Goal: Information Seeking & Learning: Find specific fact

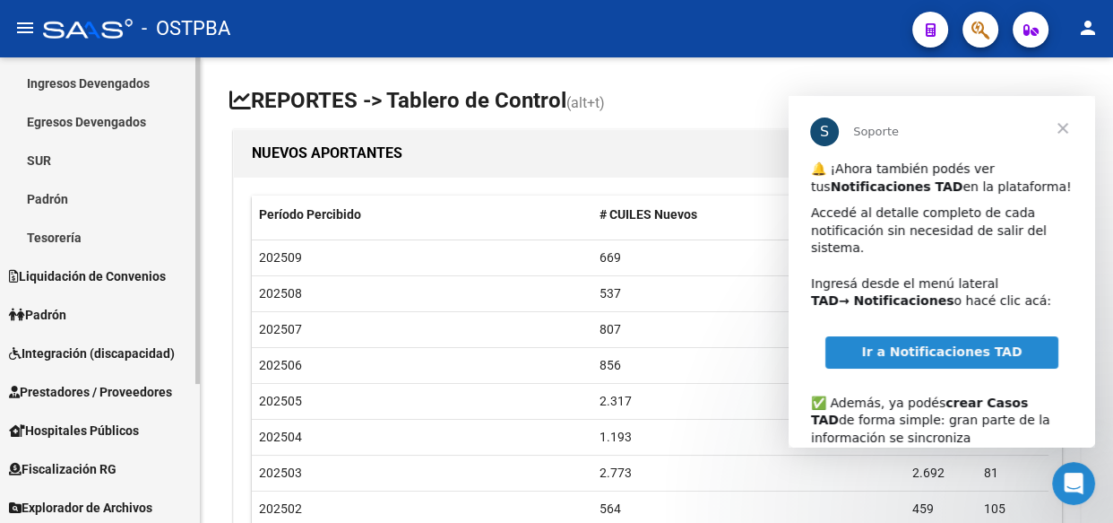
scroll to position [197, 0]
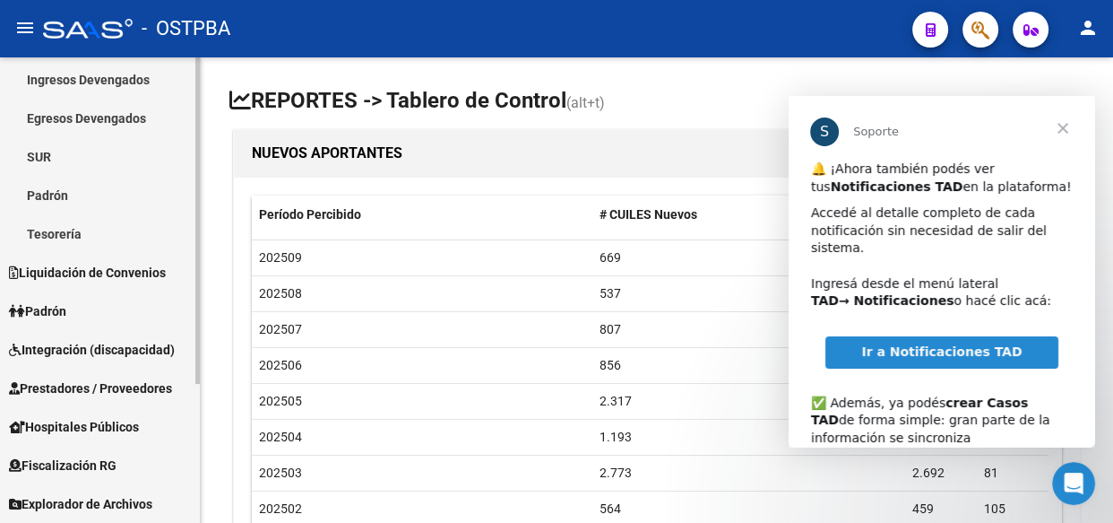
click at [86, 500] on span "Explorador de Archivos" at bounding box center [80, 504] width 143 height 20
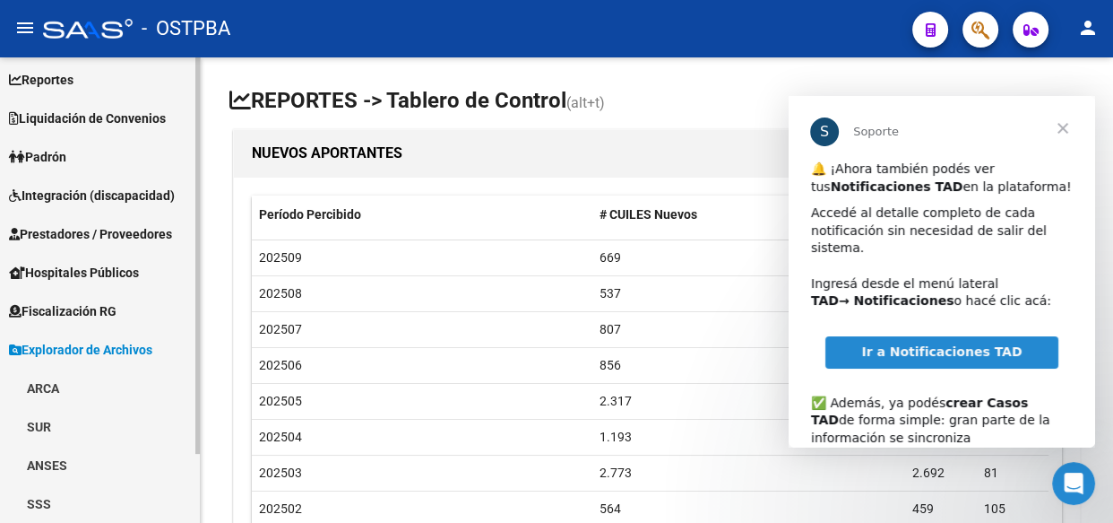
scroll to position [81, 0]
click at [43, 391] on link "ARCA" at bounding box center [100, 388] width 200 height 39
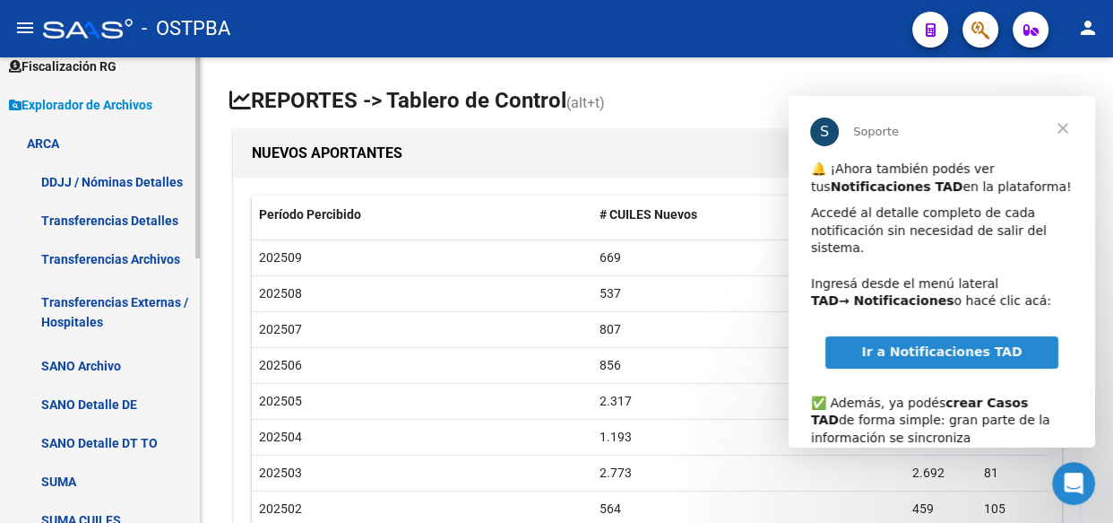
scroll to position [407, 0]
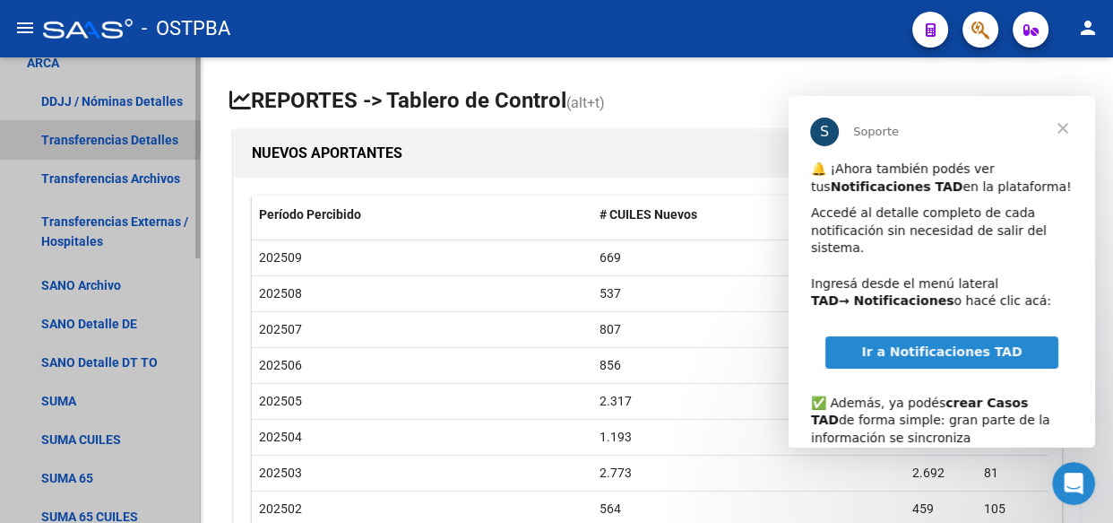
click at [98, 137] on link "Transferencias Detalles" at bounding box center [100, 139] width 200 height 39
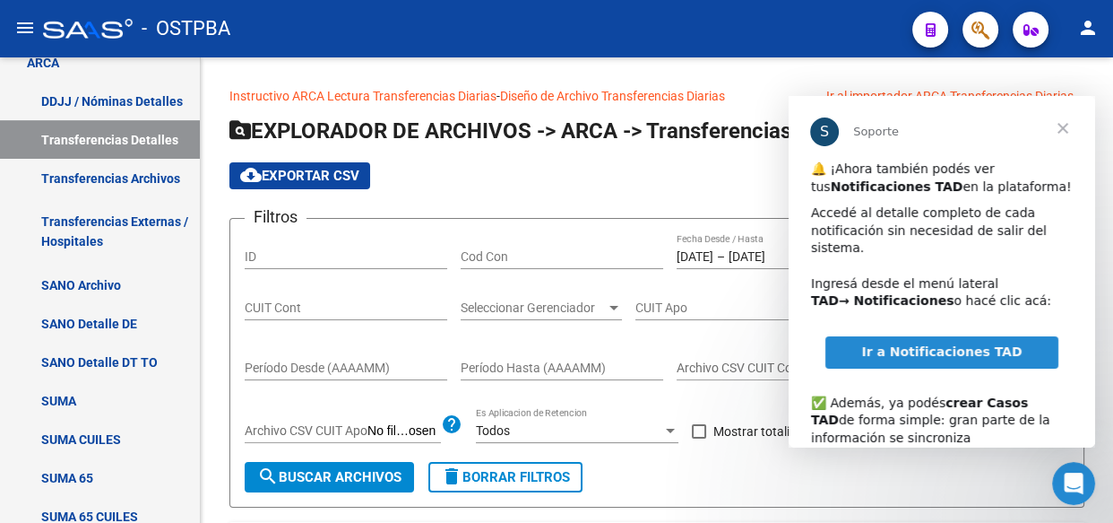
click at [1065, 128] on span "Cerrar" at bounding box center [1063, 128] width 65 height 65
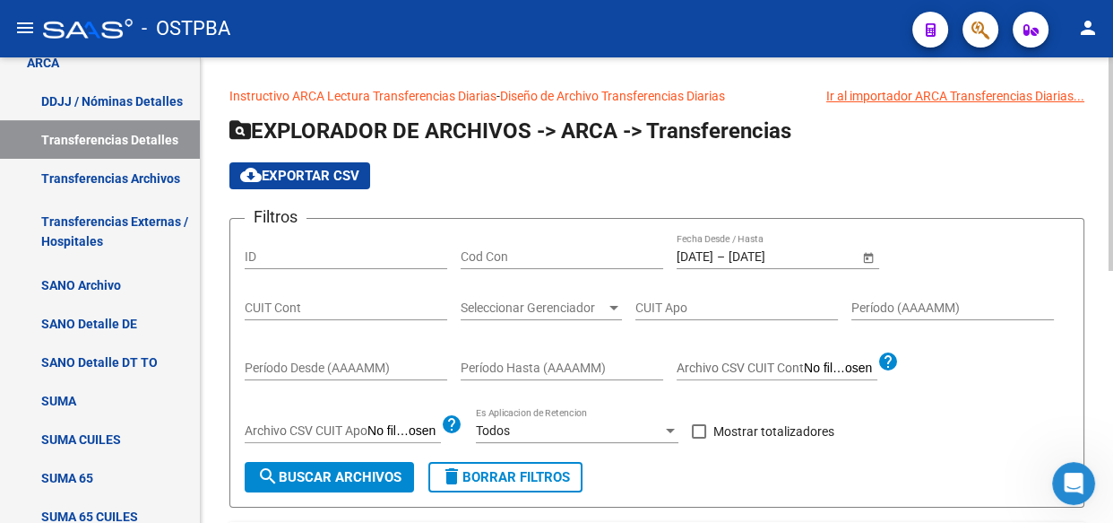
click at [714, 257] on input "[DATE]" at bounding box center [695, 256] width 37 height 15
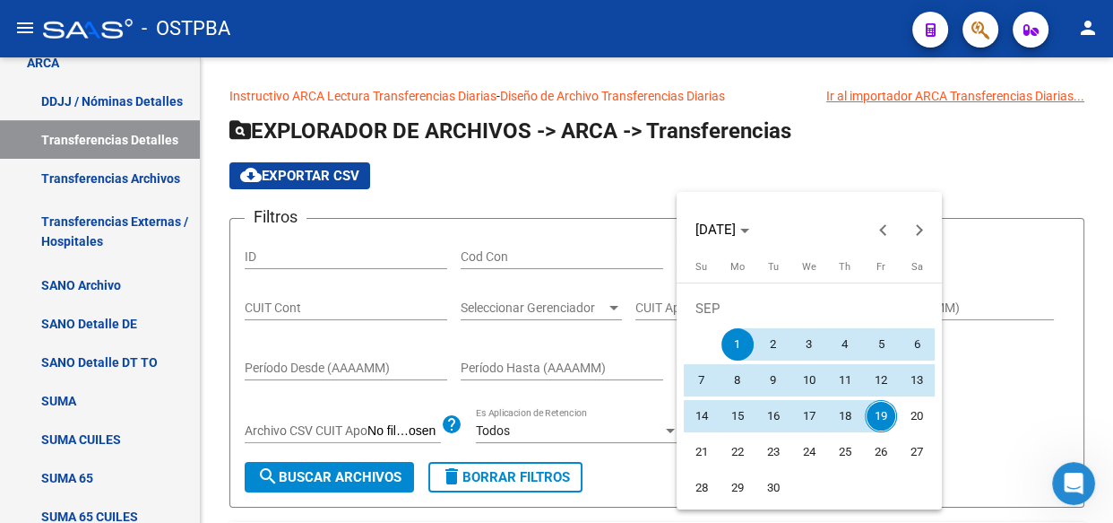
click at [806, 415] on span "17" at bounding box center [809, 416] width 32 height 32
type input "[DATE]"
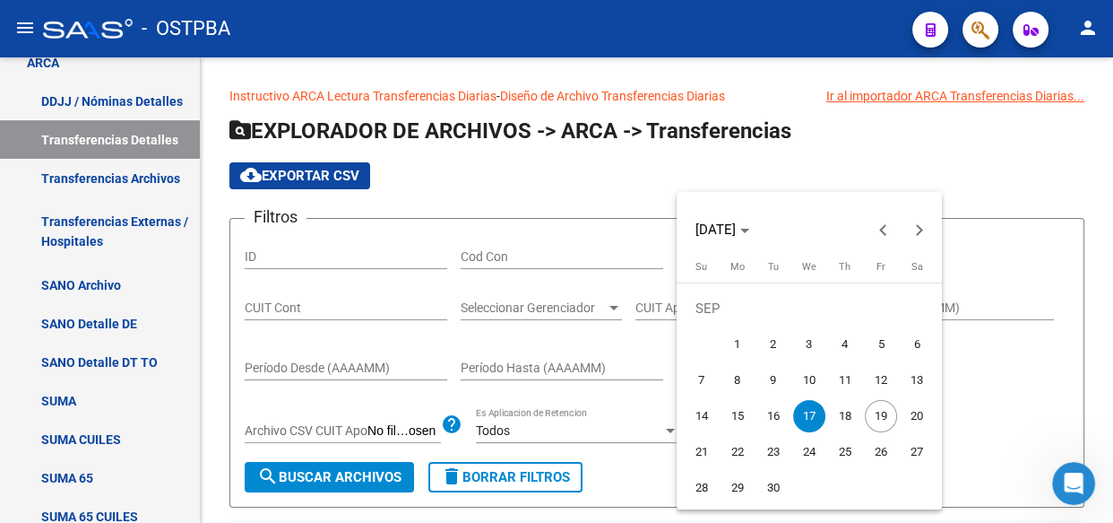
click at [806, 415] on span "17" at bounding box center [809, 416] width 32 height 32
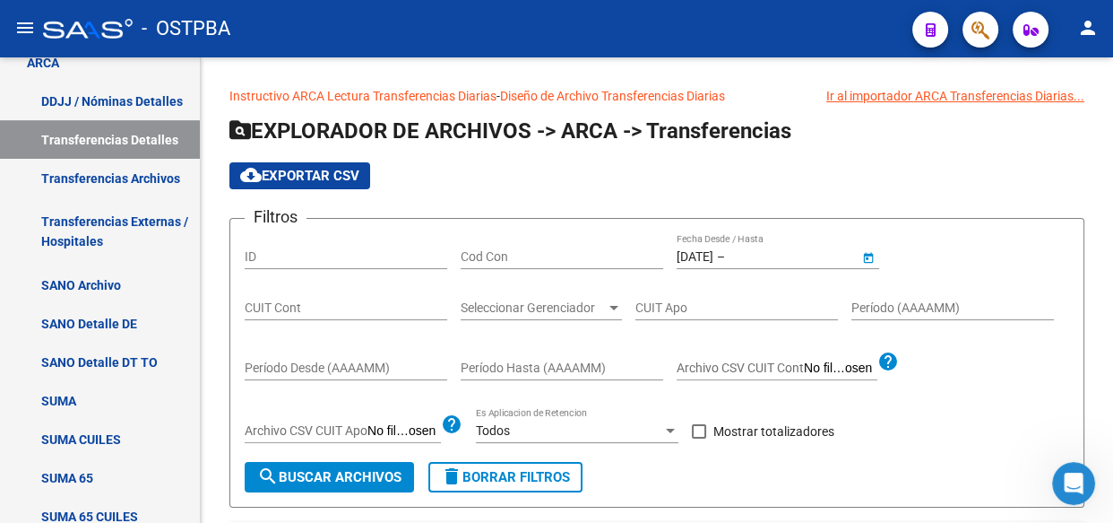
type input "[DATE]"
click at [701, 429] on span at bounding box center [699, 431] width 14 height 14
click at [699, 438] on input "Mostrar totalizadores" at bounding box center [698, 438] width 1 height 1
checkbox input "true"
click at [552, 303] on span "Seleccionar Gerenciador" at bounding box center [533, 307] width 145 height 15
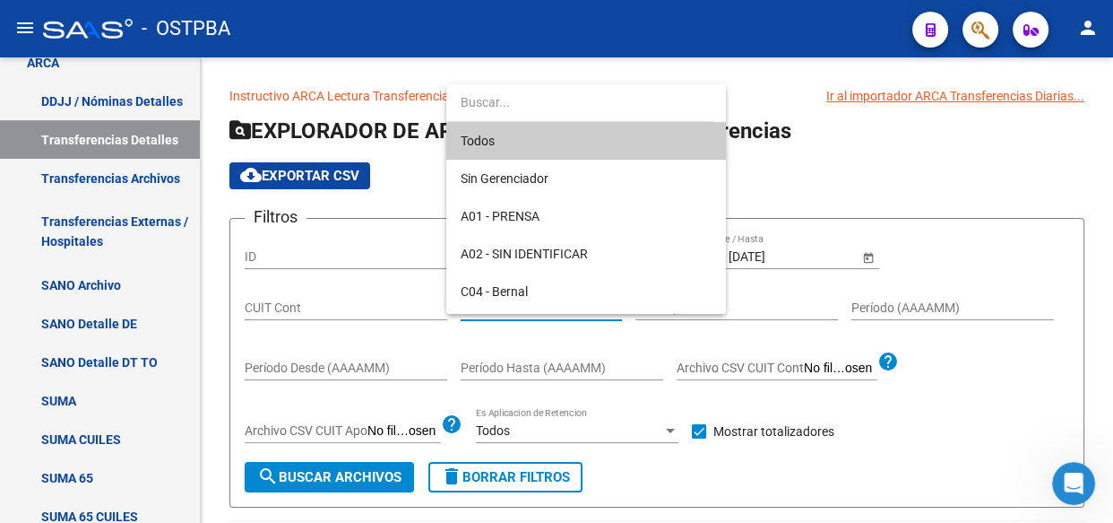
click at [473, 149] on span "Todos" at bounding box center [586, 141] width 251 height 38
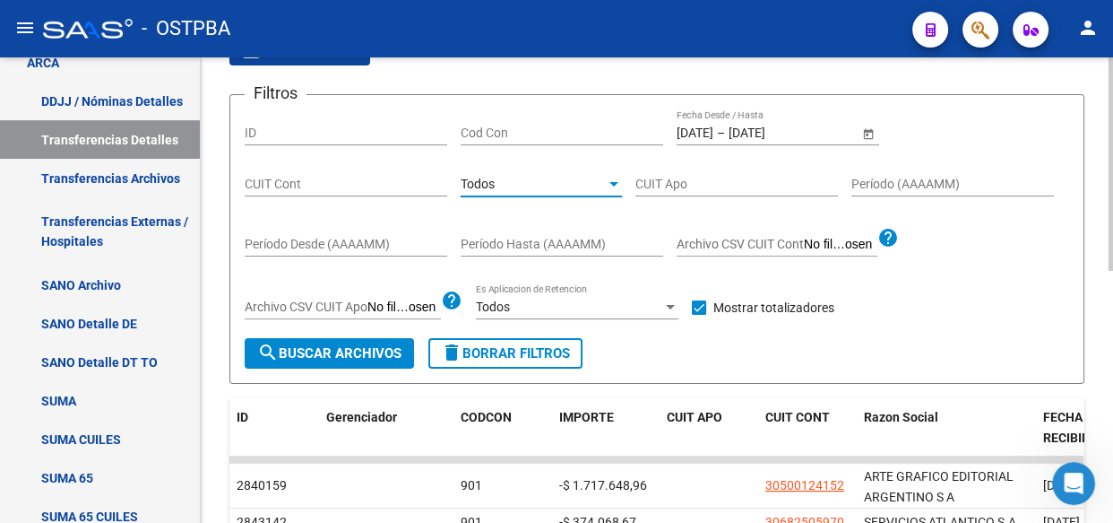
scroll to position [162, 0]
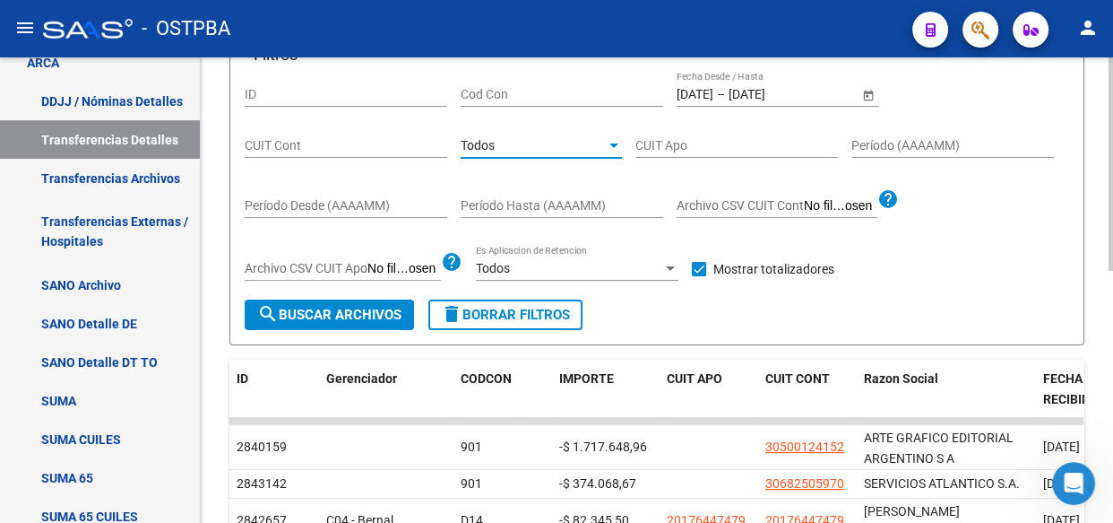
click at [341, 314] on span "search Buscar Archivos" at bounding box center [329, 315] width 144 height 16
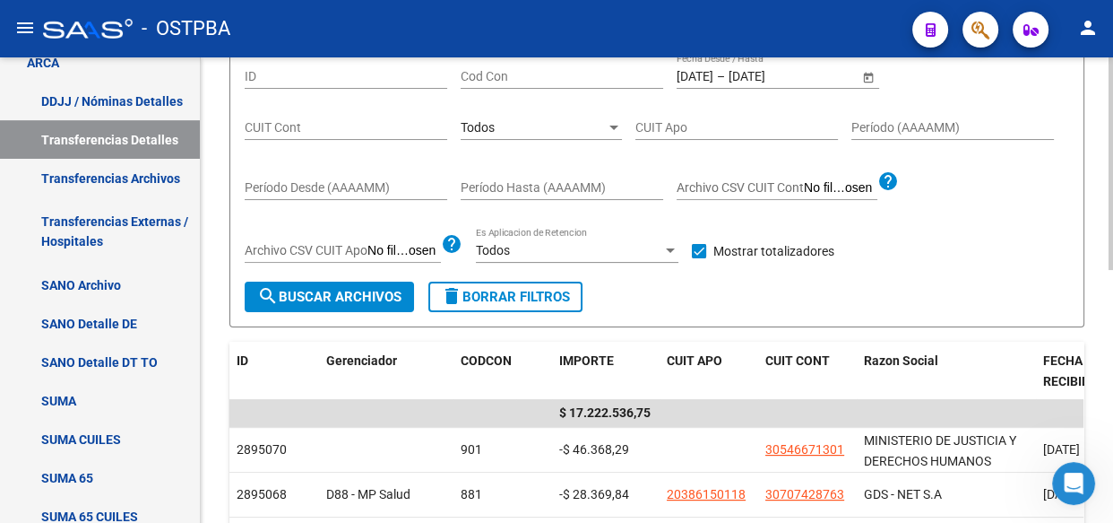
scroll to position [146, 0]
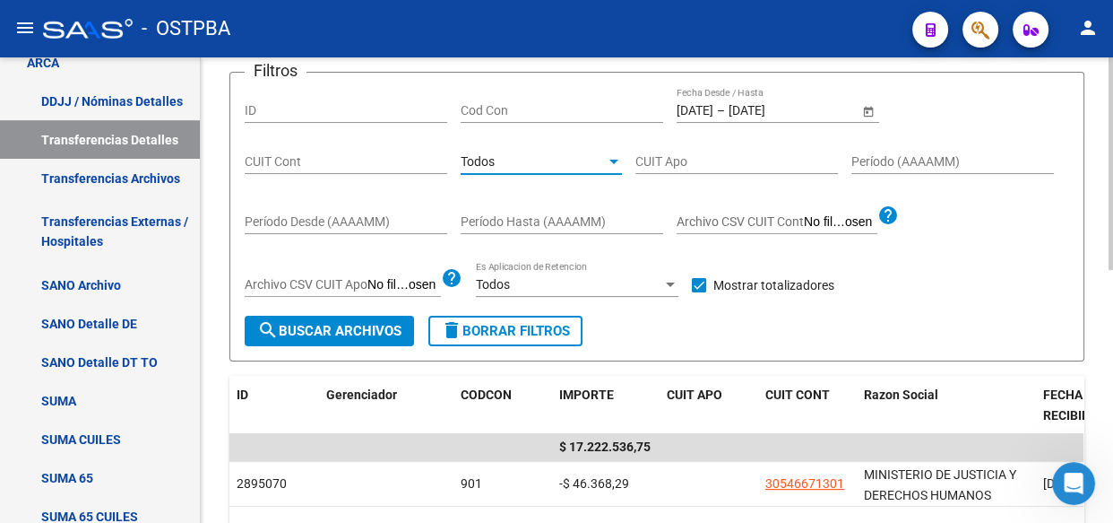
click at [496, 160] on div "Todos" at bounding box center [533, 161] width 145 height 15
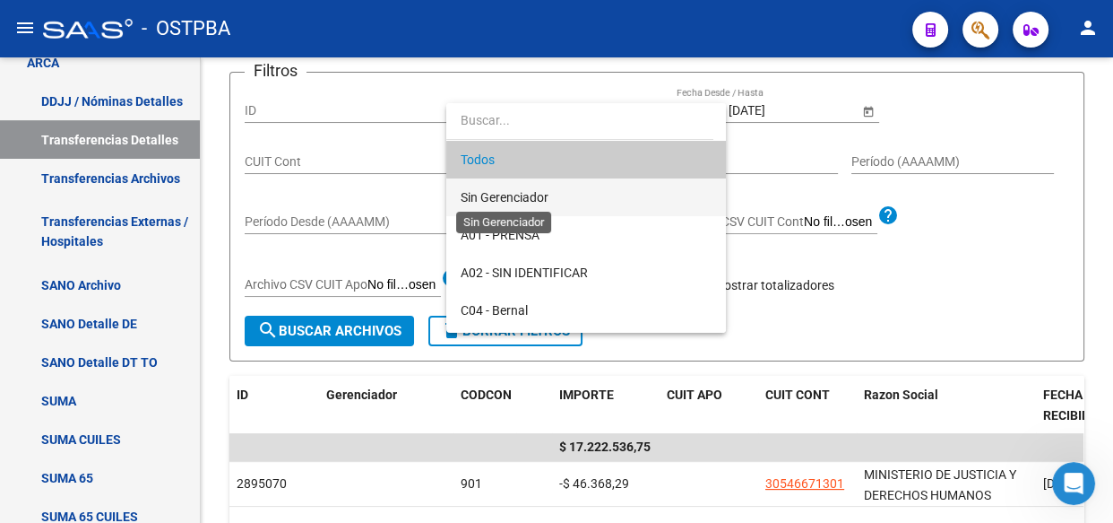
click at [502, 192] on span "Sin Gerenciador" at bounding box center [505, 197] width 88 height 14
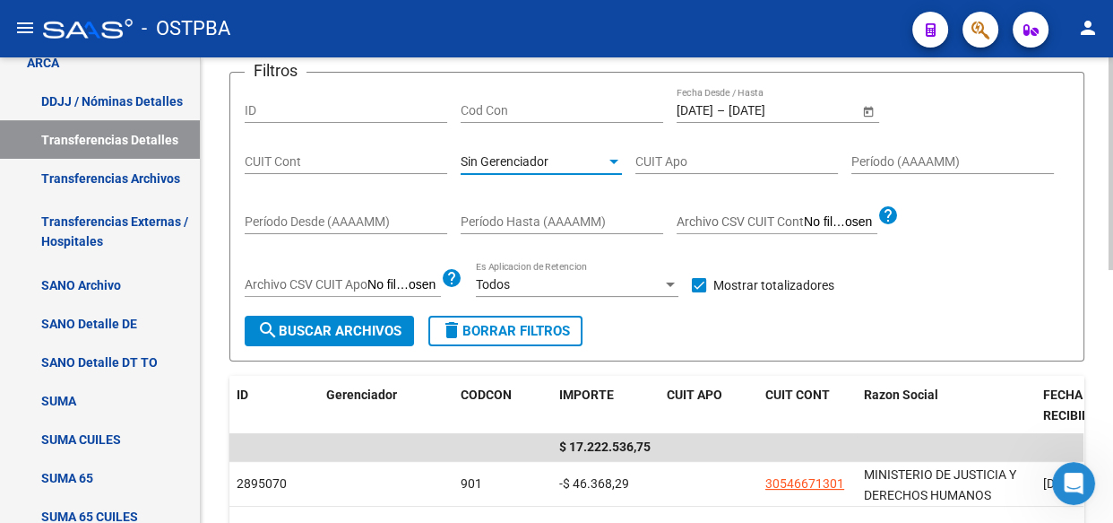
click at [367, 325] on span "search Buscar Archivos" at bounding box center [329, 331] width 144 height 16
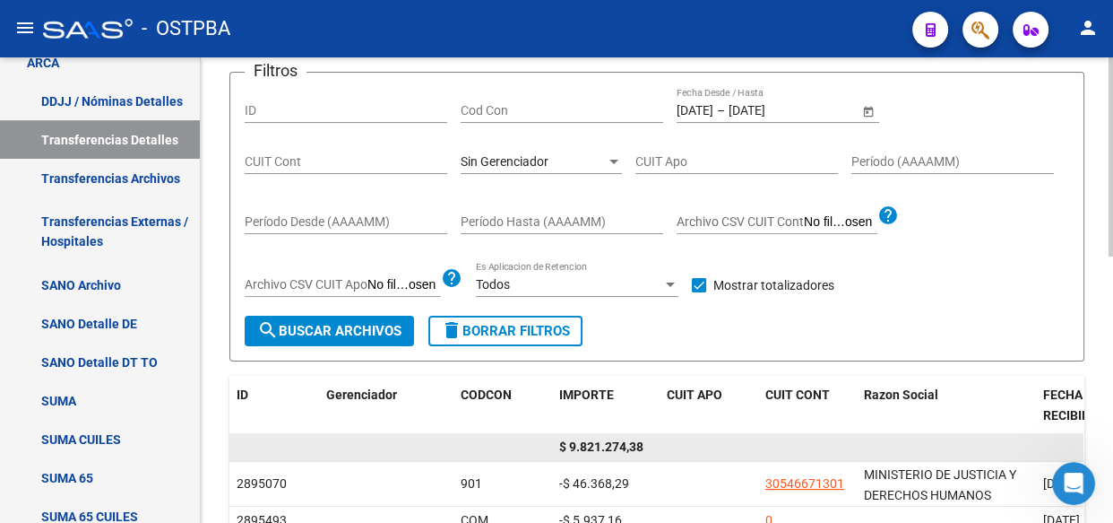
click at [617, 439] on span "$ 9.821.274,38" at bounding box center [601, 446] width 84 height 14
copy span "9.821.274,38"
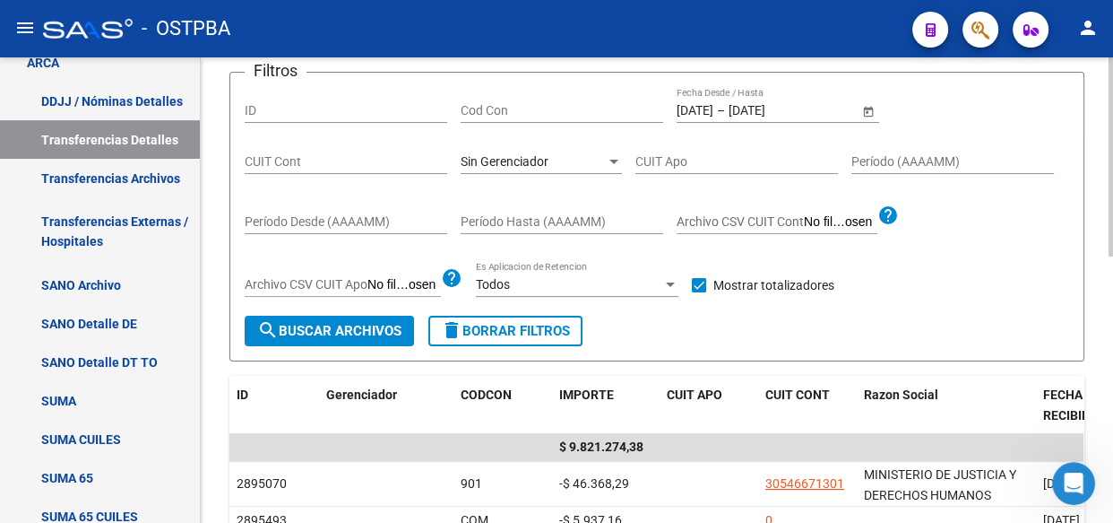
click at [519, 162] on span "Sin Gerenciador" at bounding box center [505, 161] width 88 height 14
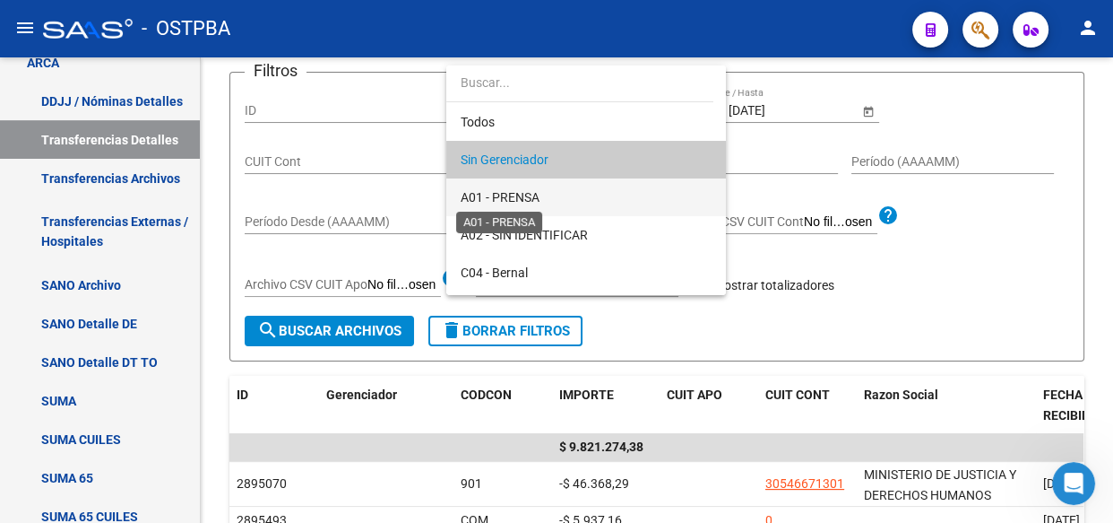
click at [500, 201] on span "A01 - PRENSA" at bounding box center [500, 197] width 79 height 14
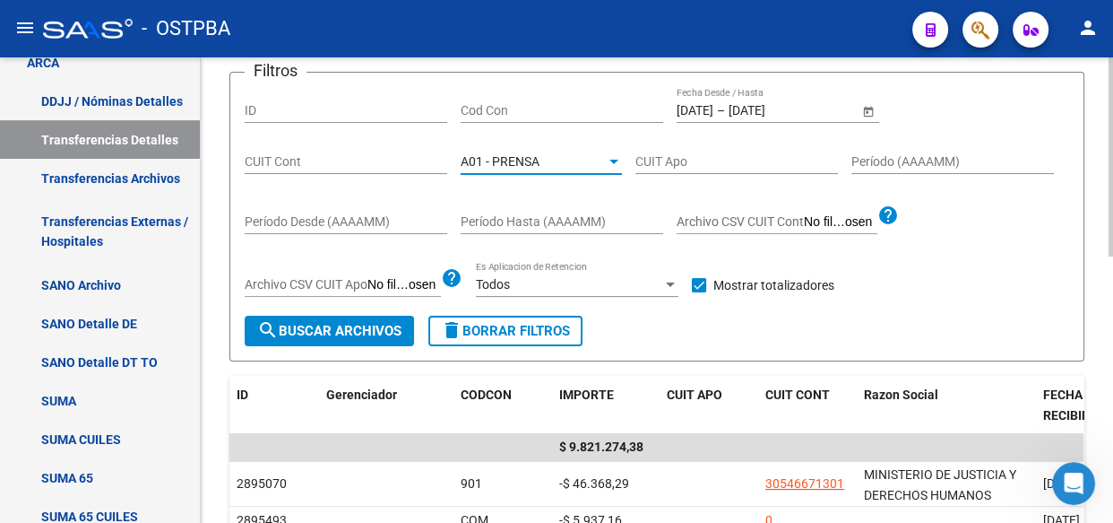
click at [336, 332] on span "search Buscar Archivos" at bounding box center [329, 331] width 144 height 16
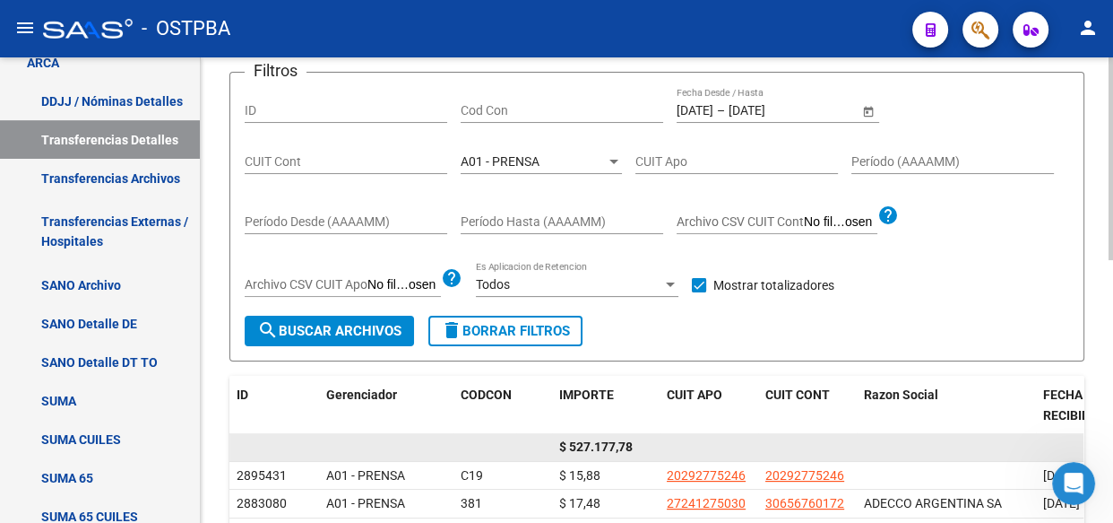
click at [598, 442] on span "$ 527.177,78" at bounding box center [596, 446] width 74 height 14
copy span "527.177,78"
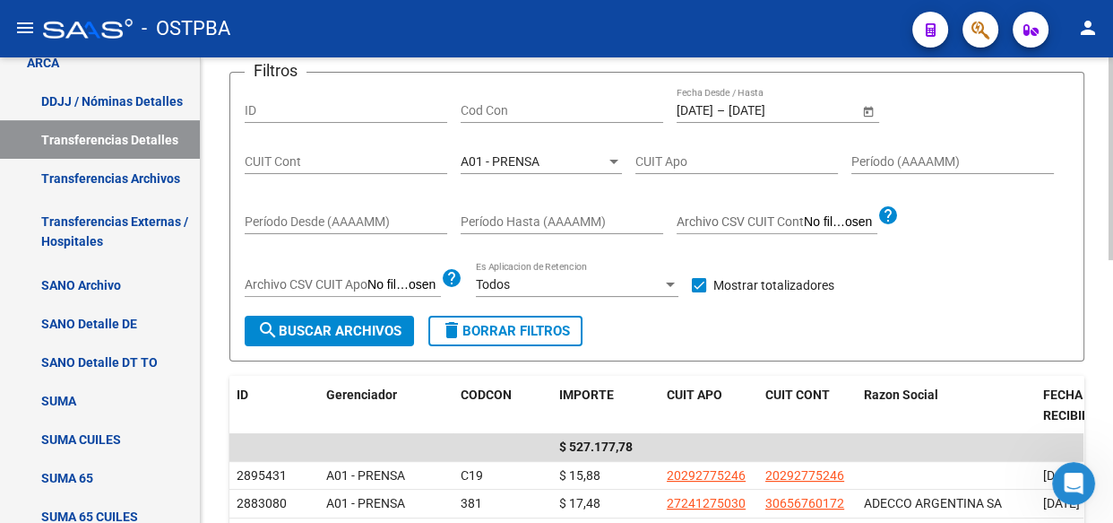
click at [507, 157] on span "A01 - PRENSA" at bounding box center [500, 161] width 79 height 14
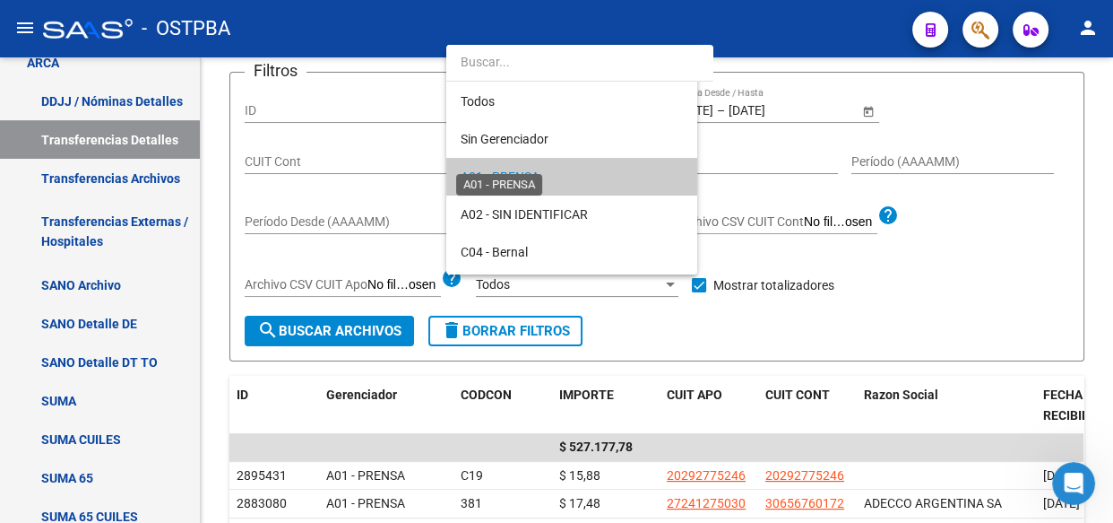
scroll to position [17, 0]
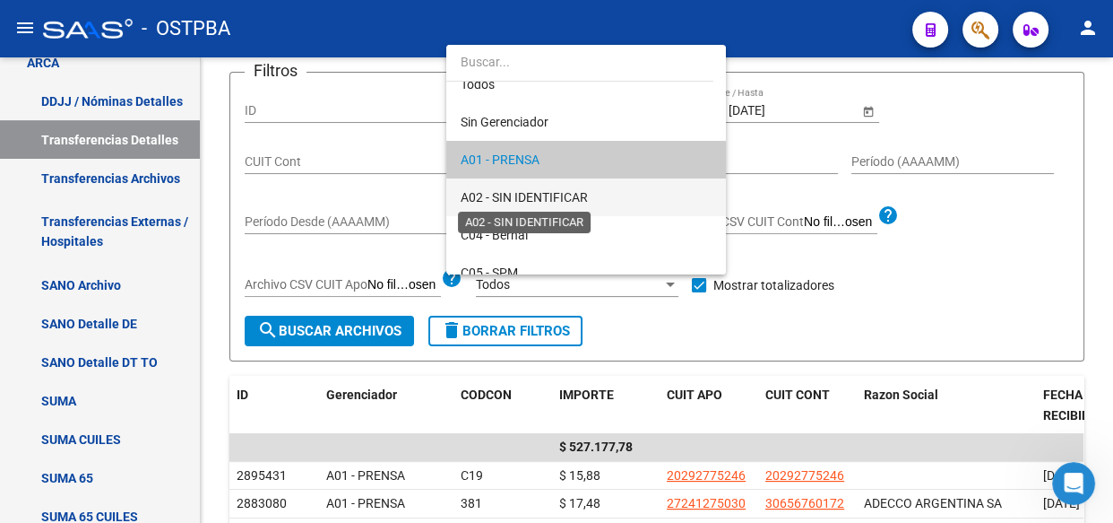
click at [511, 196] on span "A02 - SIN IDENTIFICAR" at bounding box center [524, 197] width 127 height 14
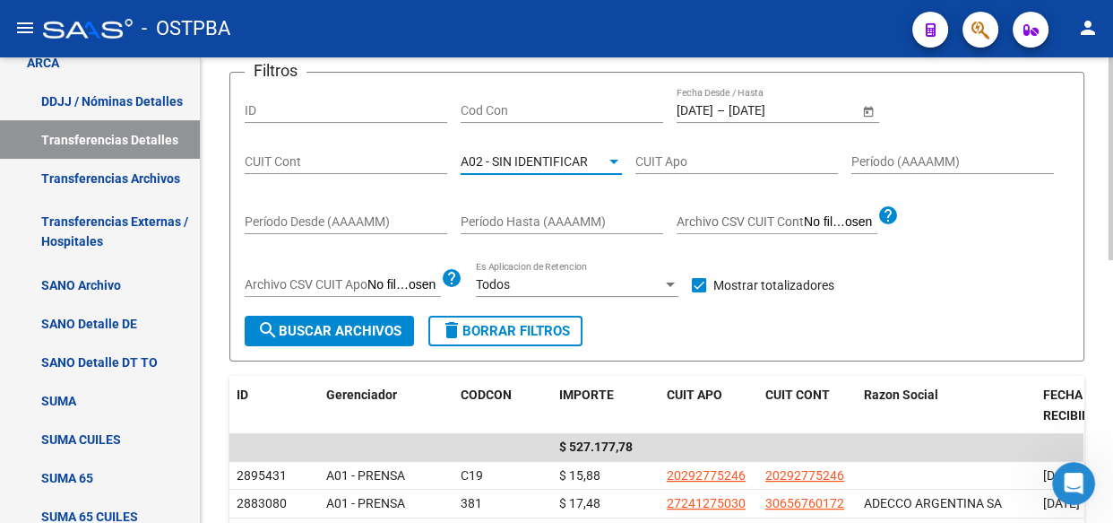
click at [344, 335] on span "search Buscar Archivos" at bounding box center [329, 331] width 144 height 16
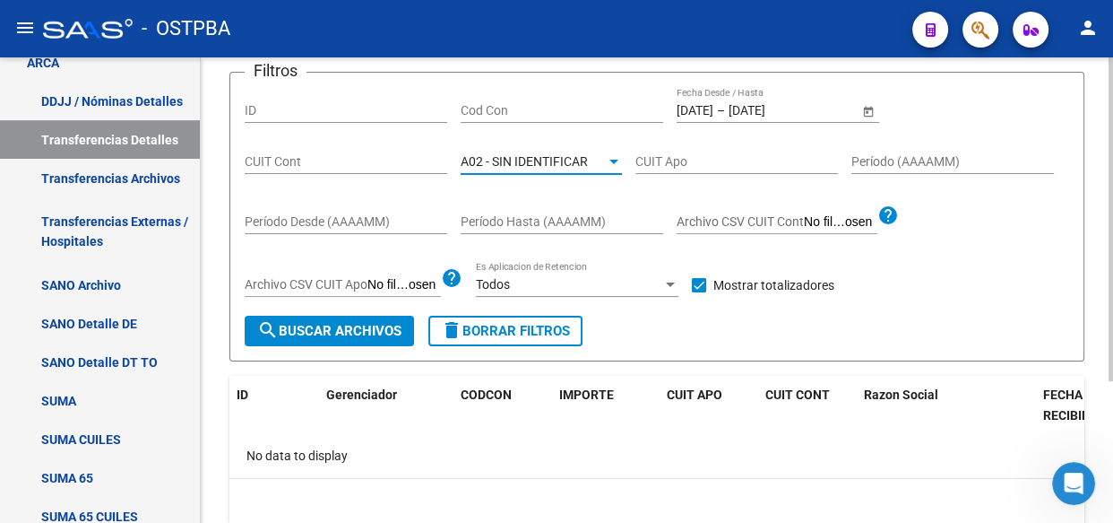
click at [514, 164] on span "A02 - SIN IDENTIFICAR" at bounding box center [524, 161] width 127 height 14
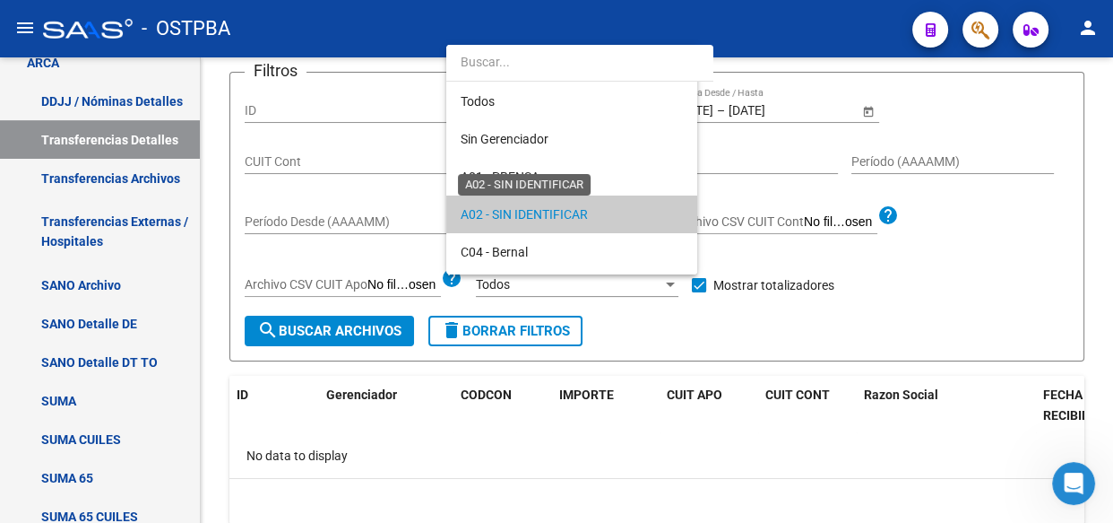
scroll to position [54, 0]
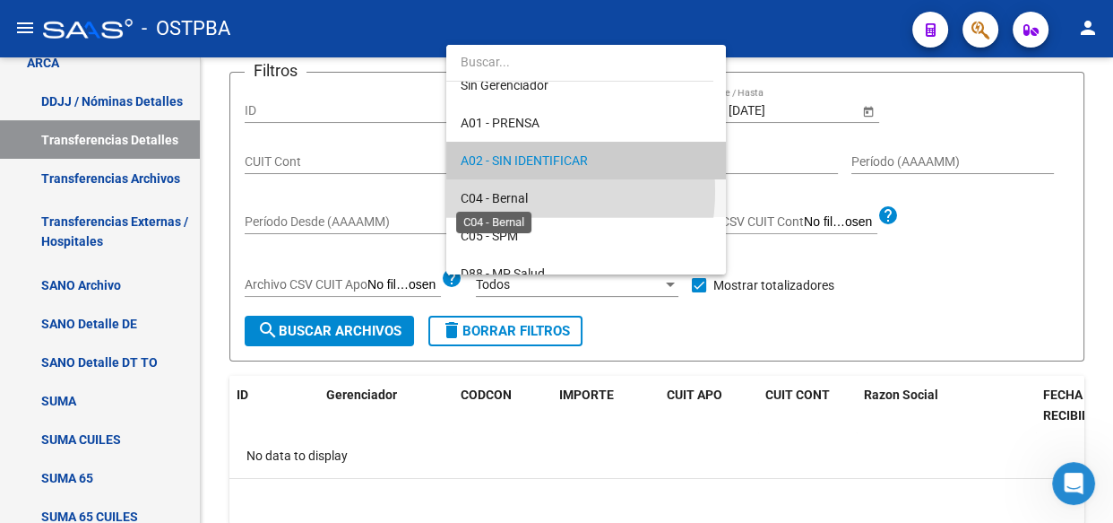
click at [500, 191] on span "C04 - Bernal" at bounding box center [494, 198] width 67 height 14
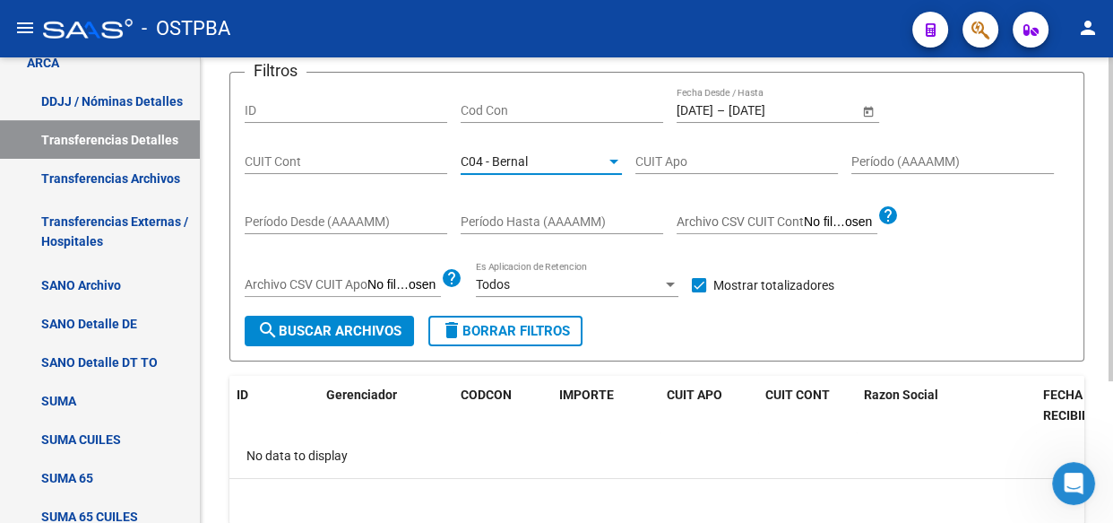
click at [352, 336] on span "search Buscar Archivos" at bounding box center [329, 331] width 144 height 16
click at [509, 161] on span "C04 - Bernal" at bounding box center [494, 161] width 67 height 14
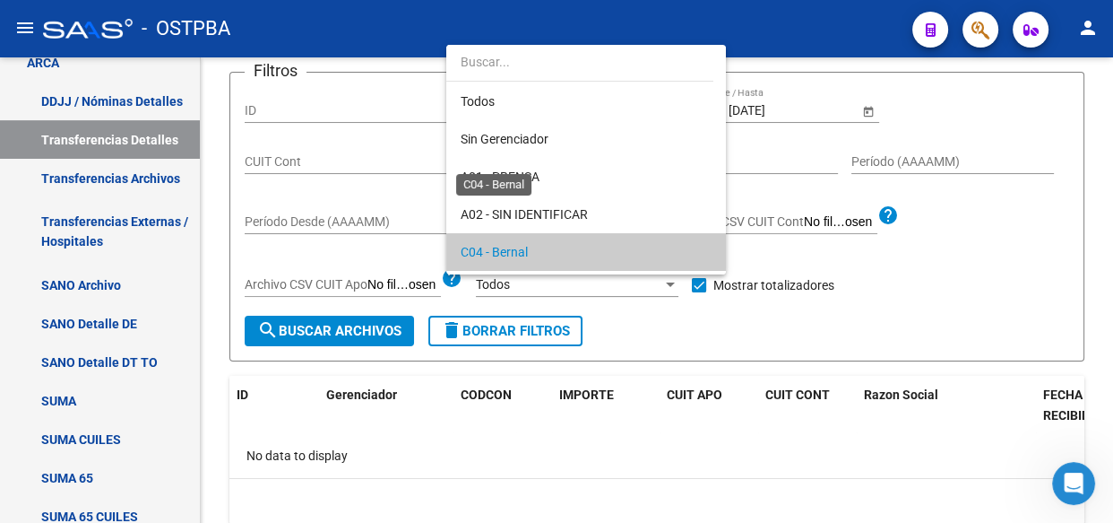
scroll to position [91, 0]
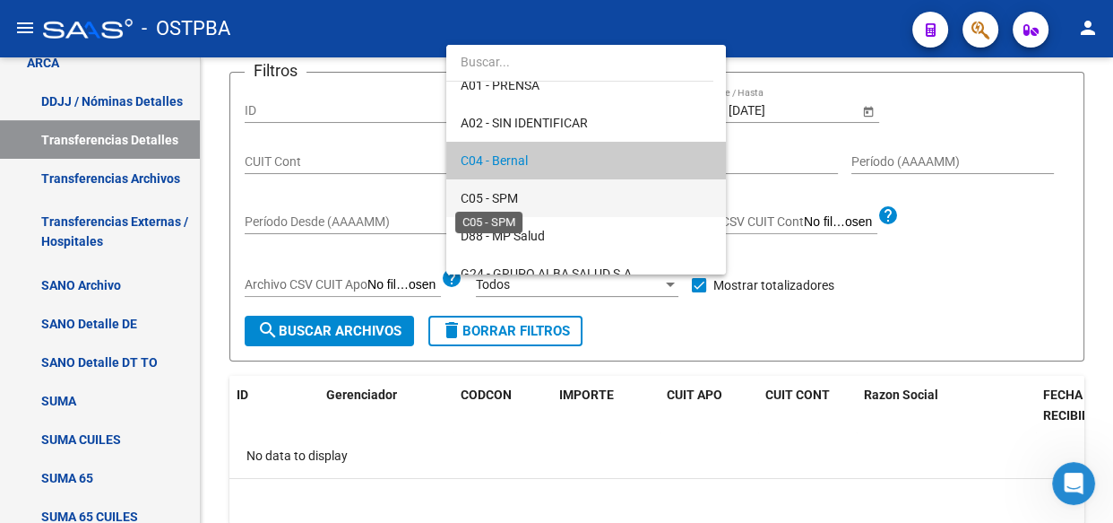
click at [509, 196] on span "C05 - SPM" at bounding box center [489, 198] width 57 height 14
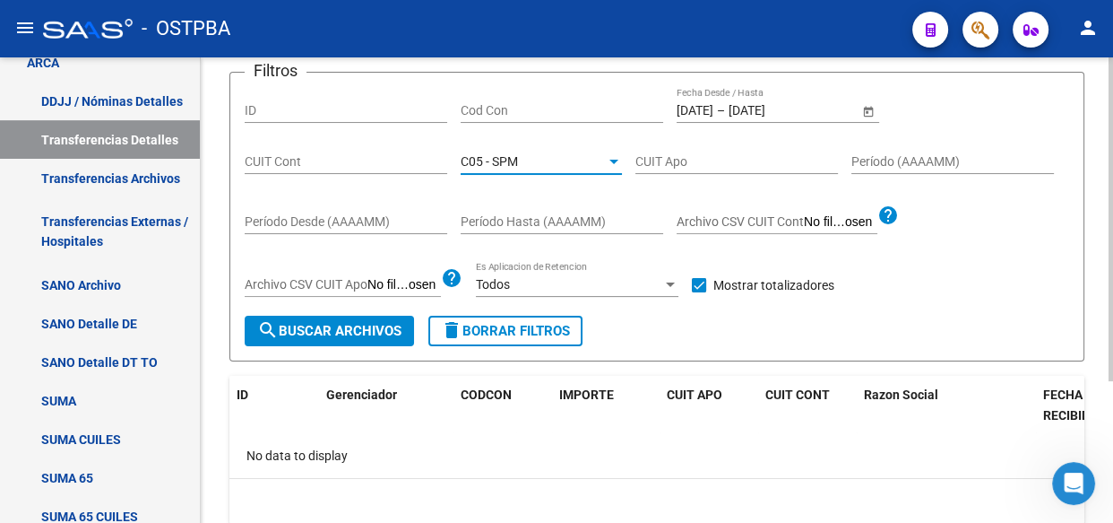
click at [346, 325] on span "search Buscar Archivos" at bounding box center [329, 331] width 144 height 16
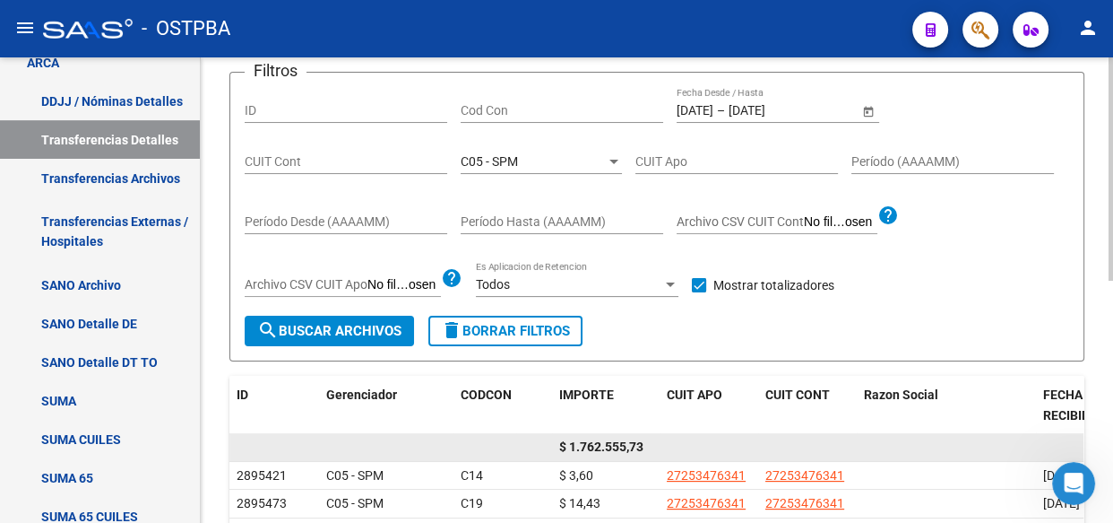
click at [602, 440] on span "$ 1.762.555,73" at bounding box center [601, 446] width 84 height 14
click at [604, 440] on span "$ 1.762.555,73" at bounding box center [601, 446] width 84 height 14
copy span "1.762.555,73"
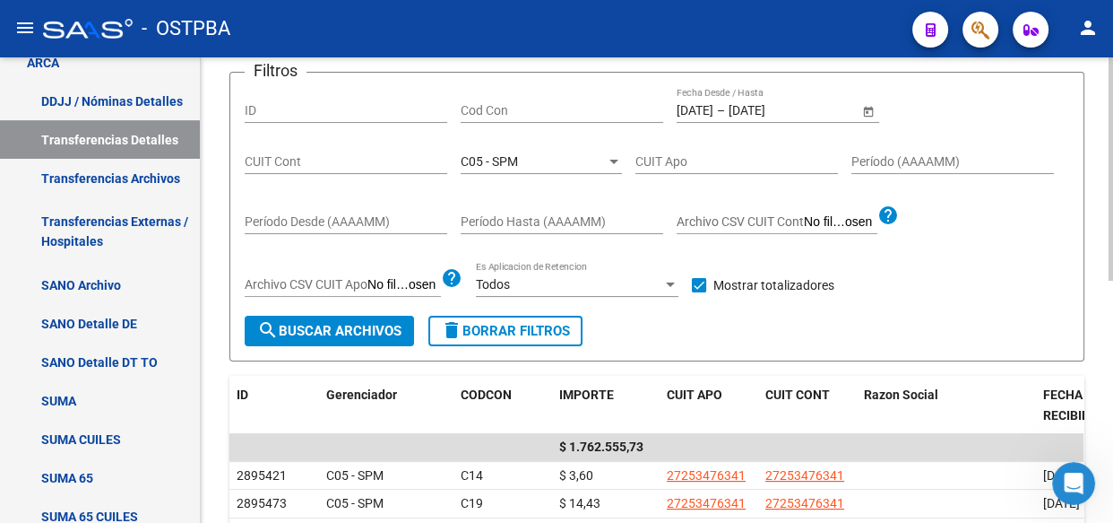
click at [498, 162] on span "C05 - SPM" at bounding box center [489, 161] width 57 height 14
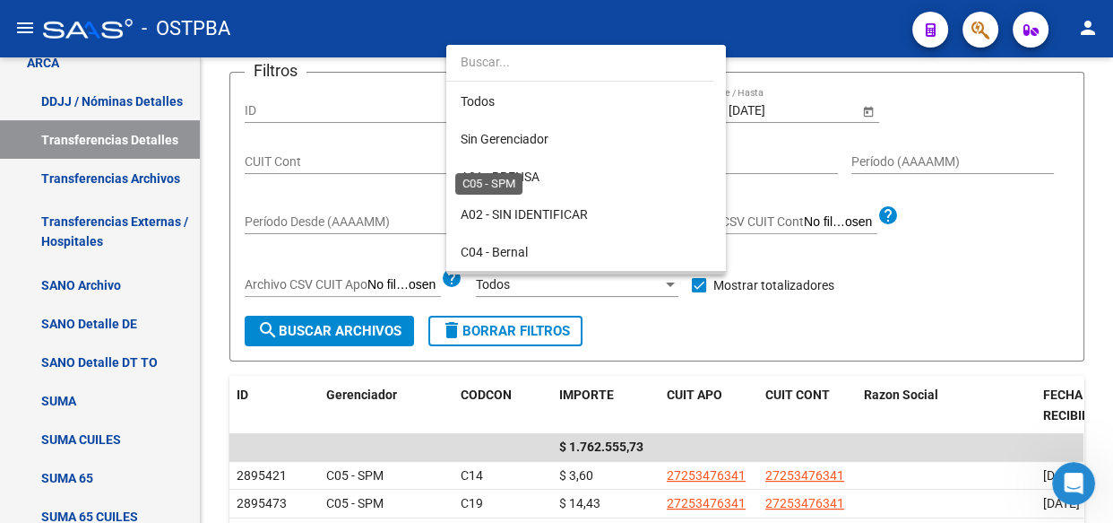
scroll to position [130, 0]
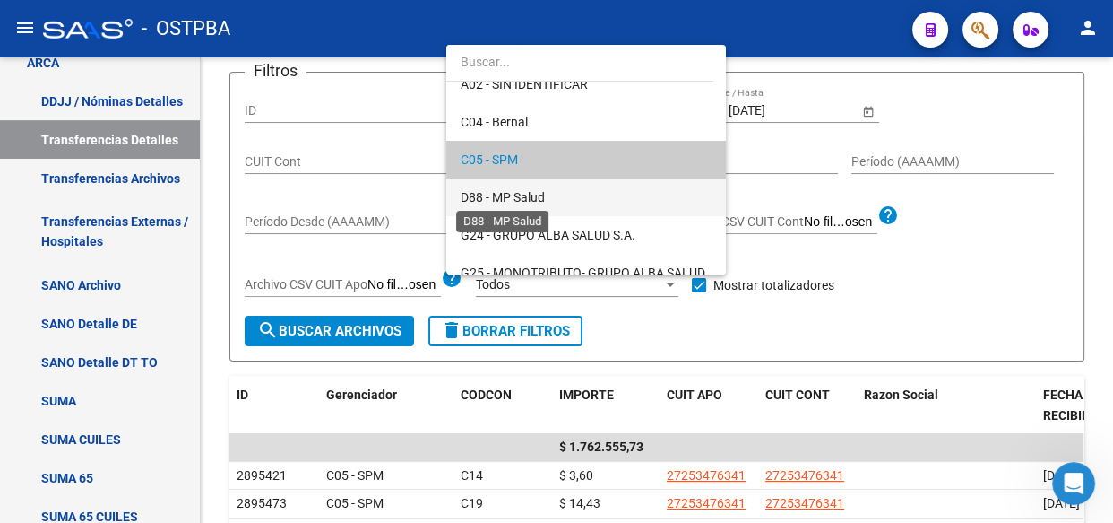
click at [496, 190] on span "D88 - MP Salud" at bounding box center [503, 197] width 84 height 14
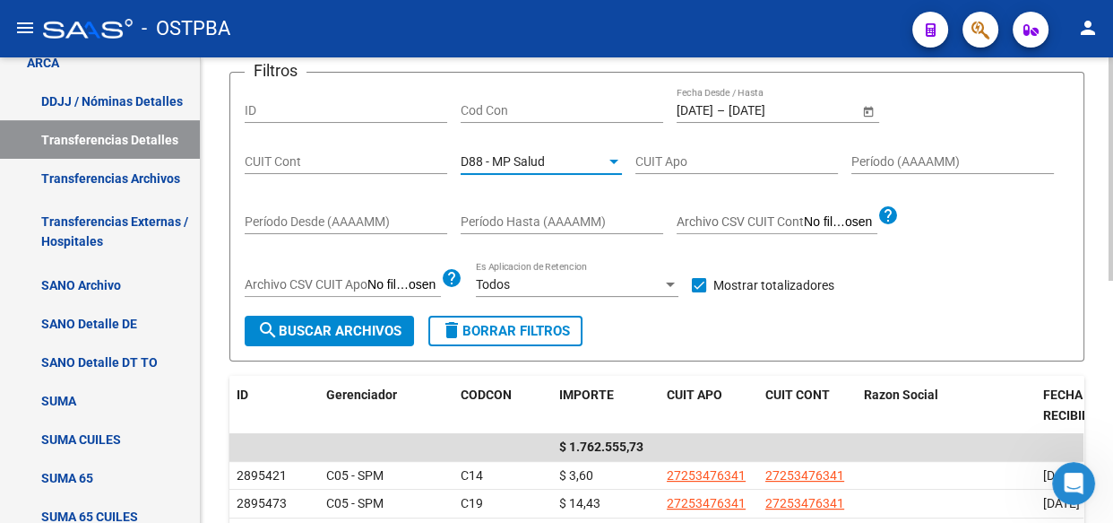
click at [300, 331] on span "search Buscar Archivos" at bounding box center [329, 331] width 144 height 16
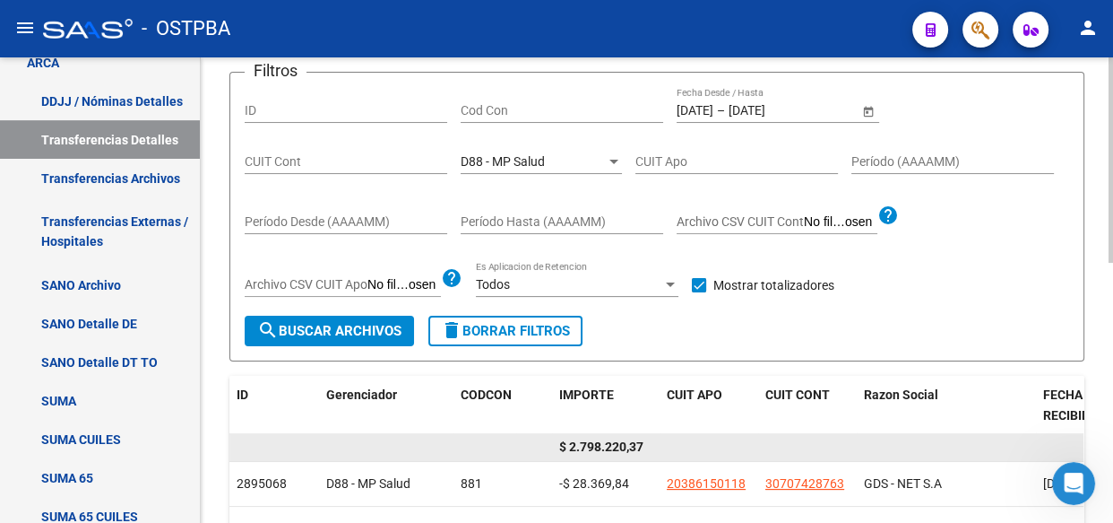
click at [588, 439] on span "$ 2.798.220,37" at bounding box center [601, 446] width 84 height 14
click at [590, 442] on span "$ 2.798.220,37" at bounding box center [601, 446] width 84 height 14
copy span "2.798.220,37"
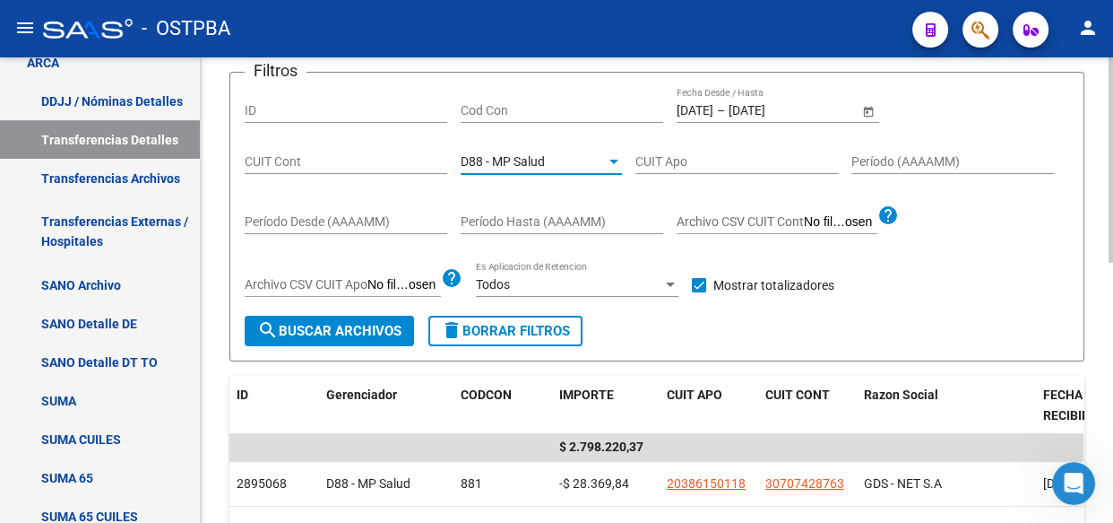
click at [484, 162] on span "D88 - MP Salud" at bounding box center [503, 161] width 84 height 14
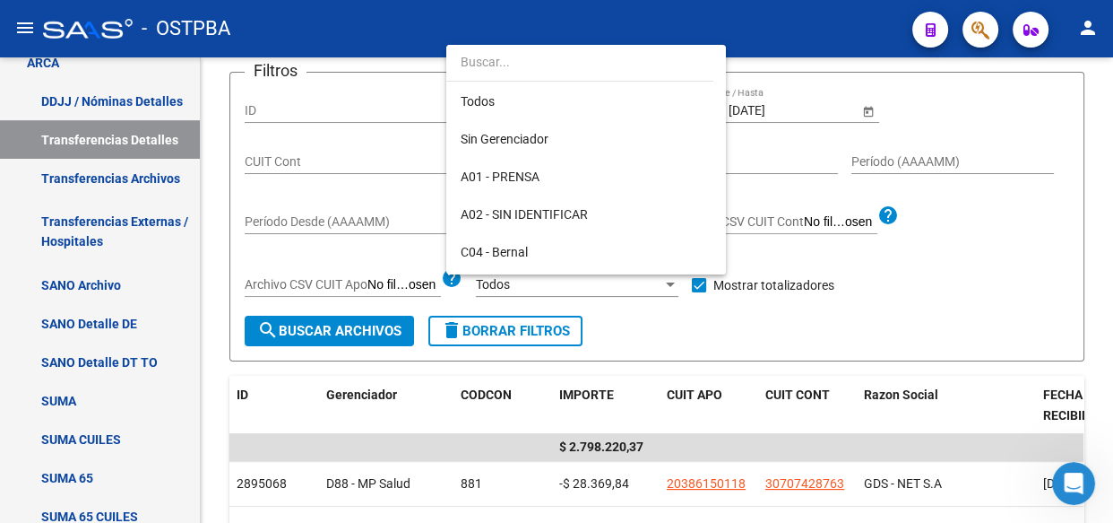
scroll to position [168, 0]
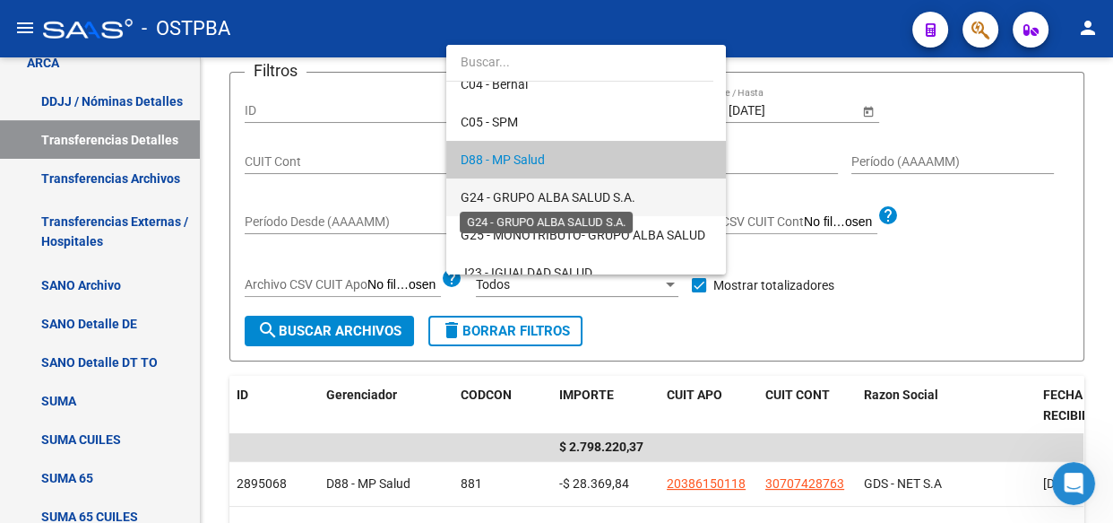
click at [520, 197] on span "G24 - GRUPO ALBA SALUD S.A." at bounding box center [548, 197] width 175 height 14
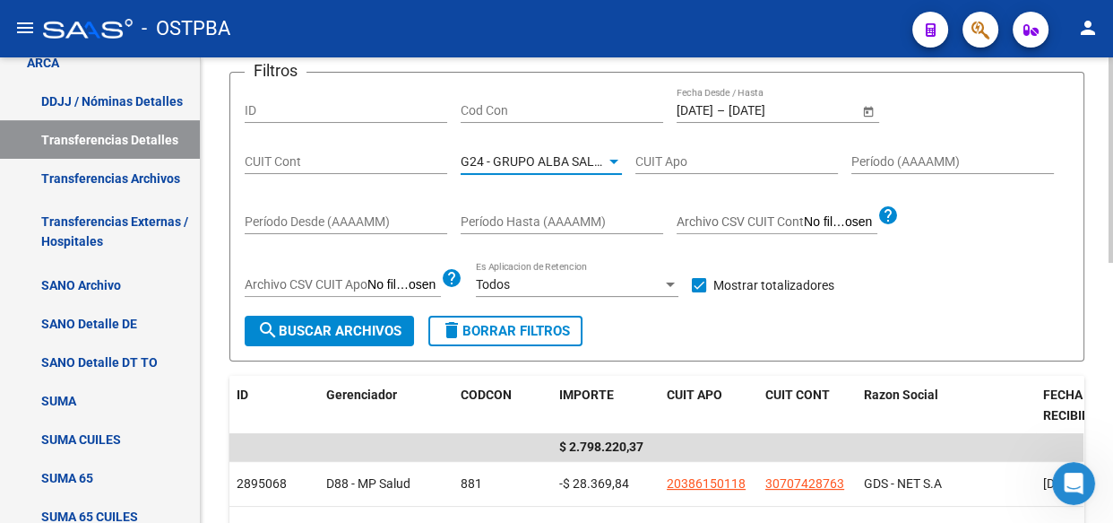
click at [320, 327] on span "search Buscar Archivos" at bounding box center [329, 331] width 144 height 16
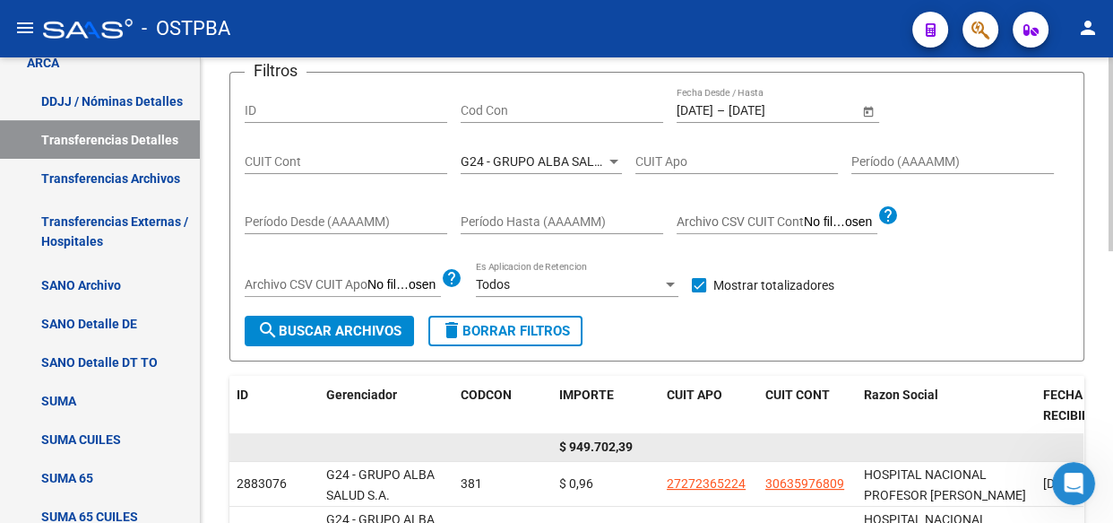
click at [608, 442] on span "$ 949.702,39" at bounding box center [596, 446] width 74 height 14
copy span "949.702,39"
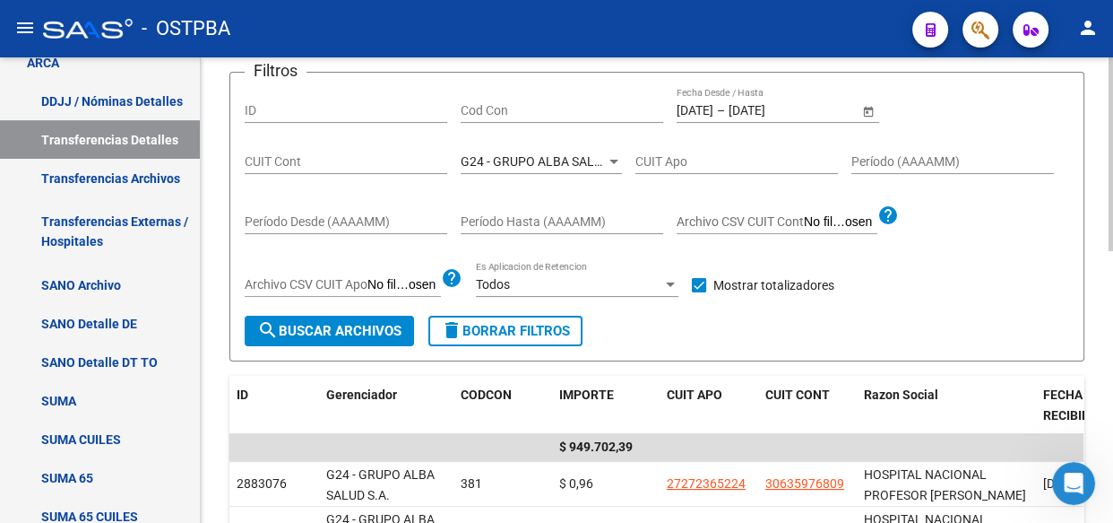
click at [527, 151] on div "G24 - GRUPO ALBA SALUD S.A. Seleccionar Gerenciador" at bounding box center [541, 156] width 161 height 36
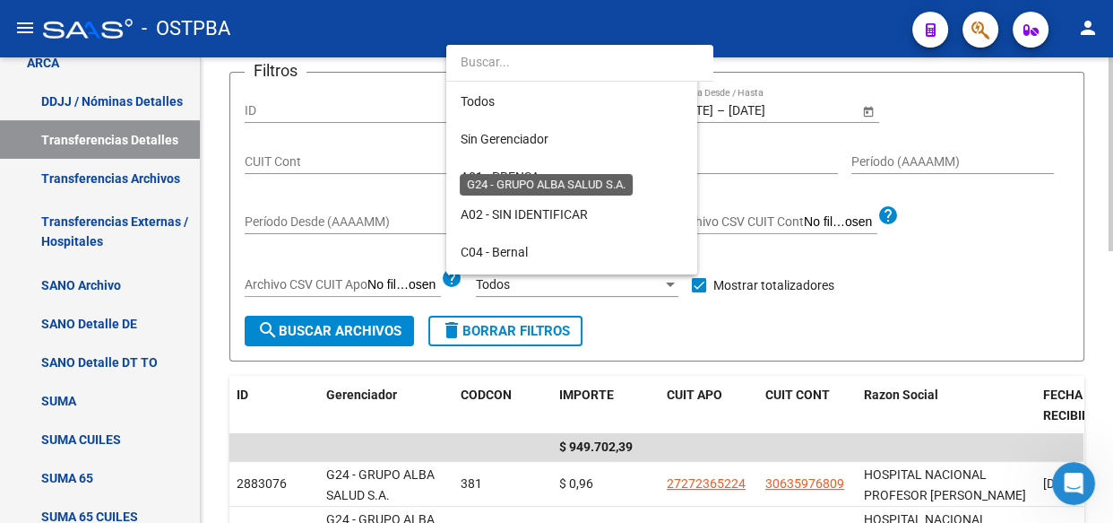
scroll to position [205, 0]
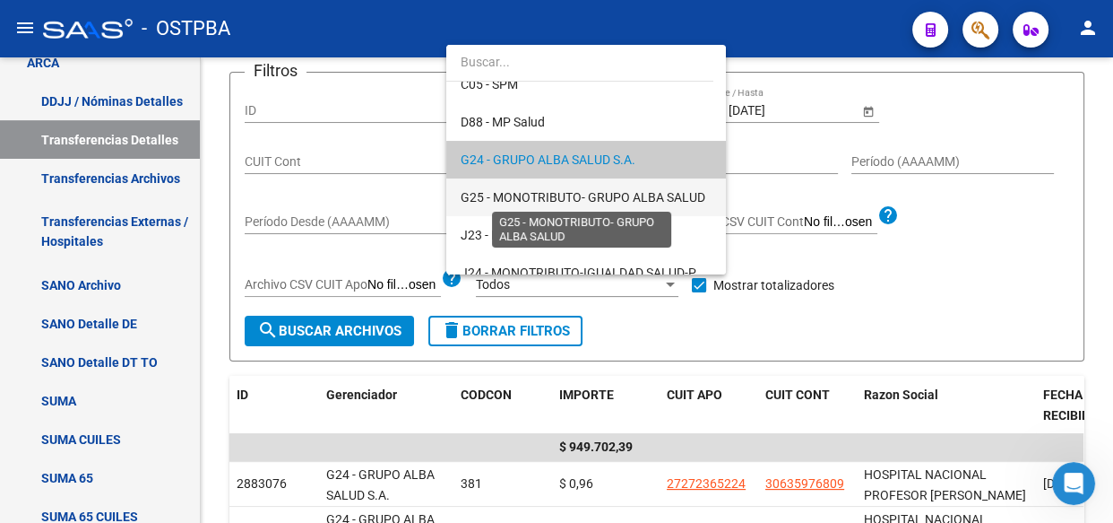
click at [528, 198] on span "G25 - MONOTRIBUTO- GRUPO ALBA SALUD" at bounding box center [583, 197] width 245 height 14
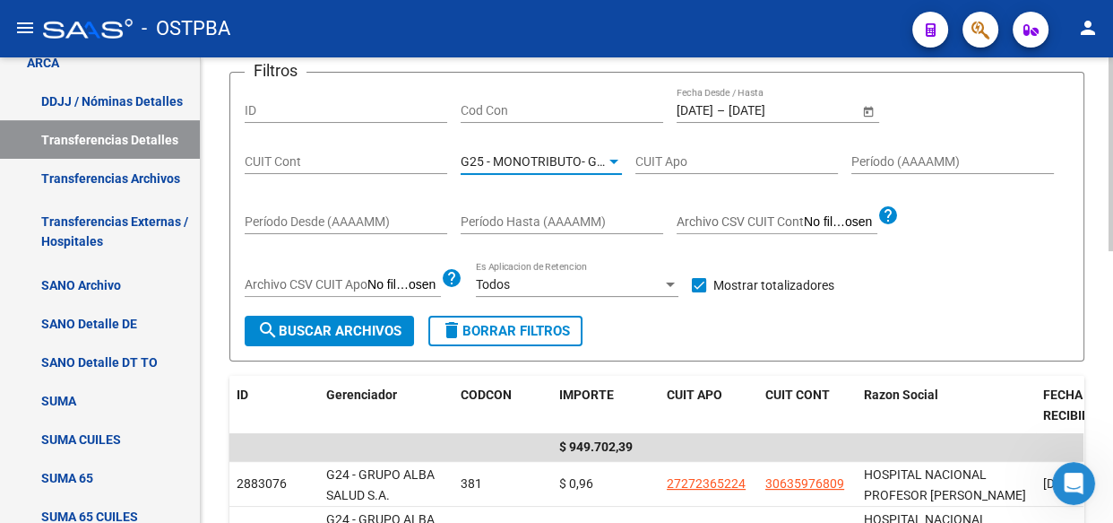
click at [328, 327] on span "search Buscar Archivos" at bounding box center [329, 331] width 144 height 16
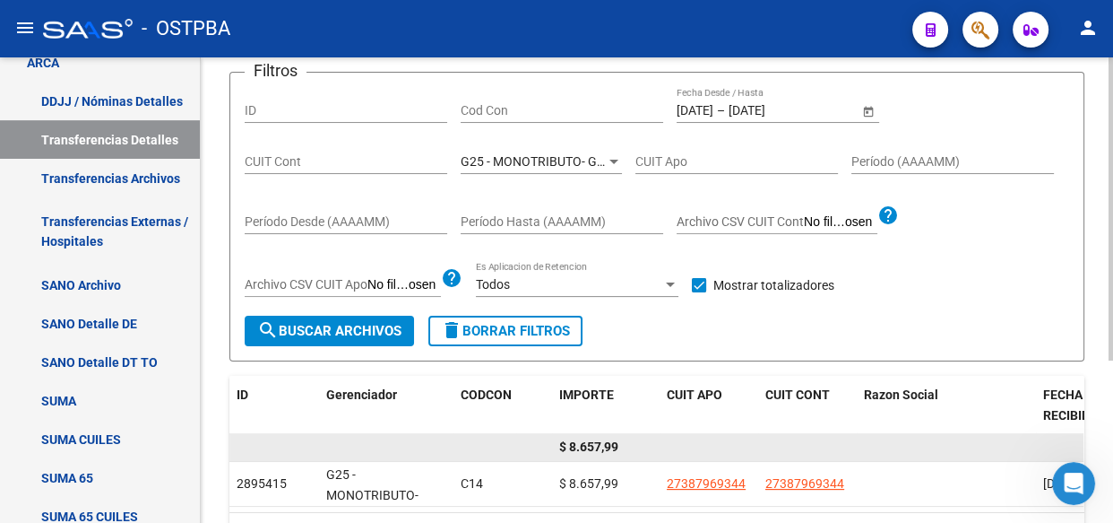
click at [594, 445] on span "$ 8.657,99" at bounding box center [588, 446] width 59 height 14
click at [595, 446] on span "$ 8.657,99" at bounding box center [588, 446] width 59 height 14
copy span "8.657,99"
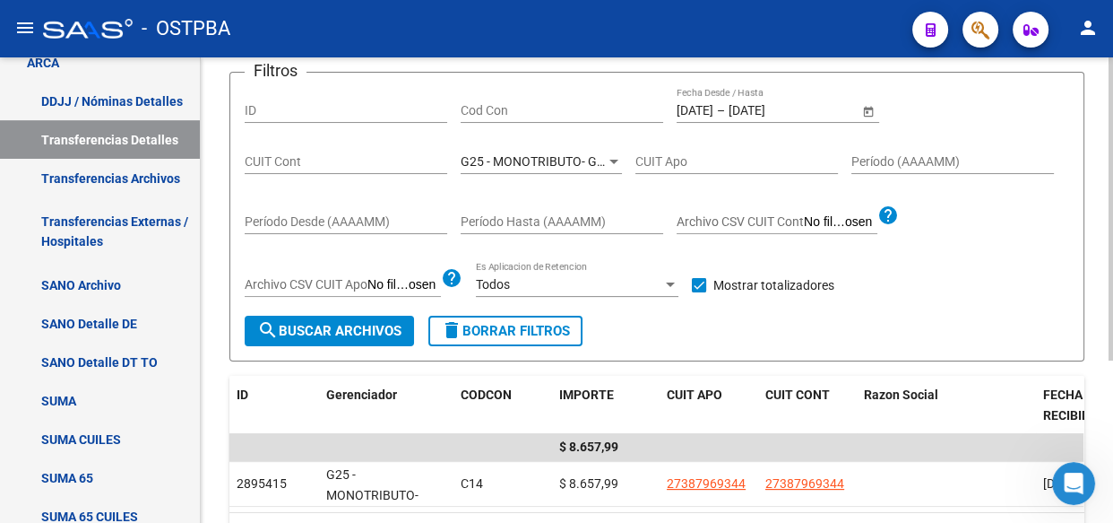
click at [509, 167] on div "G25 - MONOTRIBUTO- GRUPO ALBA SALUD Seleccionar Gerenciador" at bounding box center [541, 156] width 161 height 36
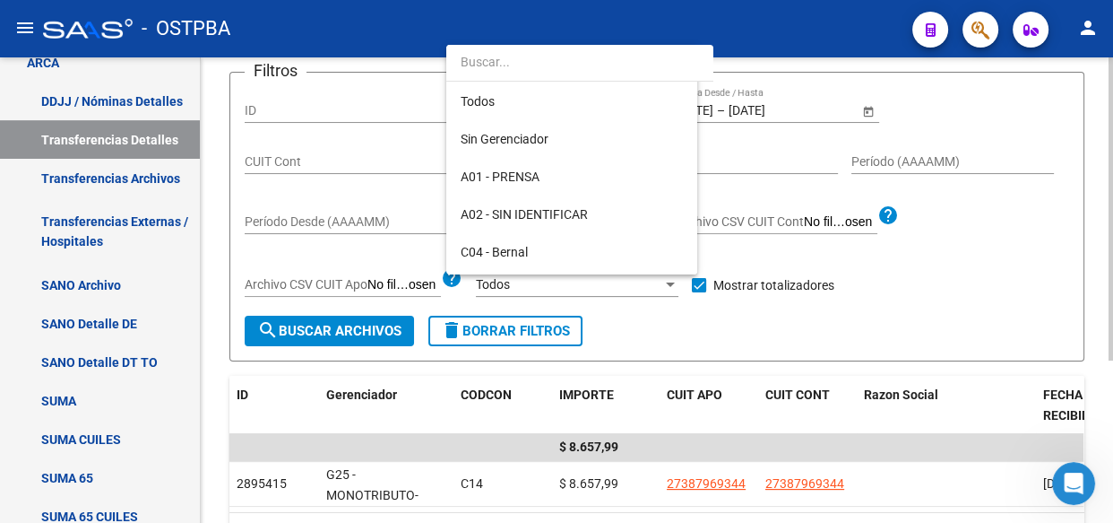
scroll to position [242, 0]
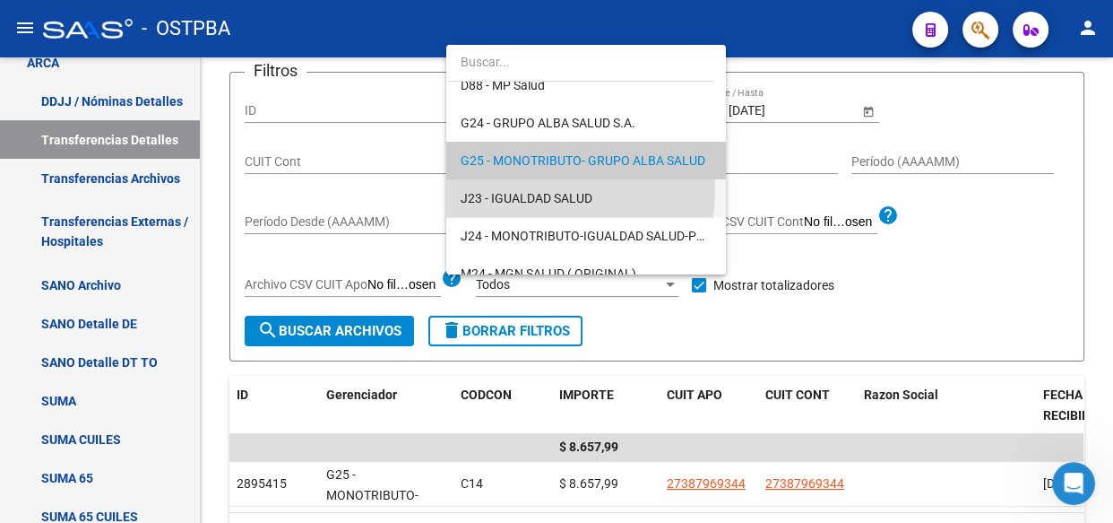
click at [514, 187] on span "J23 - IGUALDAD SALUD" at bounding box center [586, 198] width 251 height 38
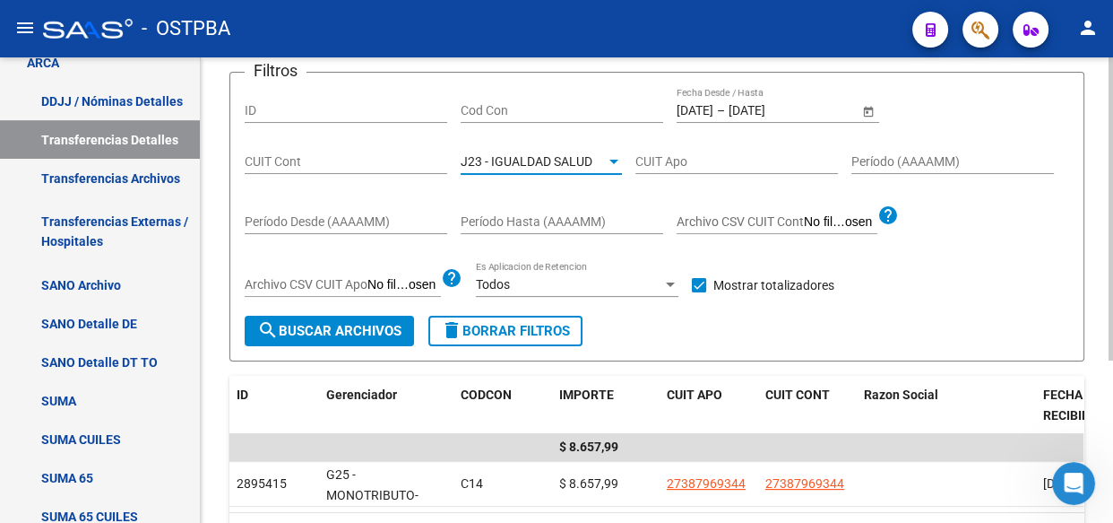
click at [356, 337] on button "search Buscar Archivos" at bounding box center [329, 331] width 169 height 30
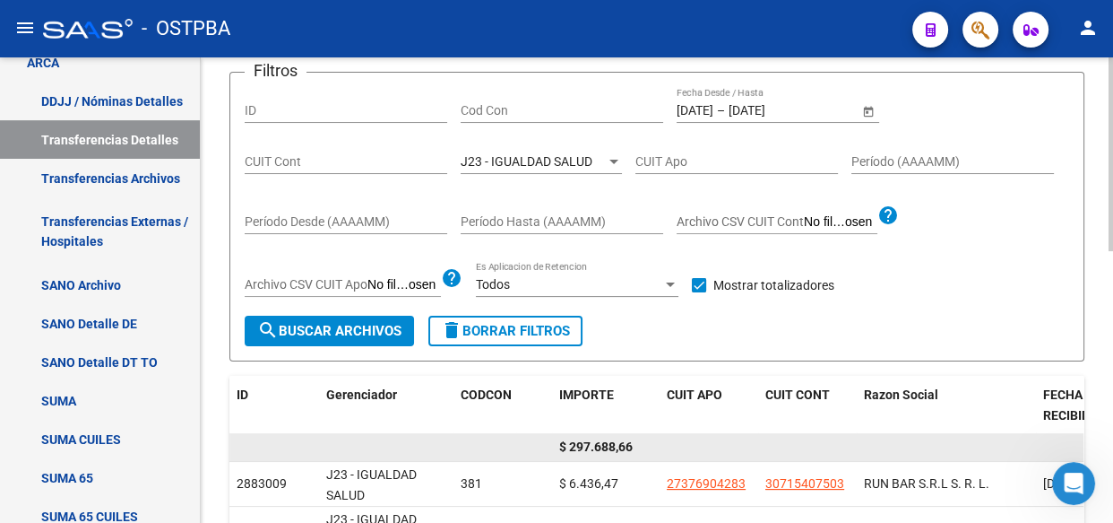
click at [606, 445] on span "$ 297.688,66" at bounding box center [596, 446] width 74 height 14
copy span "297.688,66"
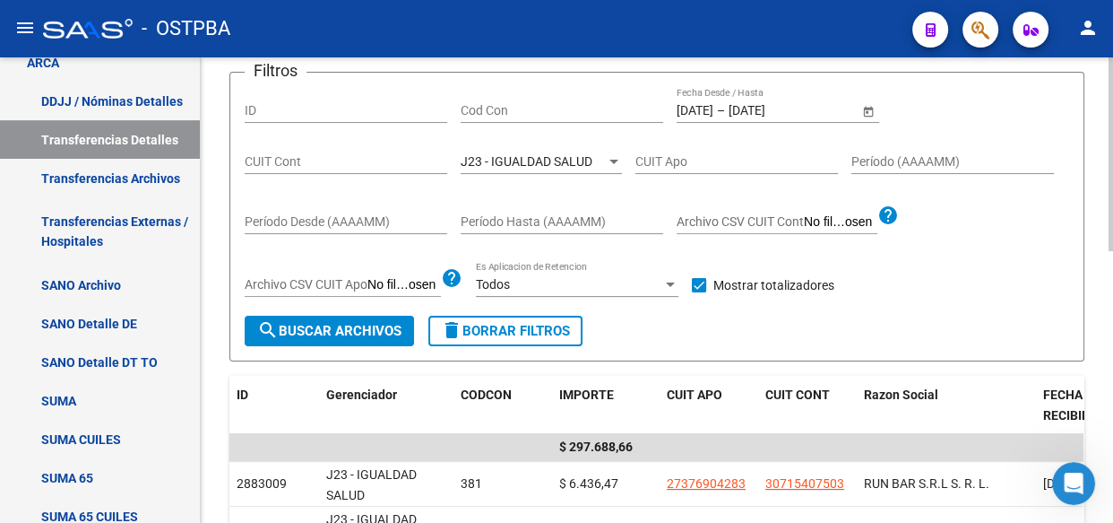
click at [502, 156] on span "J23 - IGUALDAD SALUD" at bounding box center [527, 161] width 132 height 14
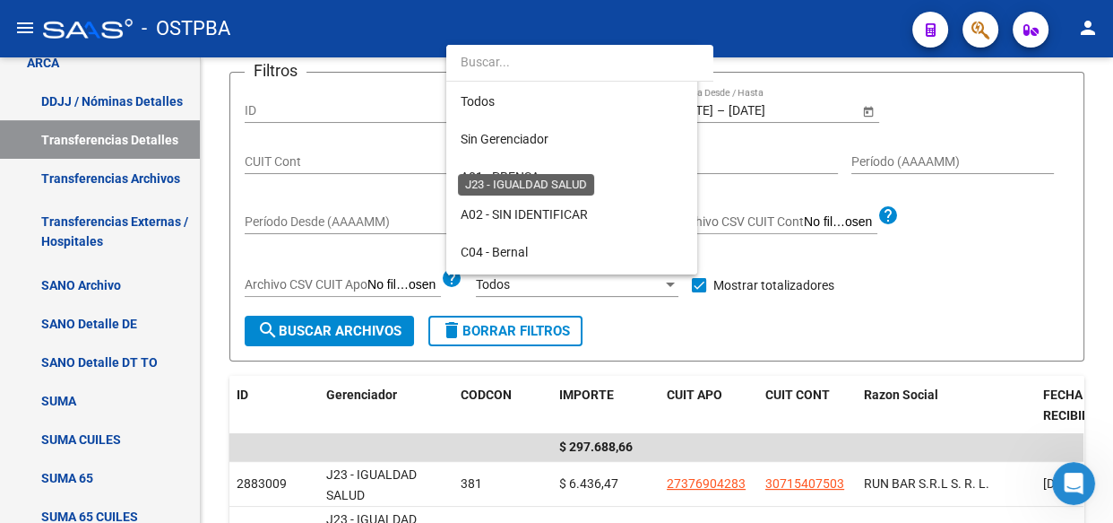
scroll to position [280, 0]
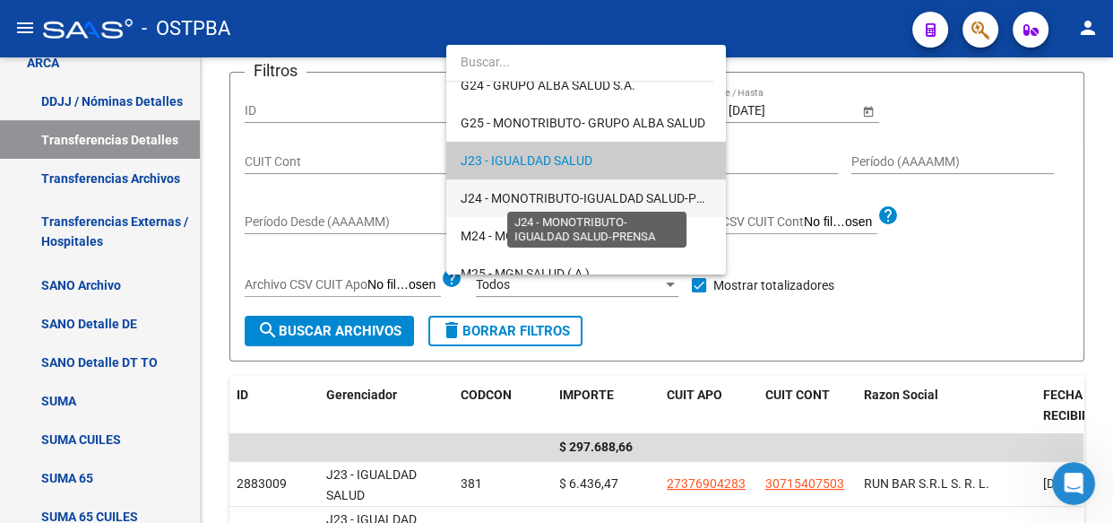
click at [511, 191] on span "J24 - MONOTRIBUTO-IGUALDAD SALUD-PRENSA" at bounding box center [598, 198] width 275 height 14
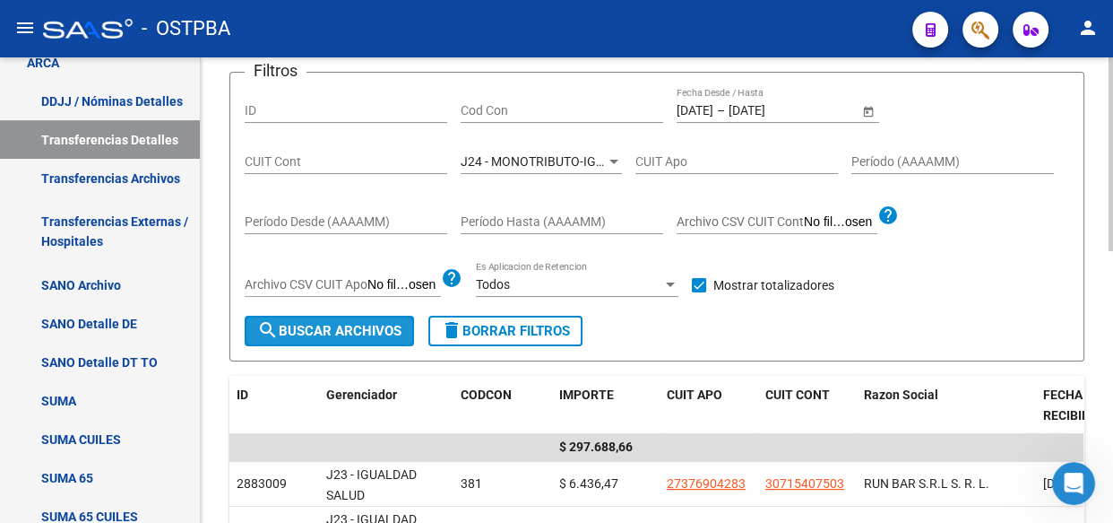
click at [319, 334] on span "search Buscar Archivos" at bounding box center [329, 331] width 144 height 16
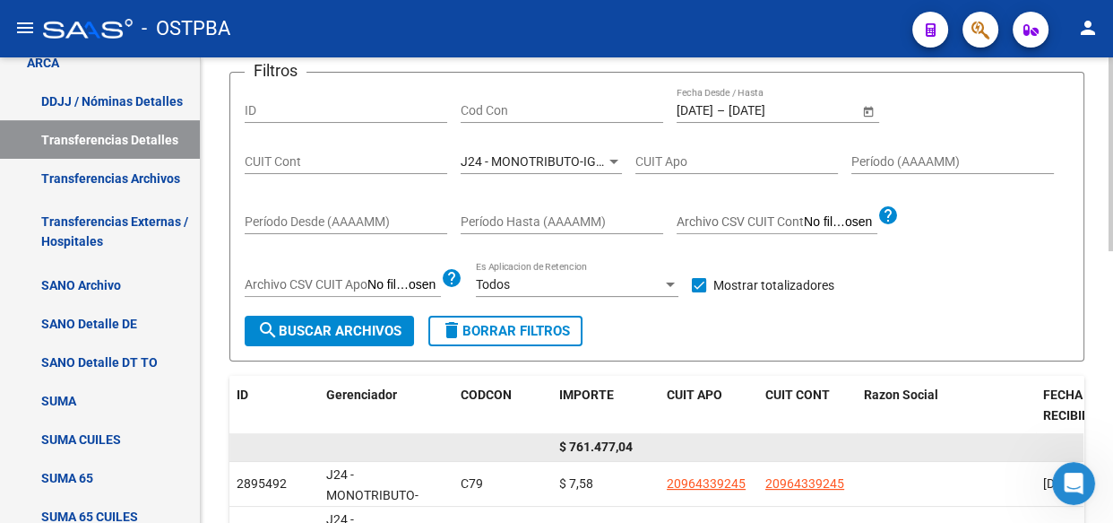
click at [605, 446] on span "$ 761.477,04" at bounding box center [596, 446] width 74 height 14
copy span "761.477,04"
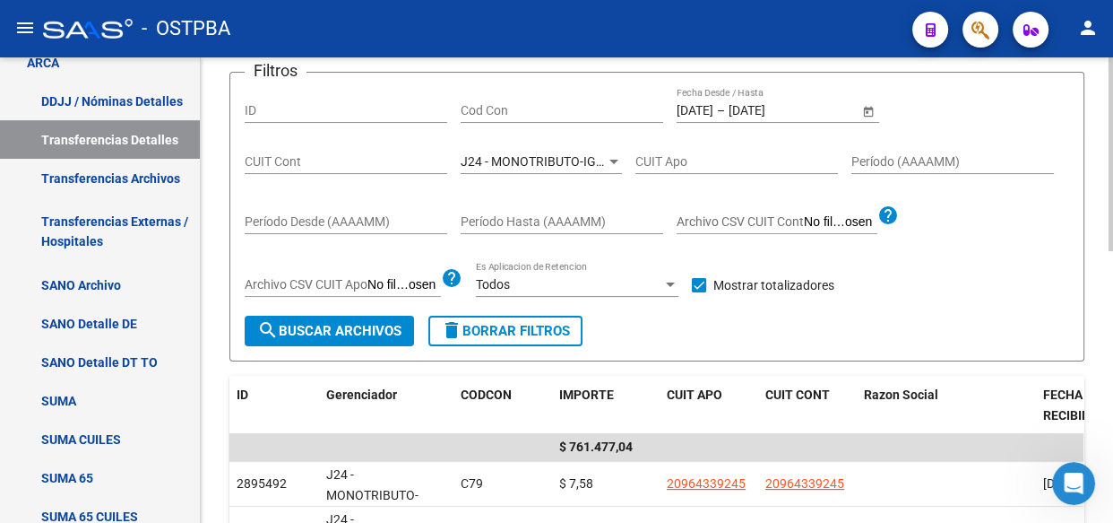
click at [562, 161] on span "J24 - MONOTRIBUTO-IGUALDAD SALUD-PRENSA" at bounding box center [598, 161] width 275 height 14
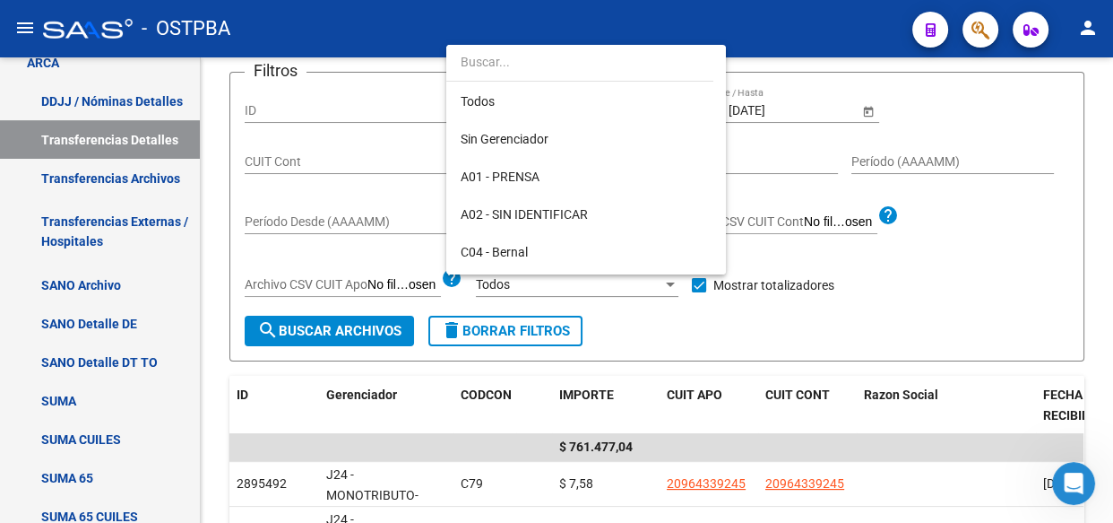
scroll to position [318, 0]
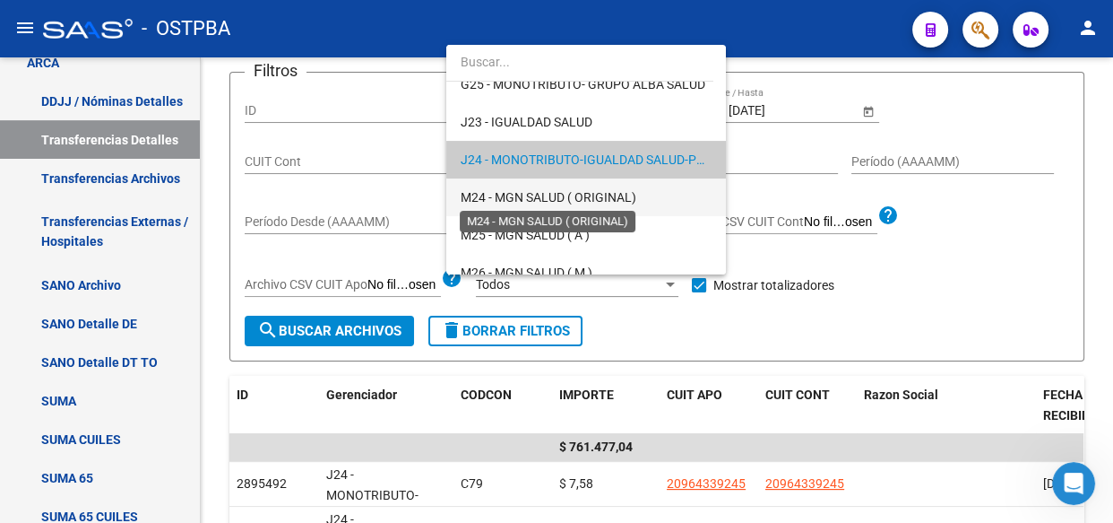
click at [542, 196] on span "M24 - MGN SALUD ( ORIGINAL)" at bounding box center [549, 197] width 176 height 14
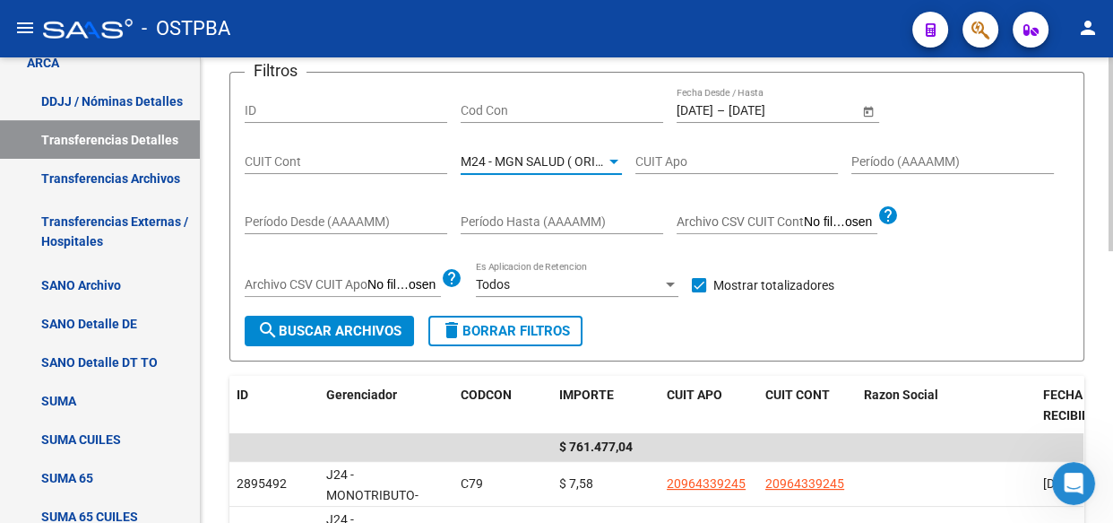
click at [313, 332] on span "search Buscar Archivos" at bounding box center [329, 331] width 144 height 16
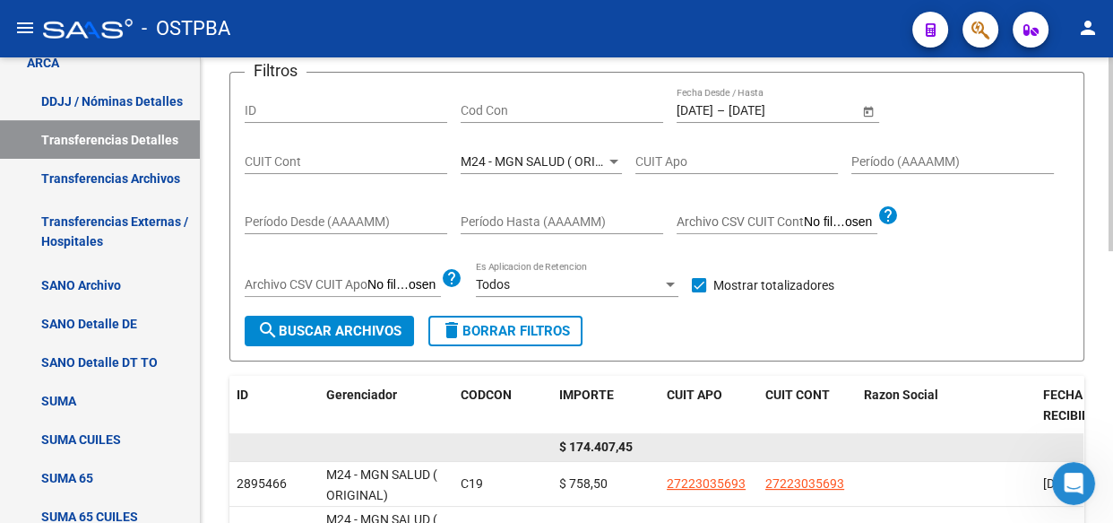
click at [595, 441] on span "$ 174.407,45" at bounding box center [596, 446] width 74 height 14
copy span "174.407,45"
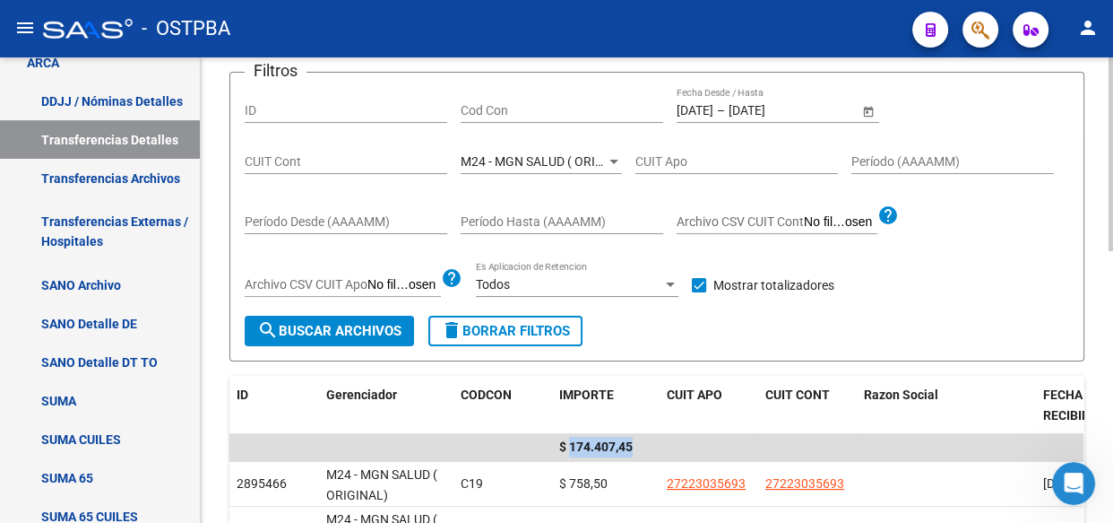
click at [523, 162] on span "M24 - MGN SALUD ( ORIGINAL)" at bounding box center [549, 161] width 176 height 14
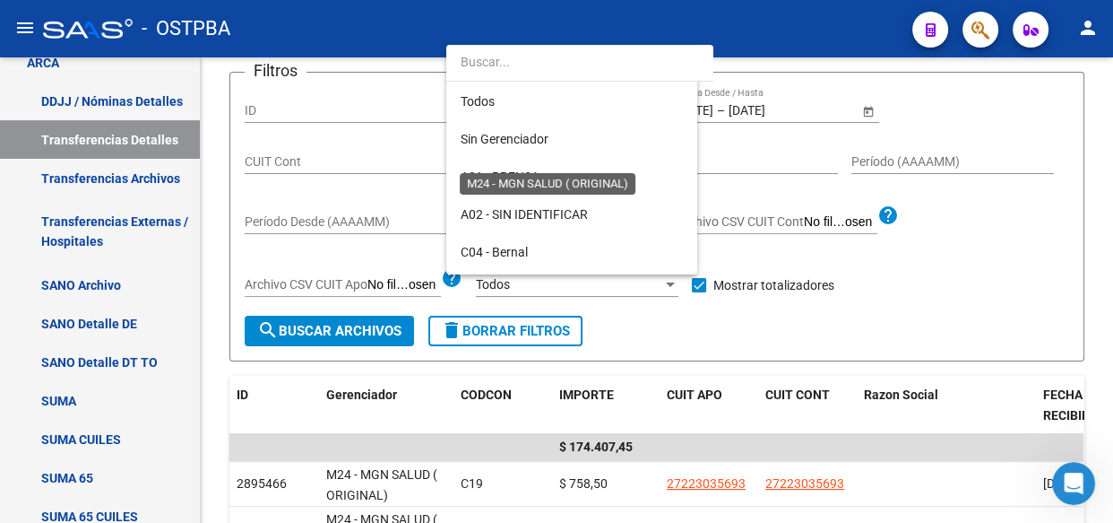
scroll to position [356, 0]
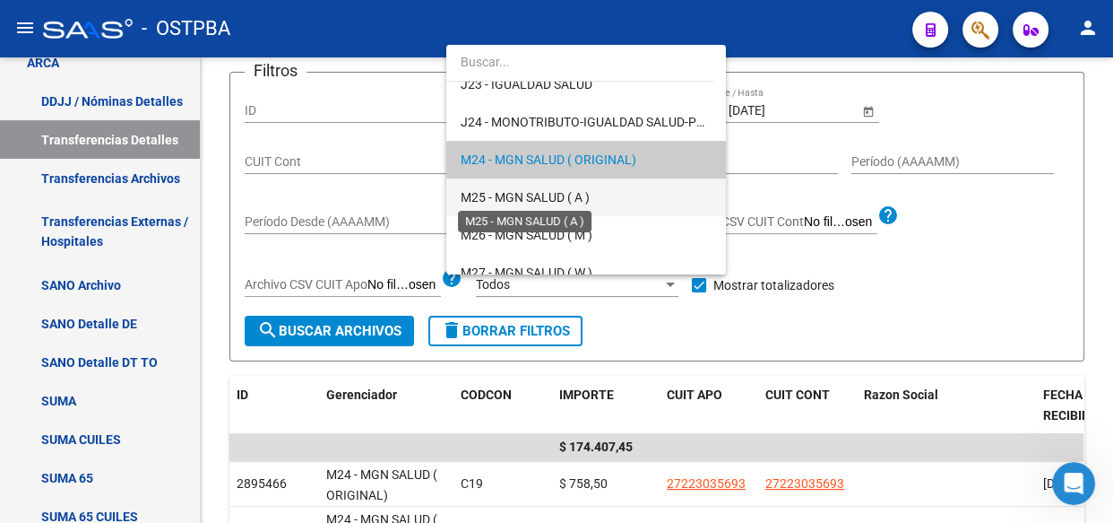
click at [525, 190] on span "M25 - MGN SALUD ( A )" at bounding box center [525, 197] width 129 height 14
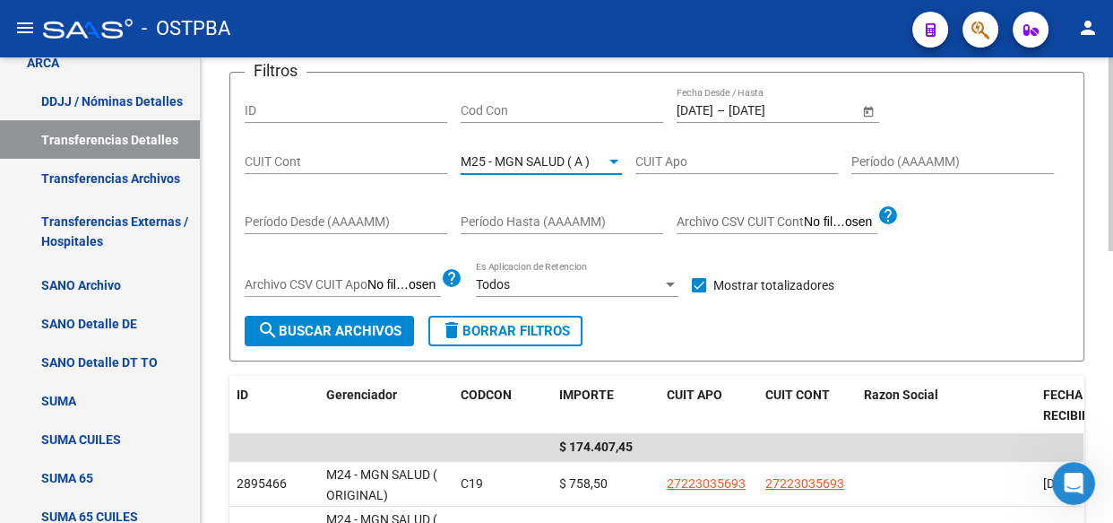
click at [361, 335] on span "search Buscar Archivos" at bounding box center [329, 331] width 144 height 16
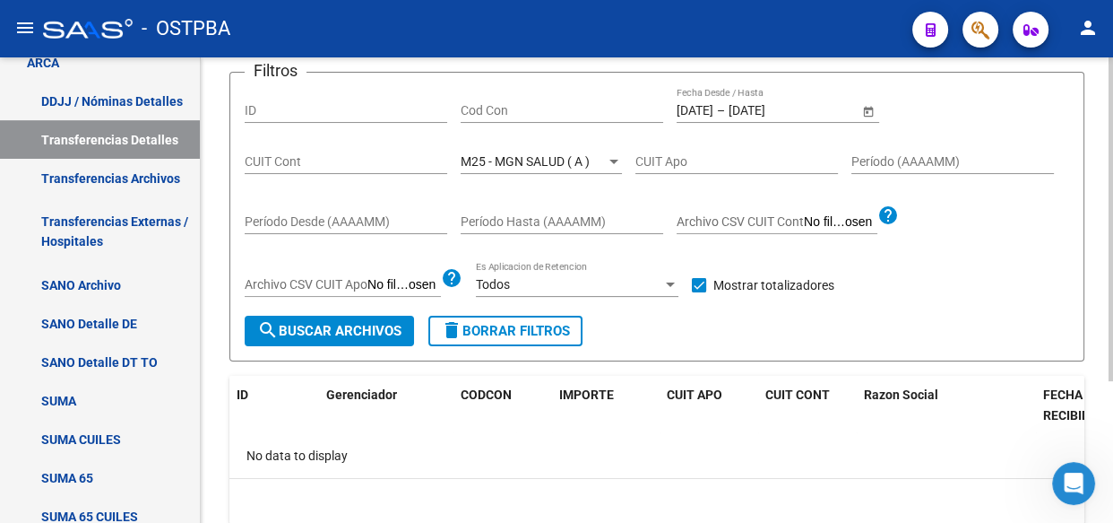
click at [552, 160] on span "M25 - MGN SALUD ( A )" at bounding box center [525, 161] width 129 height 14
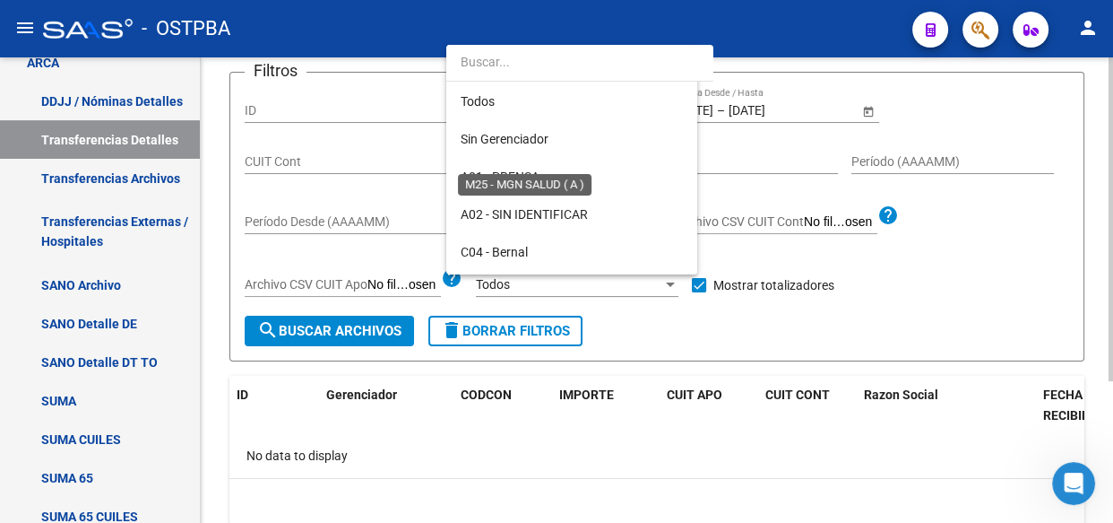
scroll to position [394, 0]
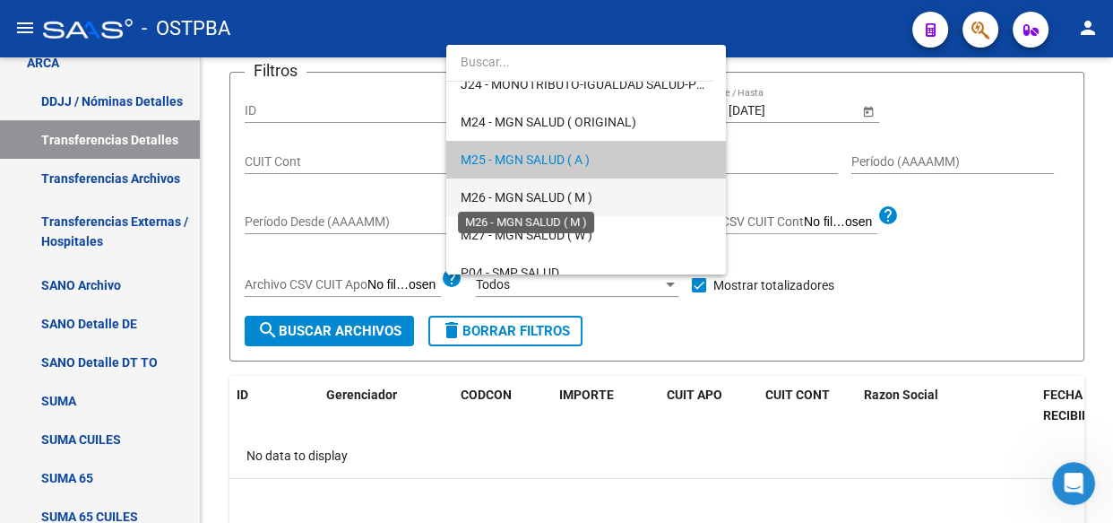
click at [548, 199] on span "M26 - MGN SALUD ( M )" at bounding box center [527, 197] width 132 height 14
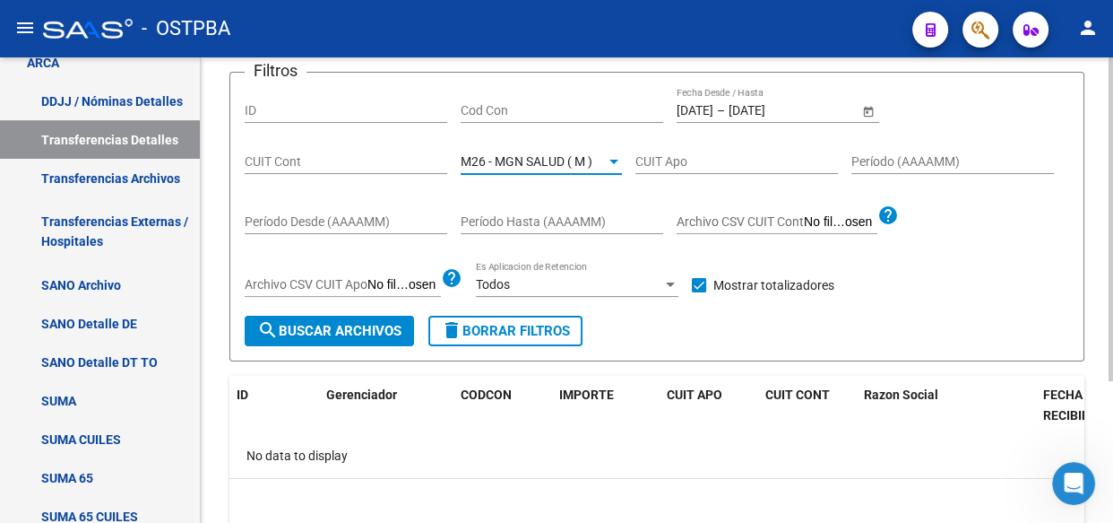
click at [364, 331] on span "search Buscar Archivos" at bounding box center [329, 331] width 144 height 16
click at [527, 155] on span "M26 - MGN SALUD ( M )" at bounding box center [527, 161] width 132 height 14
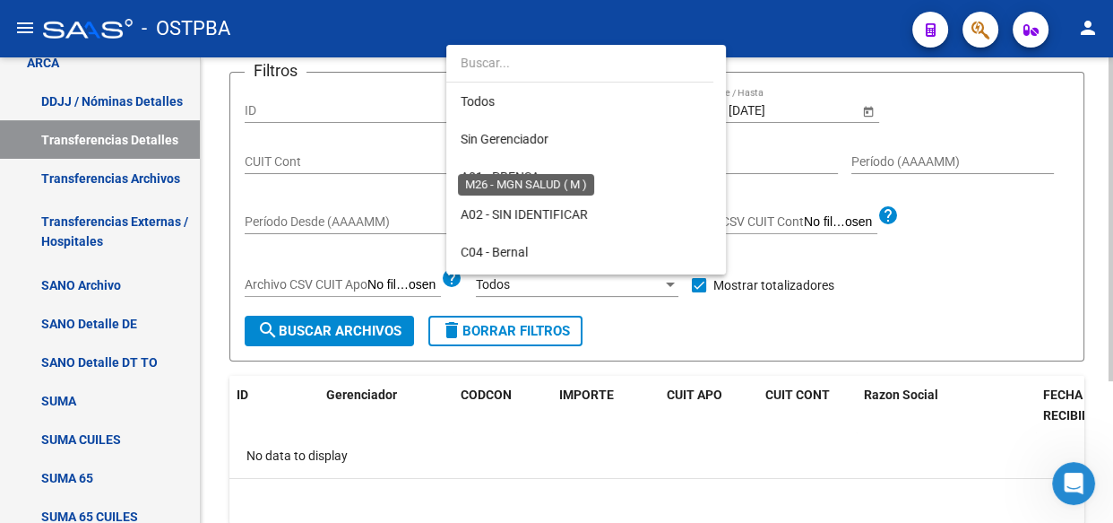
scroll to position [430, 0]
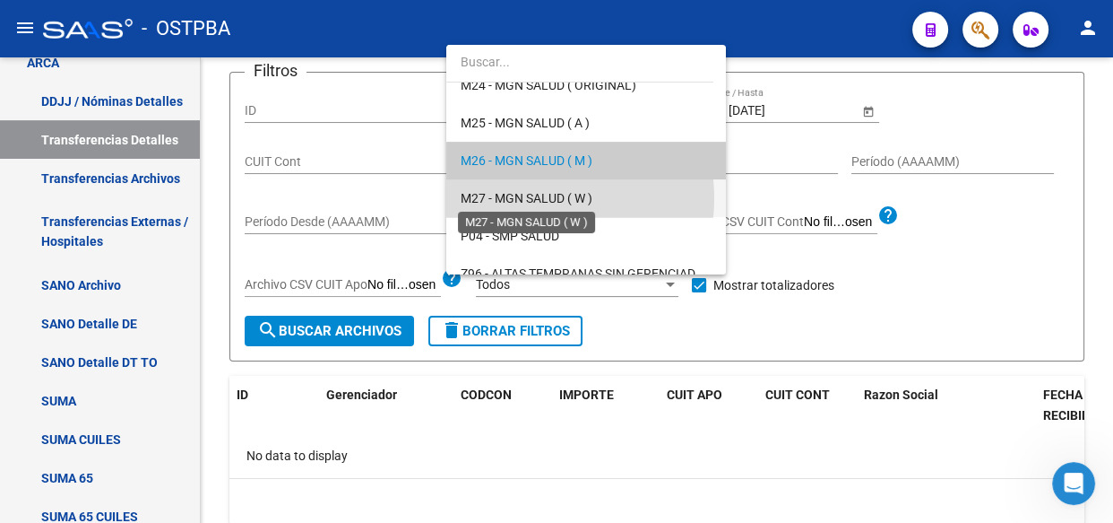
click at [524, 197] on span "M27 - MGN SALUD ( W )" at bounding box center [527, 198] width 132 height 14
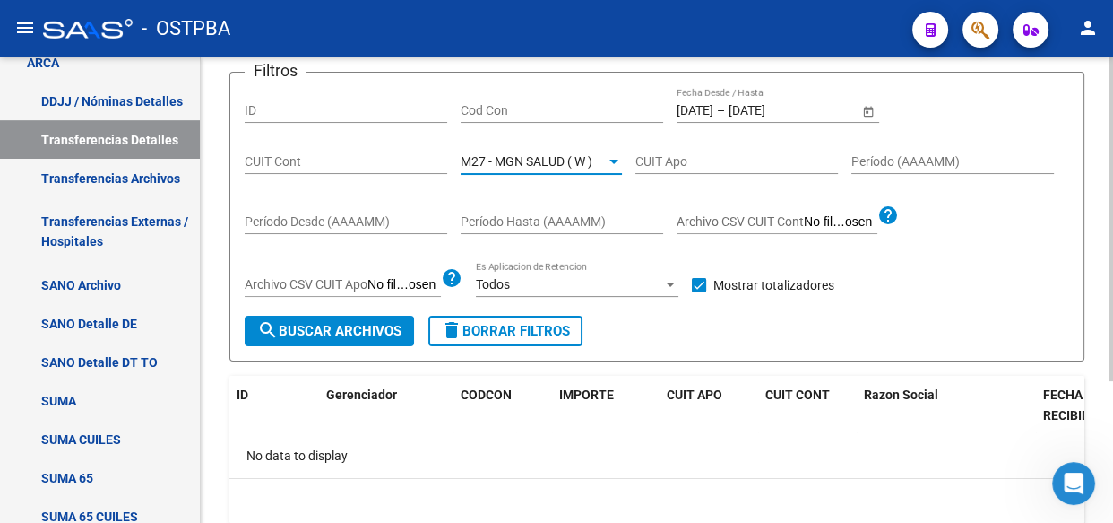
click at [371, 323] on span "search Buscar Archivos" at bounding box center [329, 331] width 144 height 16
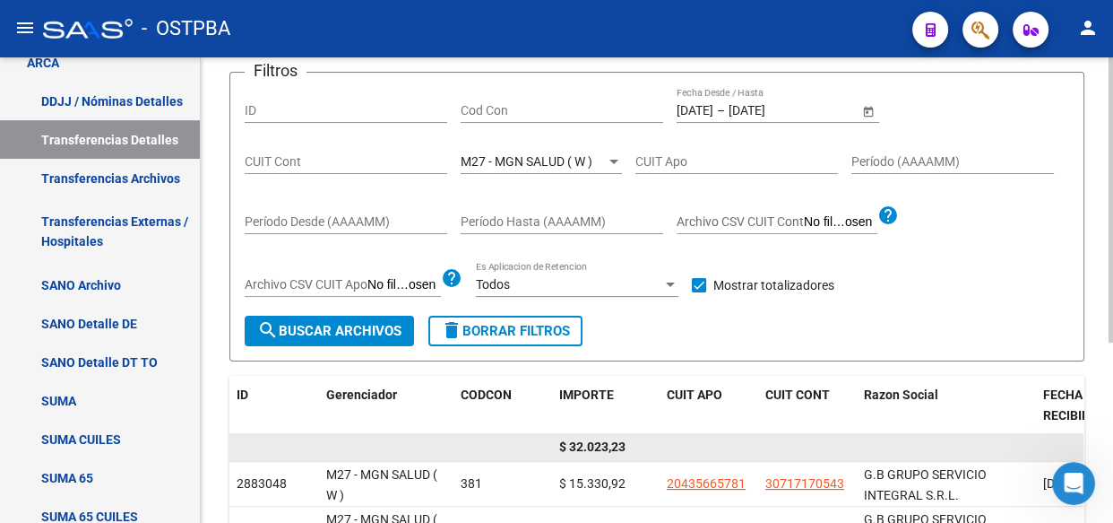
click at [596, 440] on span "$ 32.023,23" at bounding box center [592, 446] width 66 height 14
copy span "32.023,23"
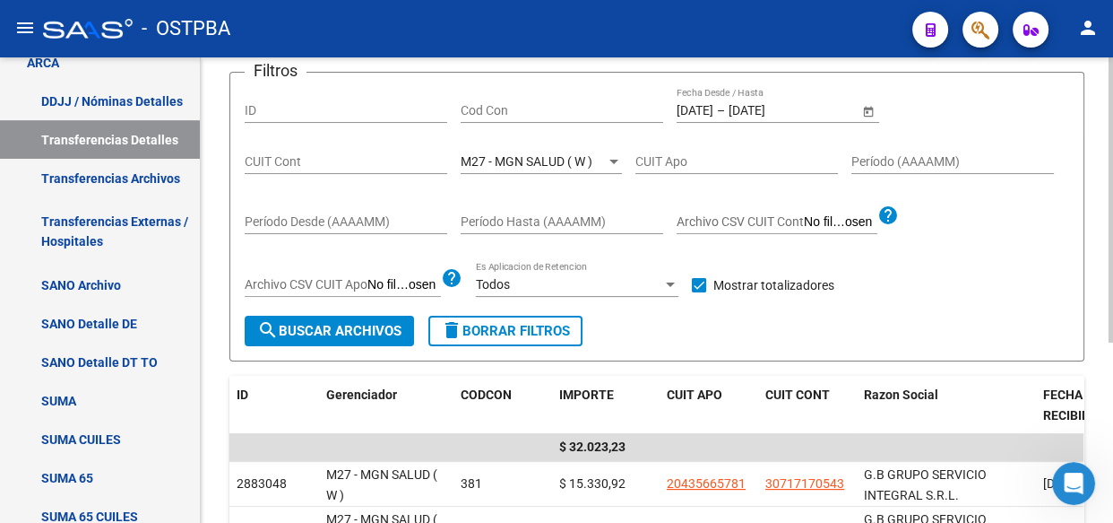
click at [520, 145] on div "M27 - MGN SALUD ( W ) Seleccionar Gerenciador" at bounding box center [541, 156] width 161 height 36
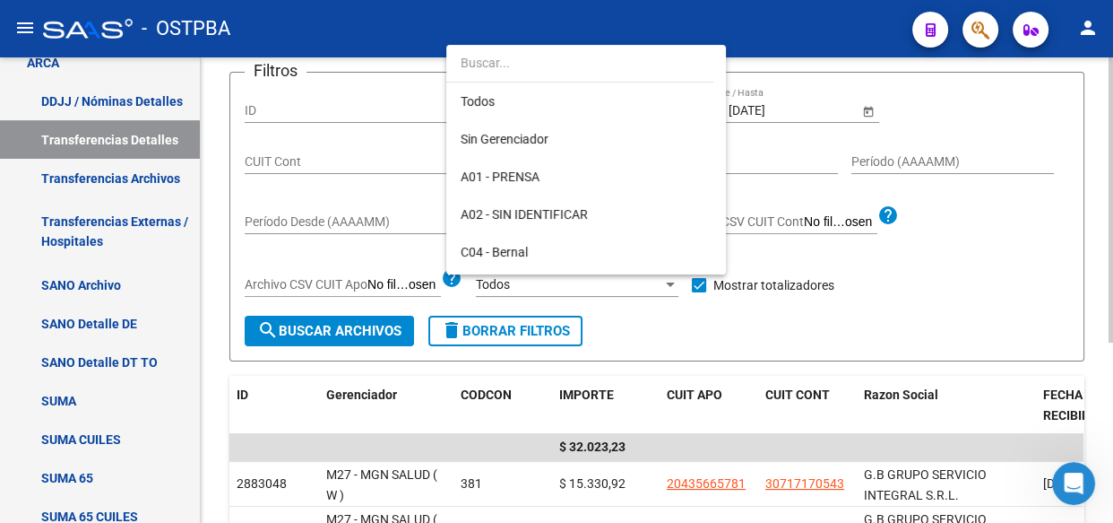
scroll to position [468, 0]
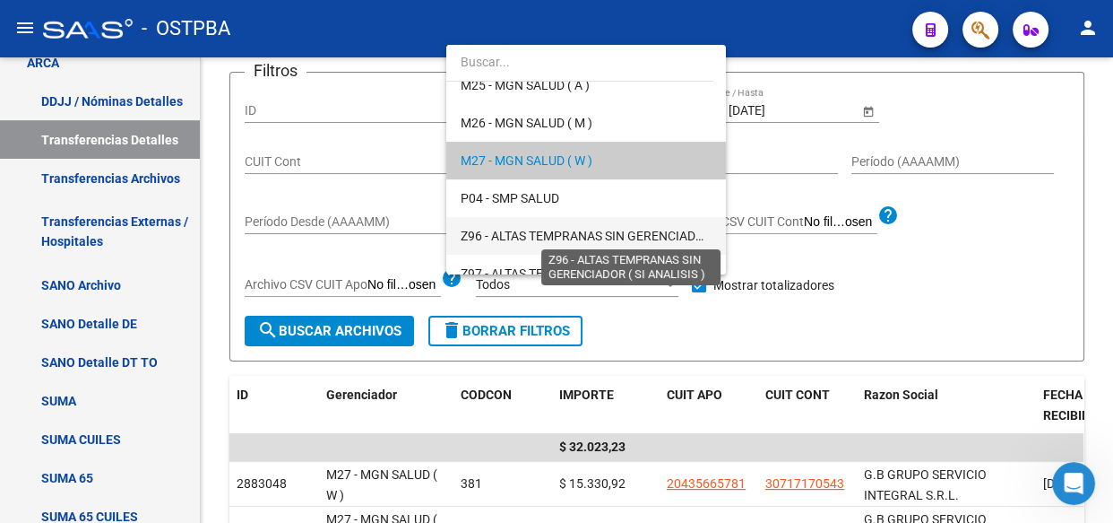
click at [556, 229] on span "Z96 - ALTAS TEMPRANAS SIN GERENCIADOR ( SI ANALISIS )" at bounding box center [629, 236] width 336 height 14
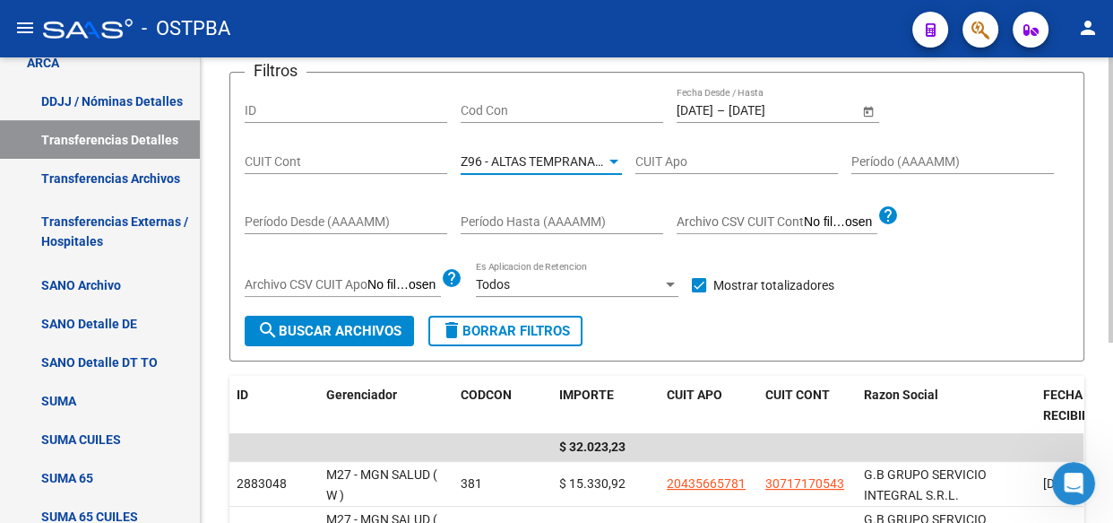
click at [333, 331] on span "search Buscar Archivos" at bounding box center [329, 331] width 144 height 16
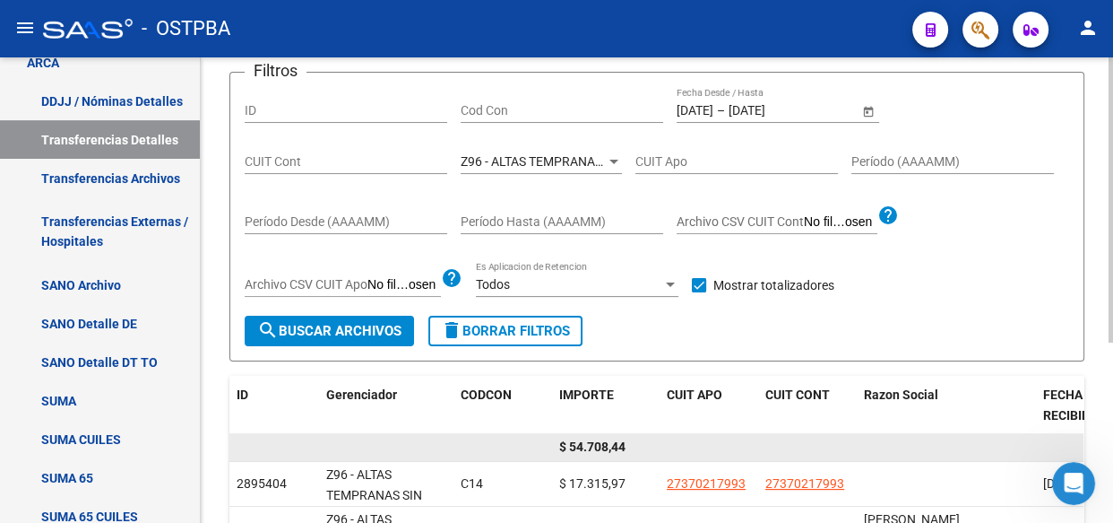
click at [603, 446] on span "$ 54.708,44" at bounding box center [592, 446] width 66 height 14
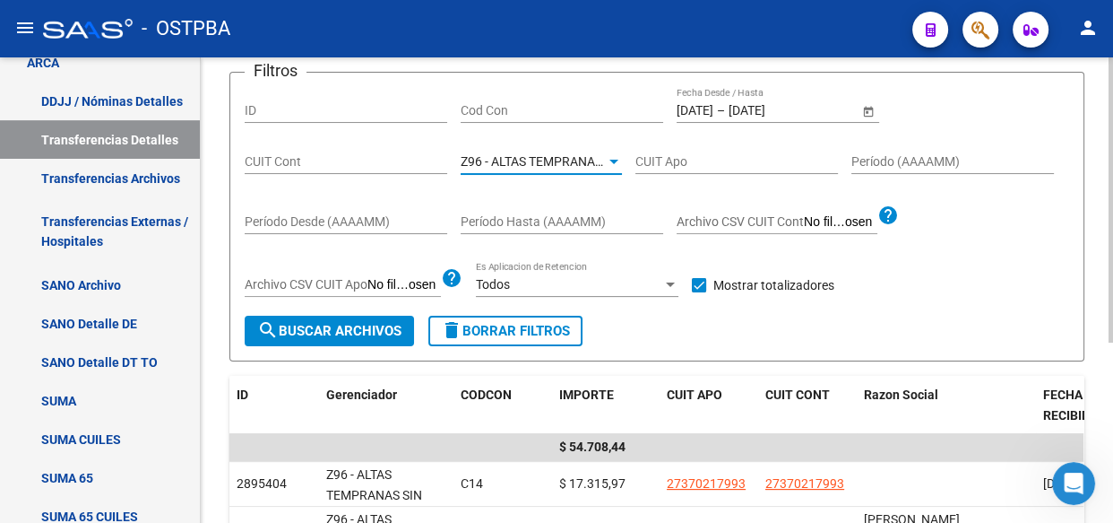
click at [516, 162] on span "Z96 - ALTAS TEMPRANAS SIN GERENCIADOR ( SI ANALISIS )" at bounding box center [629, 161] width 336 height 14
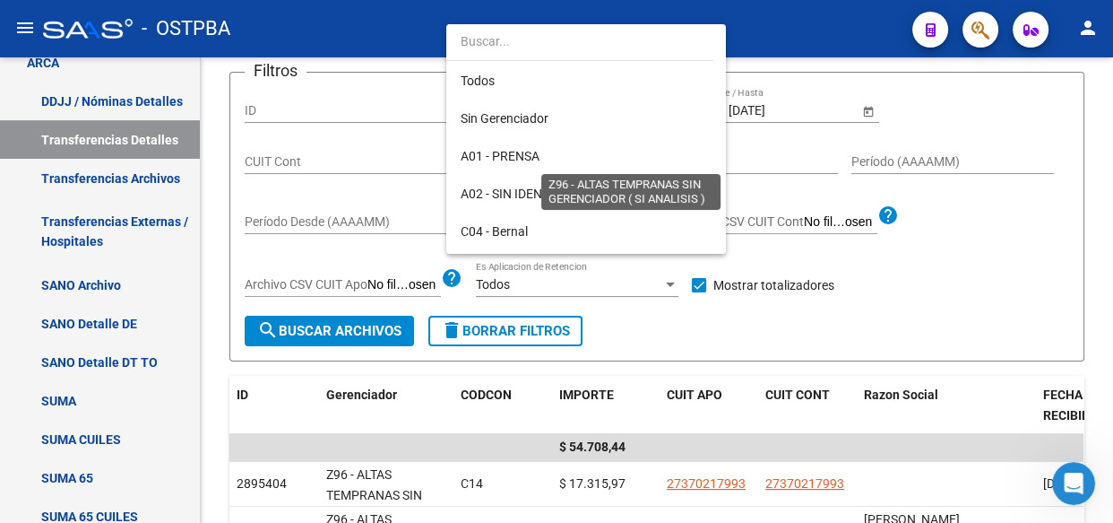
scroll to position [523, 0]
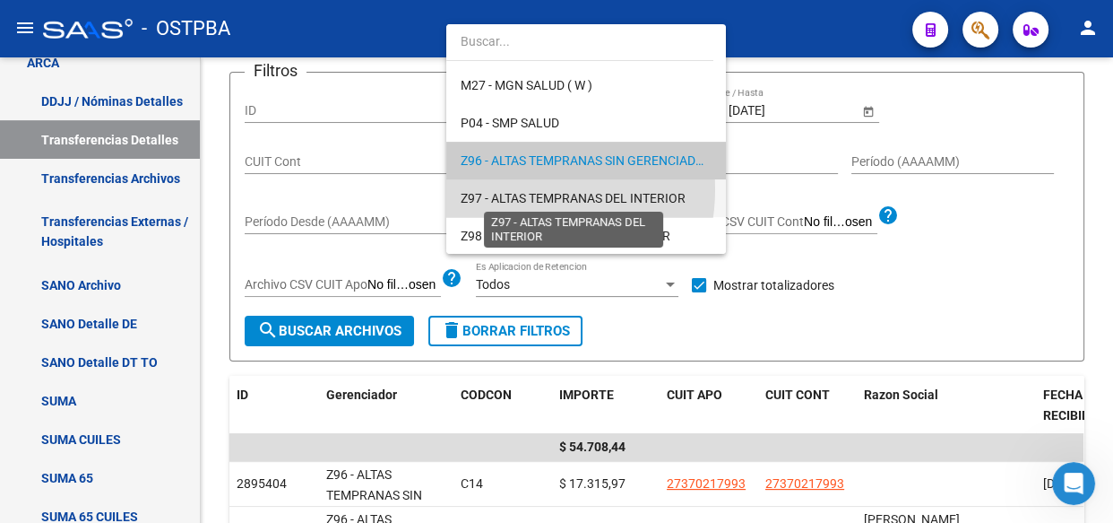
click at [516, 191] on span "Z97 - ALTAS TEMPRANAS DEL INTERIOR" at bounding box center [573, 198] width 225 height 14
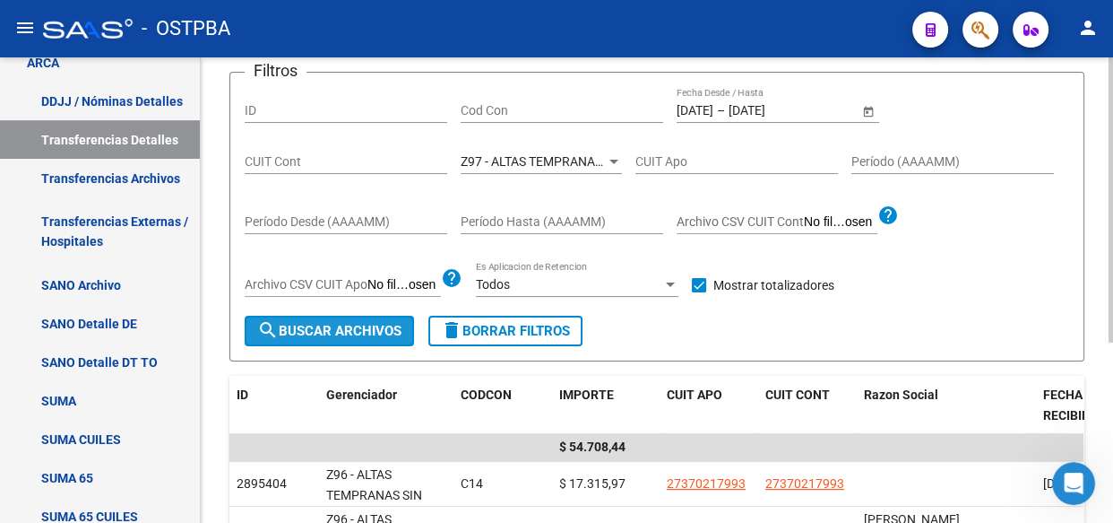
click at [358, 335] on span "search Buscar Archivos" at bounding box center [329, 331] width 144 height 16
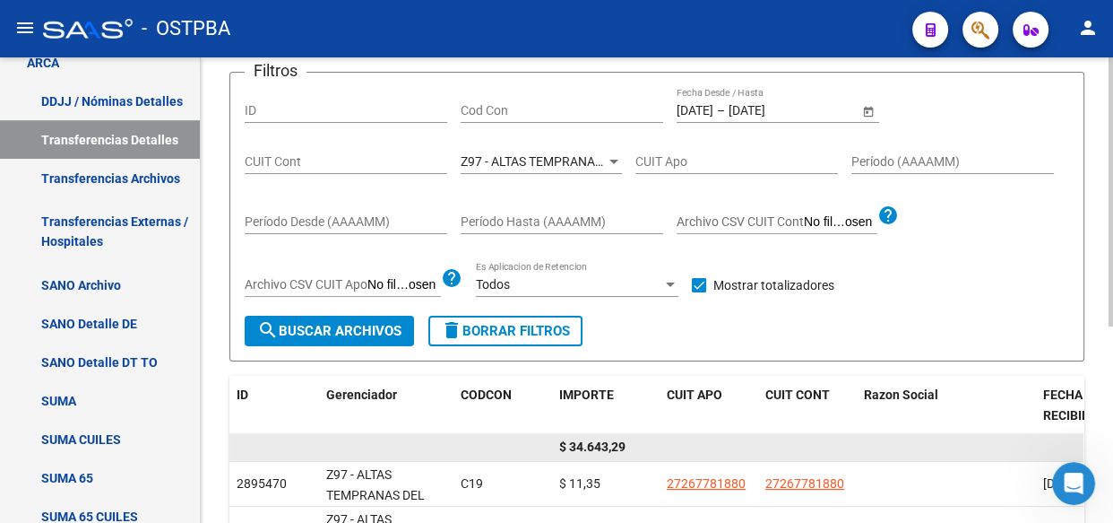
click at [596, 448] on span "$ 34.643,29" at bounding box center [592, 446] width 66 height 14
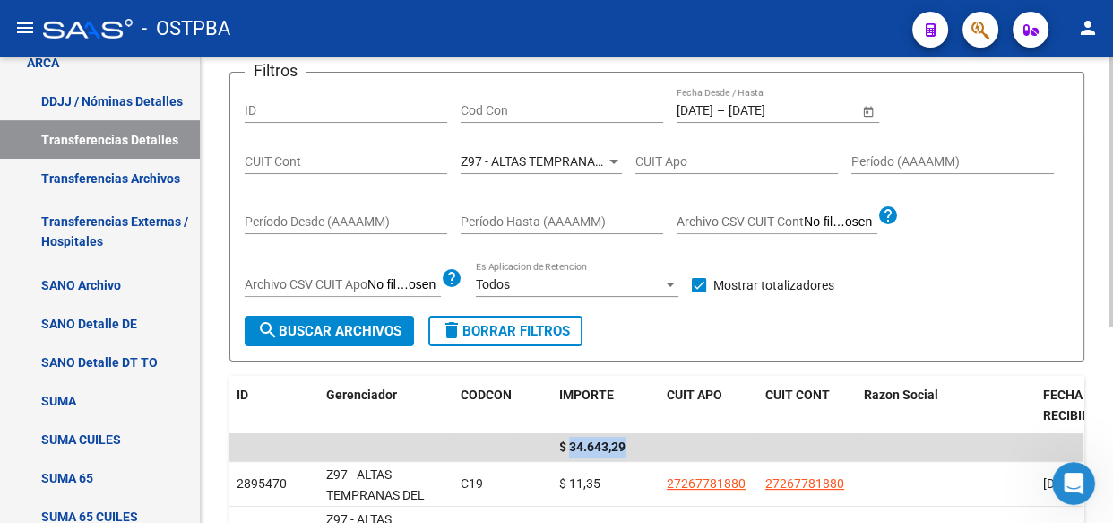
click at [506, 155] on span "Z97 - ALTAS TEMPRANAS DEL INTERIOR" at bounding box center [573, 161] width 225 height 14
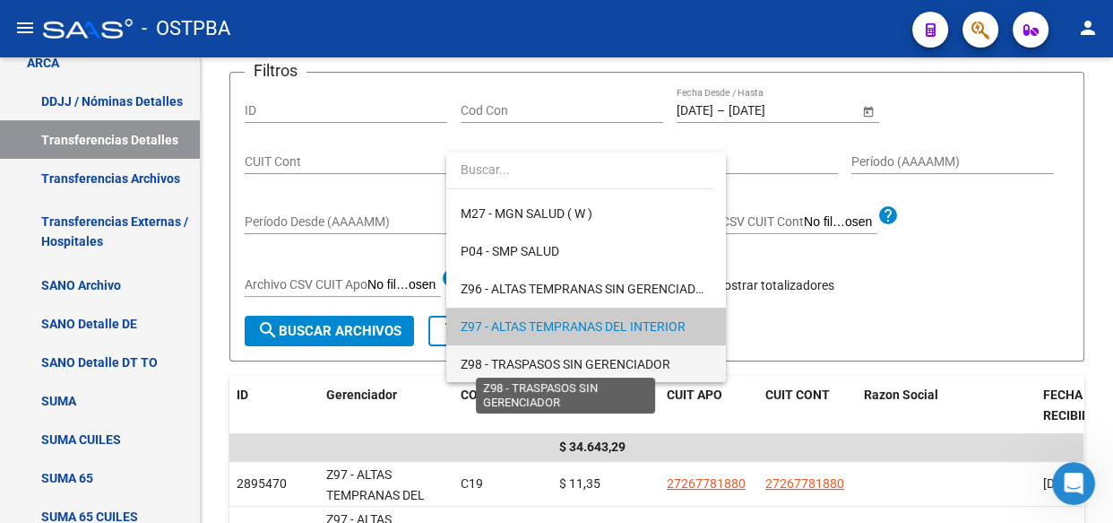
click at [513, 357] on span "Z98 - TRASPASOS SIN GERENCIADOR" at bounding box center [566, 364] width 210 height 14
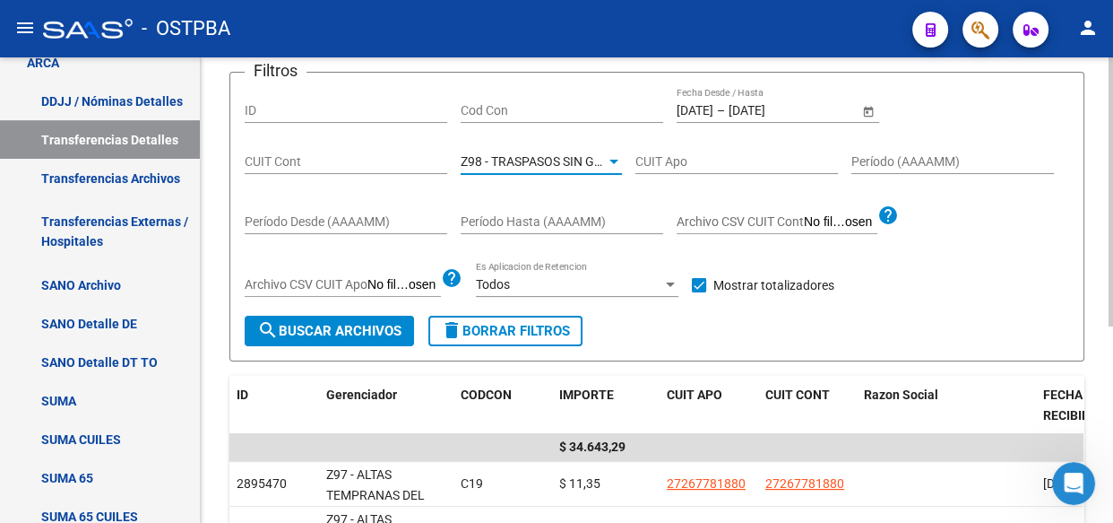
click at [360, 333] on span "search Buscar Archivos" at bounding box center [329, 331] width 144 height 16
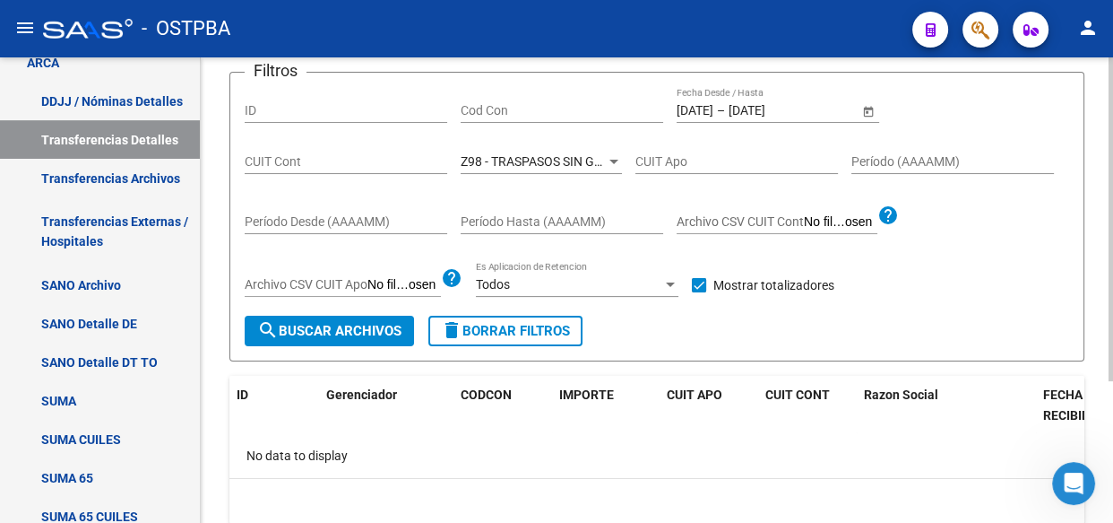
click at [512, 106] on input "Cod Con" at bounding box center [562, 110] width 203 height 15
type input "c14"
click at [610, 160] on div at bounding box center [614, 162] width 9 height 4
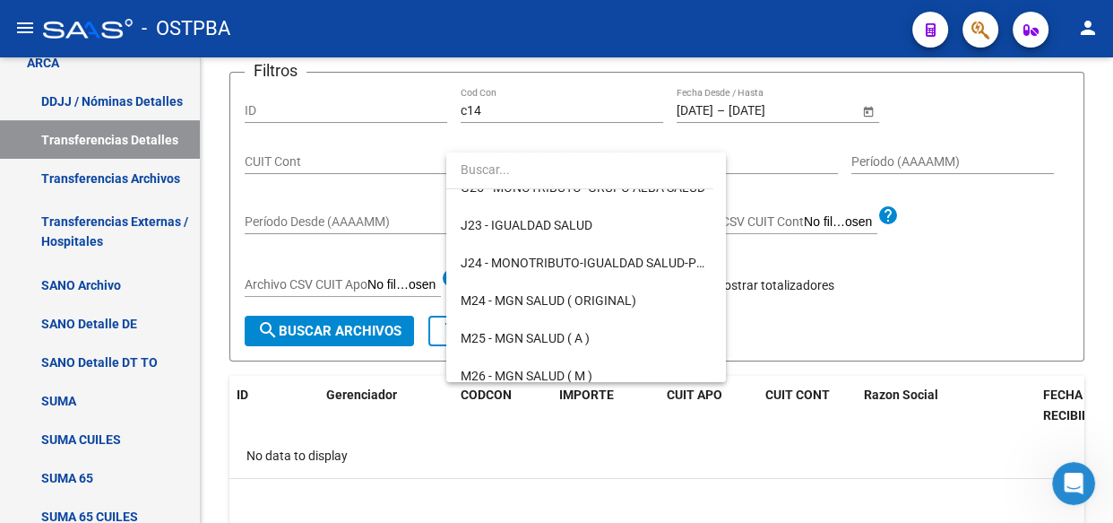
scroll to position [0, 0]
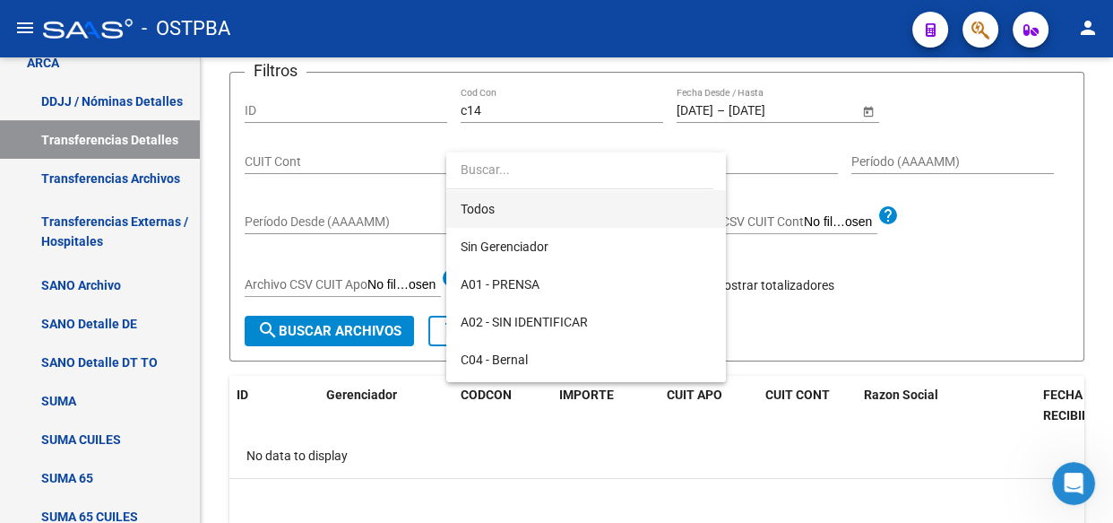
click at [466, 203] on span "Todos" at bounding box center [586, 209] width 251 height 38
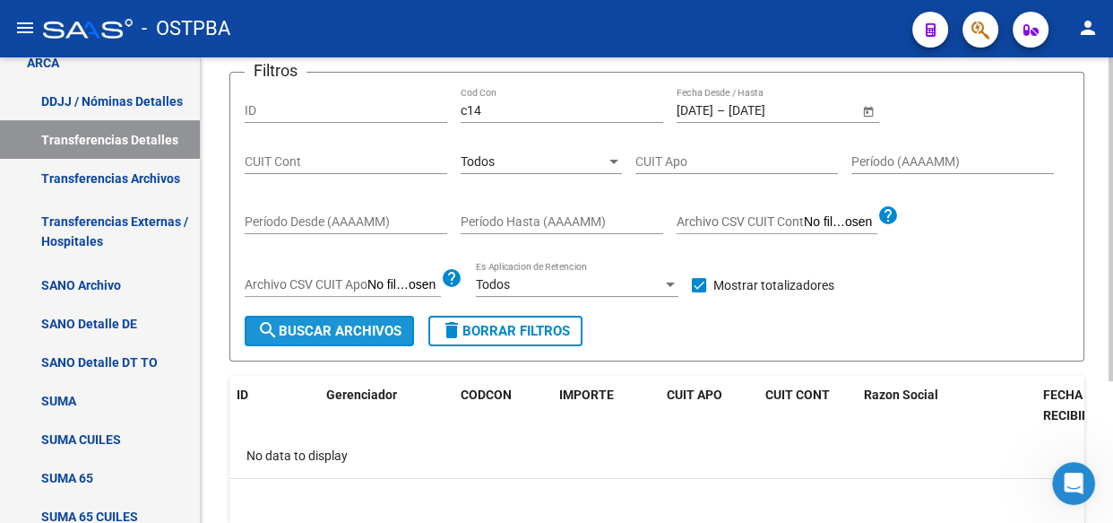
click at [359, 333] on span "search Buscar Archivos" at bounding box center [329, 331] width 144 height 16
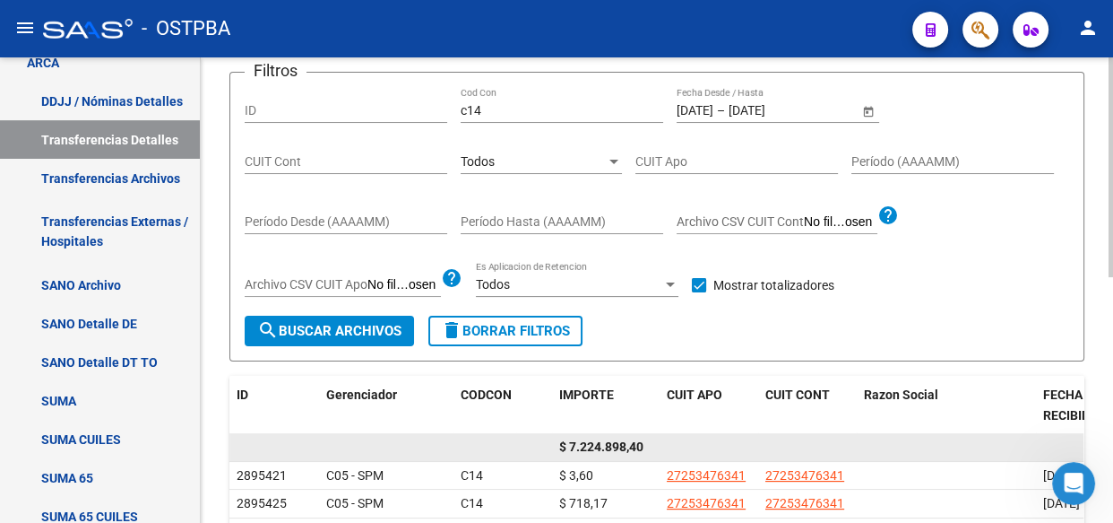
click at [604, 443] on span "$ 7.224.898,40" at bounding box center [601, 446] width 84 height 14
click at [604, 439] on span "$ 7.224.898,40" at bounding box center [601, 446] width 84 height 14
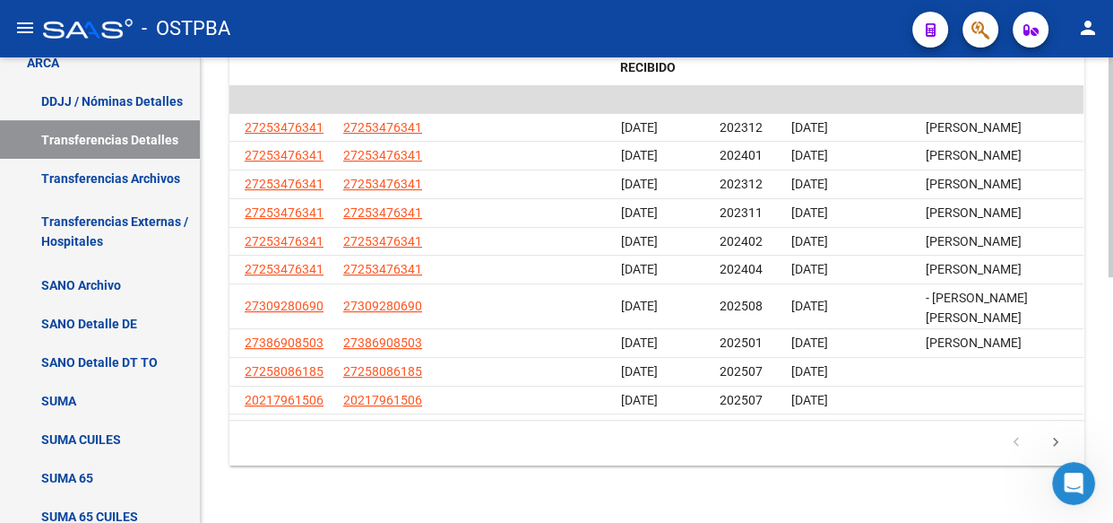
scroll to position [0, 437]
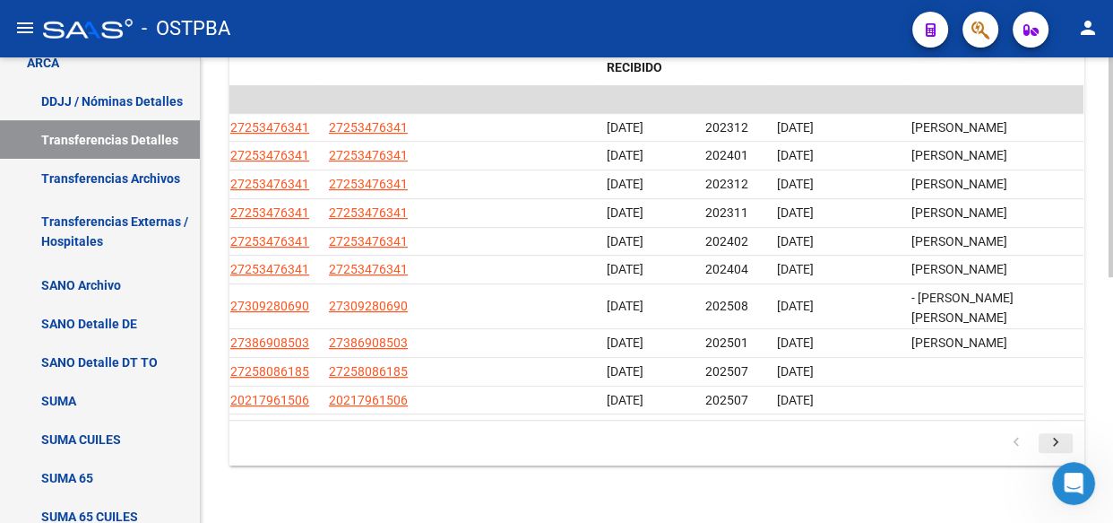
click at [1057, 441] on icon "go to next page" at bounding box center [1055, 445] width 23 height 22
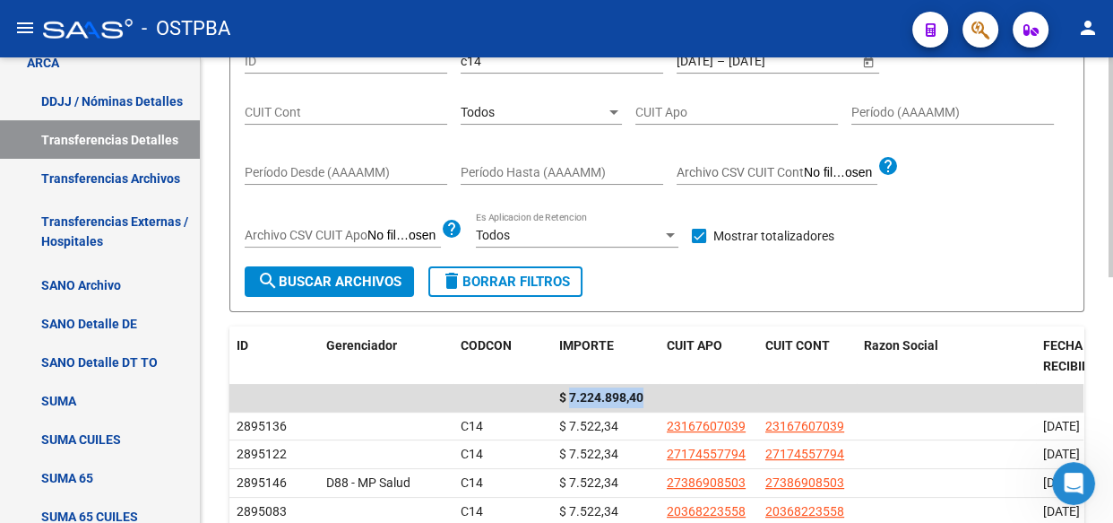
scroll to position [114, 0]
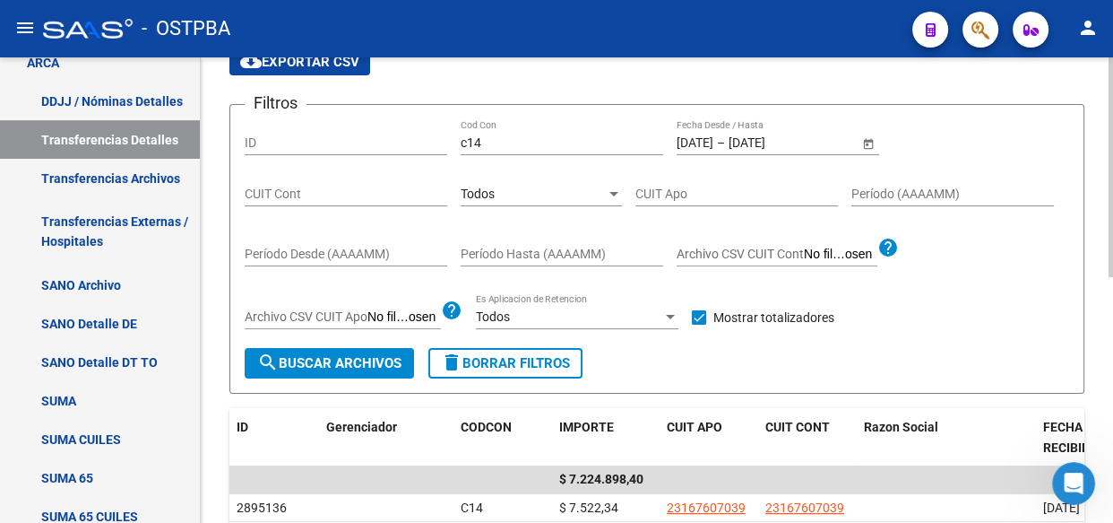
click at [493, 195] on span "Todos" at bounding box center [478, 193] width 34 height 14
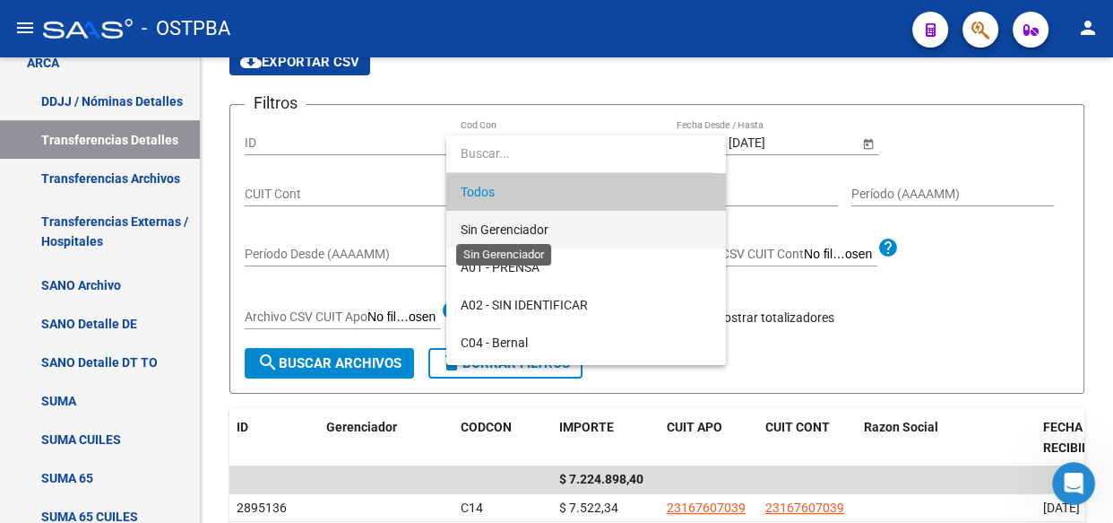
click at [491, 227] on span "Sin Gerenciador" at bounding box center [505, 229] width 88 height 14
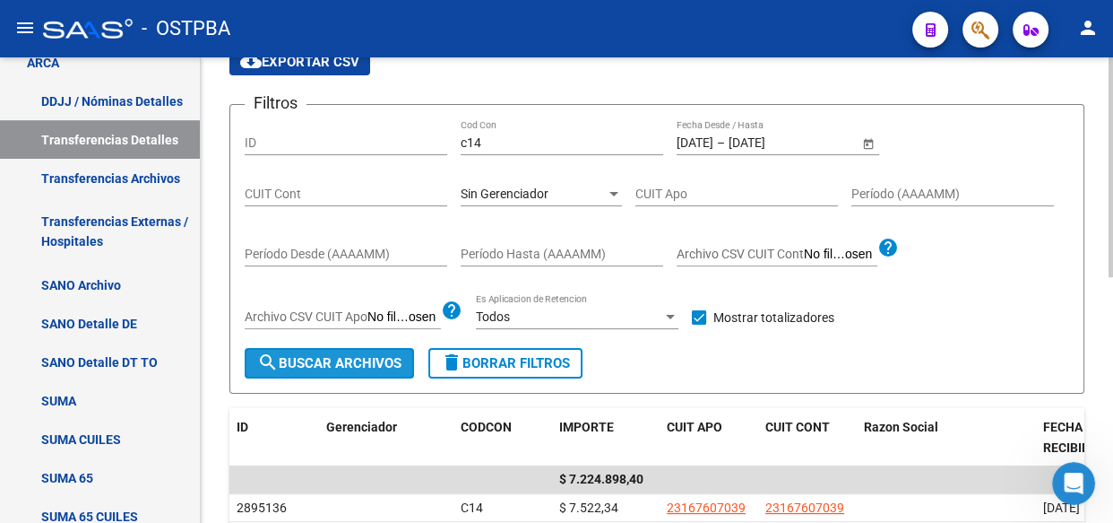
click at [341, 363] on span "search Buscar Archivos" at bounding box center [329, 363] width 144 height 16
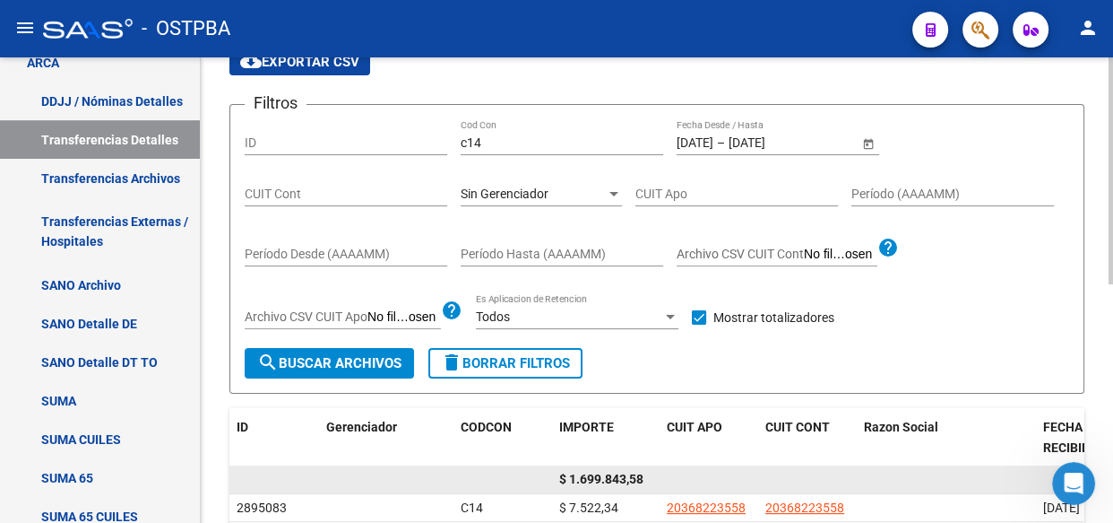
click at [610, 479] on span "$ 1.699.843,58" at bounding box center [601, 479] width 84 height 14
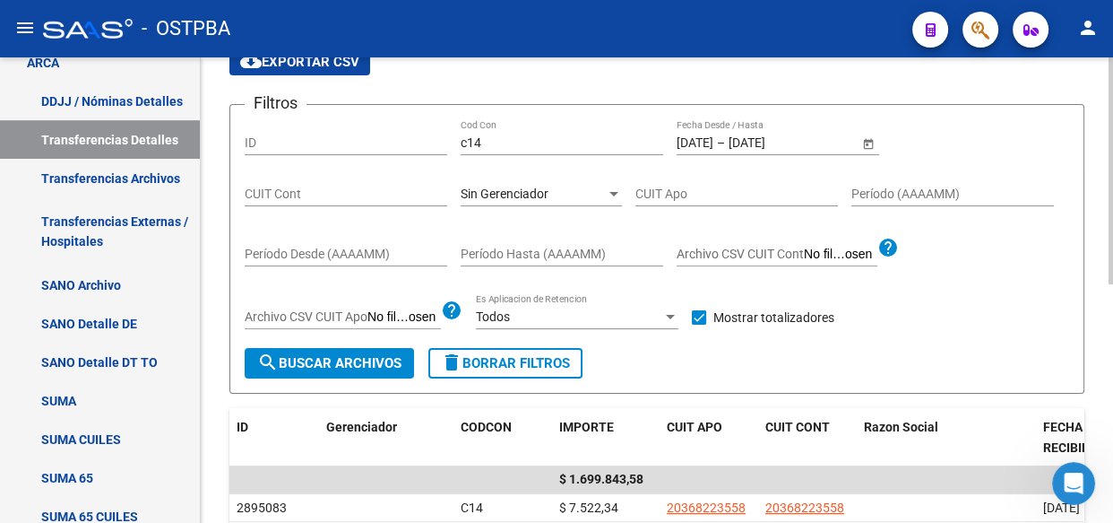
click at [533, 186] on span "Sin Gerenciador" at bounding box center [505, 193] width 88 height 14
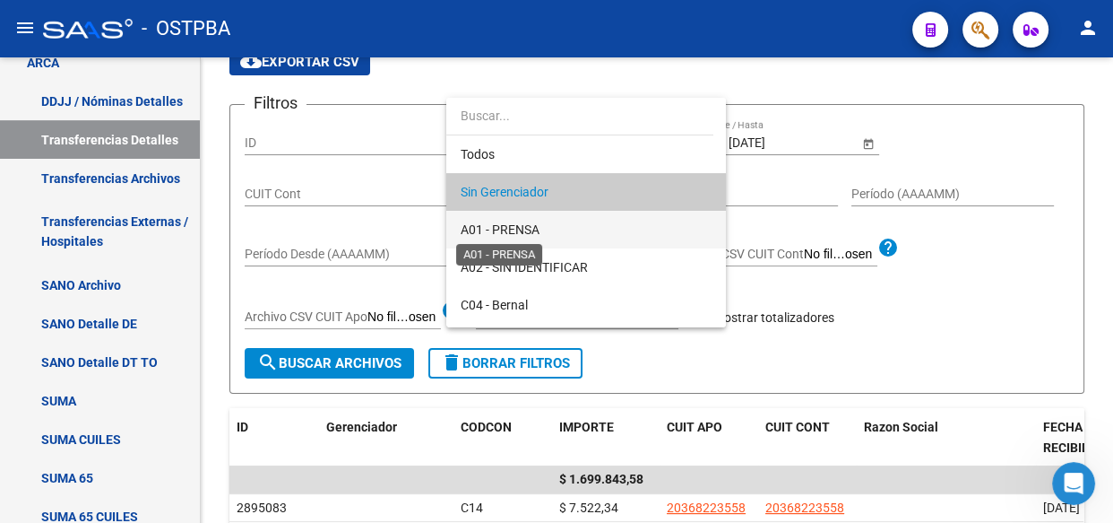
click at [517, 224] on span "A01 - PRENSA" at bounding box center [500, 229] width 79 height 14
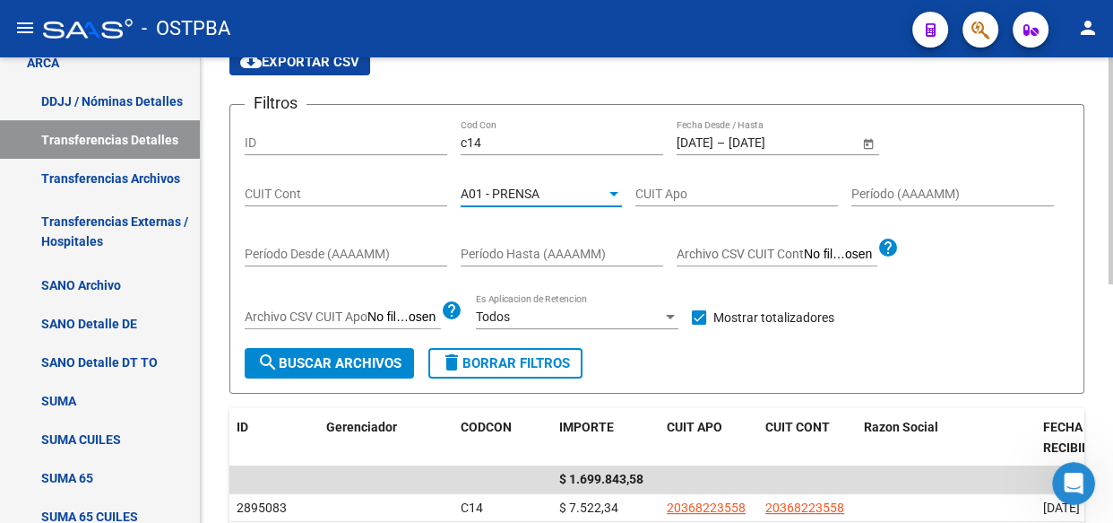
click at [335, 361] on span "search Buscar Archivos" at bounding box center [329, 363] width 144 height 16
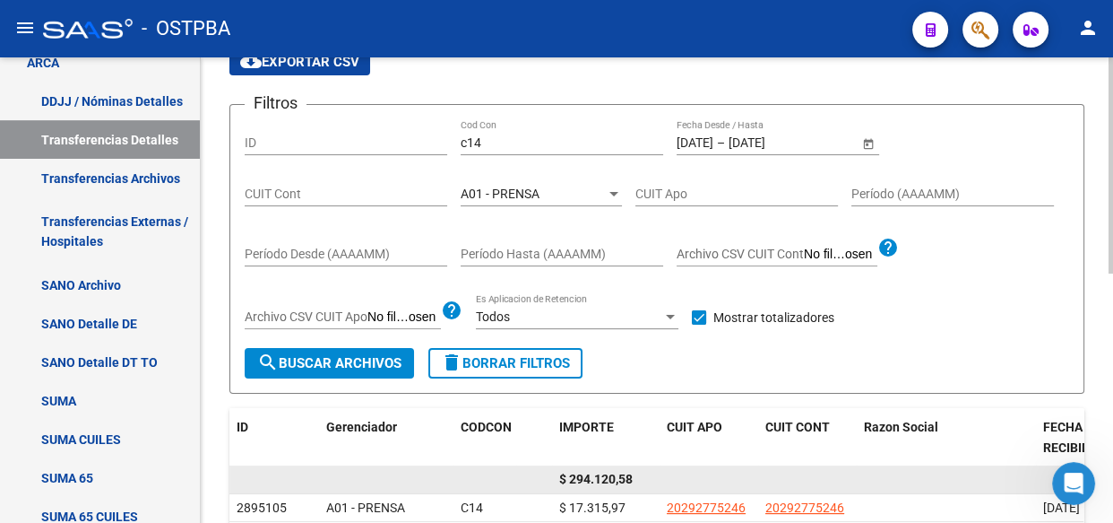
click at [611, 479] on span "$ 294.120,58" at bounding box center [596, 479] width 74 height 14
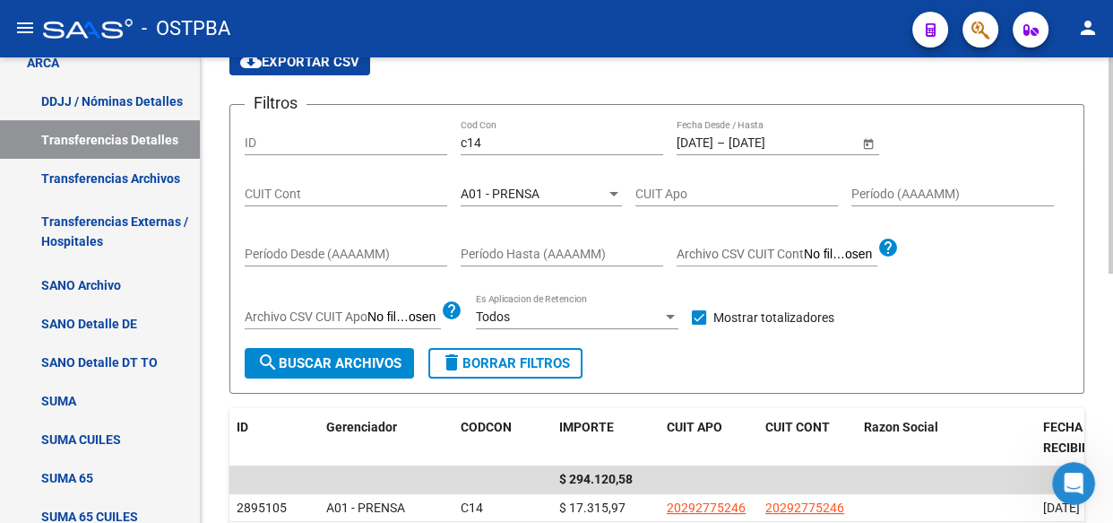
click at [488, 188] on span "A01 - PRENSA" at bounding box center [500, 193] width 79 height 14
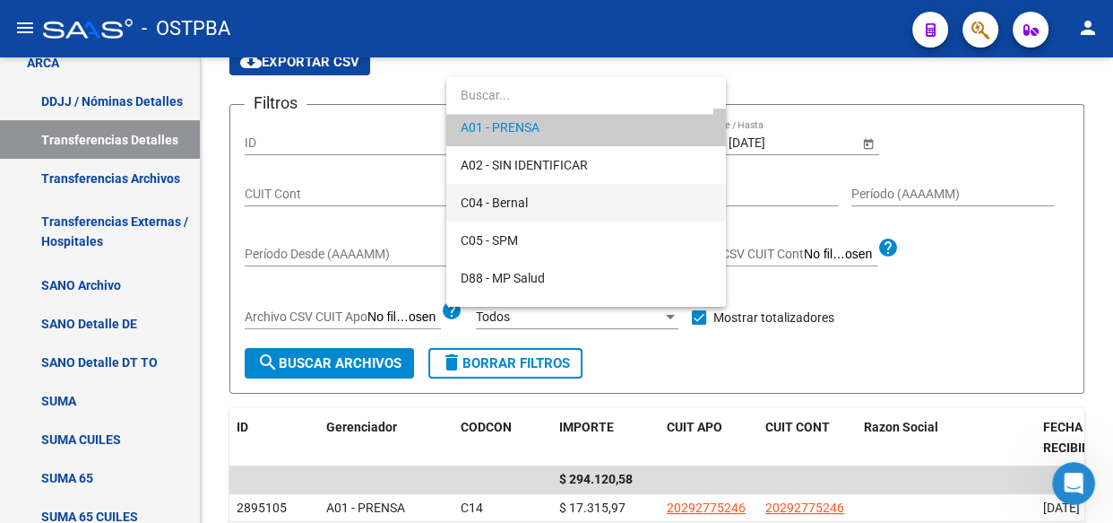
scroll to position [179, 0]
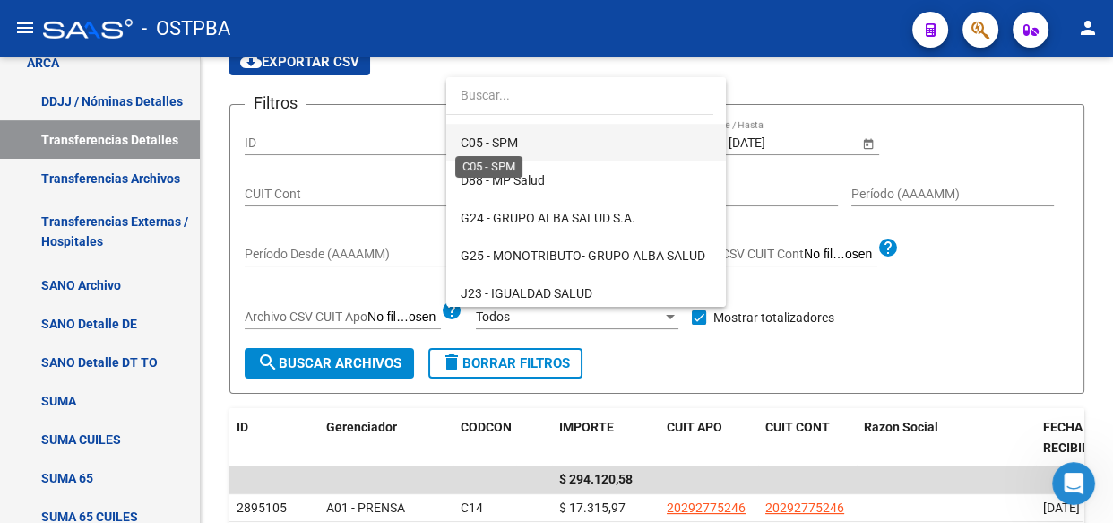
click at [507, 138] on span "C05 - SPM" at bounding box center [489, 142] width 57 height 14
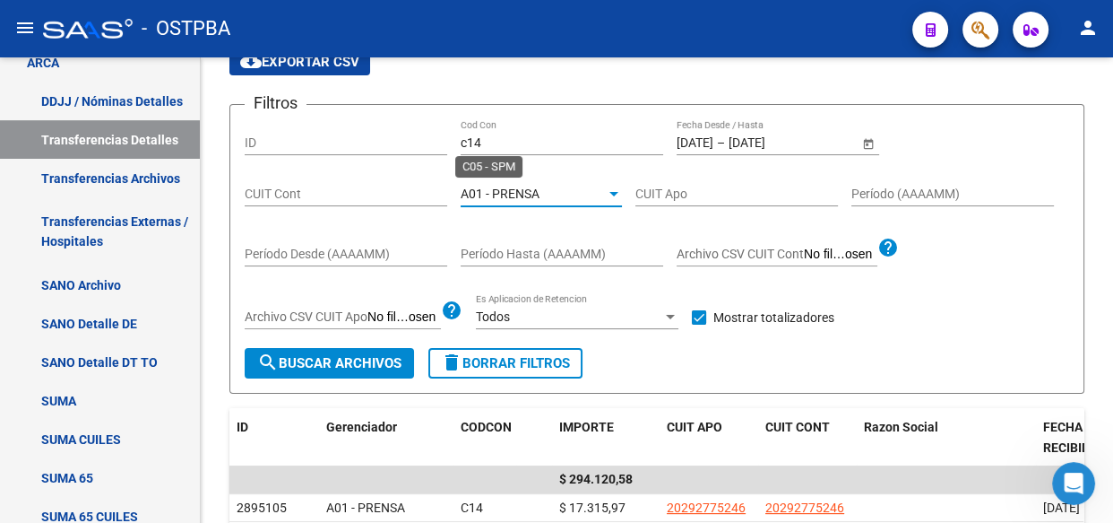
scroll to position [188, 0]
click at [330, 359] on span "search Buscar Archivos" at bounding box center [329, 363] width 144 height 16
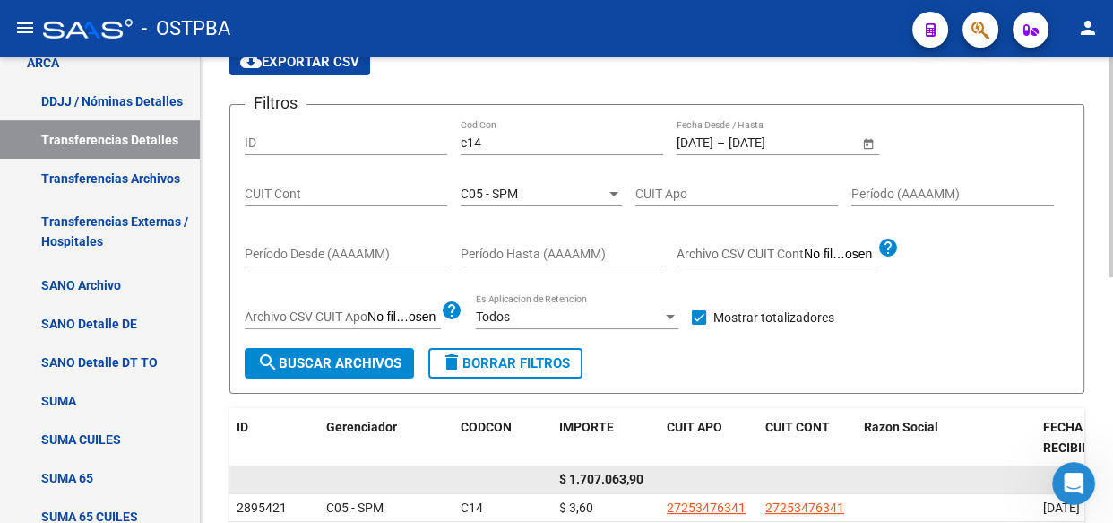
click at [619, 476] on span "$ 1.707.063,90" at bounding box center [601, 479] width 84 height 14
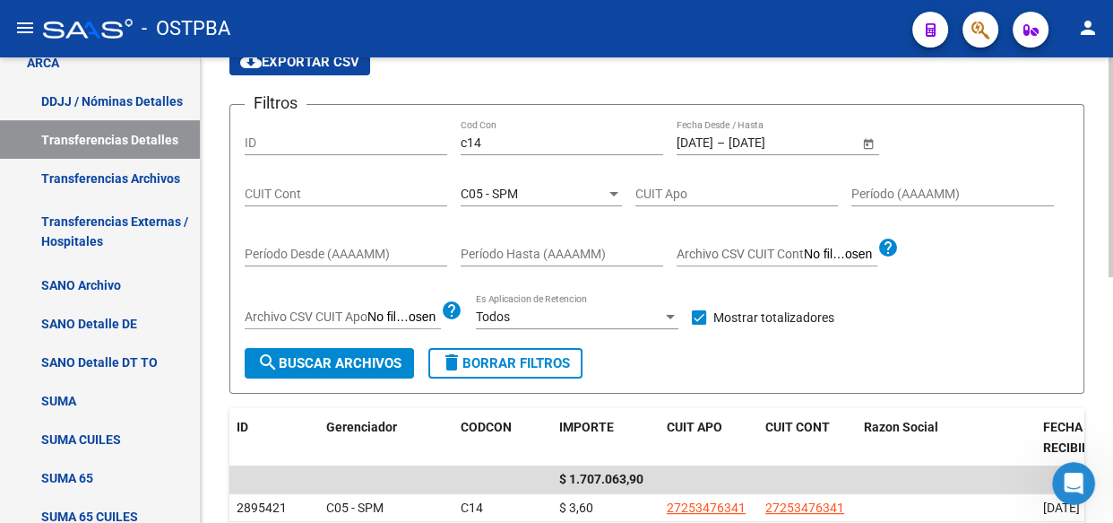
click at [524, 196] on div "C05 - SPM" at bounding box center [533, 193] width 145 height 15
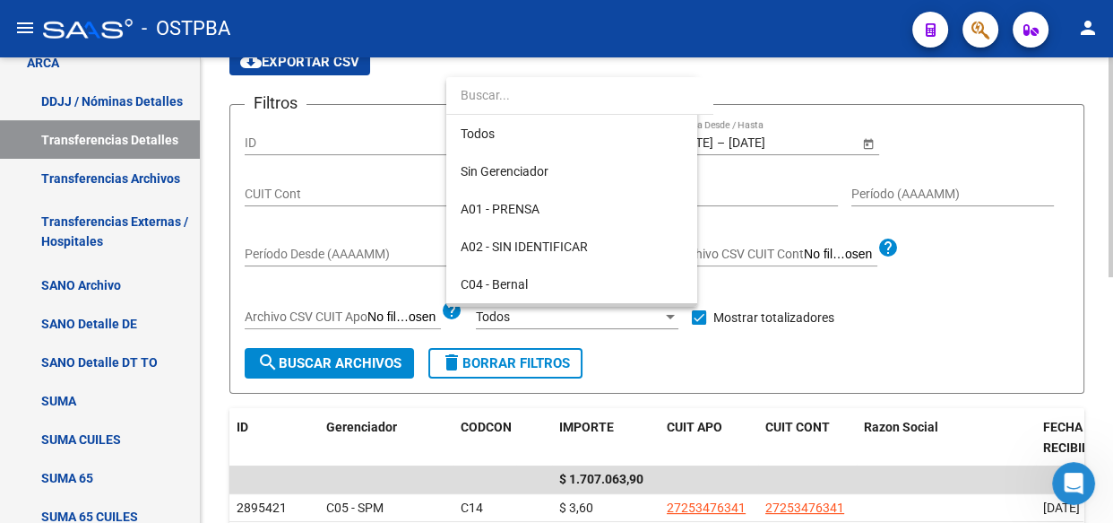
scroll to position [130, 0]
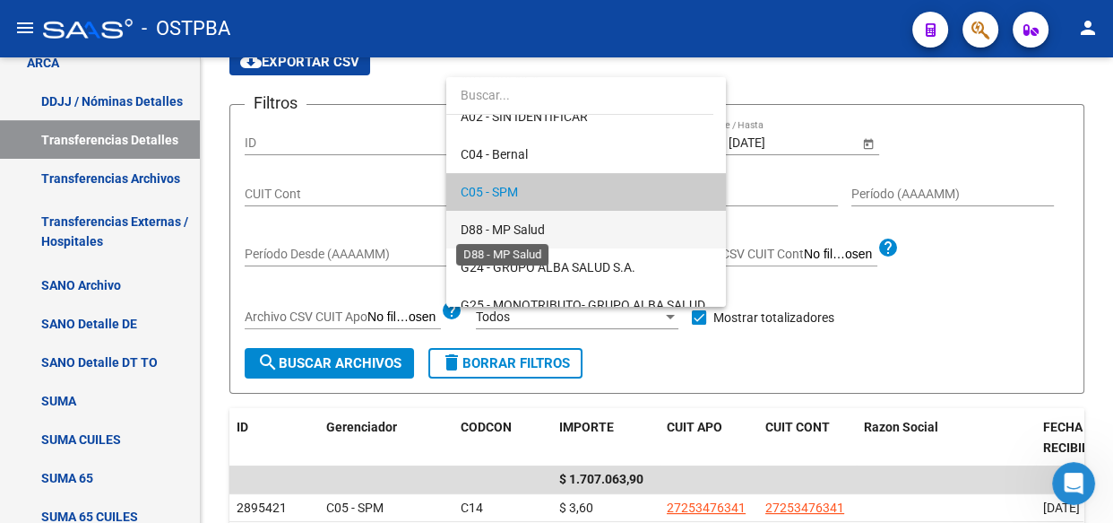
click at [511, 225] on span "D88 - MP Salud" at bounding box center [503, 229] width 84 height 14
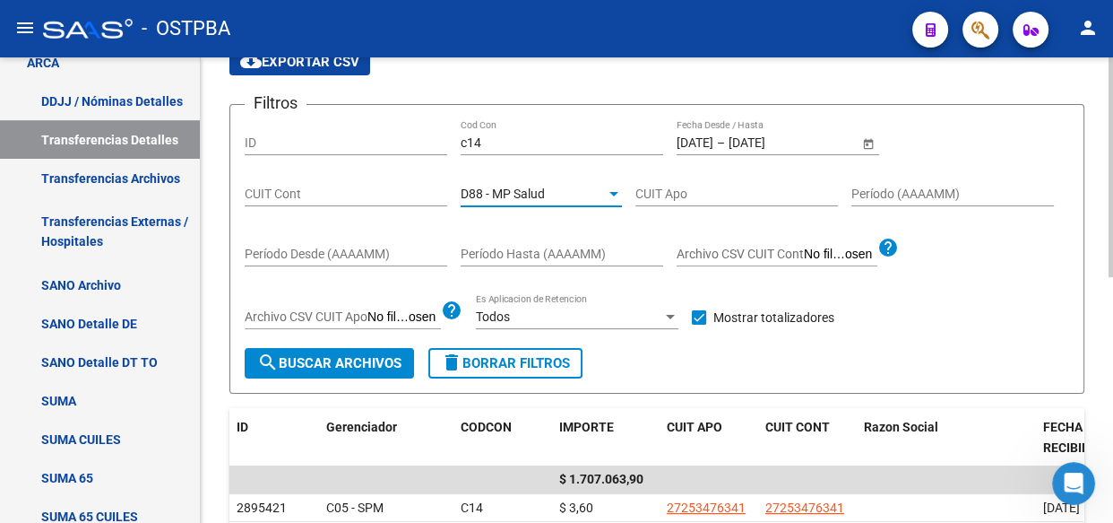
click at [319, 360] on span "search Buscar Archivos" at bounding box center [329, 363] width 144 height 16
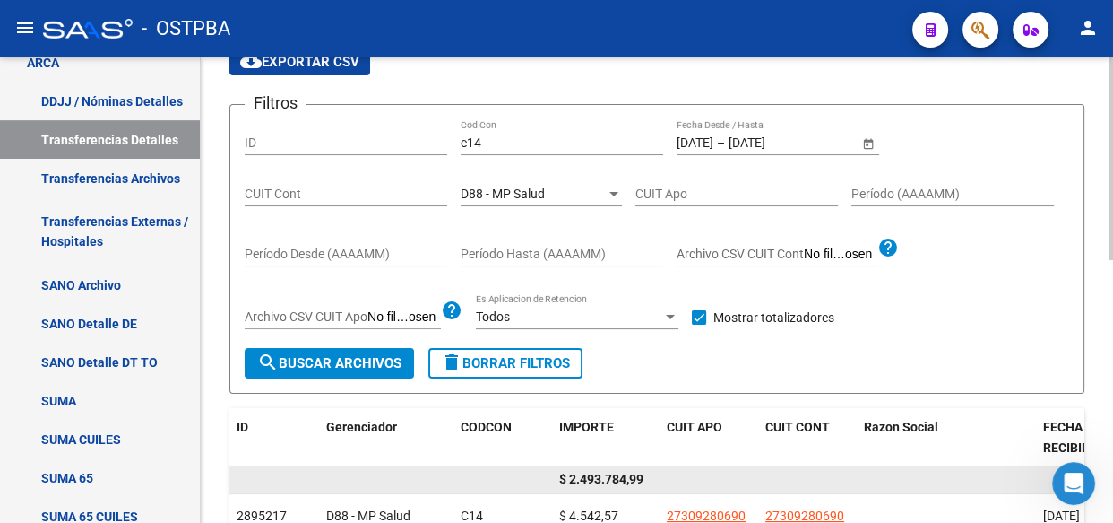
click at [621, 475] on span "$ 2.493.784,99" at bounding box center [601, 479] width 84 height 14
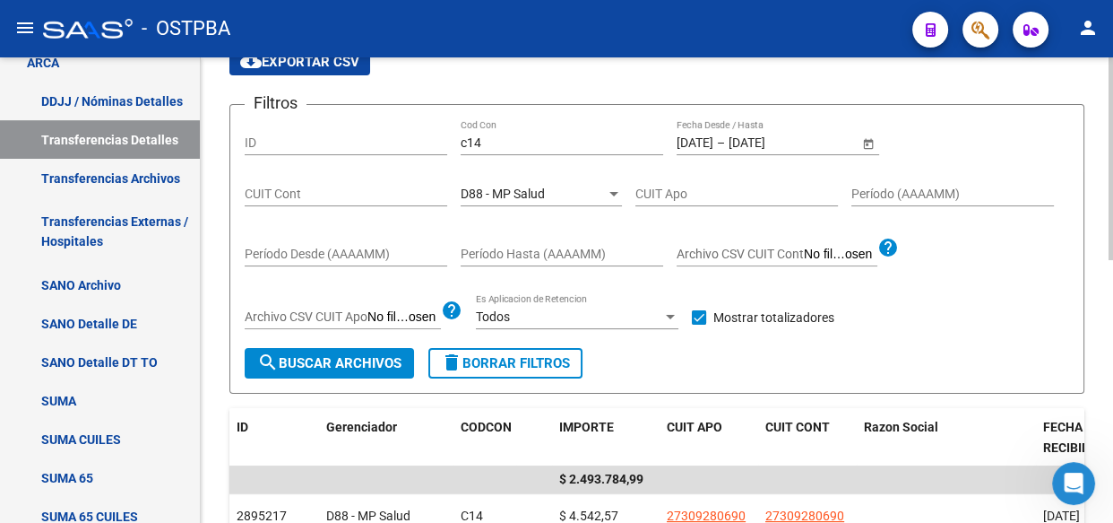
click at [456, 198] on div "Filtros ID c14 Cod Con [DATE] [DATE] – [DATE] [DATE] Fecha Desde / Hasta CUIT C…" at bounding box center [657, 233] width 825 height 229
click at [499, 200] on div "D88 - MP Salud Seleccionar Gerenciador" at bounding box center [541, 188] width 161 height 36
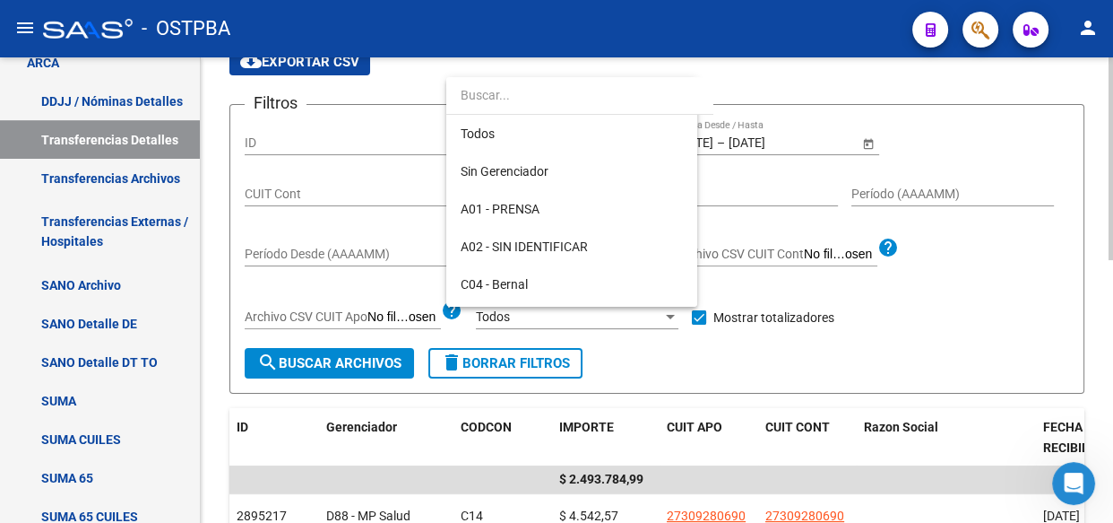
scroll to position [168, 0]
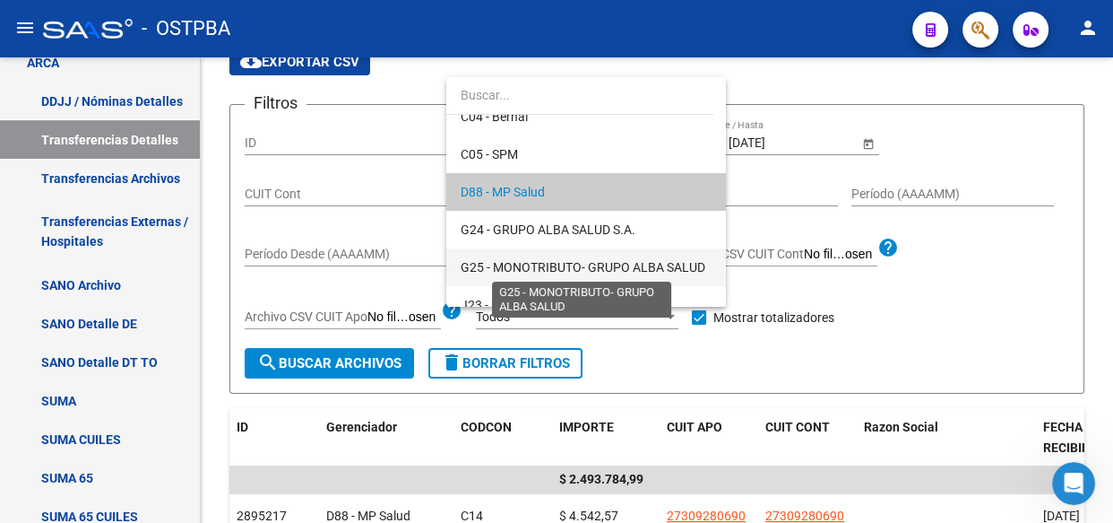
click at [499, 260] on span "G25 - MONOTRIBUTO- GRUPO ALBA SALUD" at bounding box center [583, 267] width 245 height 14
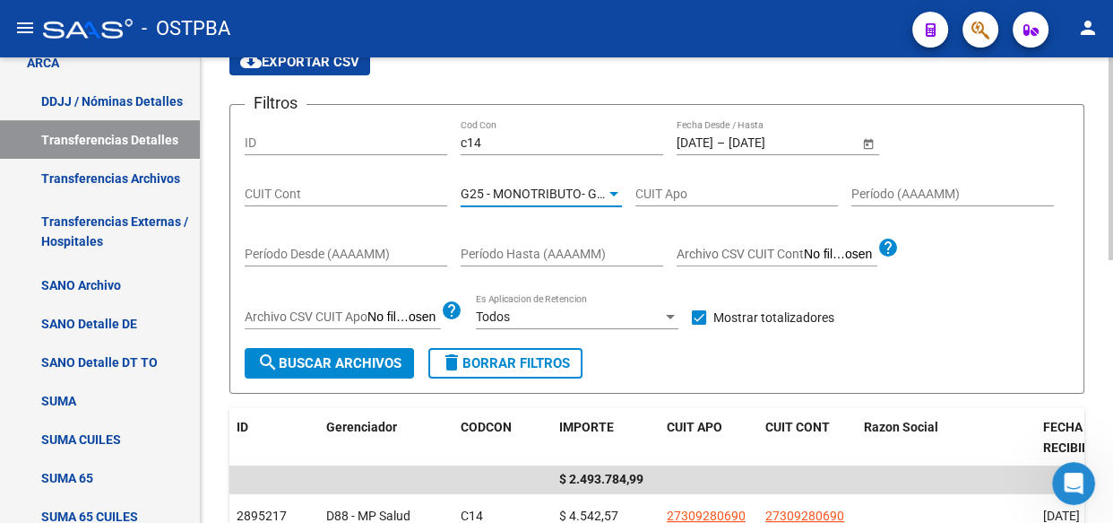
click at [344, 363] on span "search Buscar Archivos" at bounding box center [329, 363] width 144 height 16
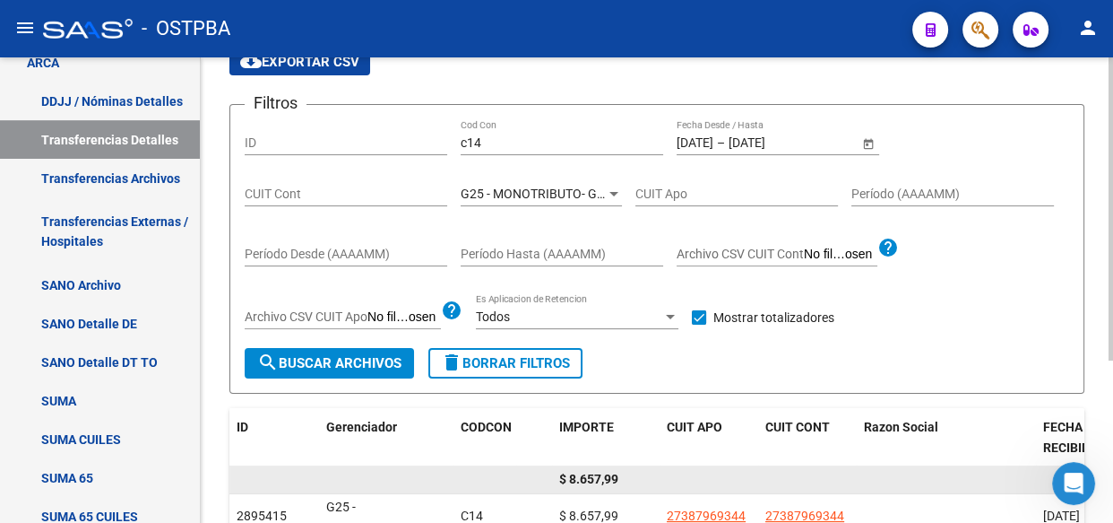
click at [588, 483] on span "$ 8.657,99" at bounding box center [588, 479] width 59 height 14
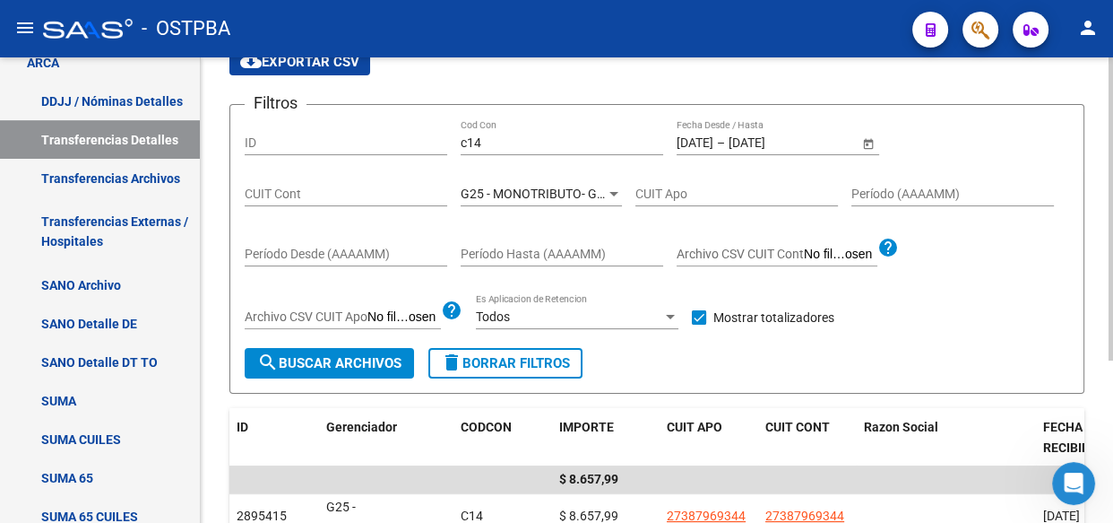
click at [489, 196] on span "G25 - MONOTRIBUTO- GRUPO ALBA SALUD" at bounding box center [583, 193] width 245 height 14
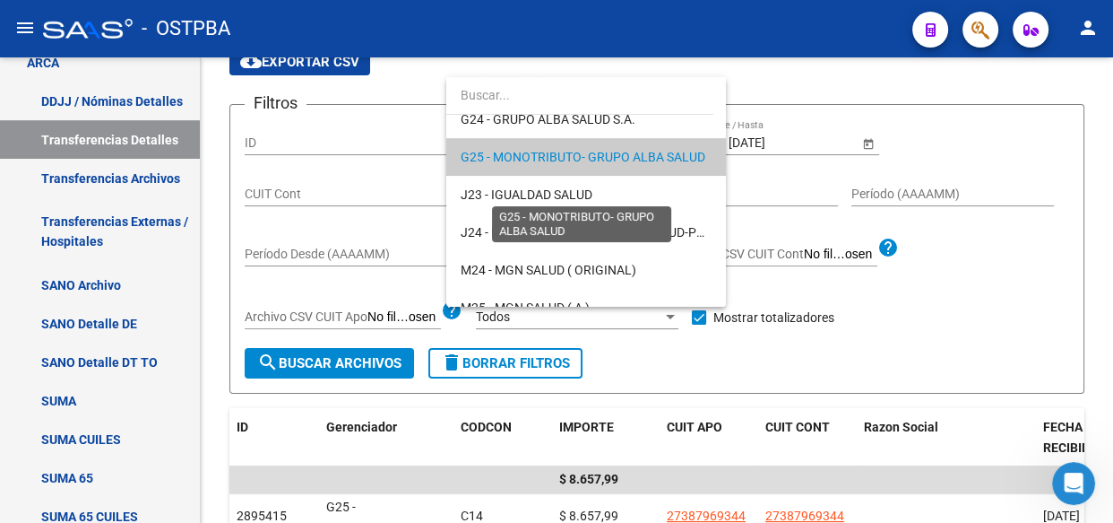
scroll to position [324, 0]
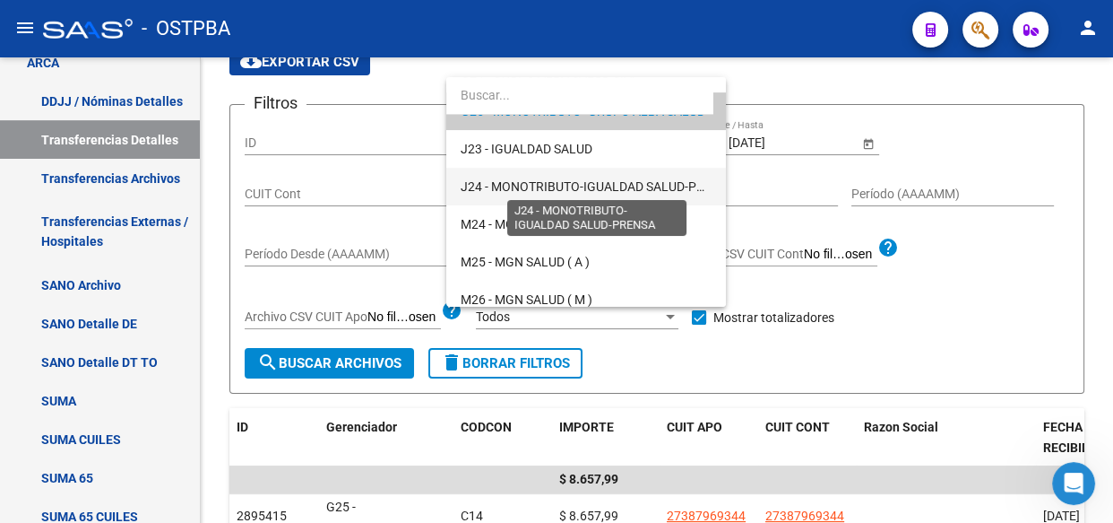
click at [500, 184] on span "J24 - MONOTRIBUTO-IGUALDAD SALUD-PRENSA" at bounding box center [598, 186] width 275 height 14
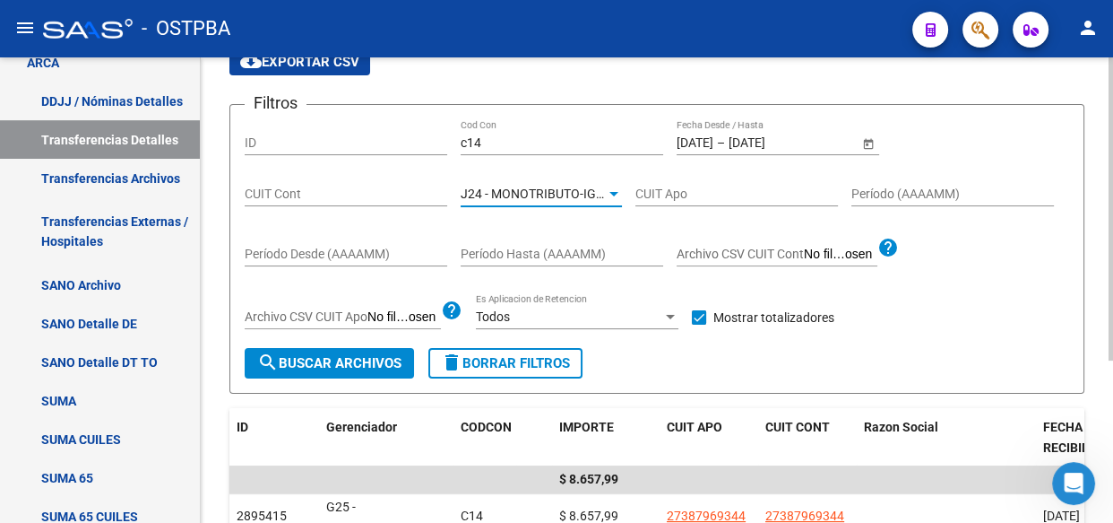
click at [316, 370] on button "search Buscar Archivos" at bounding box center [329, 363] width 169 height 30
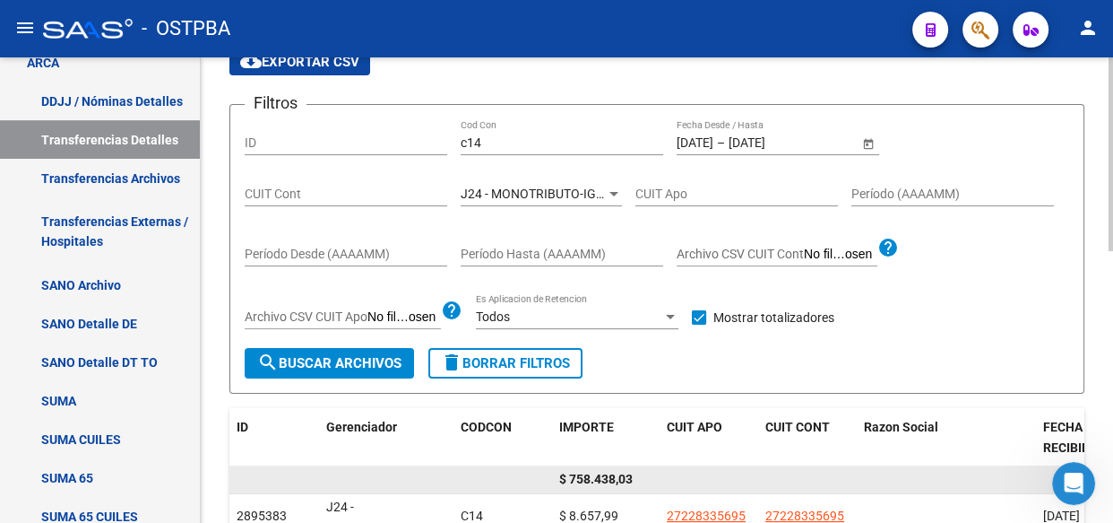
click at [611, 481] on span "$ 758.438,03" at bounding box center [596, 479] width 74 height 14
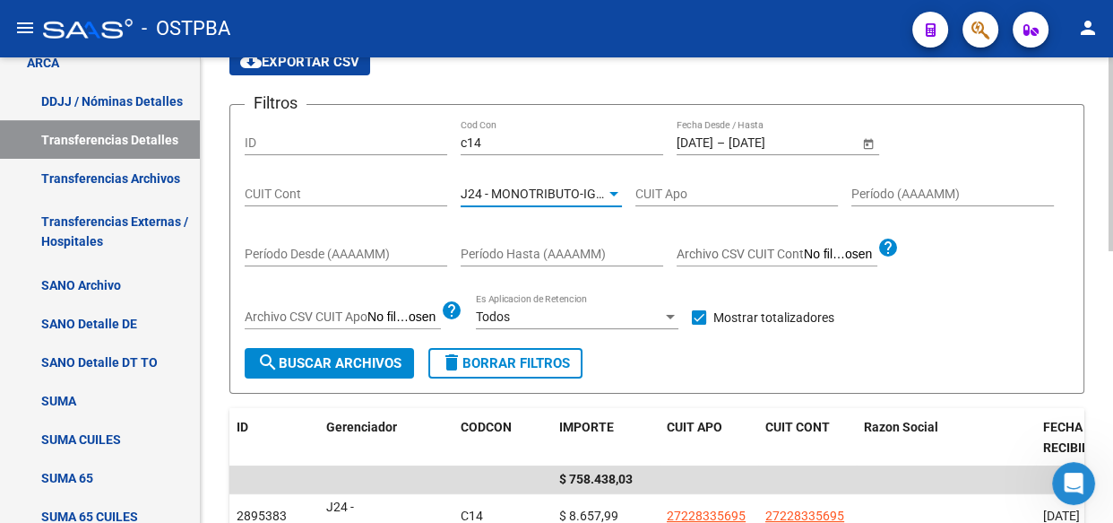
click at [483, 191] on span "J24 - MONOTRIBUTO-IGUALDAD SALUD-PRENSA" at bounding box center [598, 193] width 275 height 14
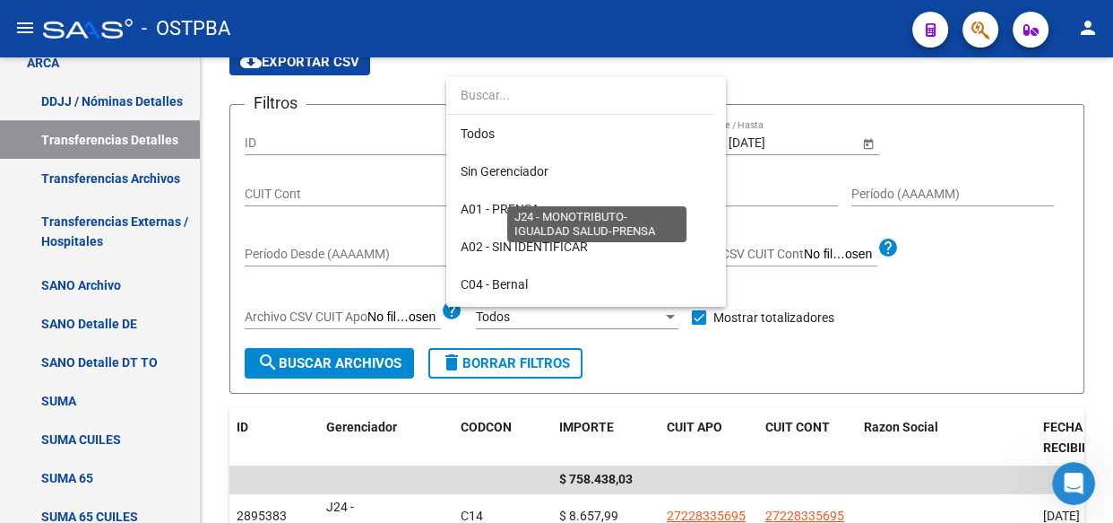
scroll to position [318, 0]
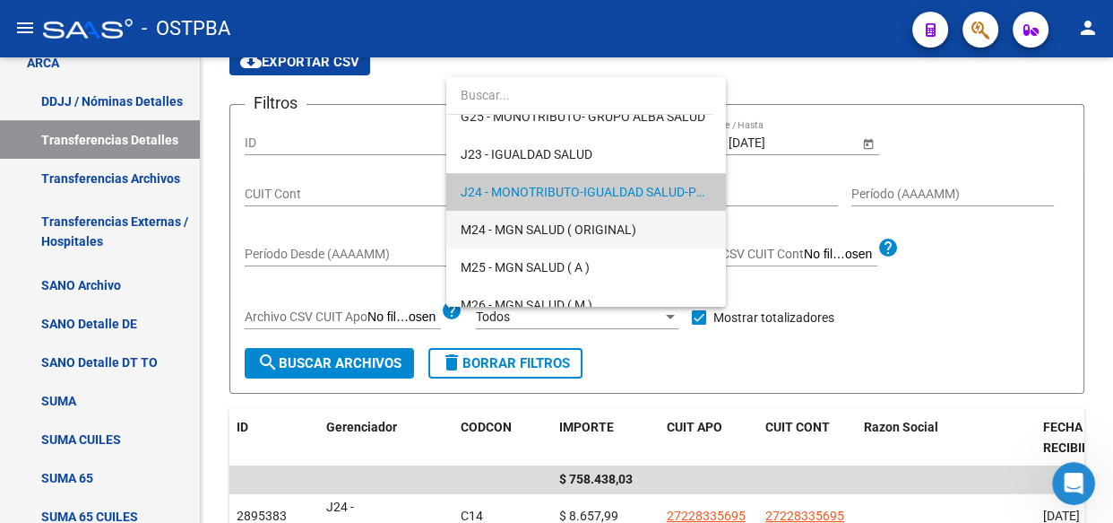
click at [500, 236] on span "M24 - MGN SALUD ( ORIGINAL)" at bounding box center [586, 230] width 251 height 38
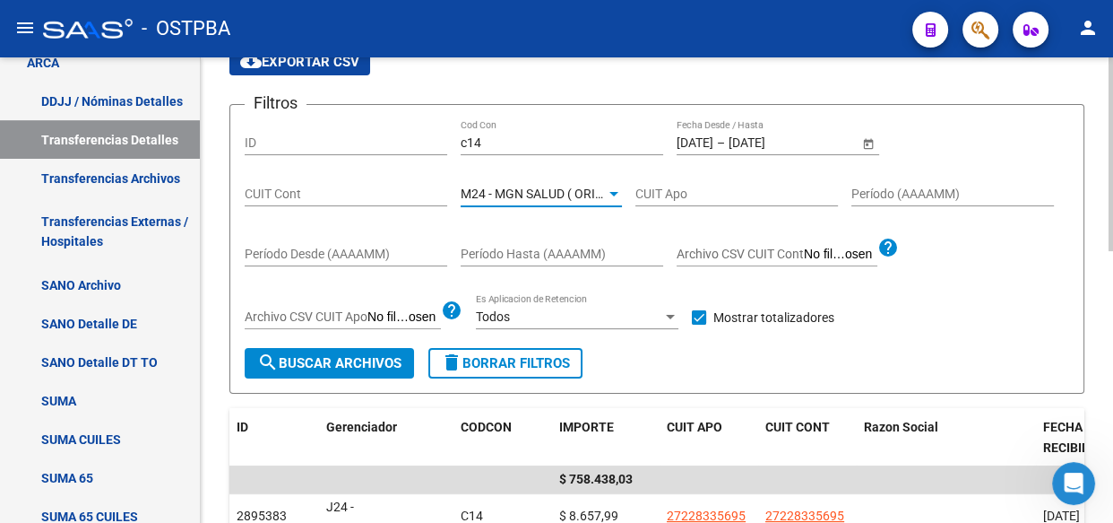
click at [359, 350] on button "search Buscar Archivos" at bounding box center [329, 363] width 169 height 30
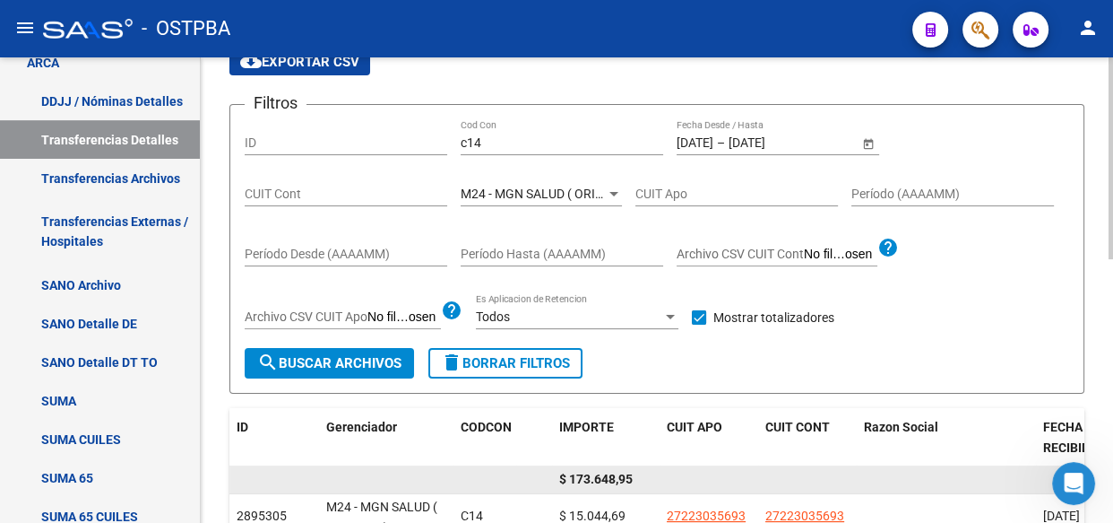
click at [602, 481] on span "$ 173.648,95" at bounding box center [596, 479] width 74 height 14
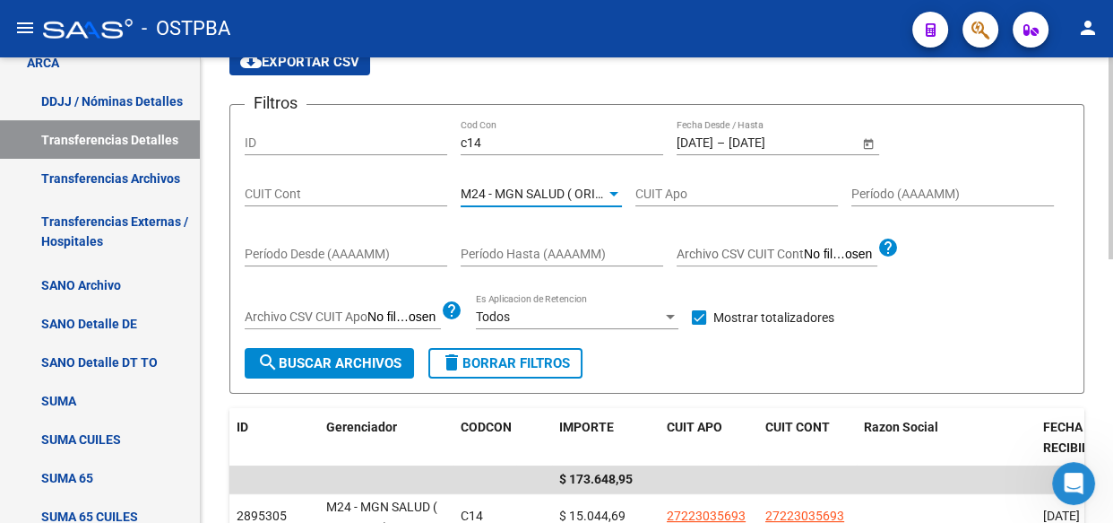
click at [498, 194] on span "M24 - MGN SALUD ( ORIGINAL)" at bounding box center [549, 193] width 176 height 14
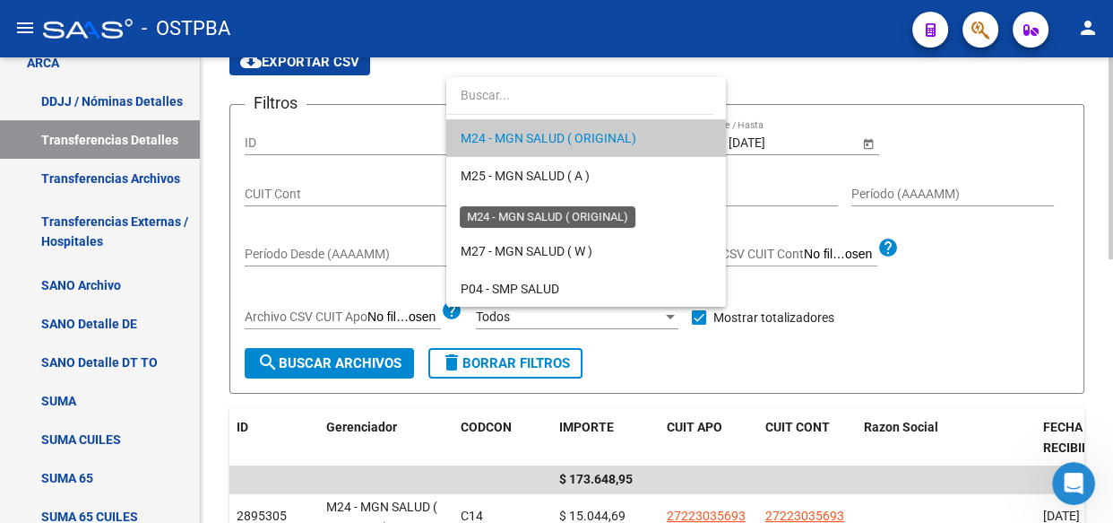
scroll to position [437, 0]
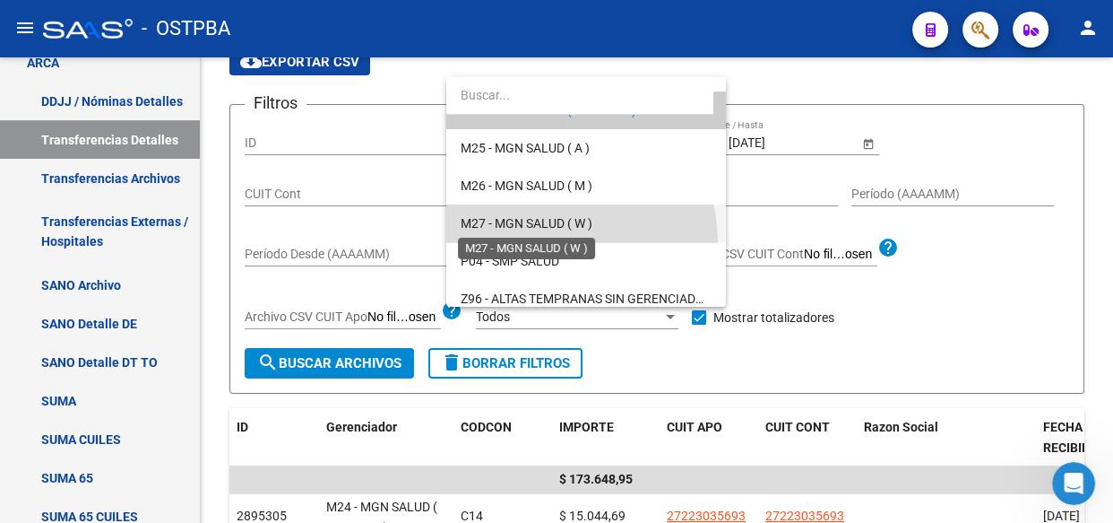
click at [506, 219] on span "M27 - MGN SALUD ( W )" at bounding box center [527, 223] width 132 height 14
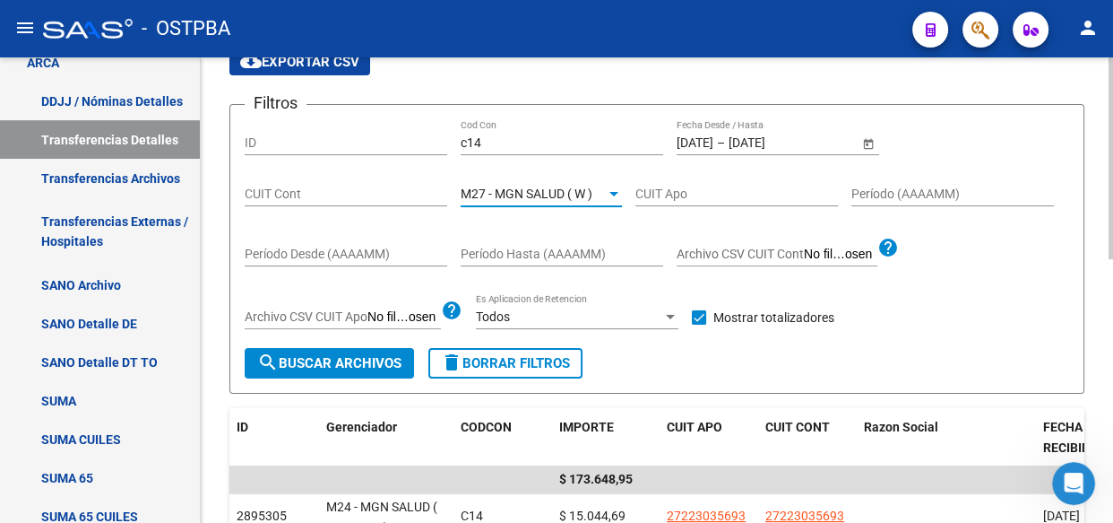
click at [352, 355] on span "search Buscar Archivos" at bounding box center [329, 363] width 144 height 16
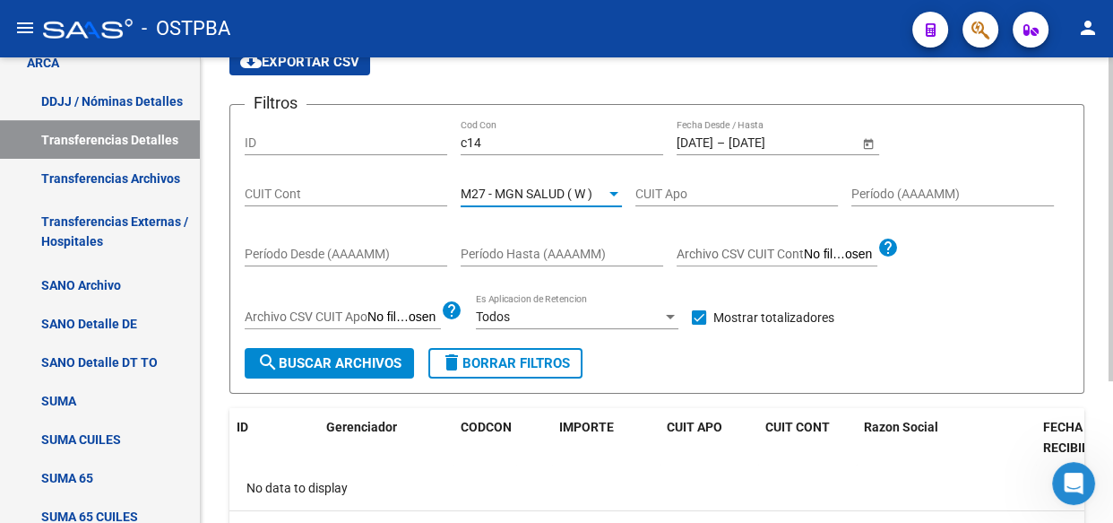
click at [524, 193] on span "M27 - MGN SALUD ( W )" at bounding box center [527, 193] width 132 height 14
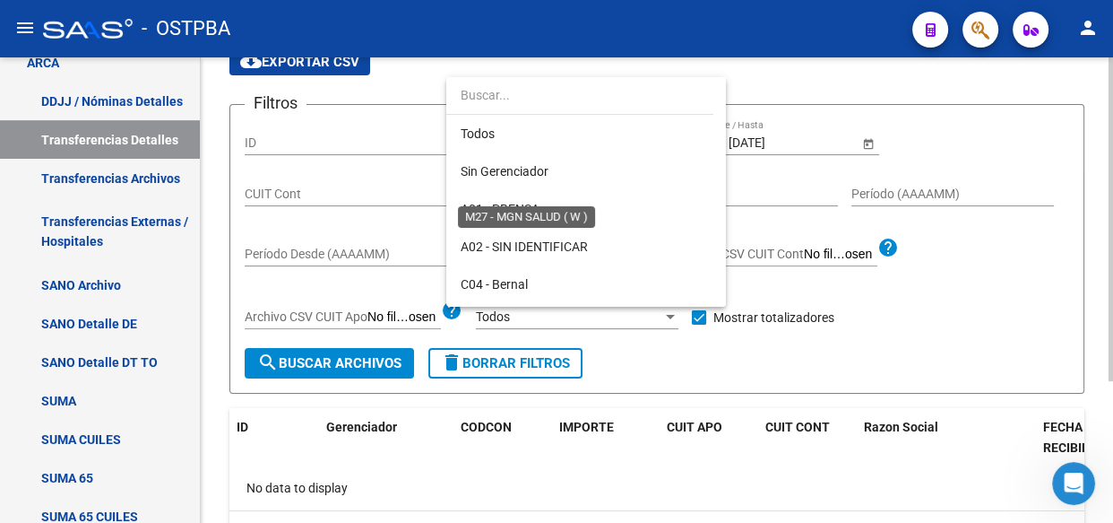
scroll to position [468, 0]
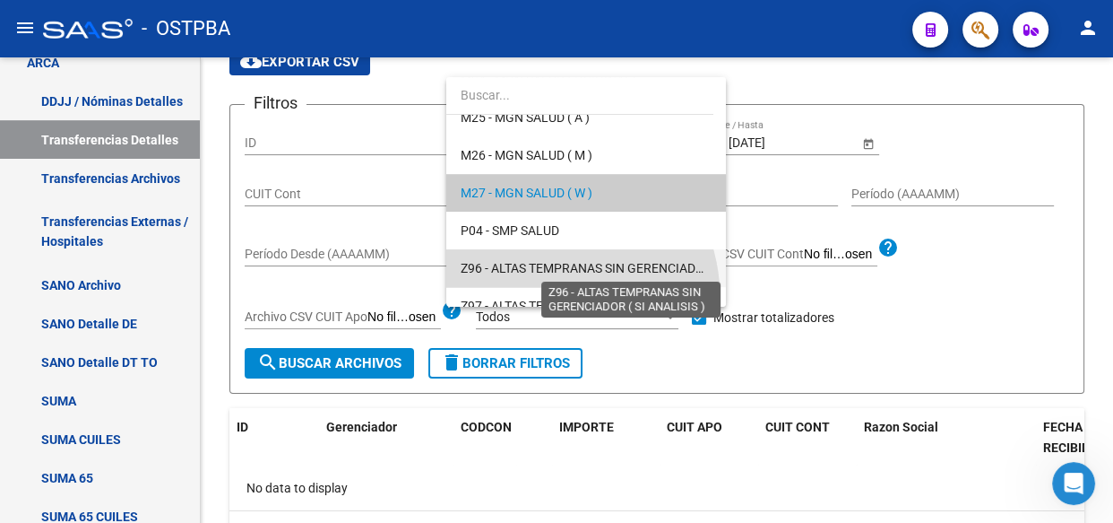
click at [515, 269] on span "Z96 - ALTAS TEMPRANAS SIN GERENCIADOR ( SI ANALISIS )" at bounding box center [629, 268] width 336 height 14
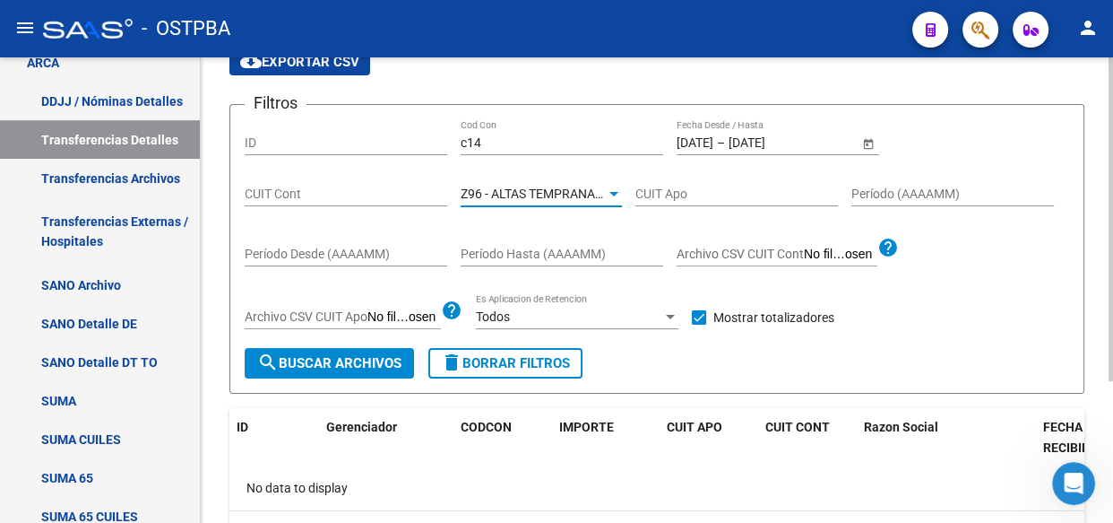
click at [325, 368] on span "search Buscar Archivos" at bounding box center [329, 363] width 144 height 16
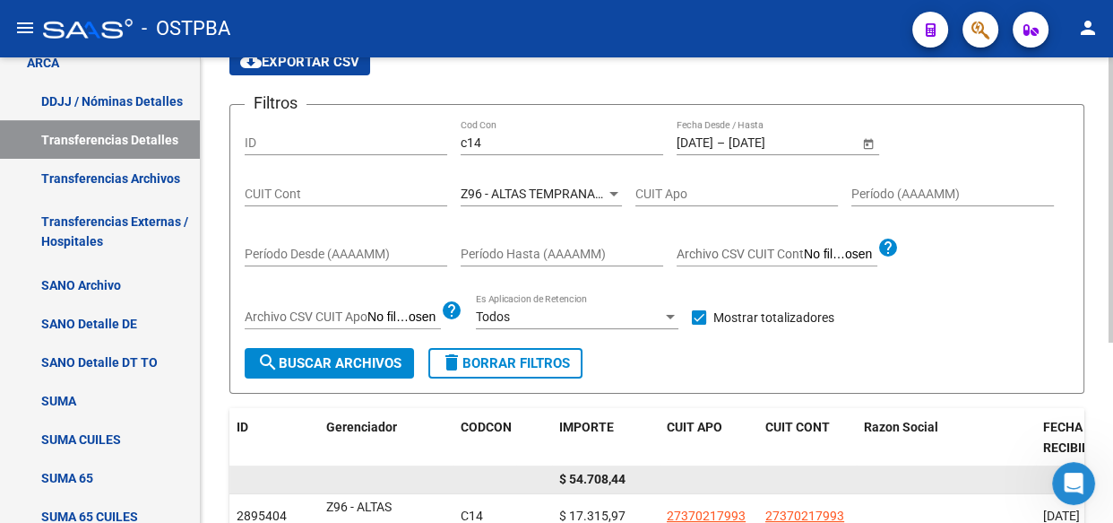
click at [600, 474] on span "$ 54.708,44" at bounding box center [592, 479] width 66 height 14
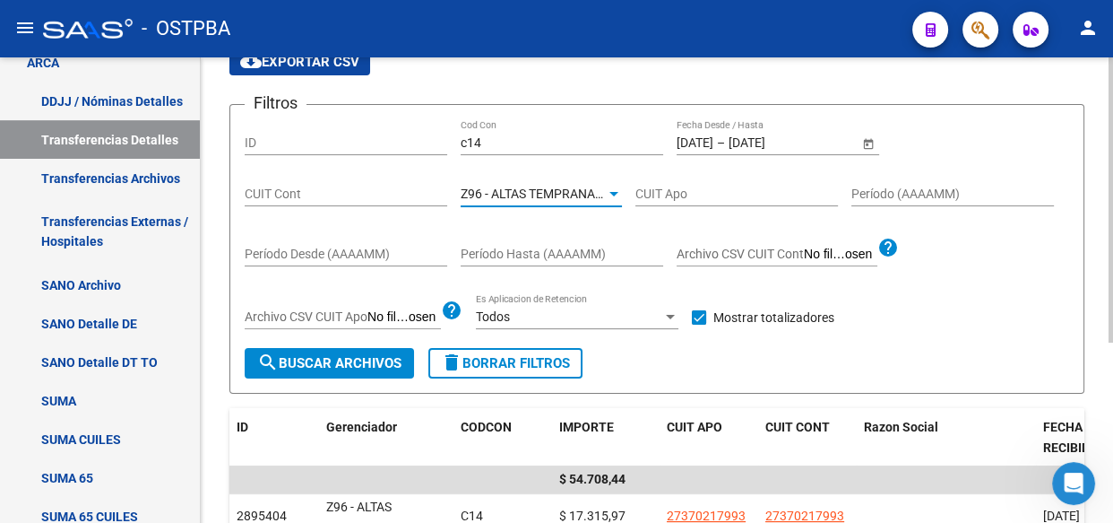
click at [484, 186] on span "Z96 - ALTAS TEMPRANAS SIN GERENCIADOR ( SI ANALISIS )" at bounding box center [629, 193] width 336 height 14
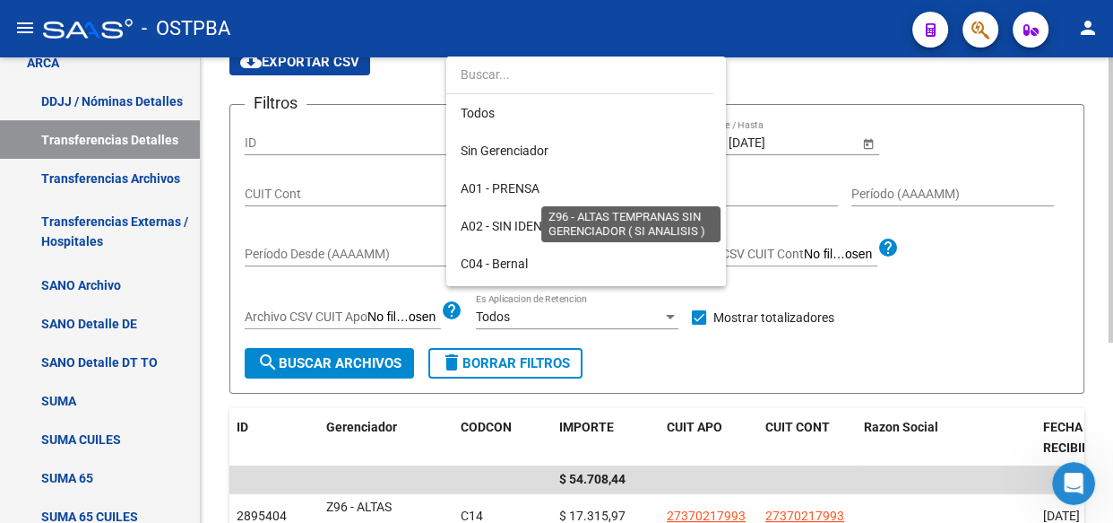
scroll to position [523, 0]
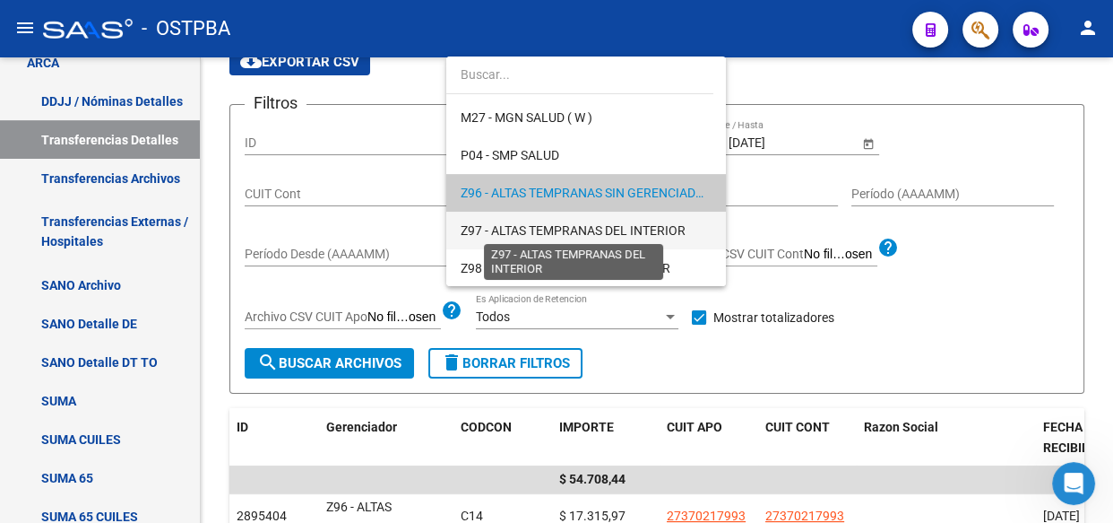
click at [486, 223] on span "Z97 - ALTAS TEMPRANAS DEL INTERIOR" at bounding box center [573, 230] width 225 height 14
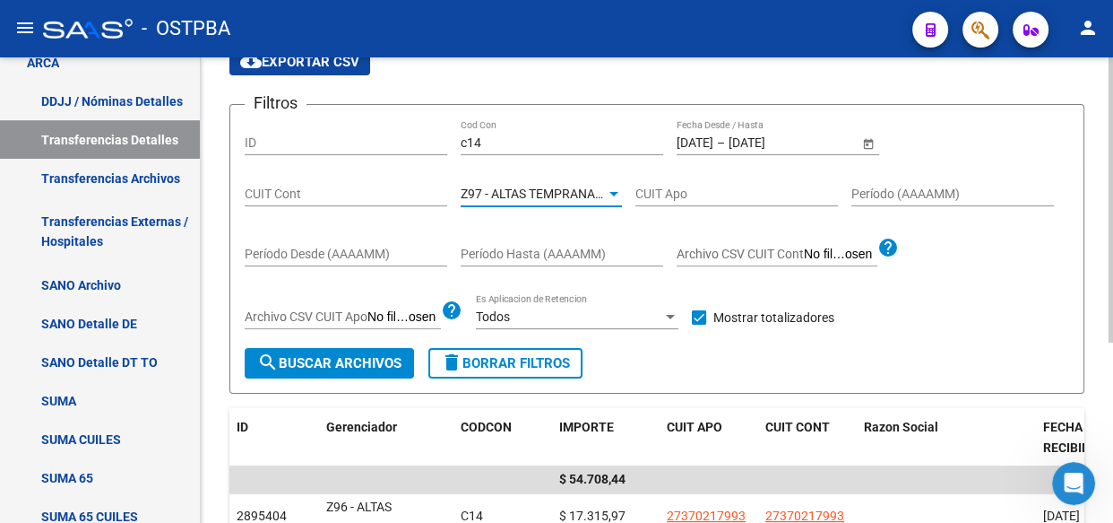
click at [337, 360] on span "search Buscar Archivos" at bounding box center [329, 363] width 144 height 16
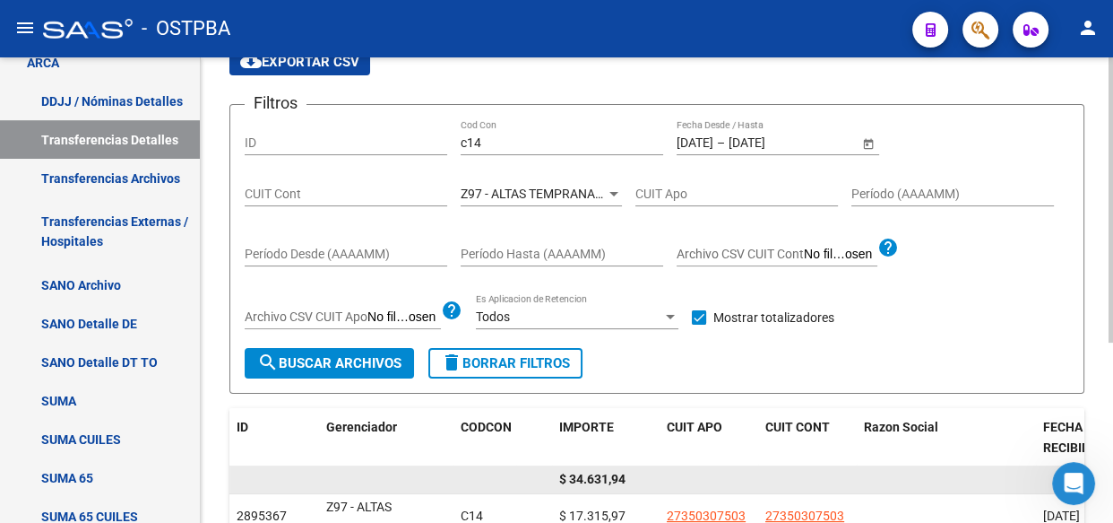
click at [592, 480] on span "$ 34.631,94" at bounding box center [592, 479] width 66 height 14
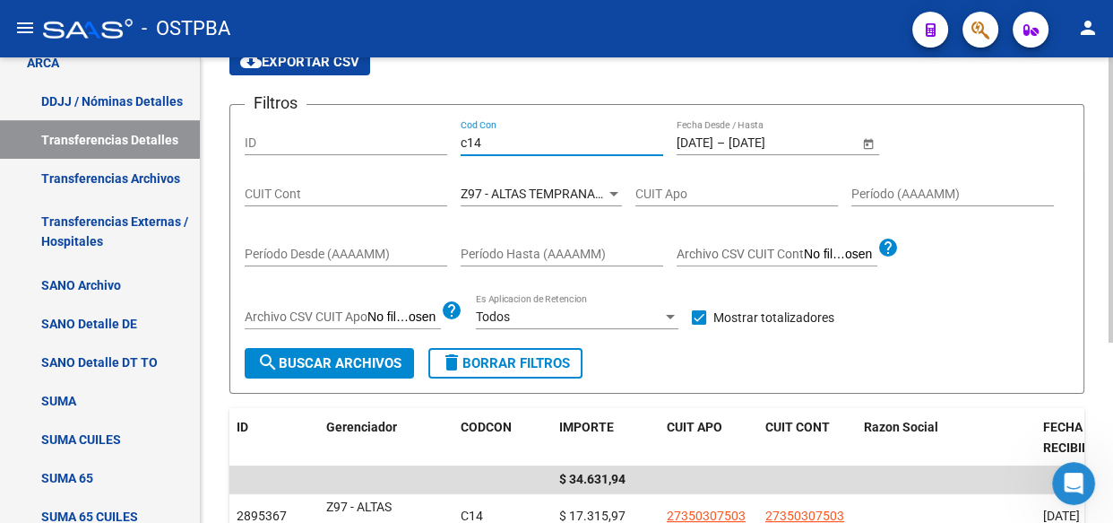
click at [519, 137] on input "c14" at bounding box center [562, 142] width 203 height 15
click at [757, 149] on div "[DATE] [DATE] – [DATE] [DATE] Fecha Desde / Hasta" at bounding box center [768, 137] width 182 height 36
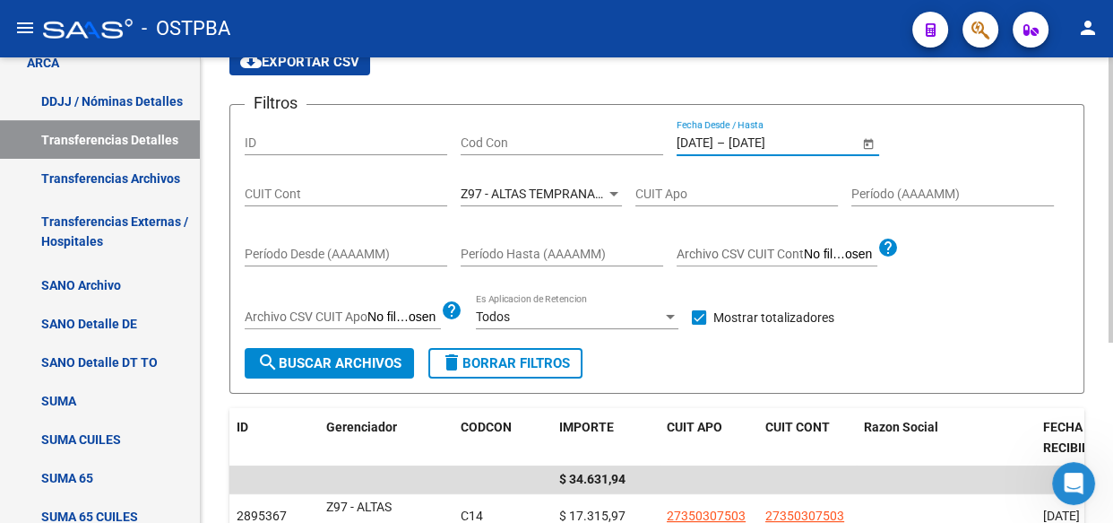
click at [757, 141] on div "[DATE] [DATE] – [DATE] [DATE]" at bounding box center [768, 142] width 182 height 15
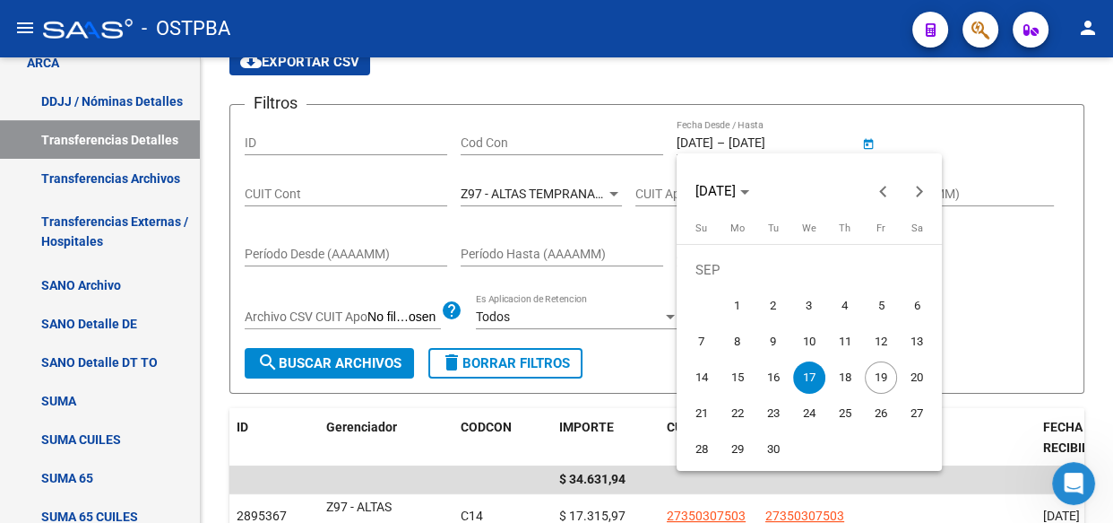
click at [837, 380] on span "18" at bounding box center [845, 377] width 32 height 32
type input "[DATE]"
click at [837, 380] on span "18" at bounding box center [845, 377] width 32 height 32
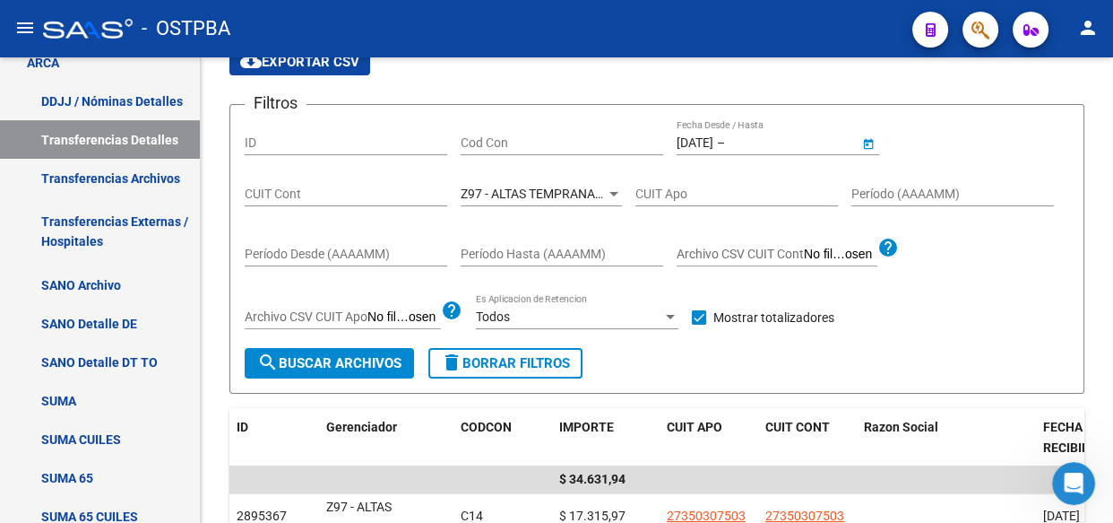
type input "[DATE]"
click at [505, 192] on span "Z97 - ALTAS TEMPRANAS DEL INTERIOR" at bounding box center [573, 193] width 225 height 14
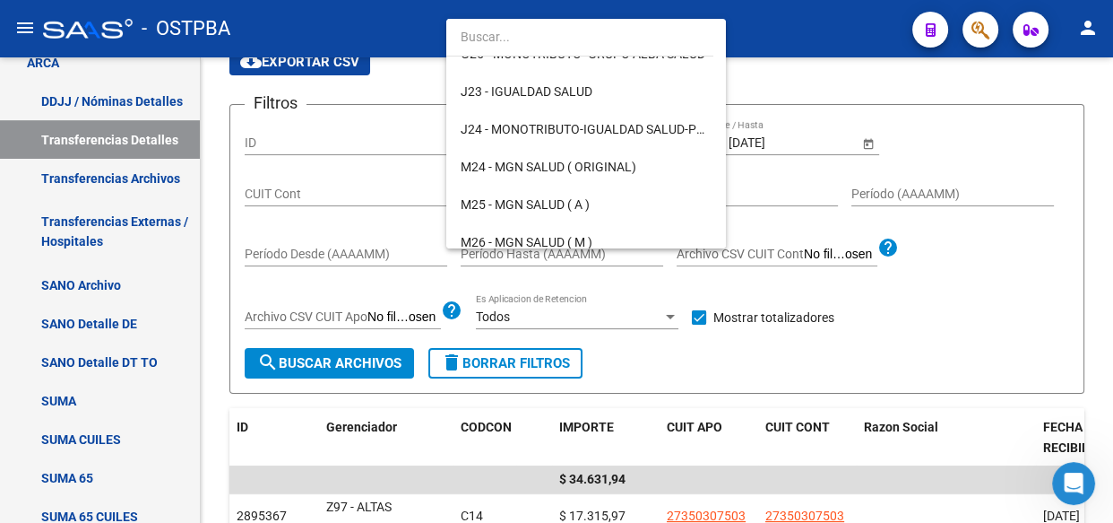
scroll to position [0, 0]
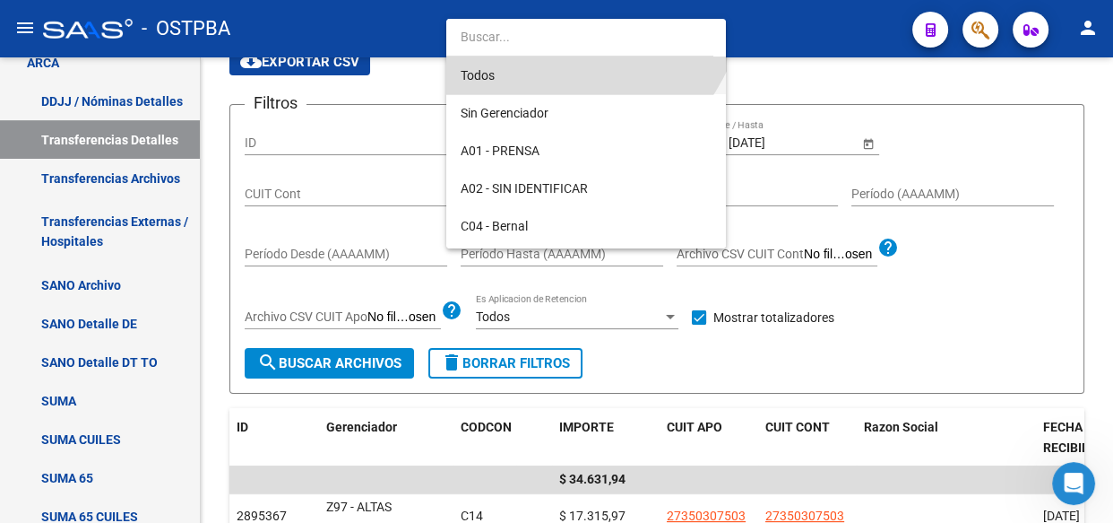
click at [475, 79] on span "Todos" at bounding box center [586, 75] width 251 height 38
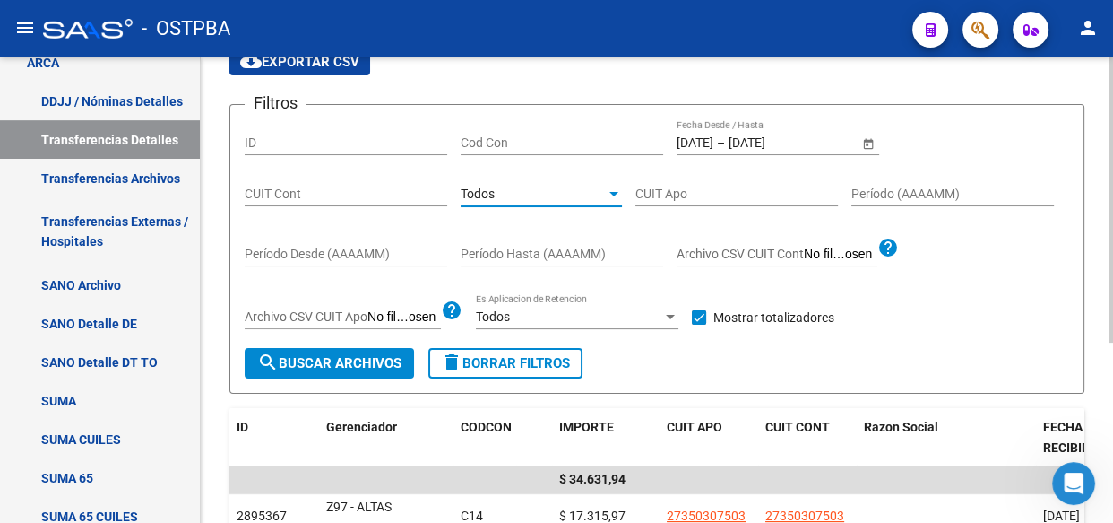
click at [334, 368] on span "search Buscar Archivos" at bounding box center [329, 363] width 144 height 16
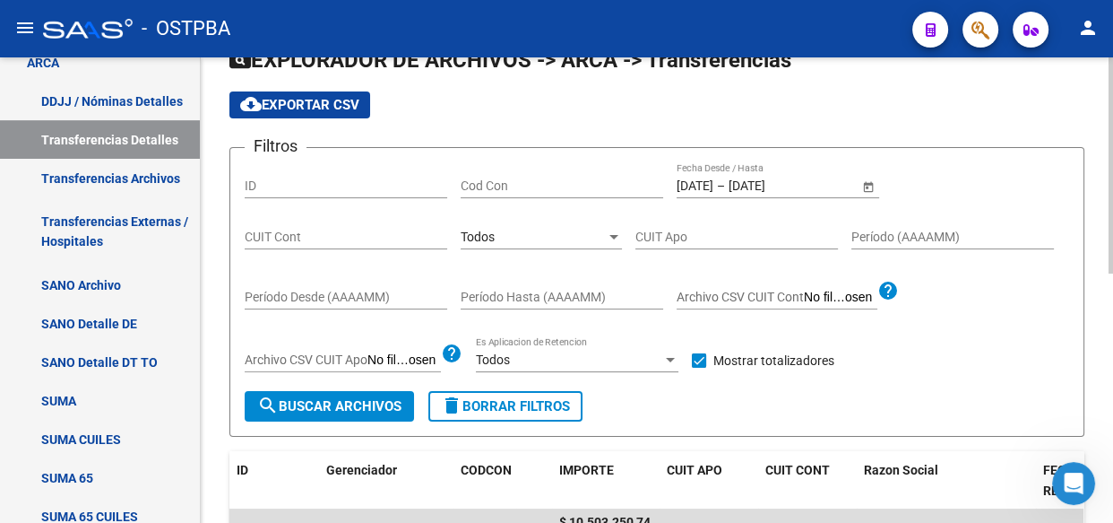
scroll to position [114, 0]
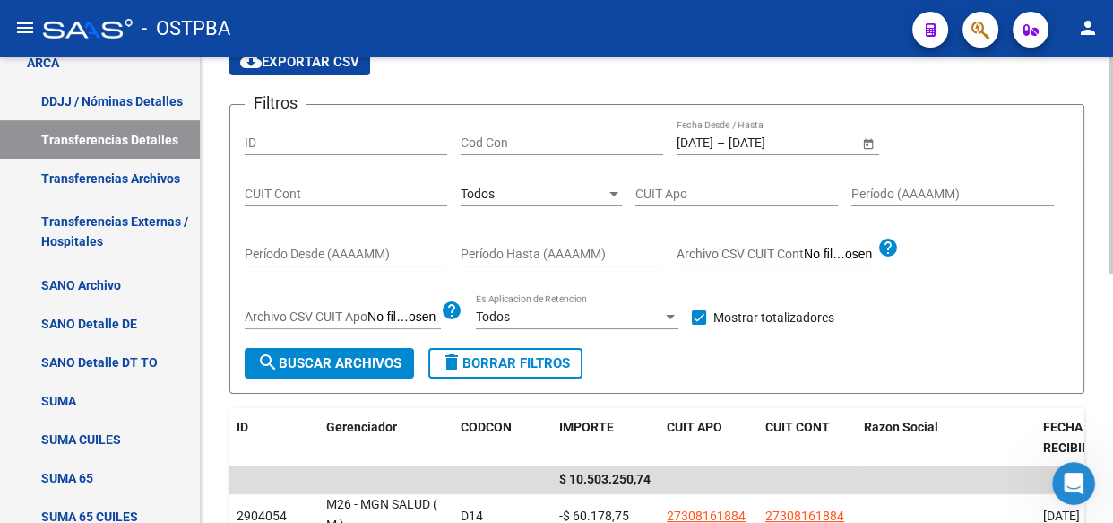
click at [486, 196] on span "Todos" at bounding box center [478, 193] width 34 height 14
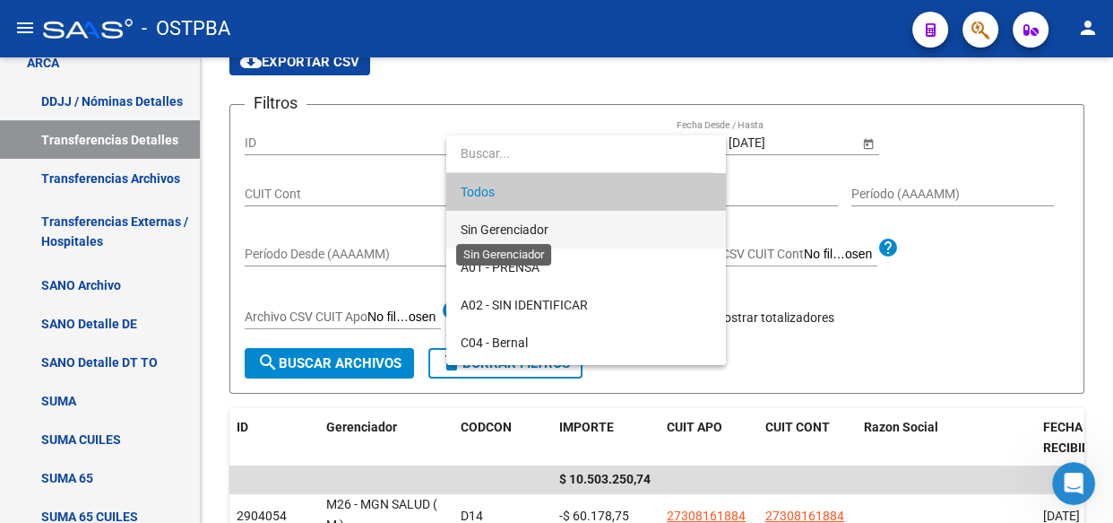
click at [493, 232] on span "Sin Gerenciador" at bounding box center [505, 229] width 88 height 14
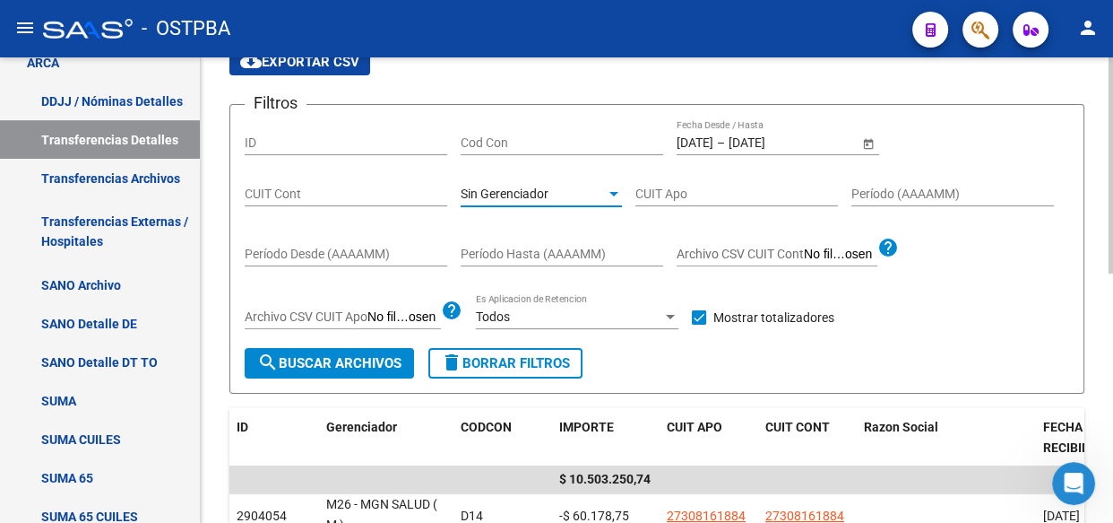
click at [373, 355] on span "search Buscar Archivos" at bounding box center [329, 363] width 144 height 16
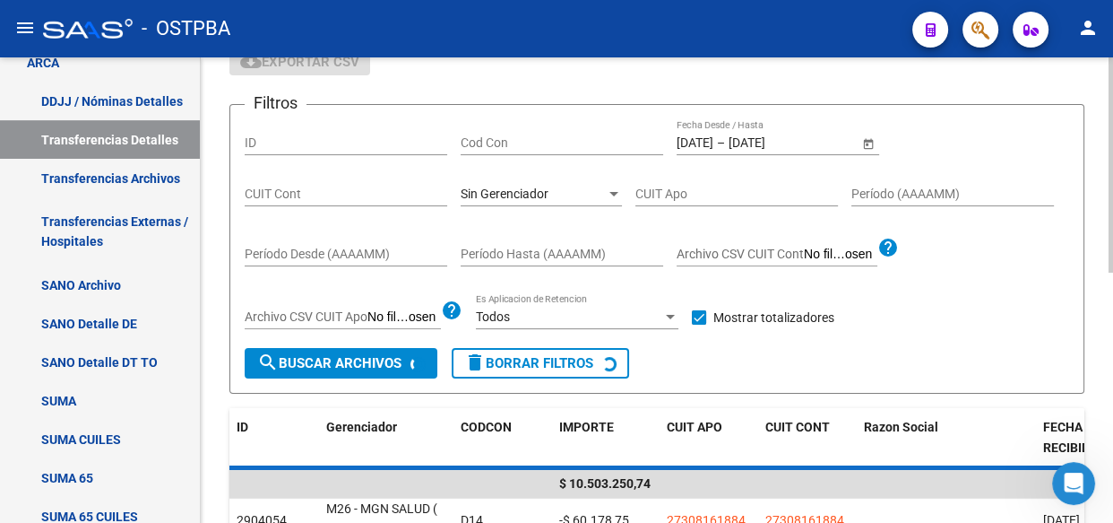
scroll to position [0, 0]
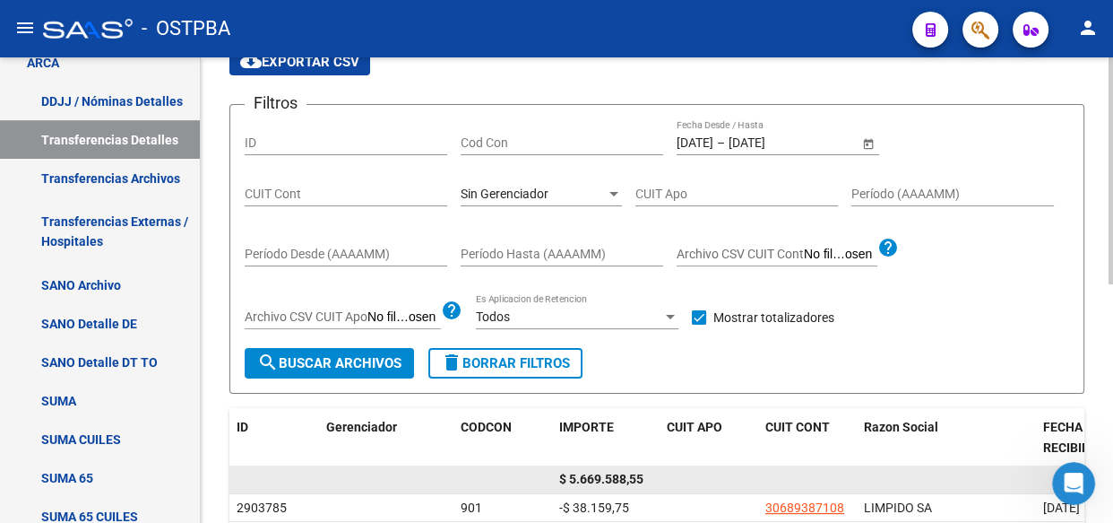
click at [606, 472] on span "$ 5.669.588,55" at bounding box center [601, 479] width 84 height 14
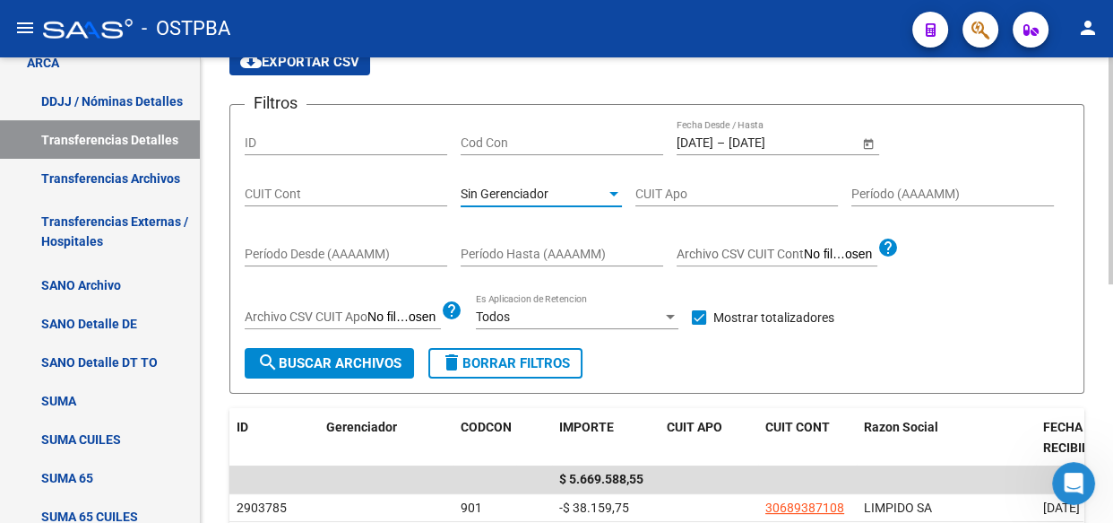
click at [532, 186] on span "Sin Gerenciador" at bounding box center [505, 193] width 88 height 14
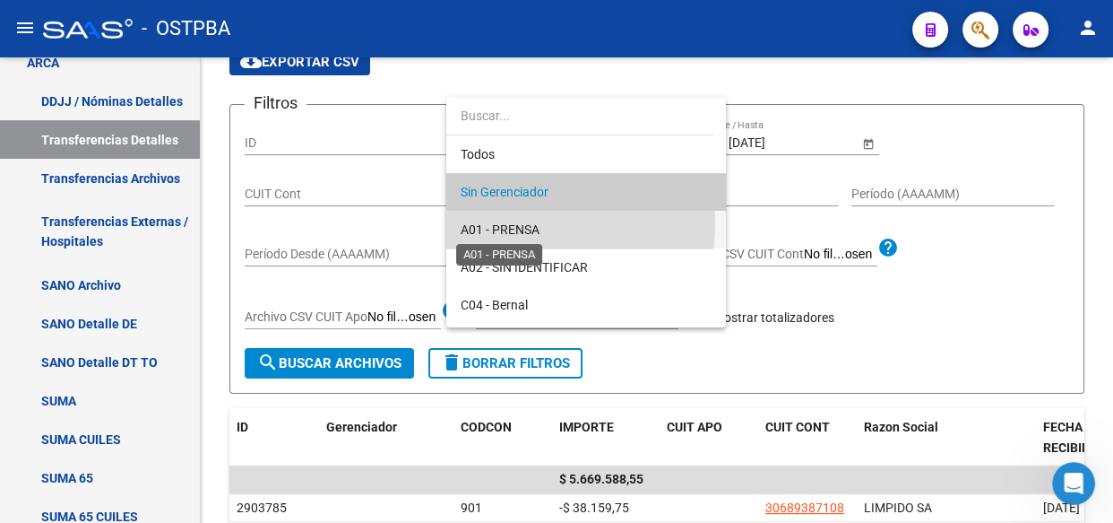
click at [510, 224] on span "A01 - PRENSA" at bounding box center [500, 229] width 79 height 14
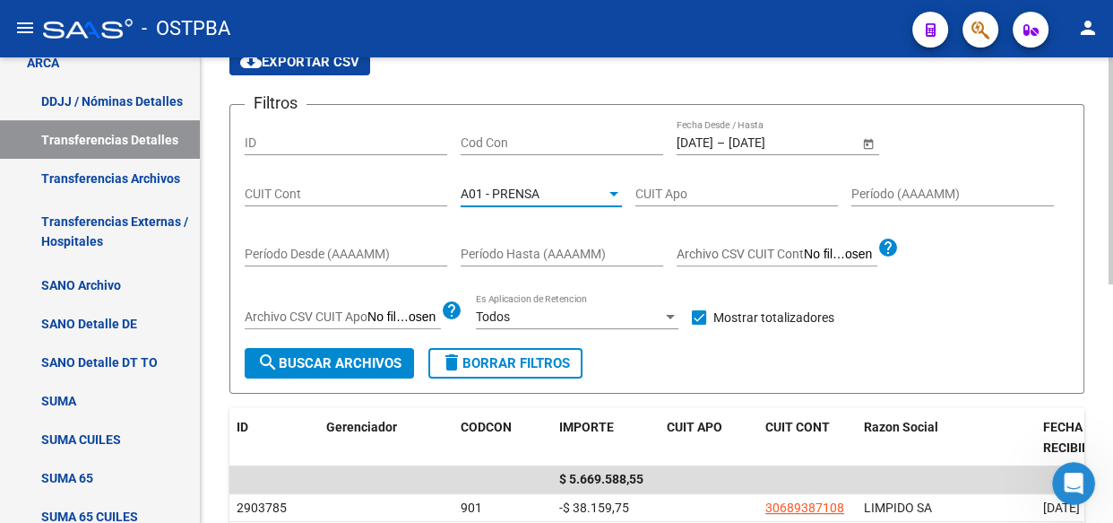
click at [319, 359] on span "search Buscar Archivos" at bounding box center [329, 363] width 144 height 16
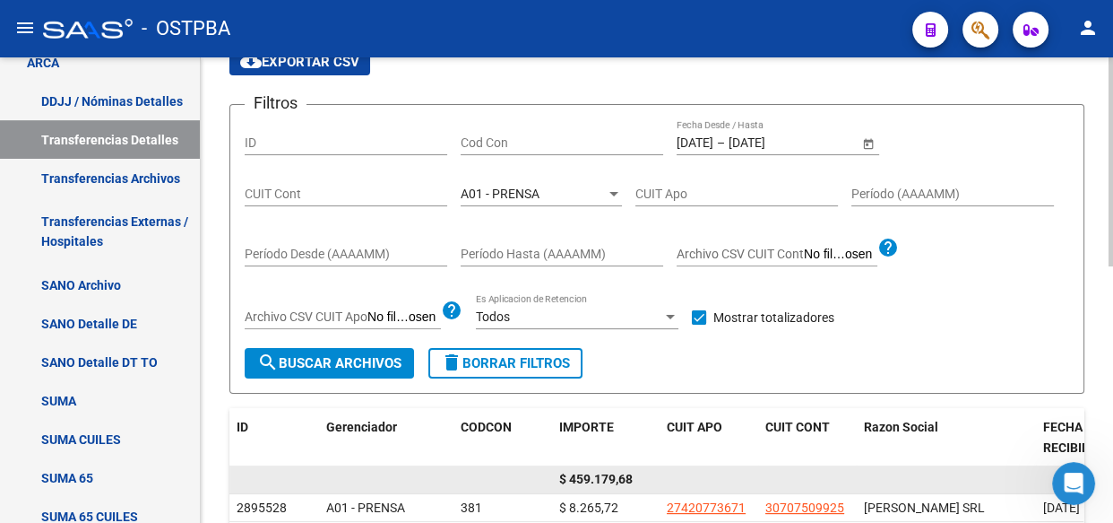
click at [613, 476] on span "$ 459.179,68" at bounding box center [596, 479] width 74 height 14
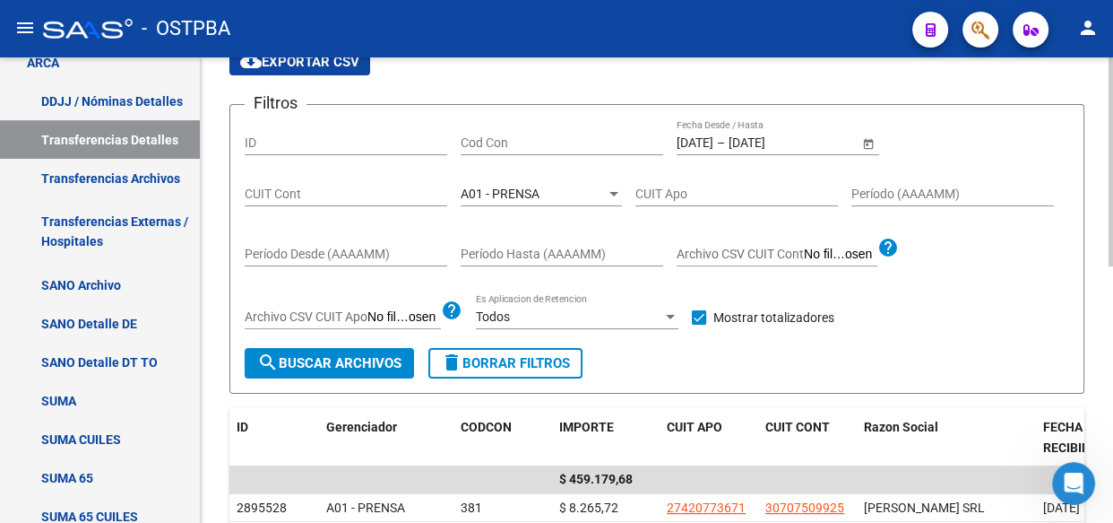
click at [486, 183] on div "A01 - PRENSA Seleccionar Gerenciador" at bounding box center [541, 188] width 161 height 36
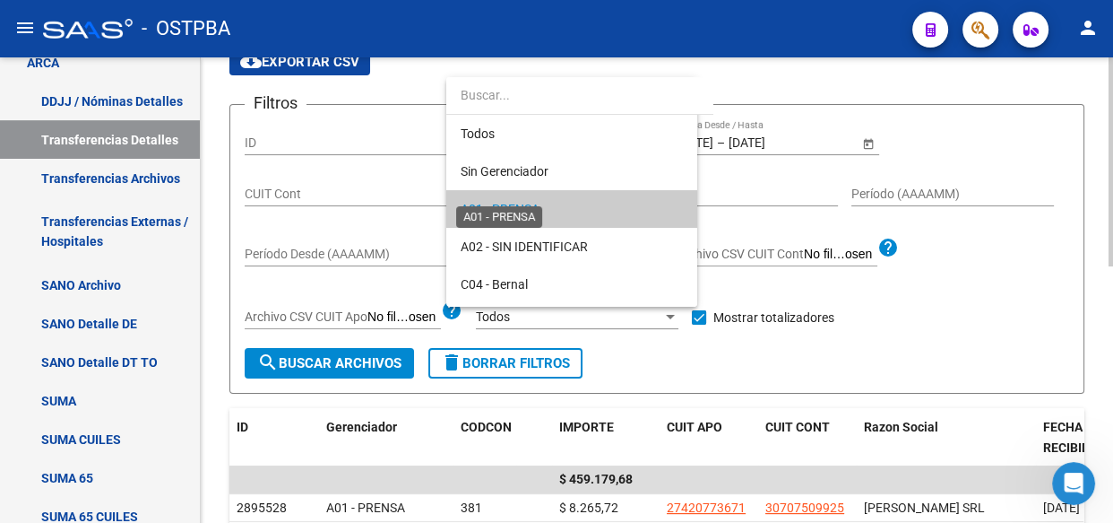
scroll to position [17, 0]
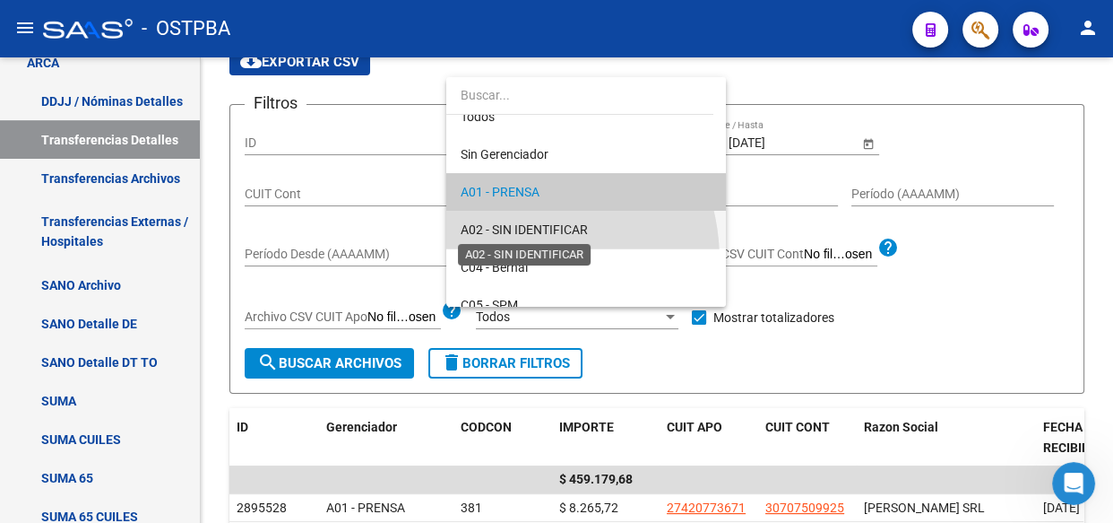
click at [499, 228] on span "A02 - SIN IDENTIFICAR" at bounding box center [524, 229] width 127 height 14
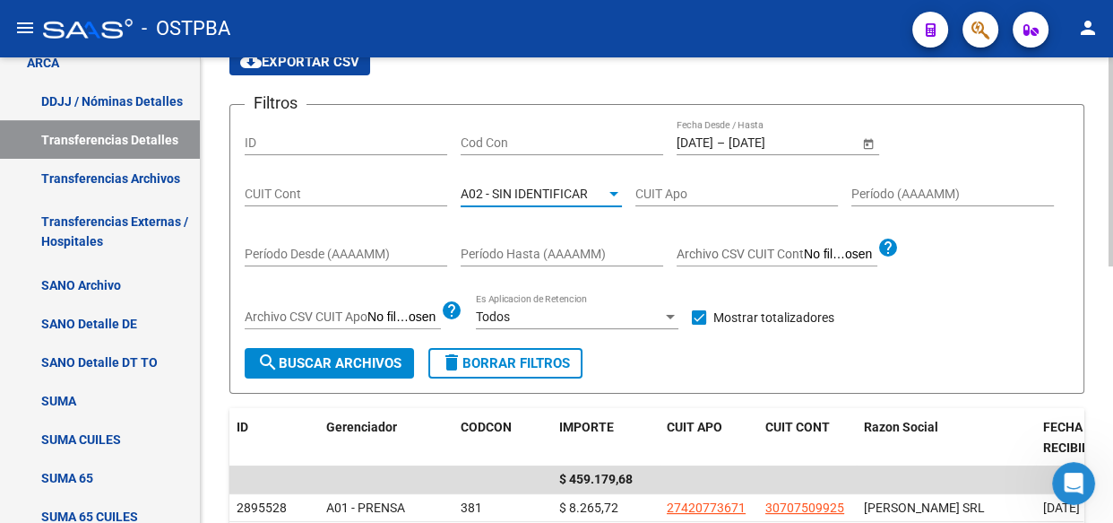
click at [342, 363] on span "search Buscar Archivos" at bounding box center [329, 363] width 144 height 16
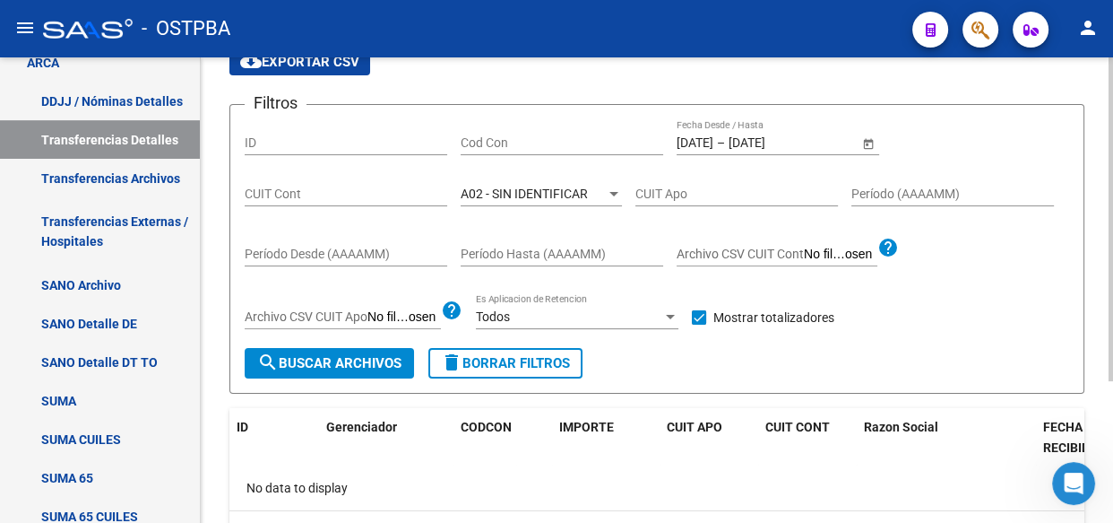
click at [521, 196] on span "A02 - SIN IDENTIFICAR" at bounding box center [524, 193] width 127 height 14
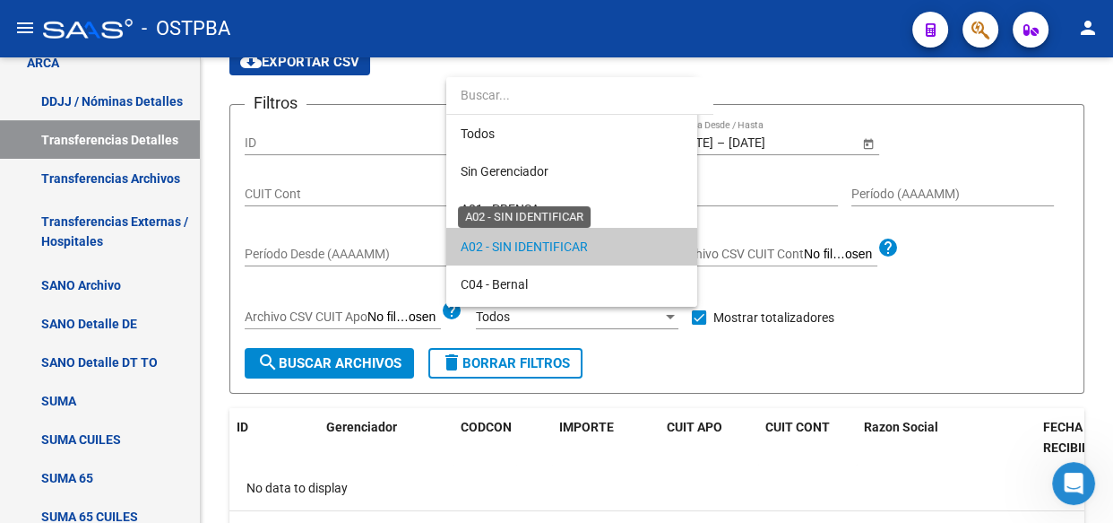
scroll to position [54, 0]
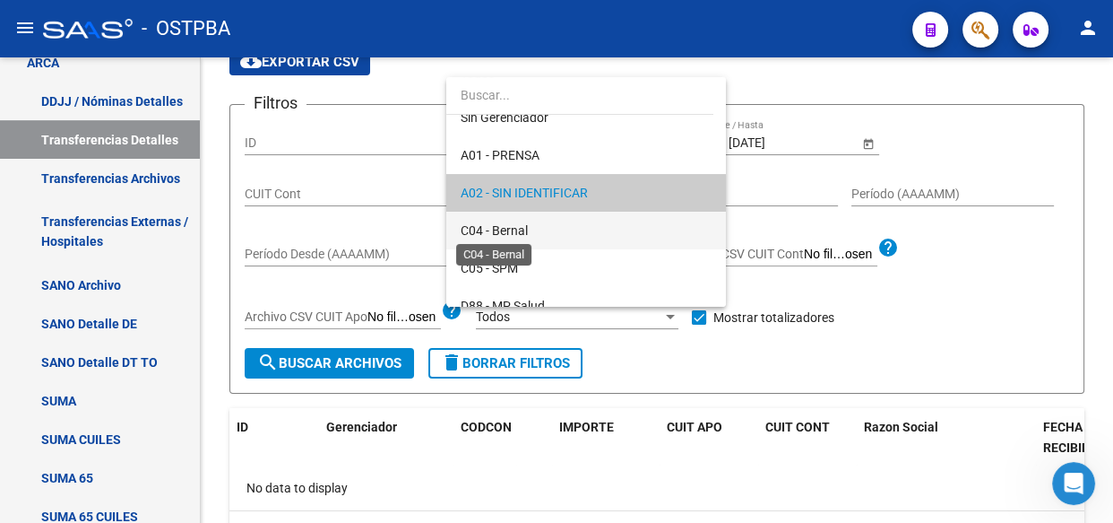
click at [515, 229] on span "C04 - Bernal" at bounding box center [494, 230] width 67 height 14
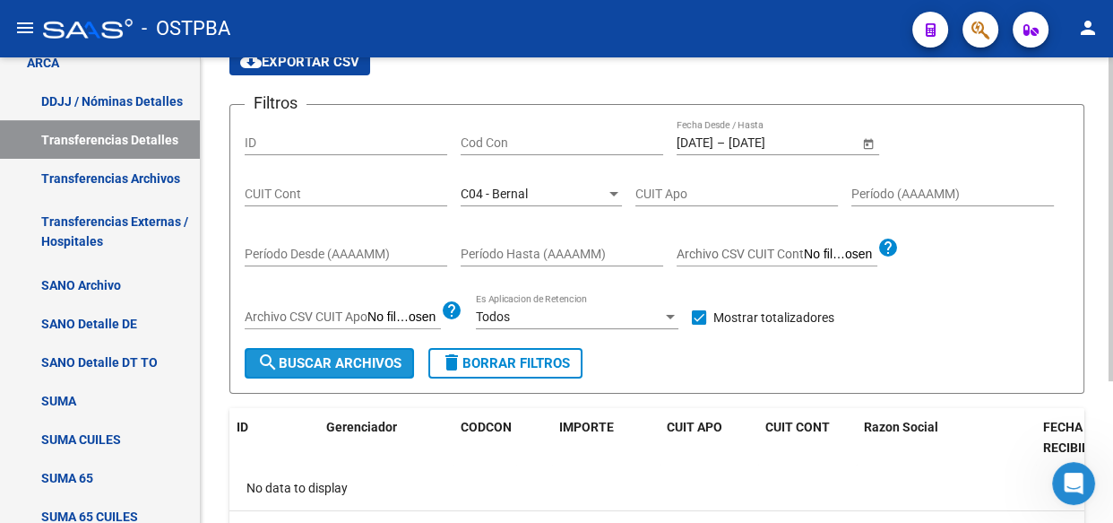
click at [323, 370] on button "search Buscar Archivos" at bounding box center [329, 363] width 169 height 30
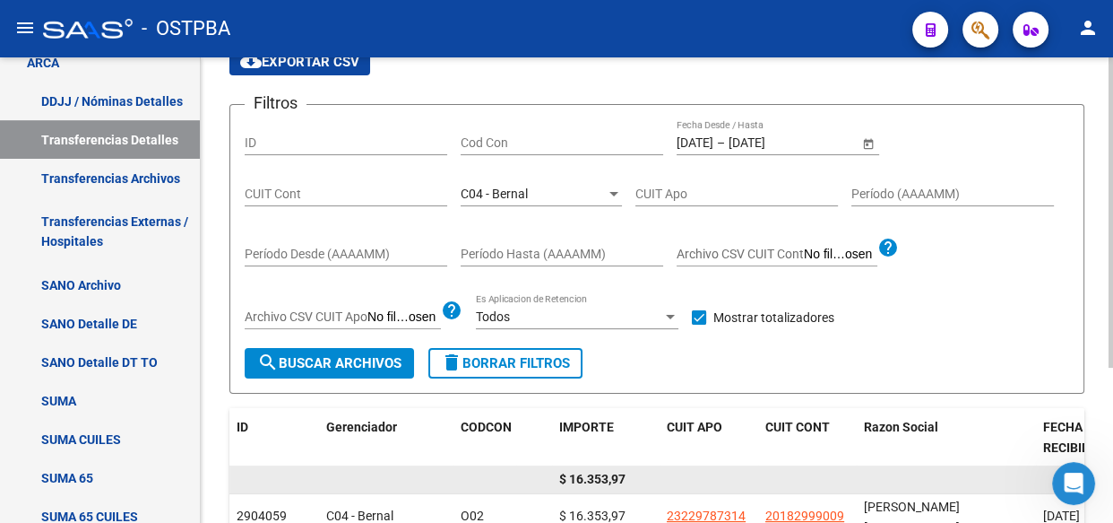
click at [597, 472] on span "$ 16.353,97" at bounding box center [592, 479] width 66 height 14
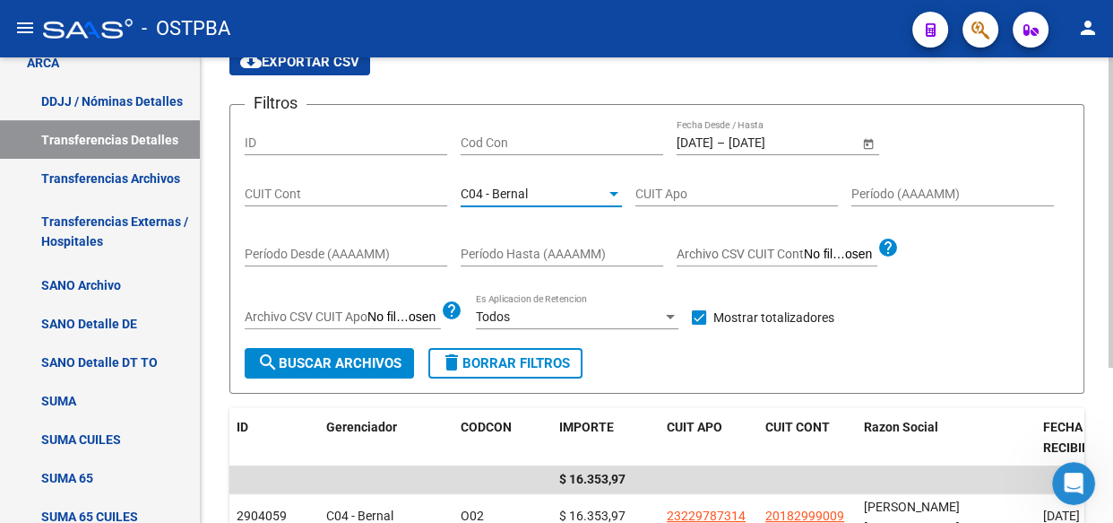
click at [493, 193] on span "C04 - Bernal" at bounding box center [494, 193] width 67 height 14
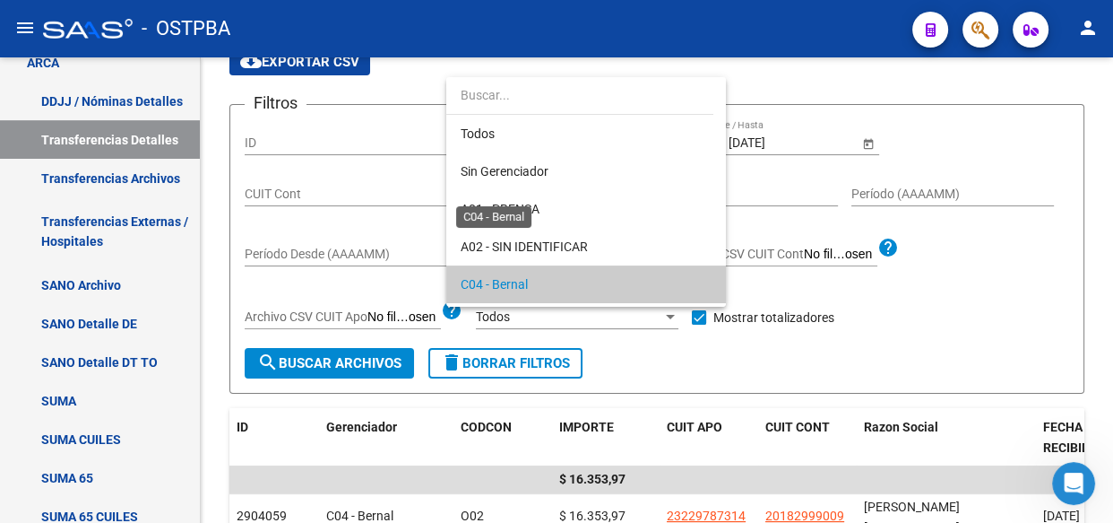
scroll to position [91, 0]
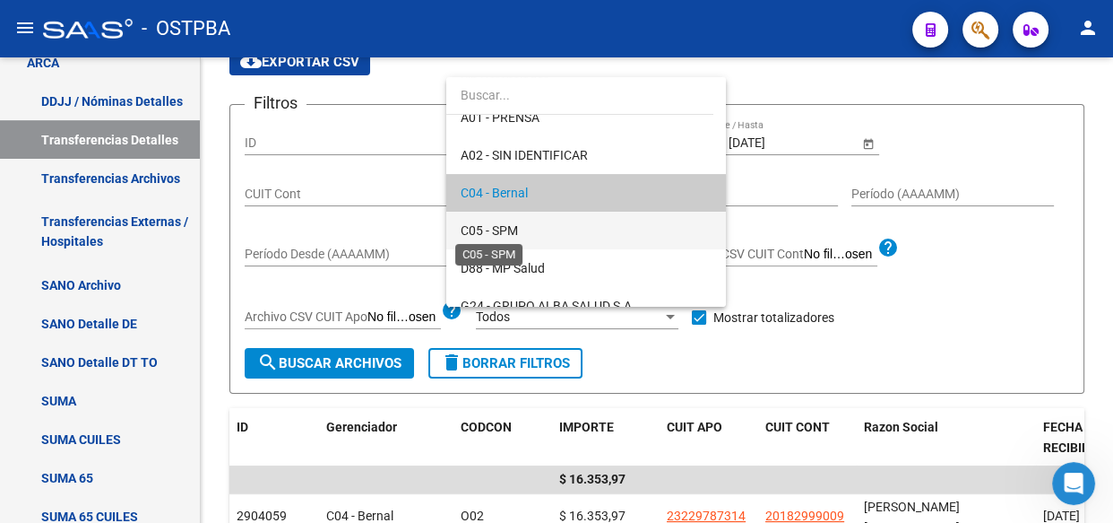
click at [496, 233] on span "C05 - SPM" at bounding box center [489, 230] width 57 height 14
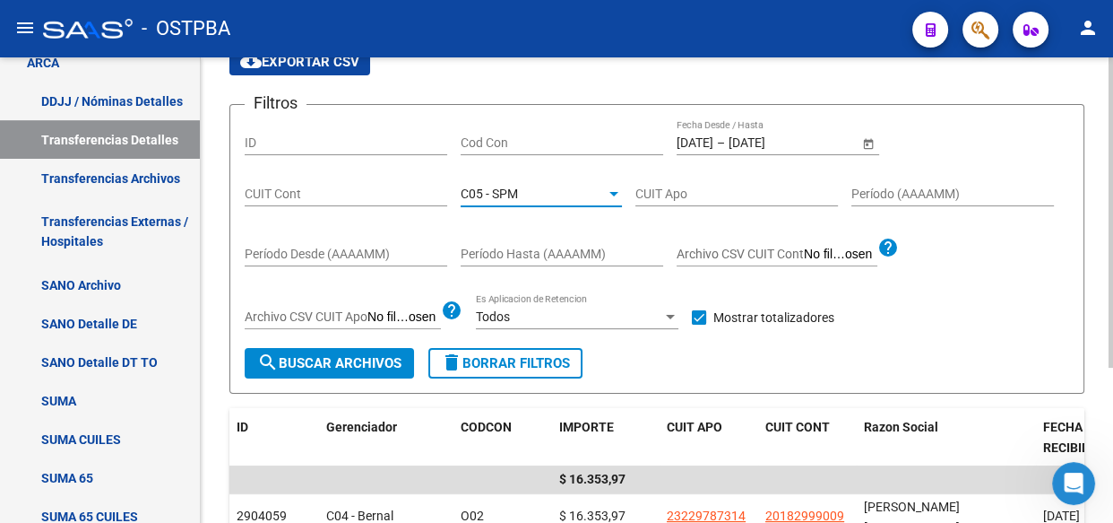
click at [368, 370] on button "search Buscar Archivos" at bounding box center [329, 363] width 169 height 30
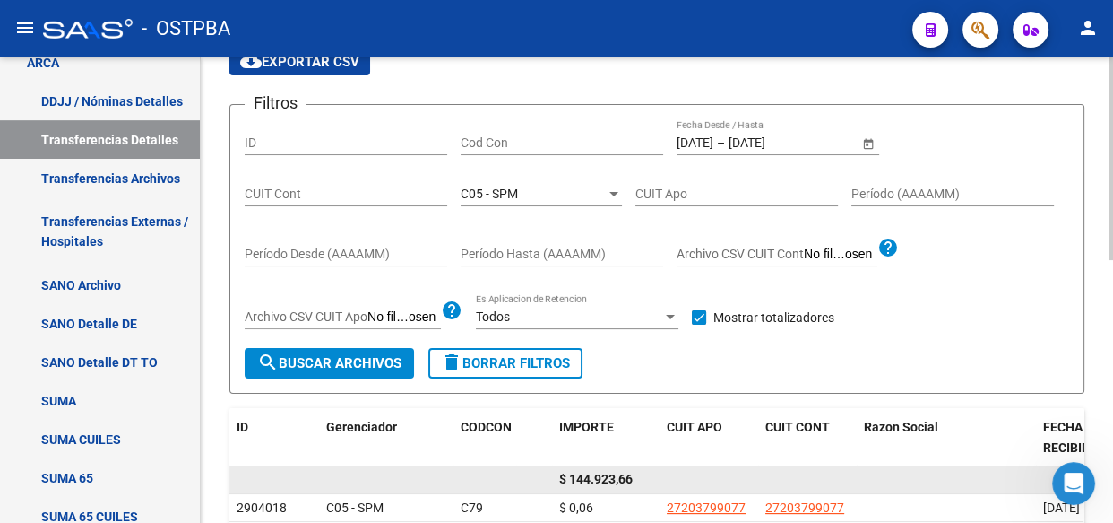
click at [601, 481] on span "$ 144.923,66" at bounding box center [596, 479] width 74 height 14
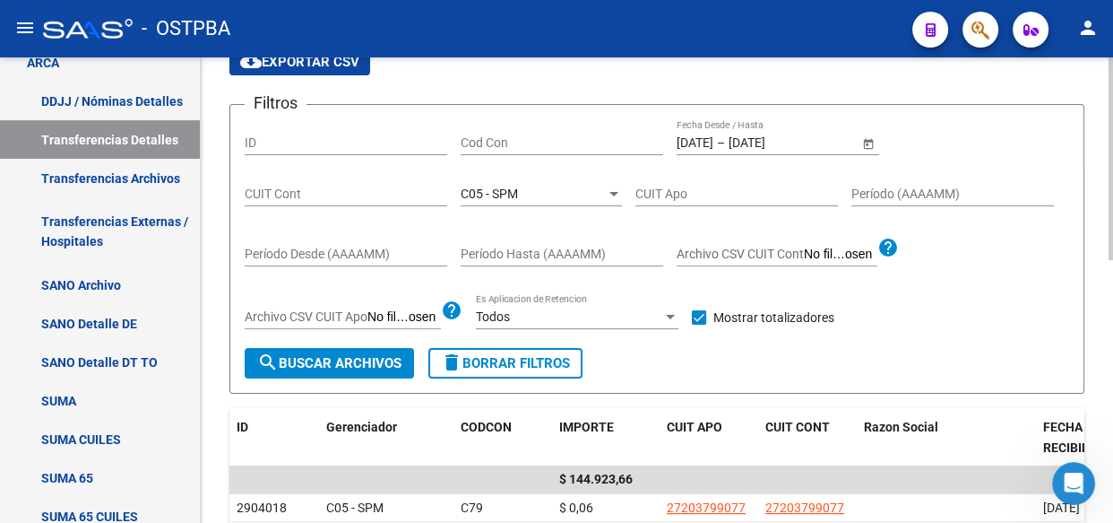
click at [554, 195] on div "C05 - SPM" at bounding box center [533, 193] width 145 height 15
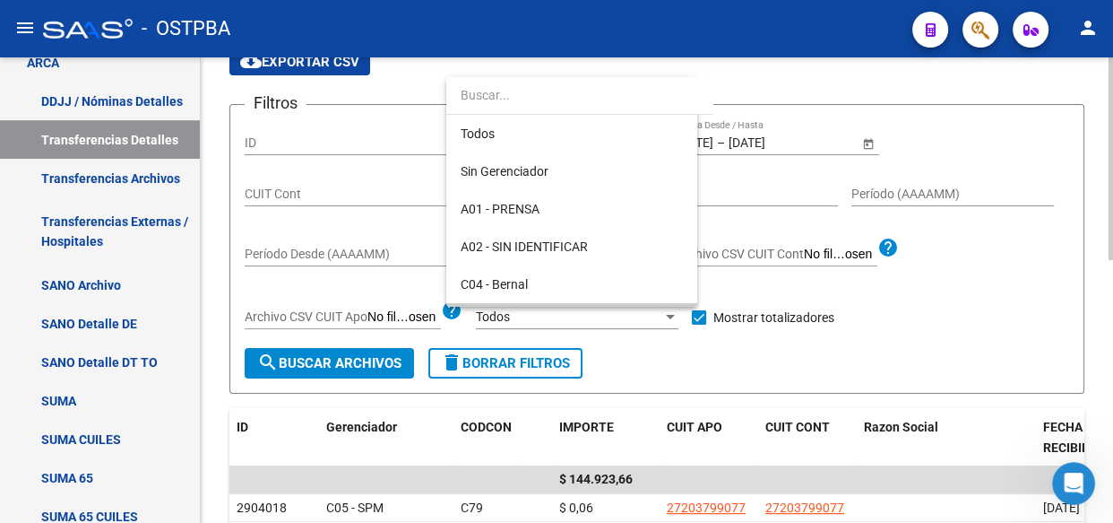
scroll to position [130, 0]
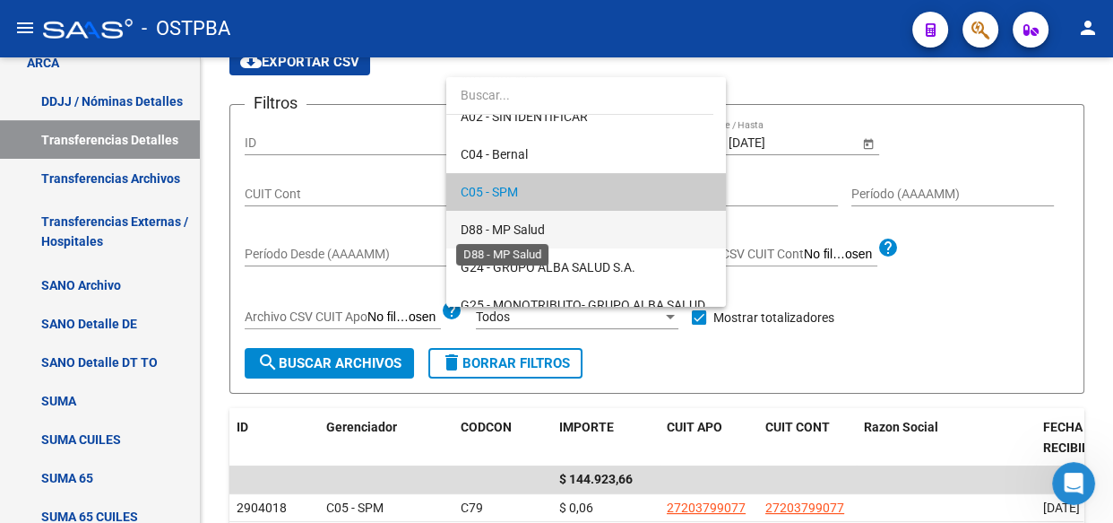
click at [537, 233] on span "D88 - MP Salud" at bounding box center [503, 229] width 84 height 14
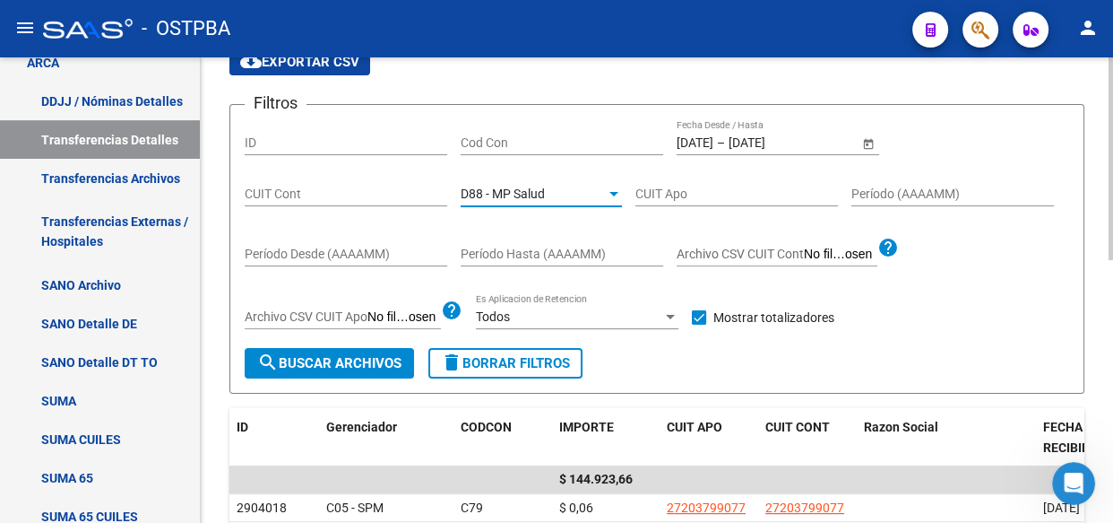
click at [310, 368] on span "search Buscar Archivos" at bounding box center [329, 363] width 144 height 16
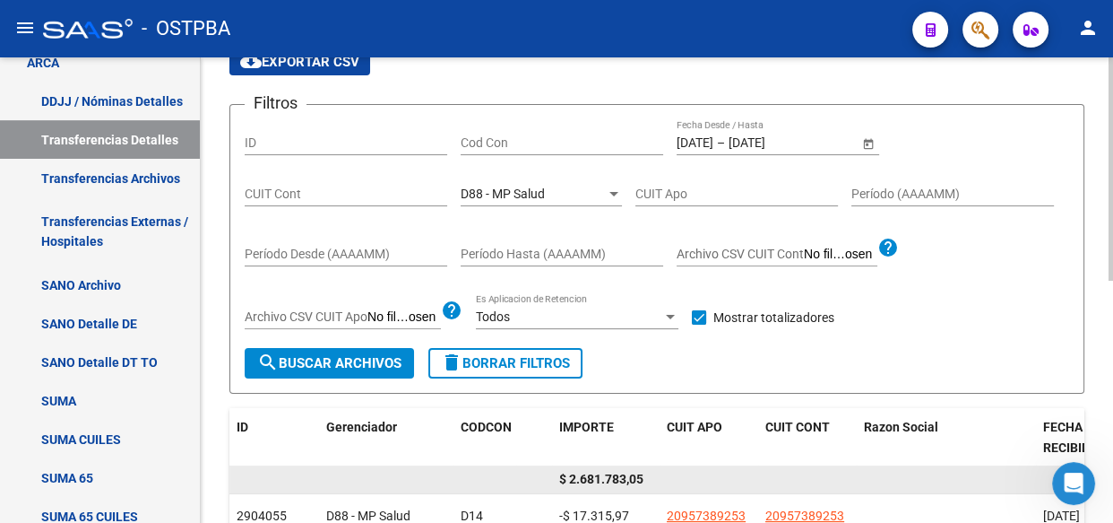
click at [604, 472] on span "$ 2.681.783,05" at bounding box center [601, 479] width 84 height 14
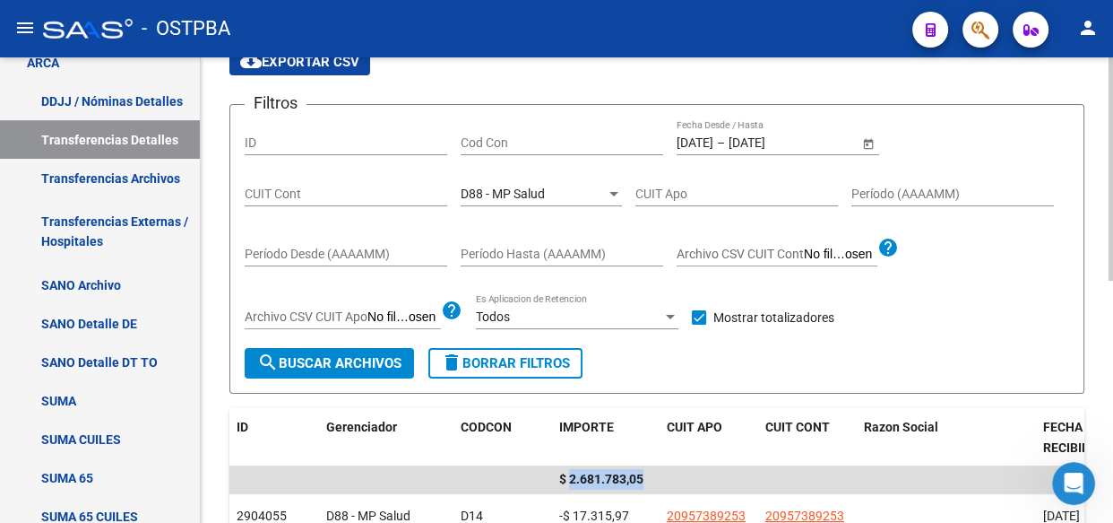
click at [525, 189] on span "D88 - MP Salud" at bounding box center [503, 193] width 84 height 14
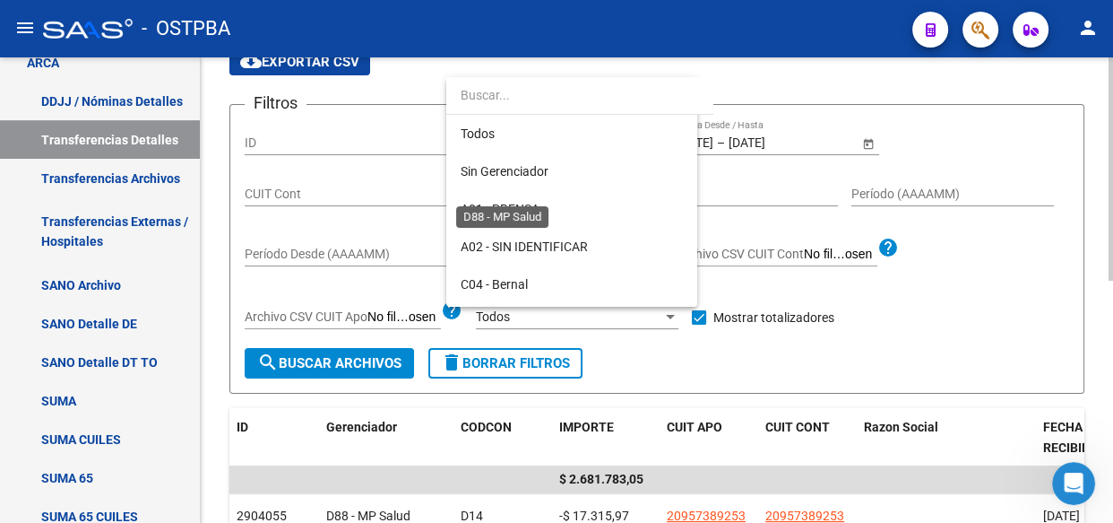
scroll to position [168, 0]
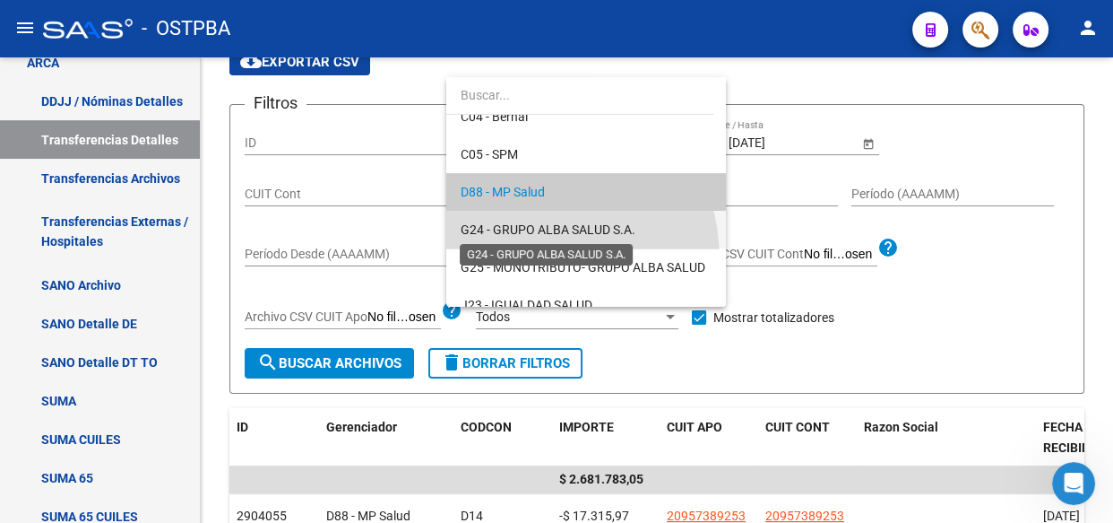
click at [503, 228] on span "G24 - GRUPO ALBA SALUD S.A." at bounding box center [548, 229] width 175 height 14
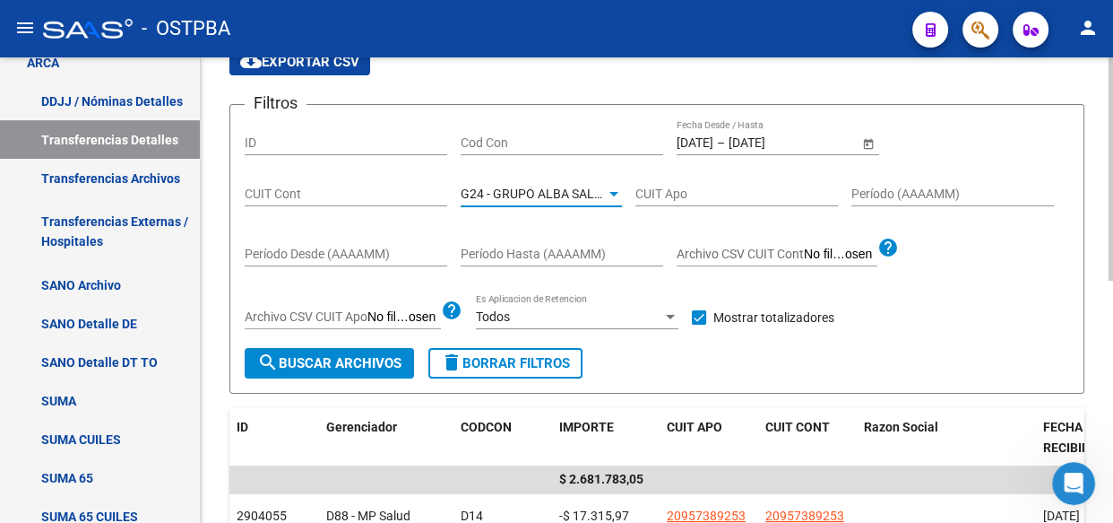
click at [329, 360] on span "search Buscar Archivos" at bounding box center [329, 363] width 144 height 16
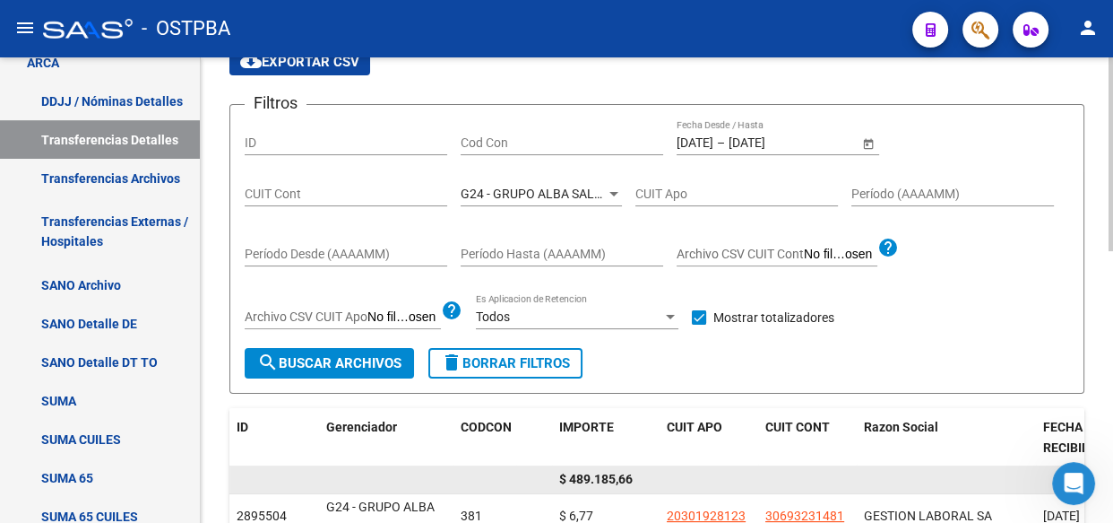
click at [598, 484] on span "$ 489.185,66" at bounding box center [596, 479] width 74 height 14
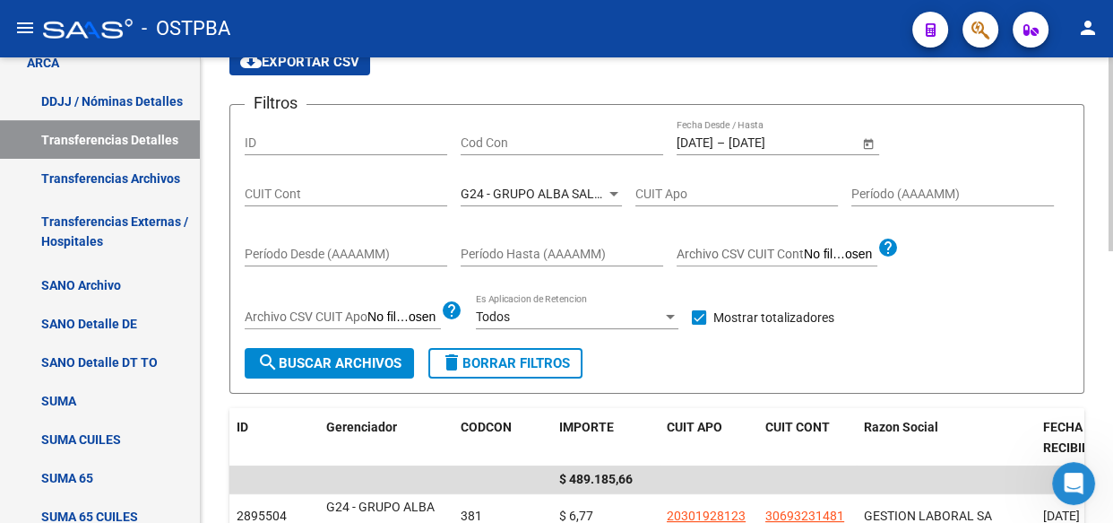
click at [487, 191] on span "G24 - GRUPO ALBA SALUD S.A." at bounding box center [548, 193] width 175 height 14
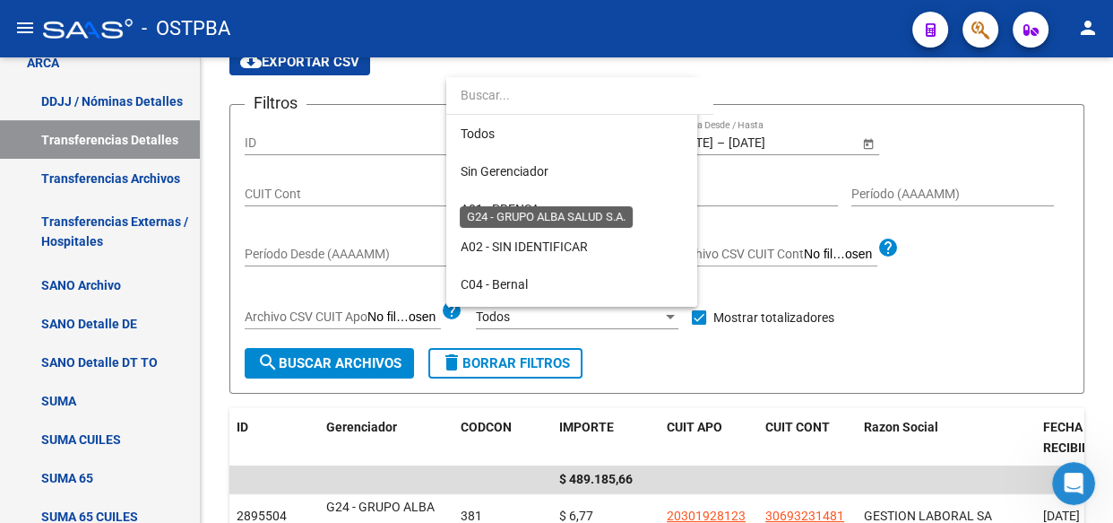
scroll to position [205, 0]
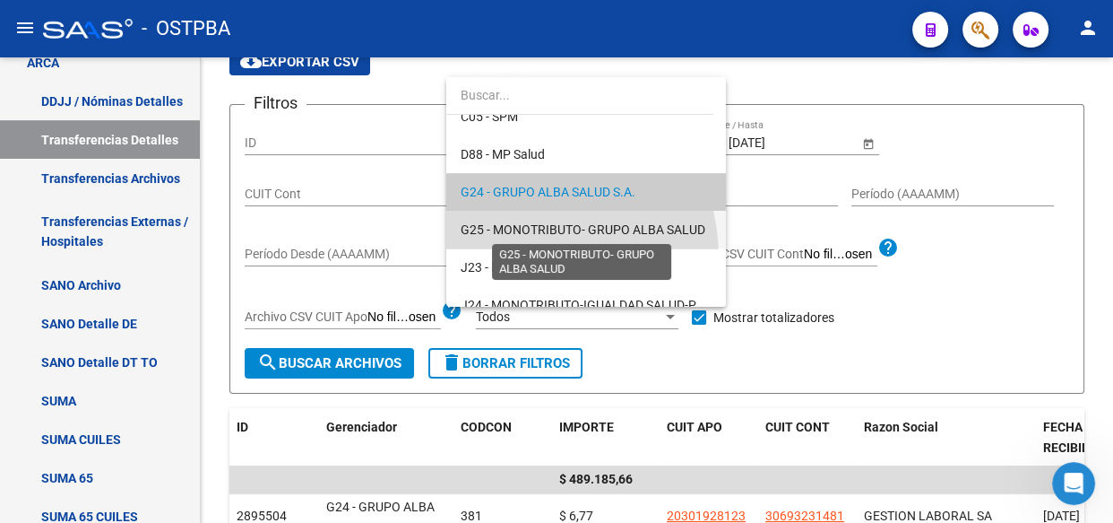
click at [495, 227] on span "G25 - MONOTRIBUTO- GRUPO ALBA SALUD" at bounding box center [583, 229] width 245 height 14
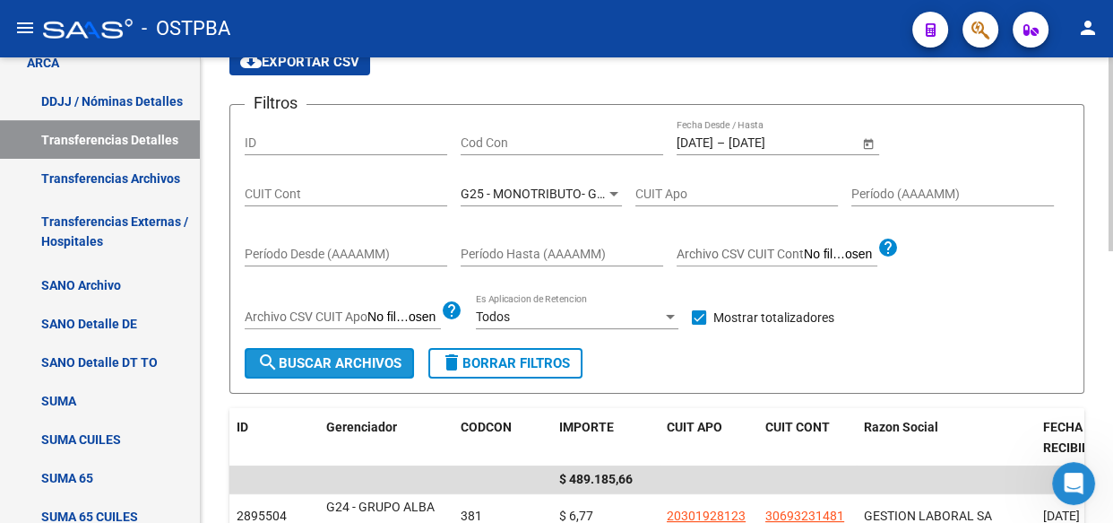
click at [370, 357] on span "search Buscar Archivos" at bounding box center [329, 363] width 144 height 16
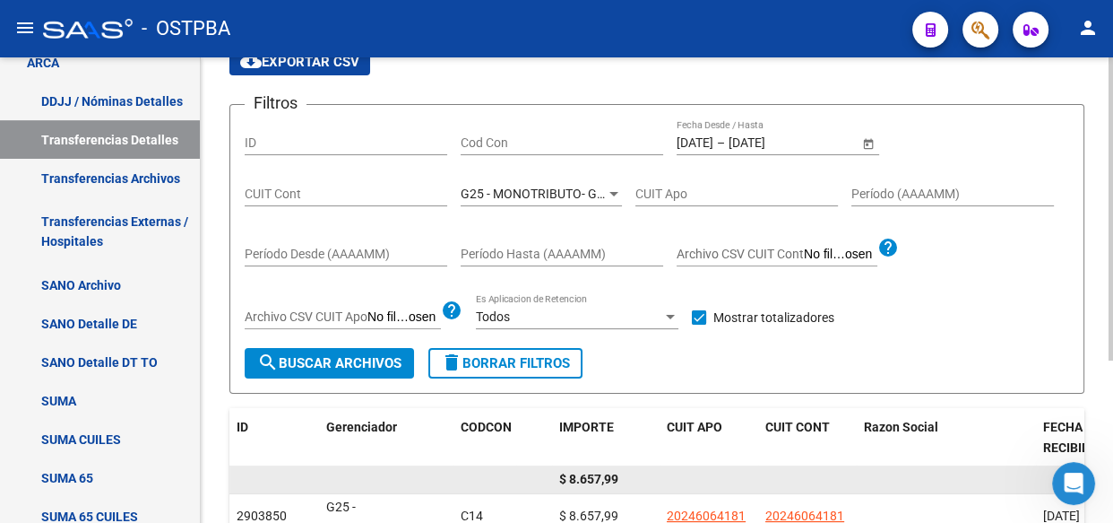
click at [600, 478] on span "$ 8.657,99" at bounding box center [588, 479] width 59 height 14
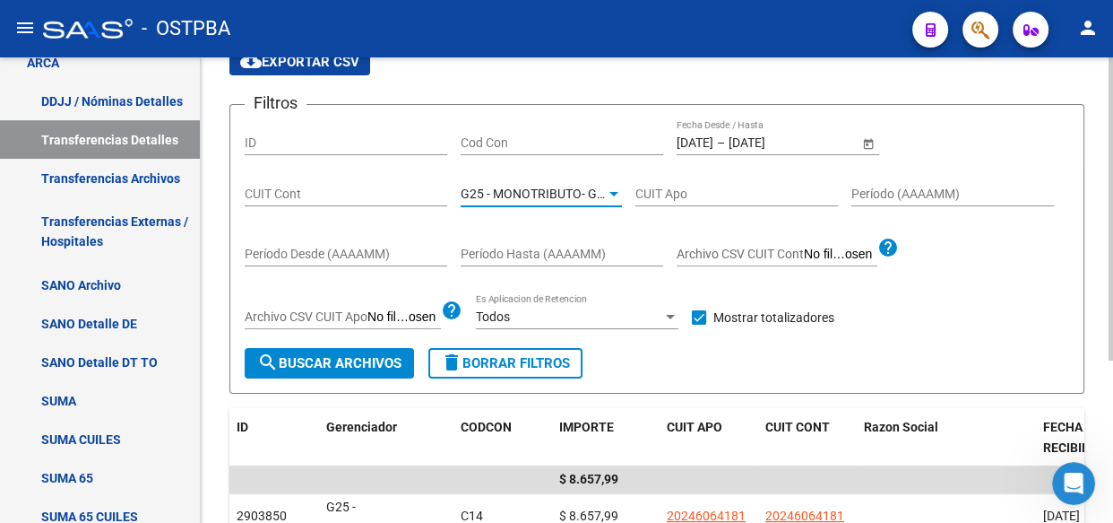
click at [570, 196] on span "G25 - MONOTRIBUTO- GRUPO ALBA SALUD" at bounding box center [583, 193] width 245 height 14
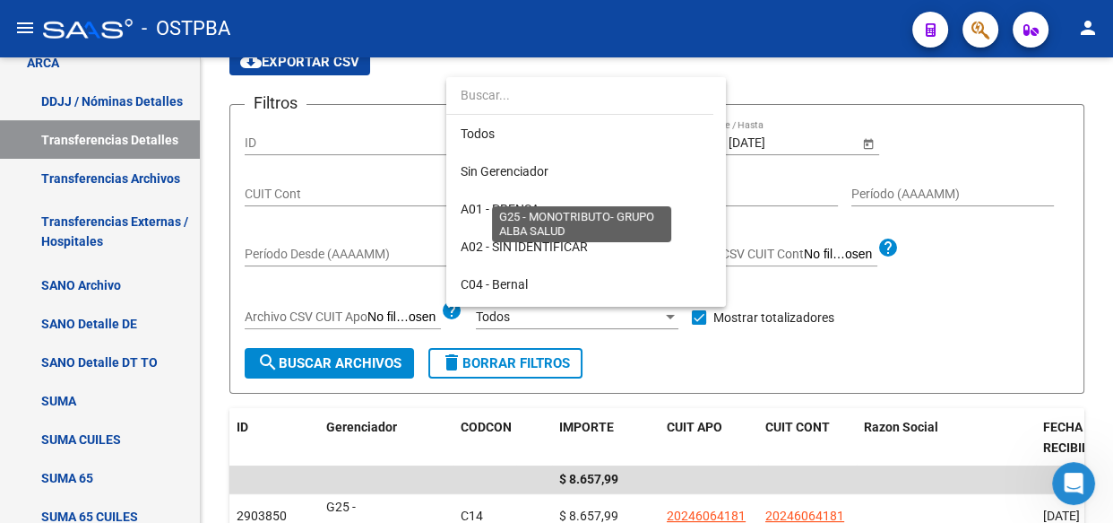
scroll to position [242, 0]
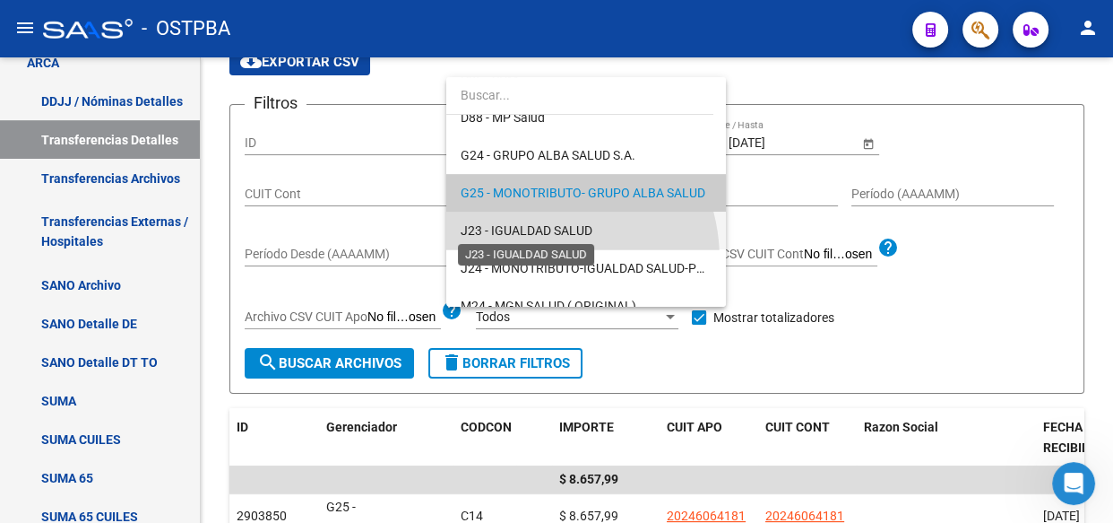
click at [532, 226] on span "J23 - IGUALDAD SALUD" at bounding box center [527, 230] width 132 height 14
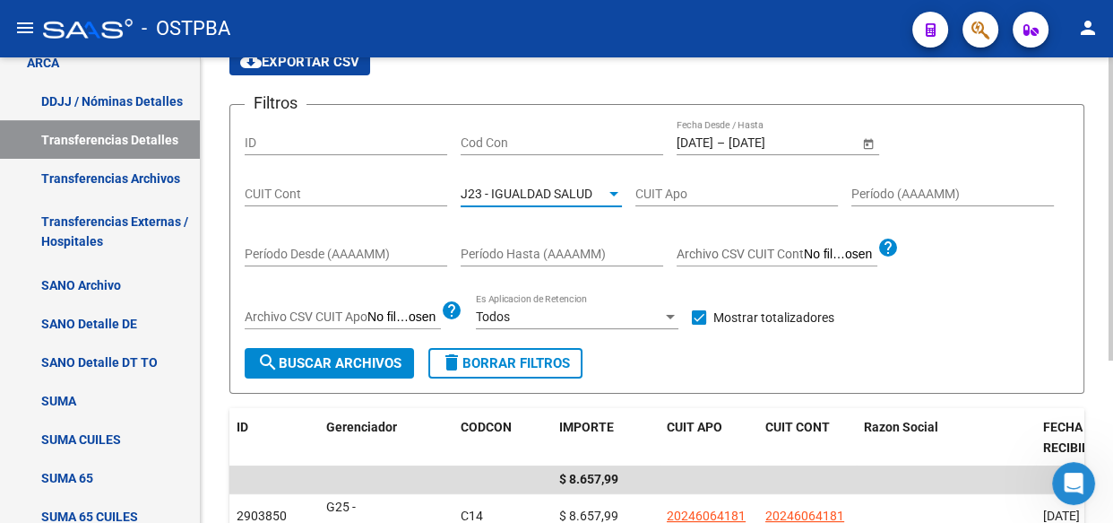
click at [350, 355] on span "search Buscar Archivos" at bounding box center [329, 363] width 144 height 16
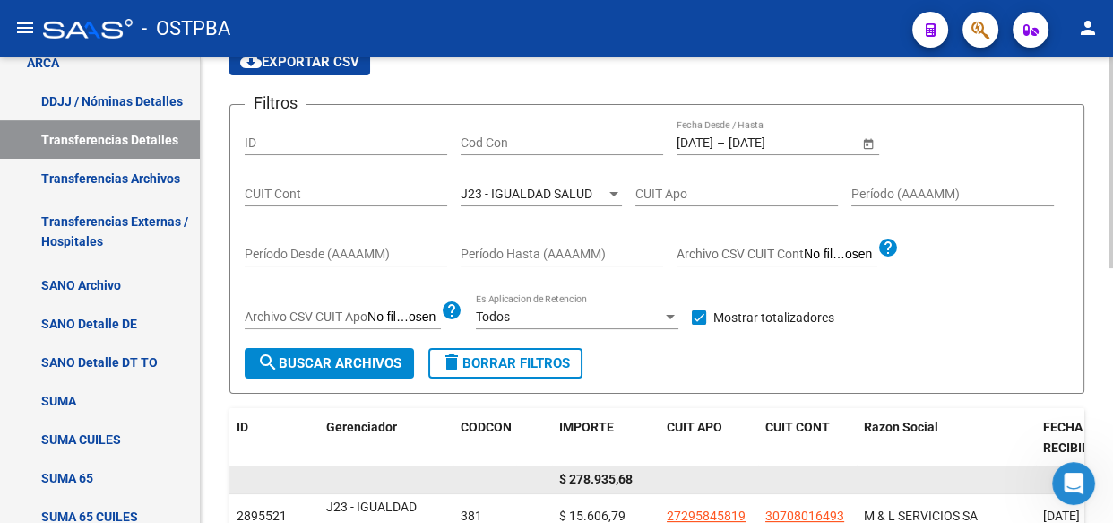
click at [593, 472] on span "$ 278.935,68" at bounding box center [596, 479] width 74 height 14
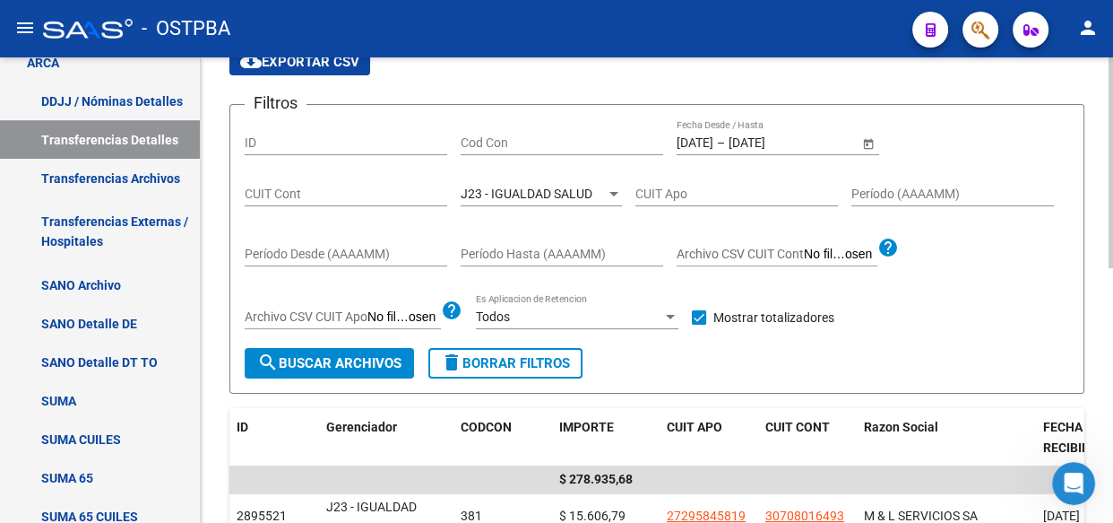
click at [515, 193] on span "J23 - IGUALDAD SALUD" at bounding box center [527, 193] width 132 height 14
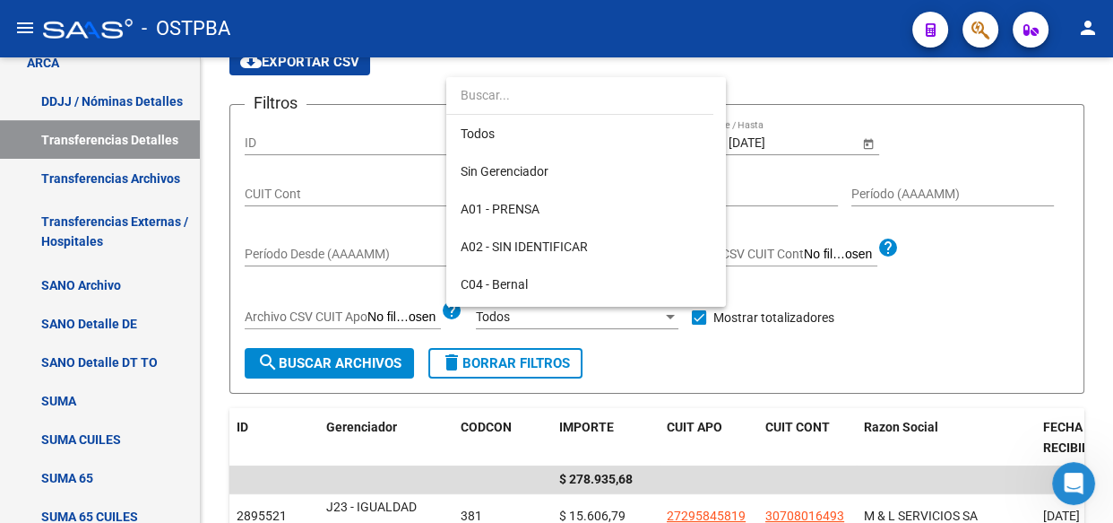
scroll to position [280, 0]
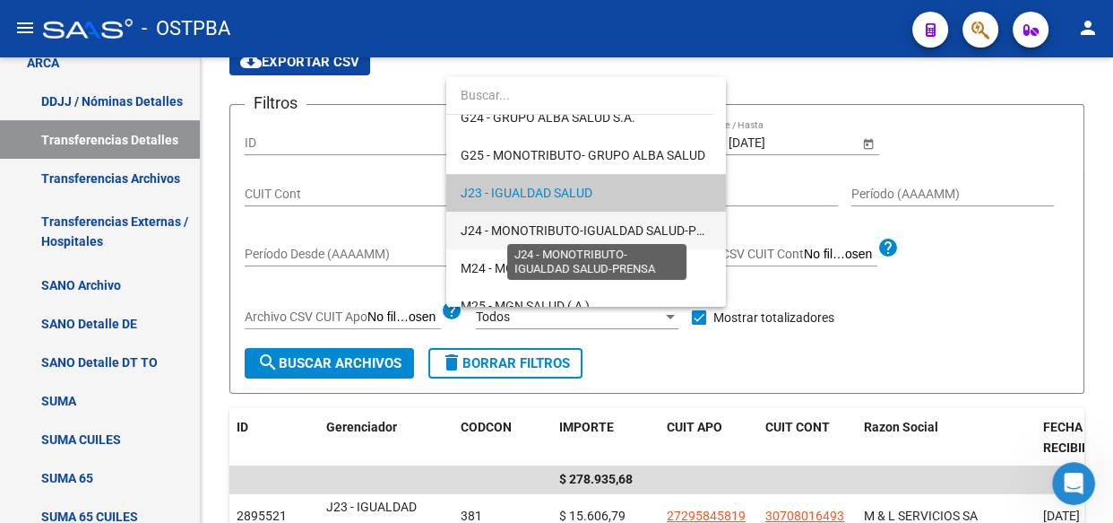
click at [518, 223] on span "J24 - MONOTRIBUTO-IGUALDAD SALUD-PRENSA" at bounding box center [598, 230] width 275 height 14
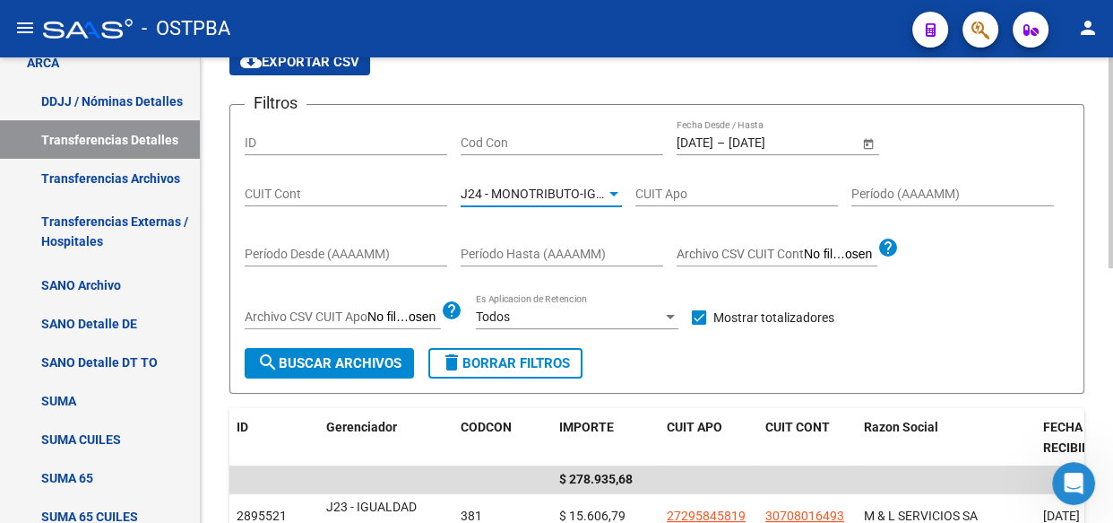
click at [371, 359] on span "search Buscar Archivos" at bounding box center [329, 363] width 144 height 16
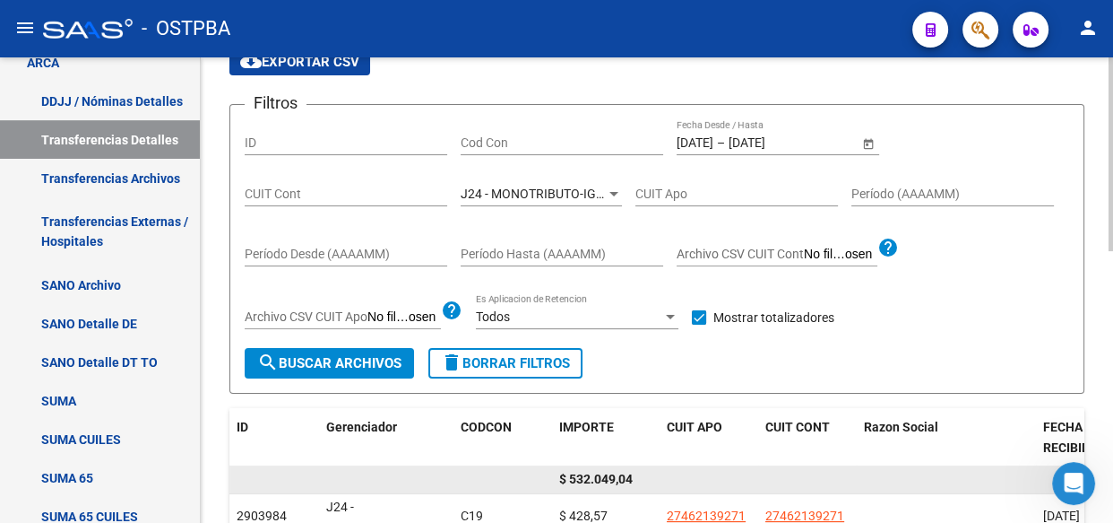
click at [610, 484] on span "$ 532.049,04" at bounding box center [596, 479] width 74 height 14
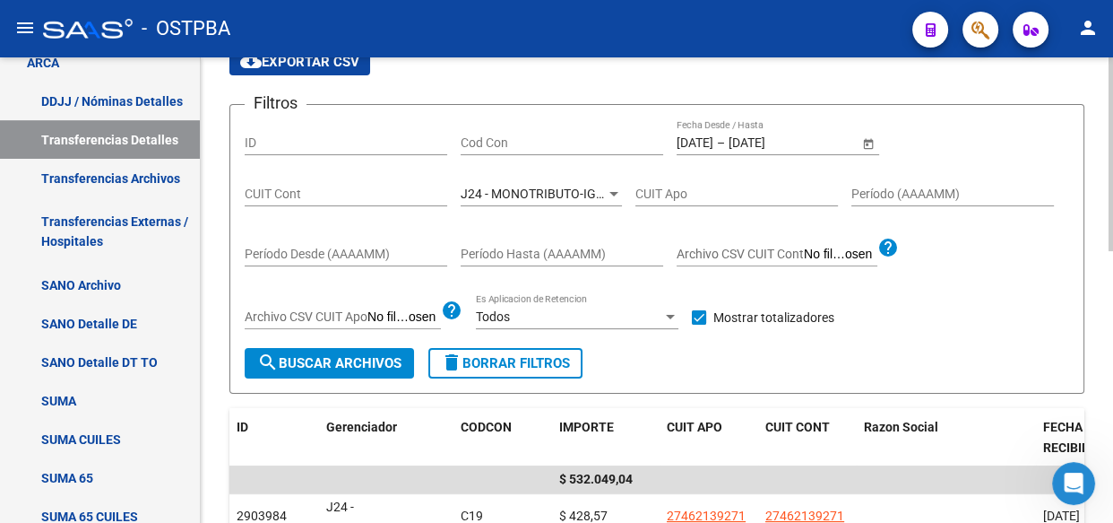
click at [501, 189] on span "J24 - MONOTRIBUTO-IGUALDAD SALUD-PRENSA" at bounding box center [598, 193] width 275 height 14
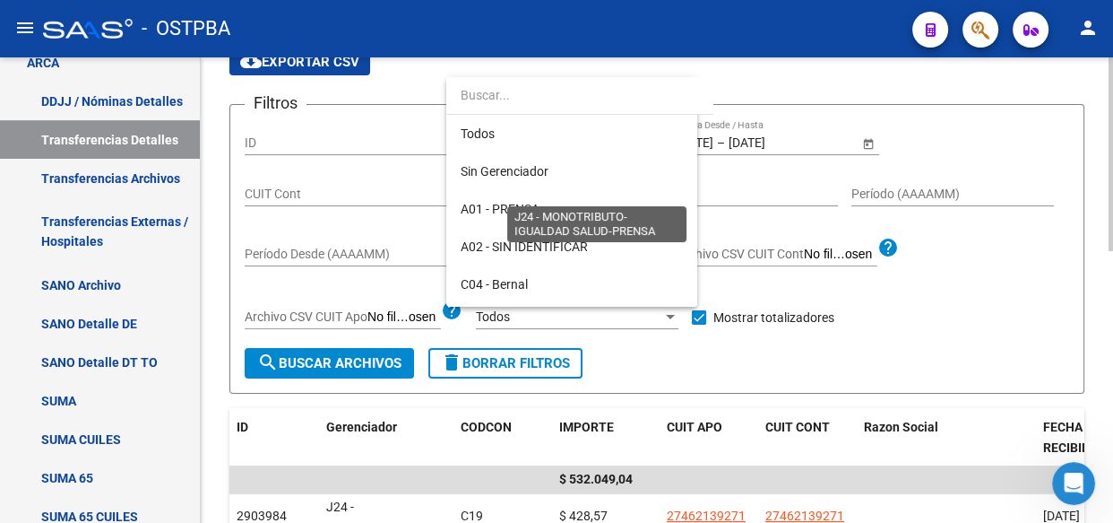
scroll to position [318, 0]
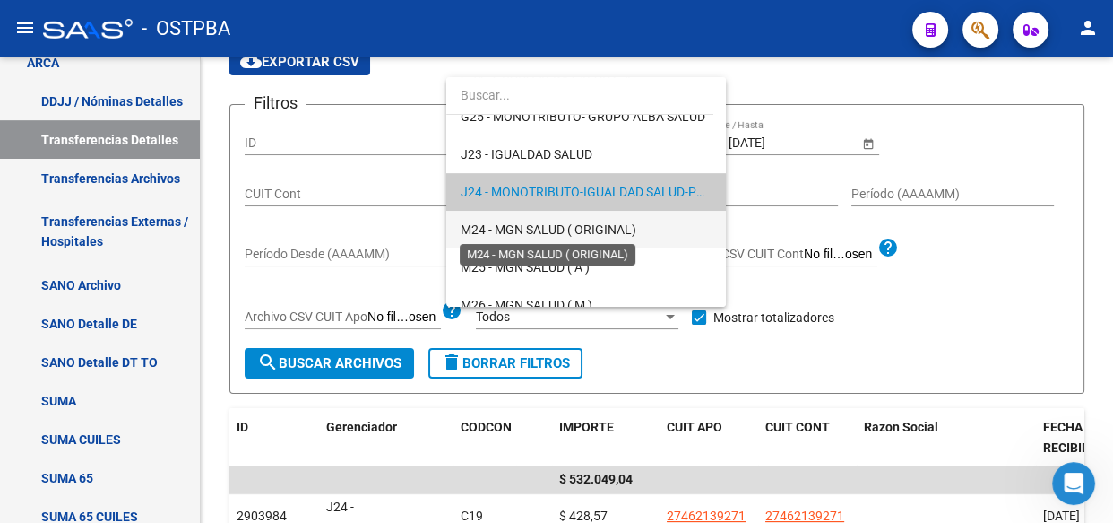
click at [504, 226] on span "M24 - MGN SALUD ( ORIGINAL)" at bounding box center [549, 229] width 176 height 14
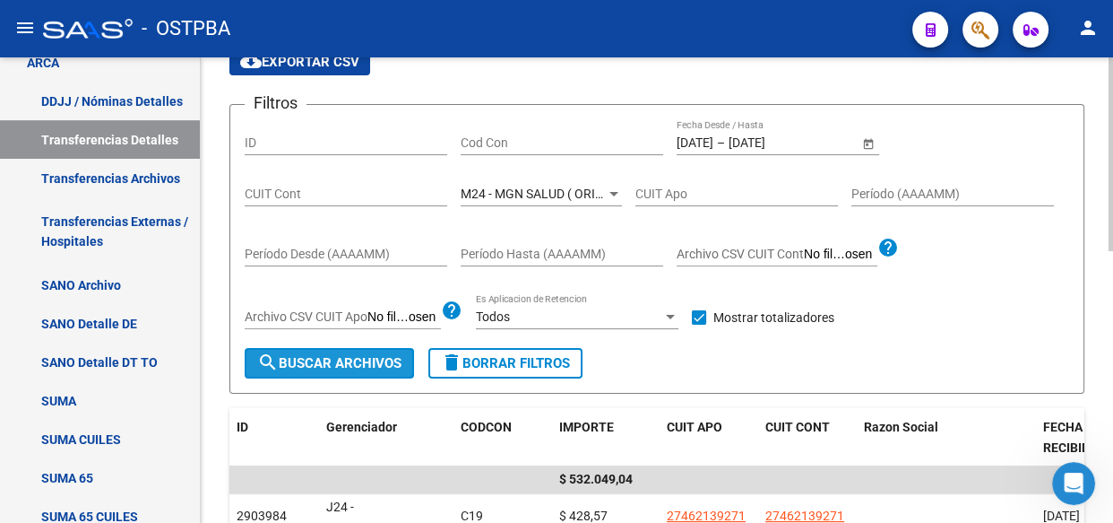
click at [350, 369] on button "search Buscar Archivos" at bounding box center [329, 363] width 169 height 30
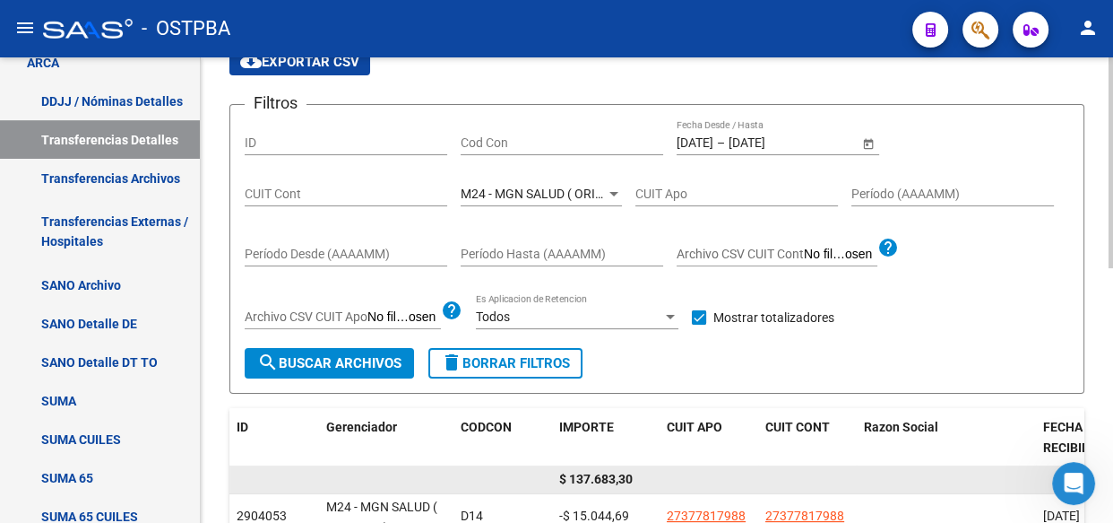
click at [608, 480] on span "$ 137.683,30" at bounding box center [596, 479] width 74 height 14
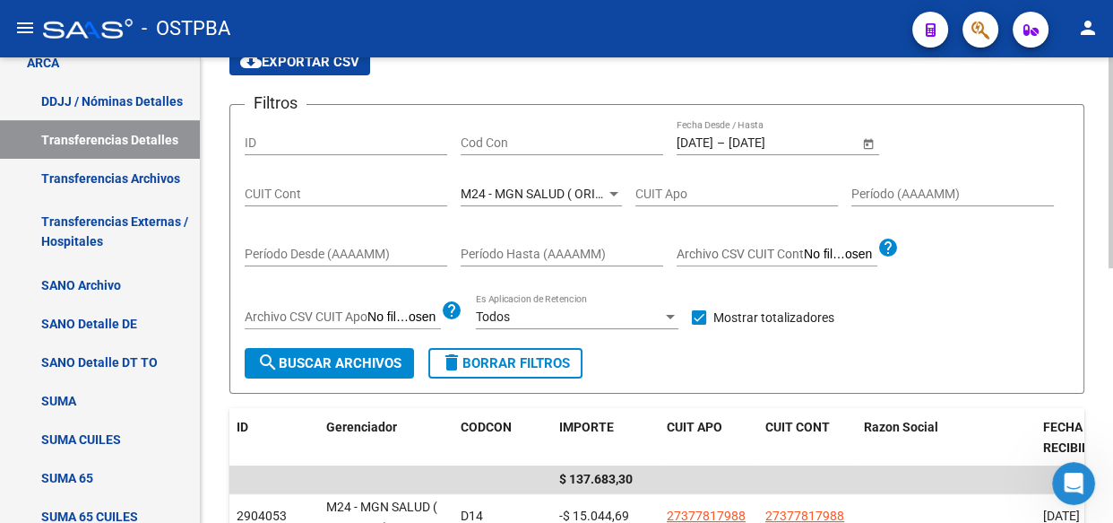
click at [501, 201] on div "M24 - MGN SALUD ( ORIGINAL) Seleccionar Gerenciador" at bounding box center [541, 188] width 161 height 36
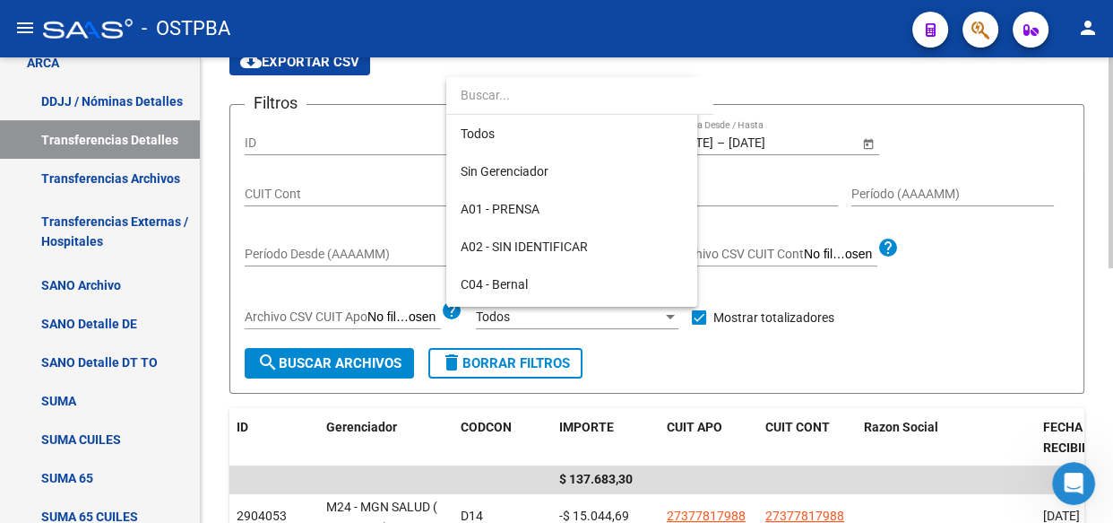
scroll to position [356, 0]
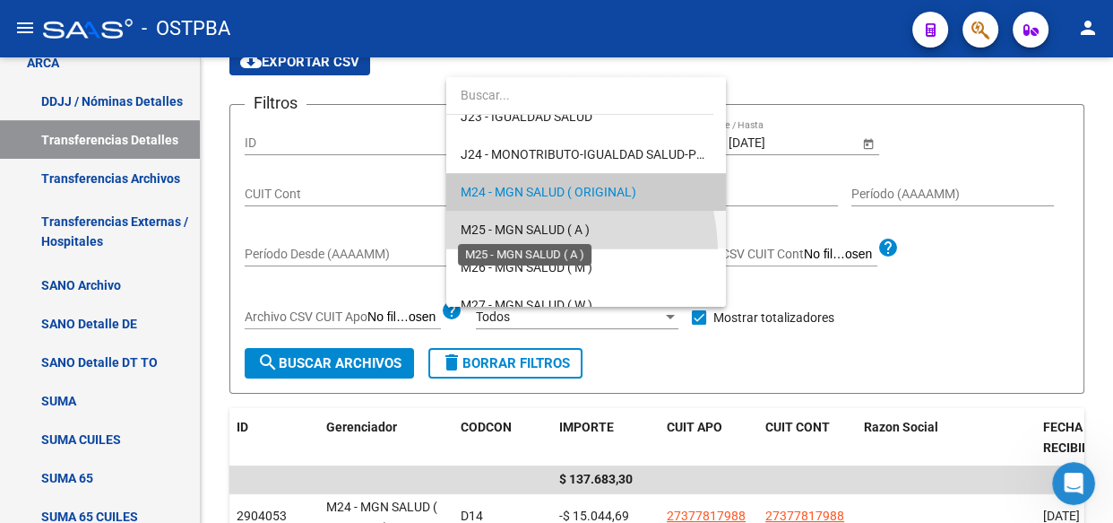
click at [511, 222] on span "M25 - MGN SALUD ( A )" at bounding box center [525, 229] width 129 height 14
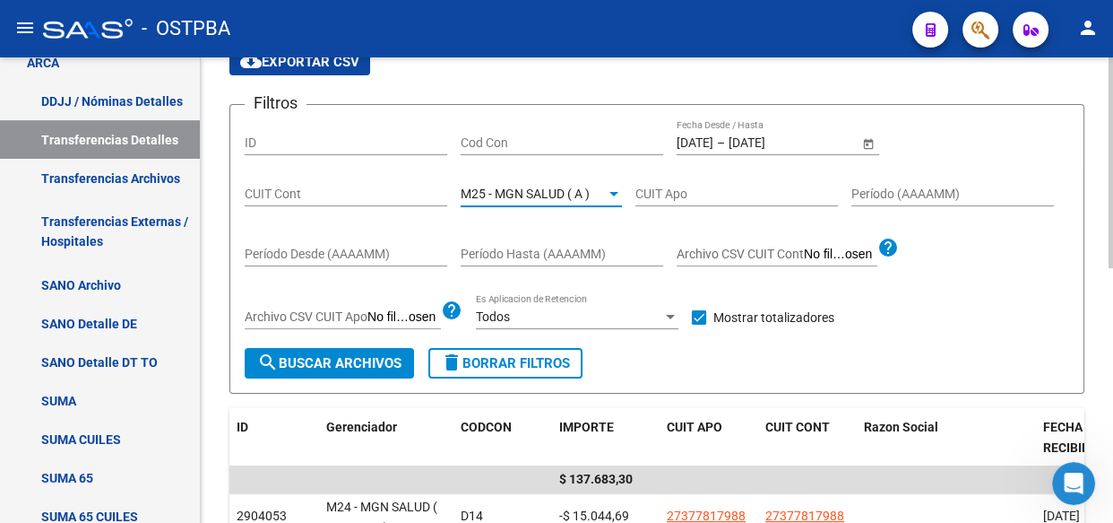
click at [345, 364] on span "search Buscar Archivos" at bounding box center [329, 363] width 144 height 16
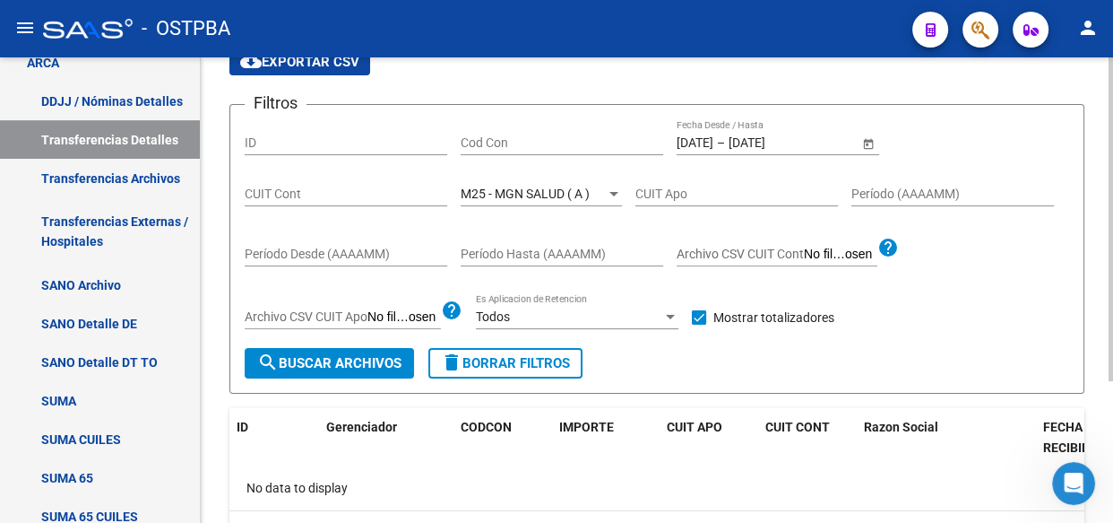
click at [533, 192] on span "M25 - MGN SALUD ( A )" at bounding box center [525, 193] width 129 height 14
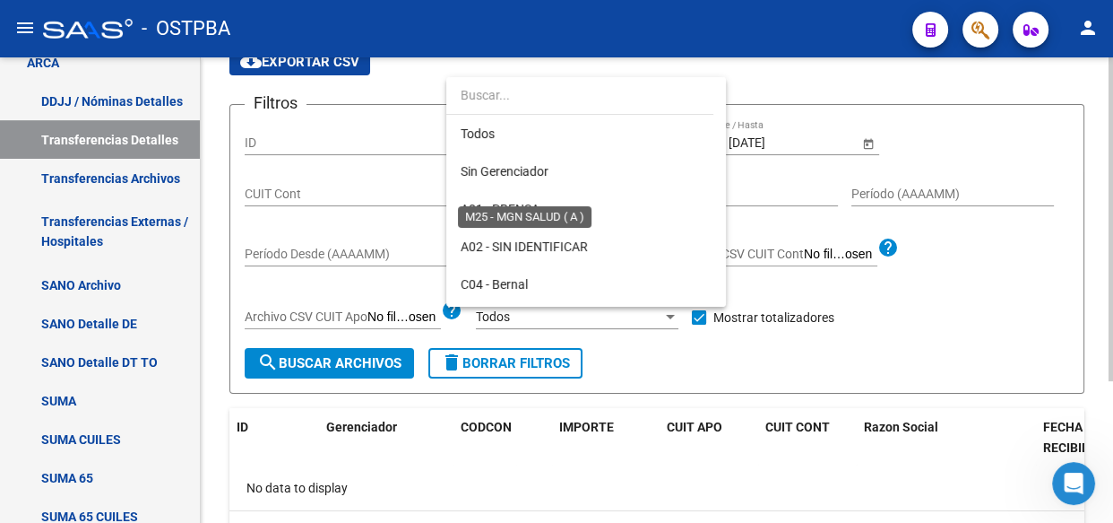
scroll to position [394, 0]
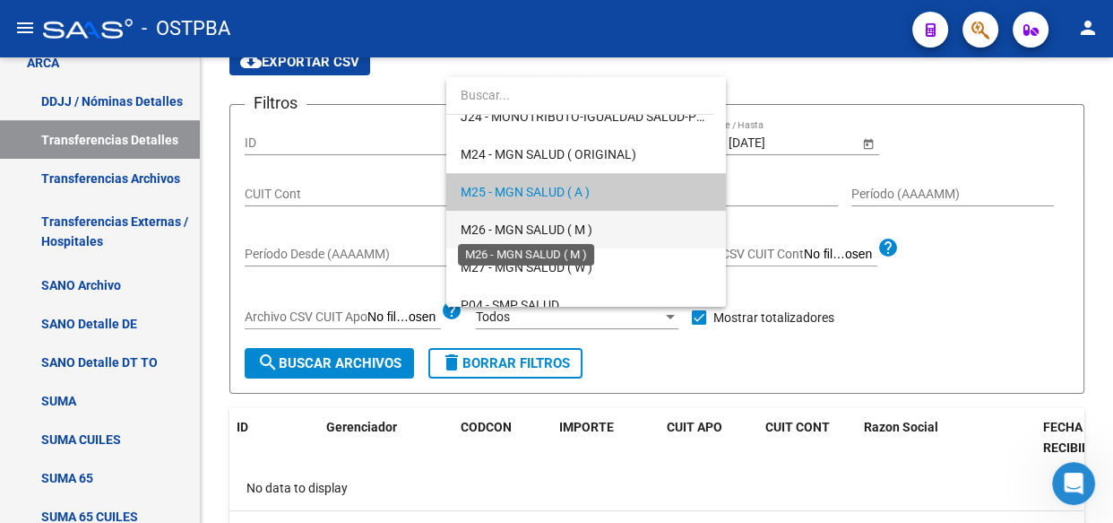
click at [530, 230] on span "M26 - MGN SALUD ( M )" at bounding box center [527, 229] width 132 height 14
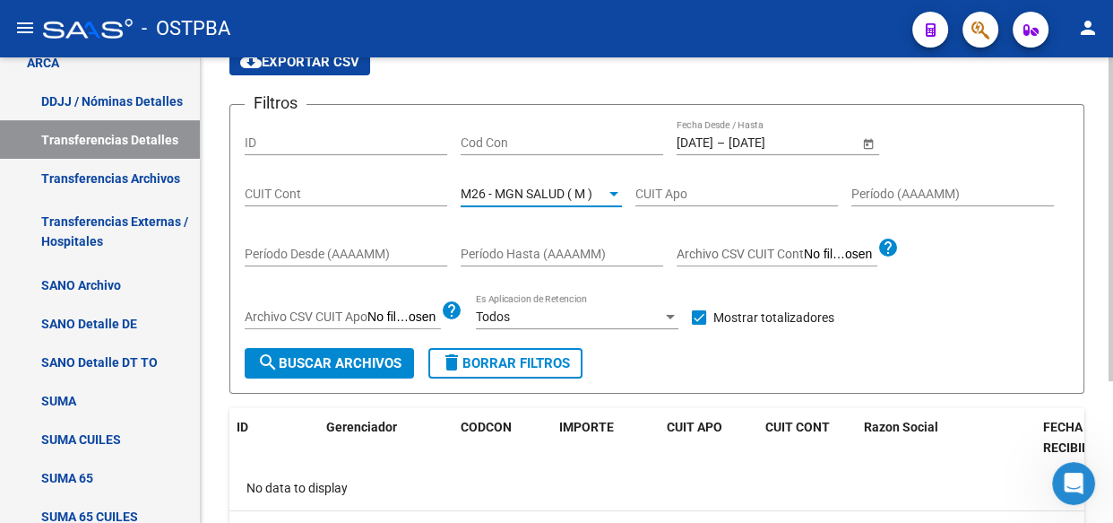
click at [371, 355] on span "search Buscar Archivos" at bounding box center [329, 363] width 144 height 16
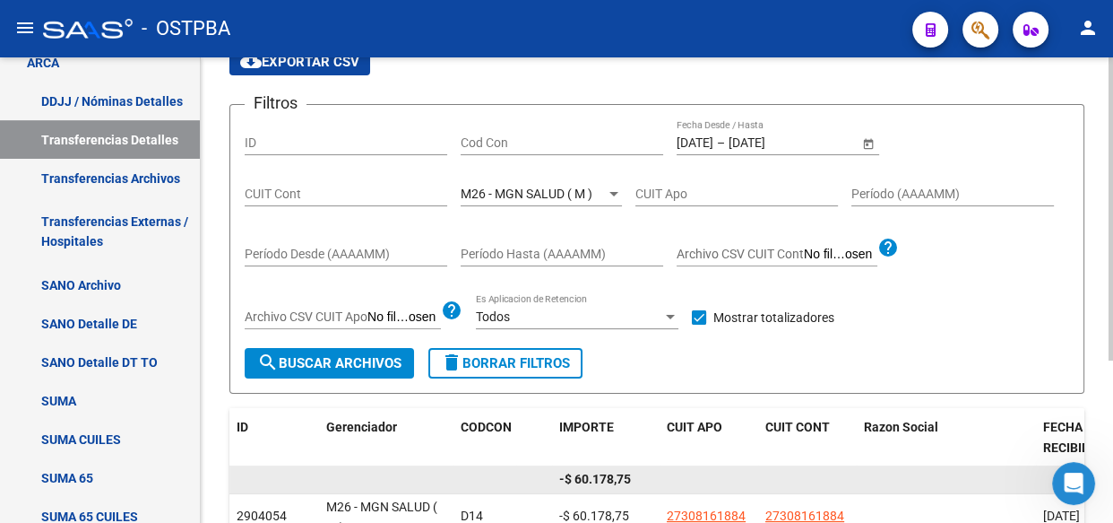
click at [599, 480] on span "-$ 60.178,75" at bounding box center [595, 479] width 72 height 14
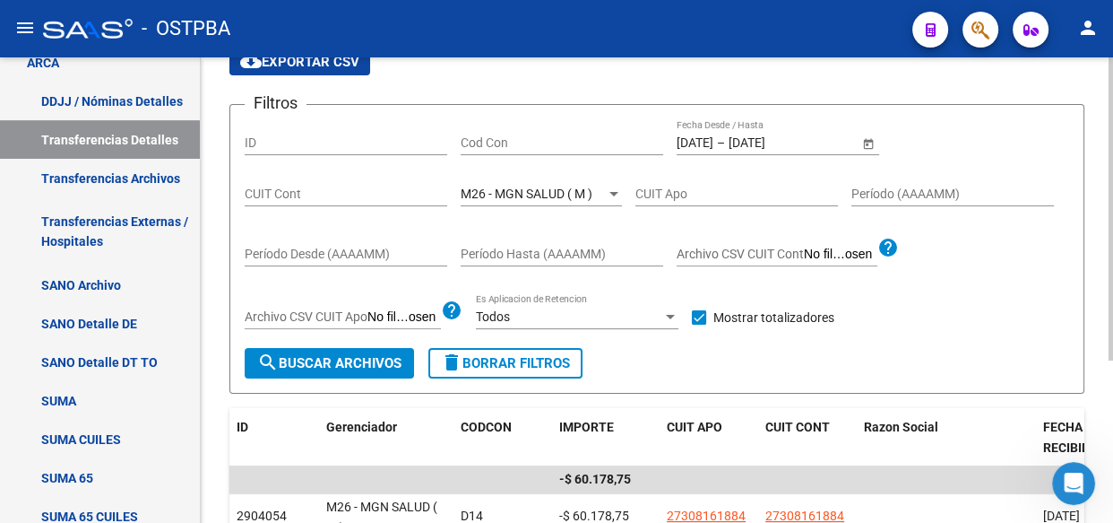
click at [492, 201] on div "M26 - MGN SALUD ( M ) Seleccionar Gerenciador" at bounding box center [541, 188] width 161 height 36
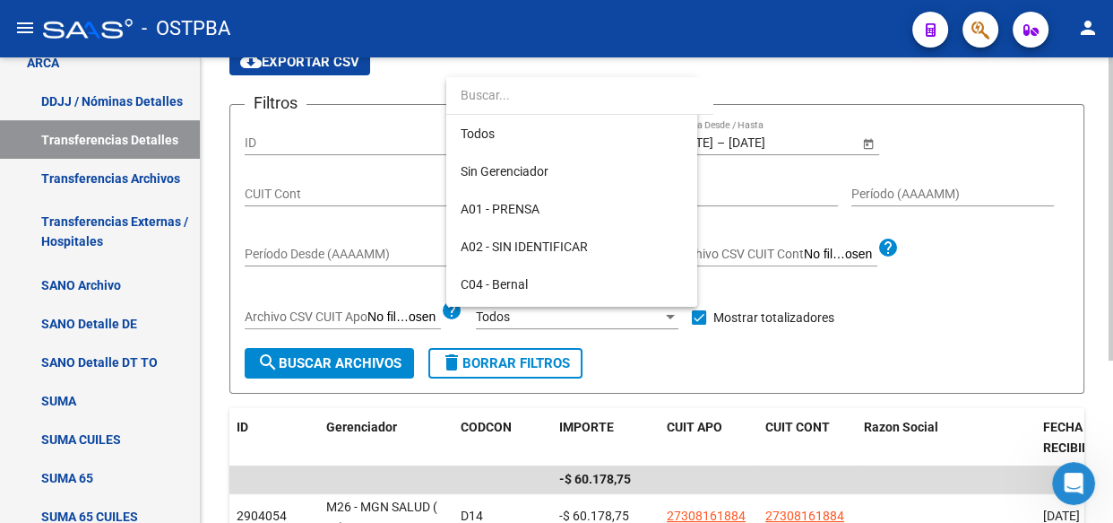
scroll to position [430, 0]
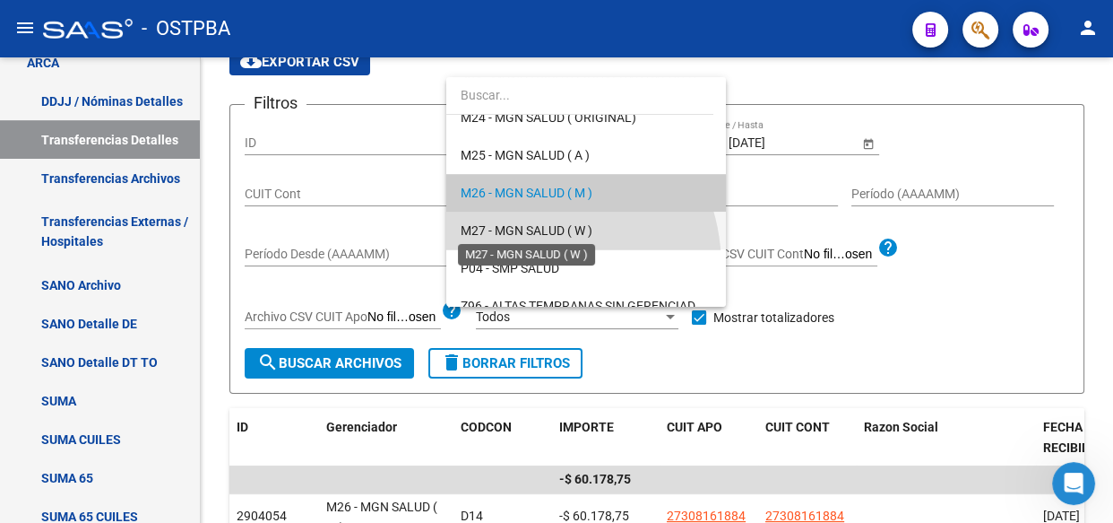
click at [519, 233] on span "M27 - MGN SALUD ( W )" at bounding box center [527, 230] width 132 height 14
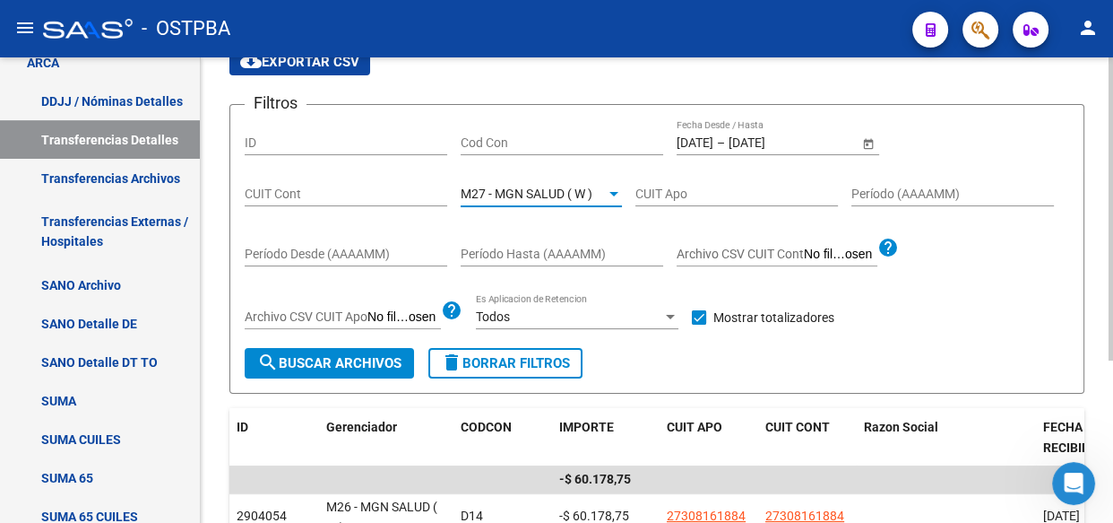
click at [380, 351] on button "search Buscar Archivos" at bounding box center [329, 363] width 169 height 30
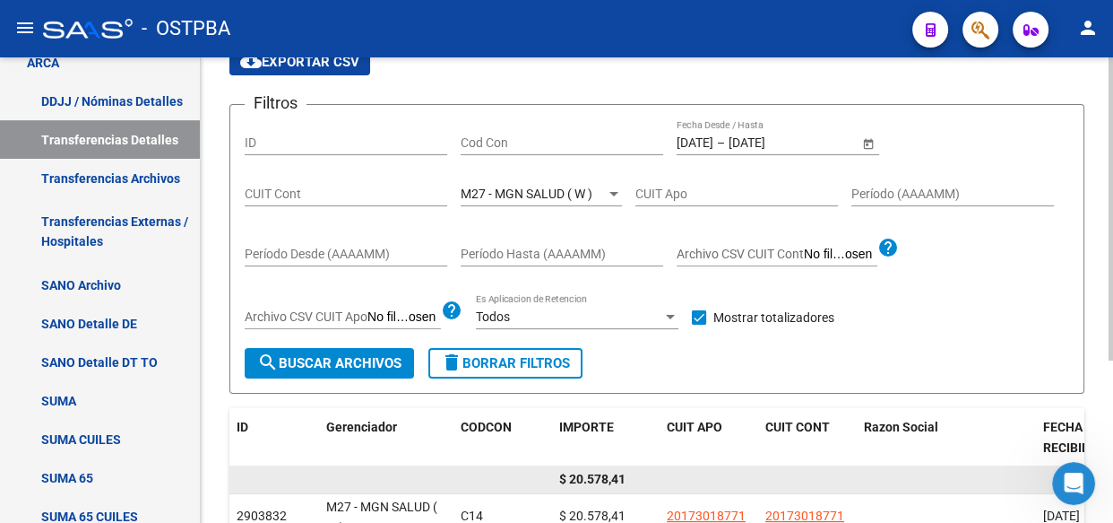
click at [614, 475] on span "$ 20.578,41" at bounding box center [592, 479] width 66 height 14
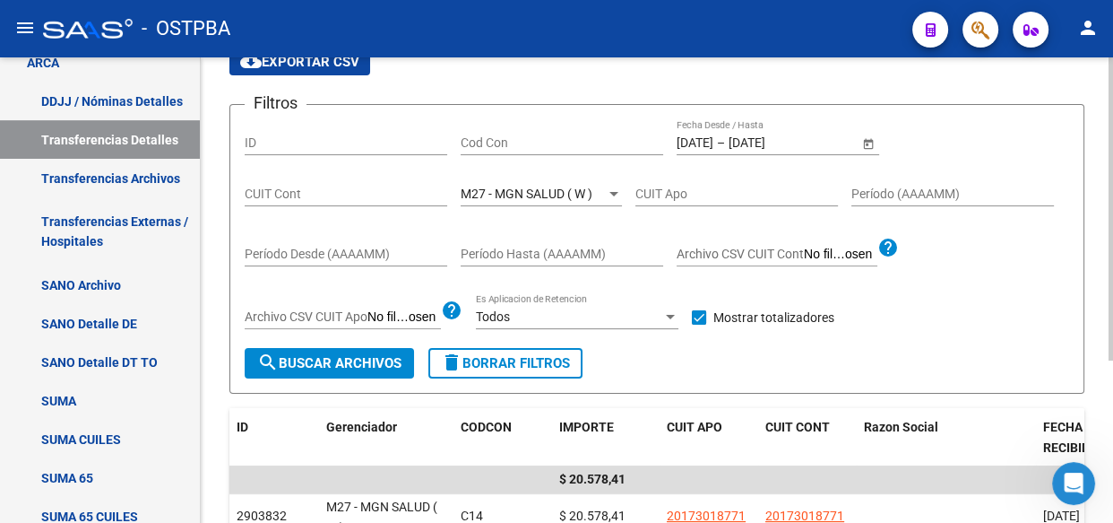
click at [484, 202] on div "M27 - MGN SALUD ( W ) Seleccionar Gerenciador" at bounding box center [541, 188] width 161 height 36
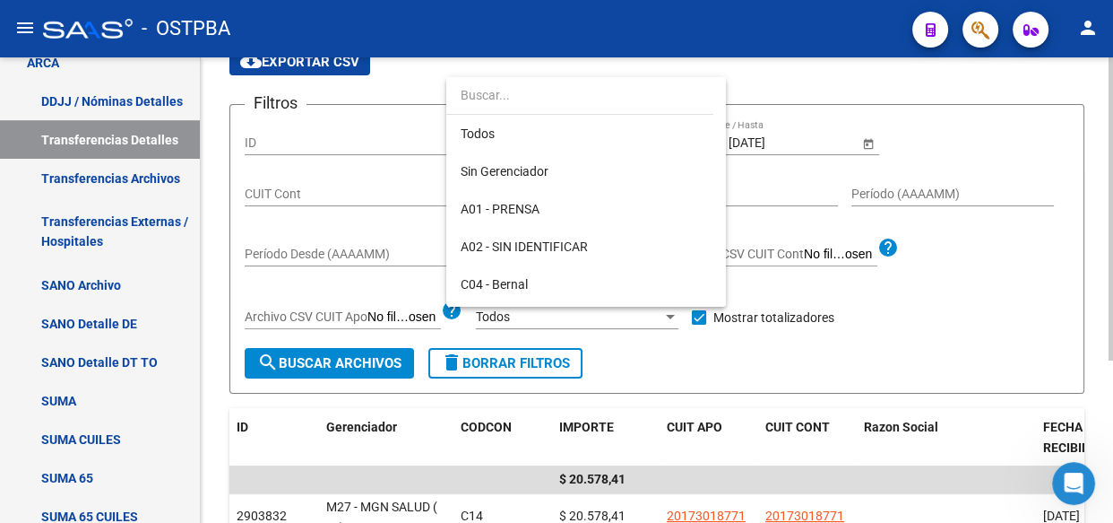
scroll to position [468, 0]
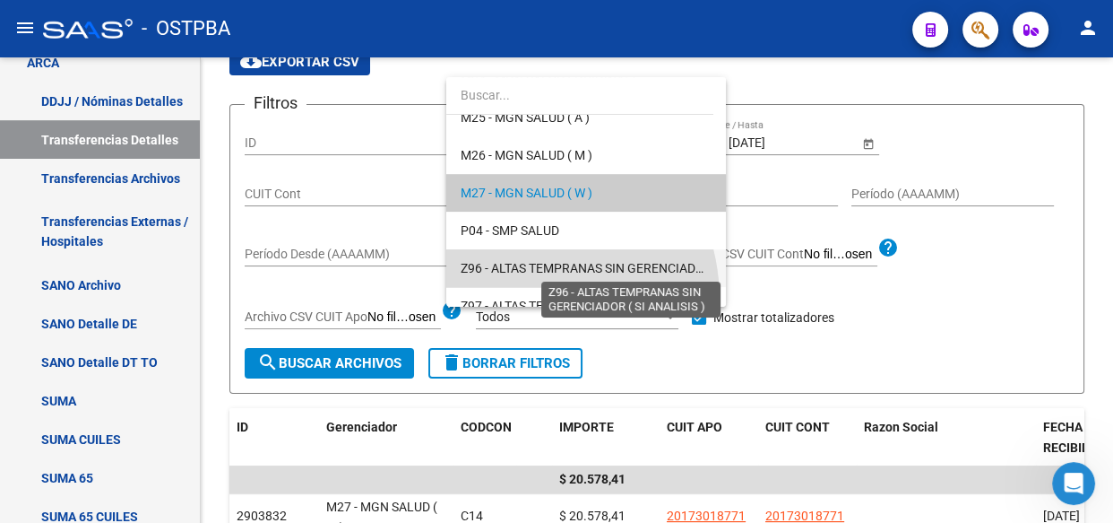
click at [510, 266] on span "Z96 - ALTAS TEMPRANAS SIN GERENCIADOR ( SI ANALISIS )" at bounding box center [629, 268] width 336 height 14
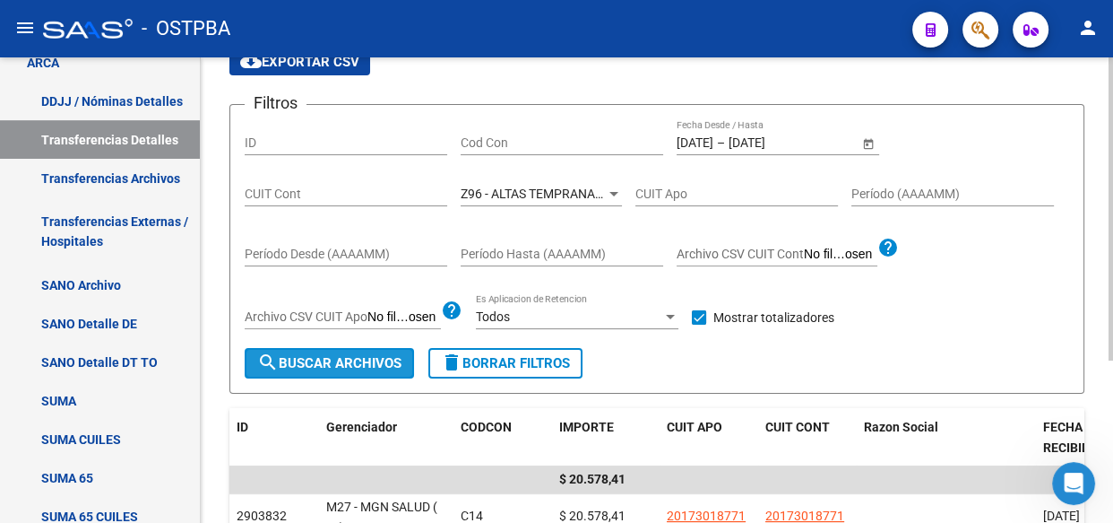
click at [359, 365] on span "search Buscar Archivos" at bounding box center [329, 363] width 144 height 16
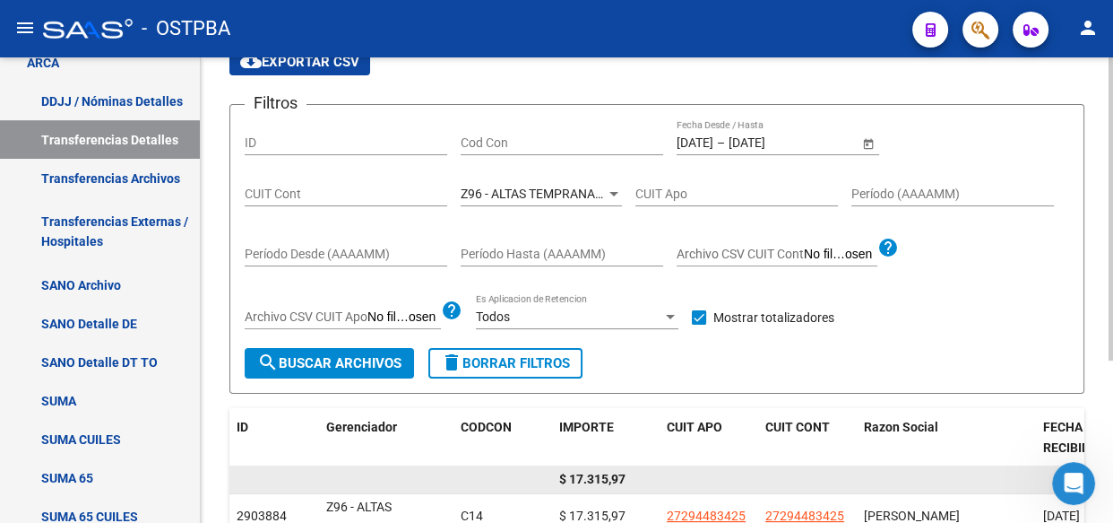
click at [605, 480] on span "$ 17.315,97" at bounding box center [592, 479] width 66 height 14
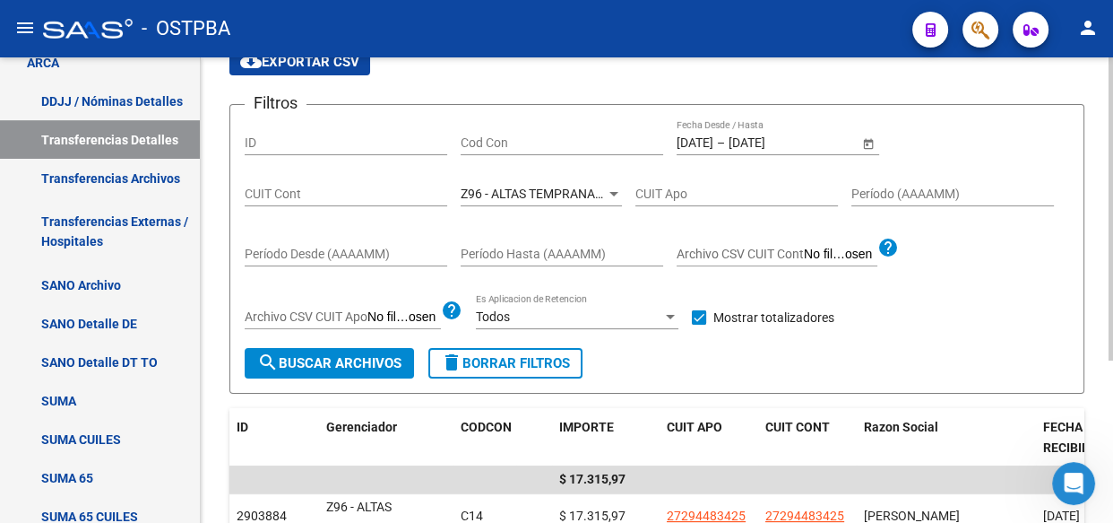
click at [484, 191] on span "Z96 - ALTAS TEMPRANAS SIN GERENCIADOR ( SI ANALISIS )" at bounding box center [629, 193] width 336 height 14
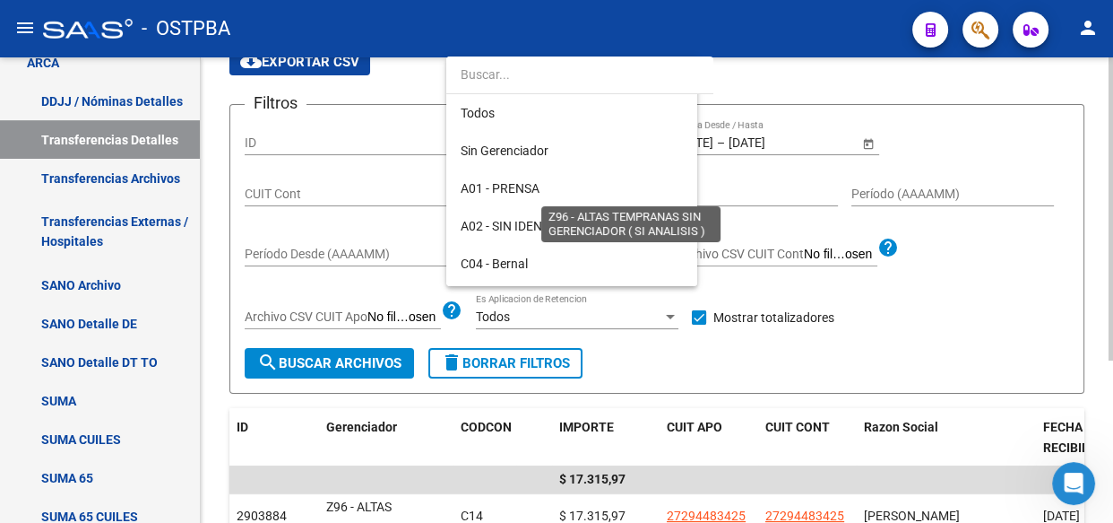
scroll to position [523, 0]
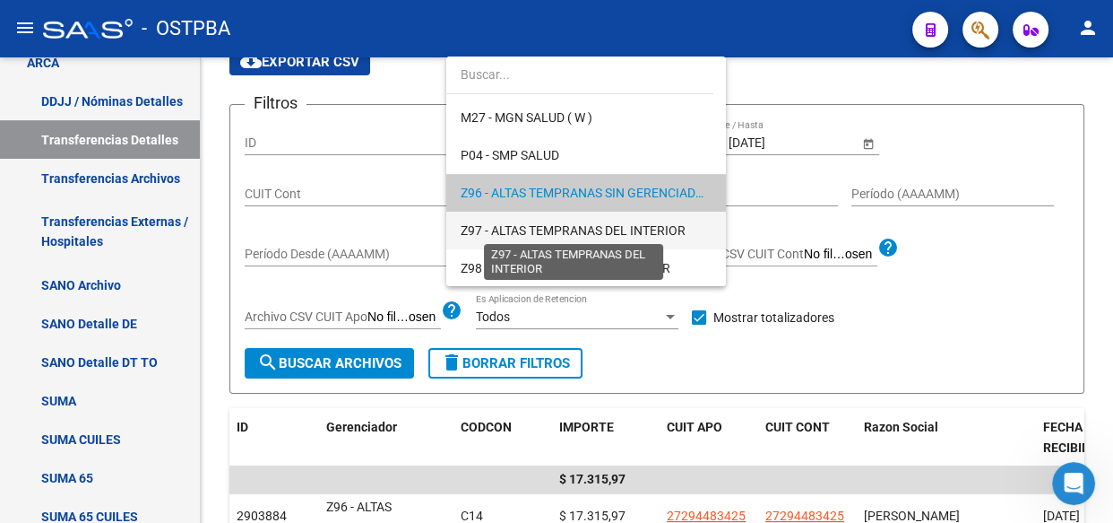
click at [495, 230] on span "Z97 - ALTAS TEMPRANAS DEL INTERIOR" at bounding box center [573, 230] width 225 height 14
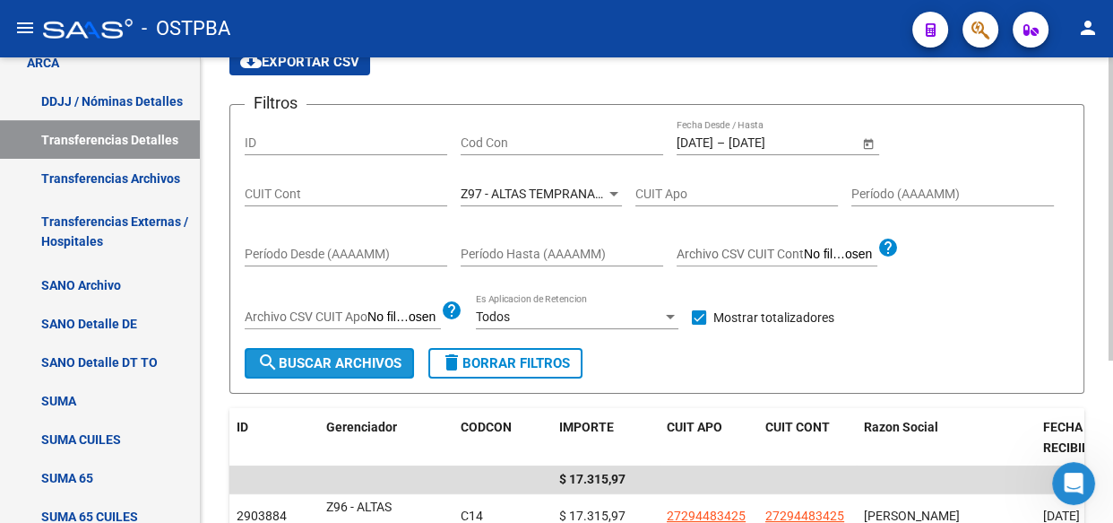
click at [332, 369] on button "search Buscar Archivos" at bounding box center [329, 363] width 169 height 30
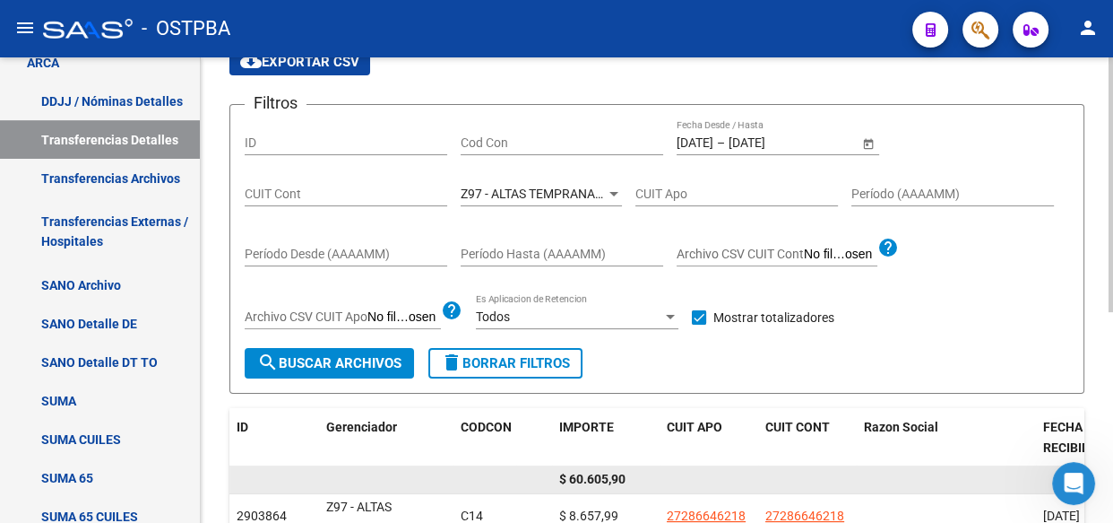
click at [593, 481] on span "$ 60.605,90" at bounding box center [592, 479] width 66 height 14
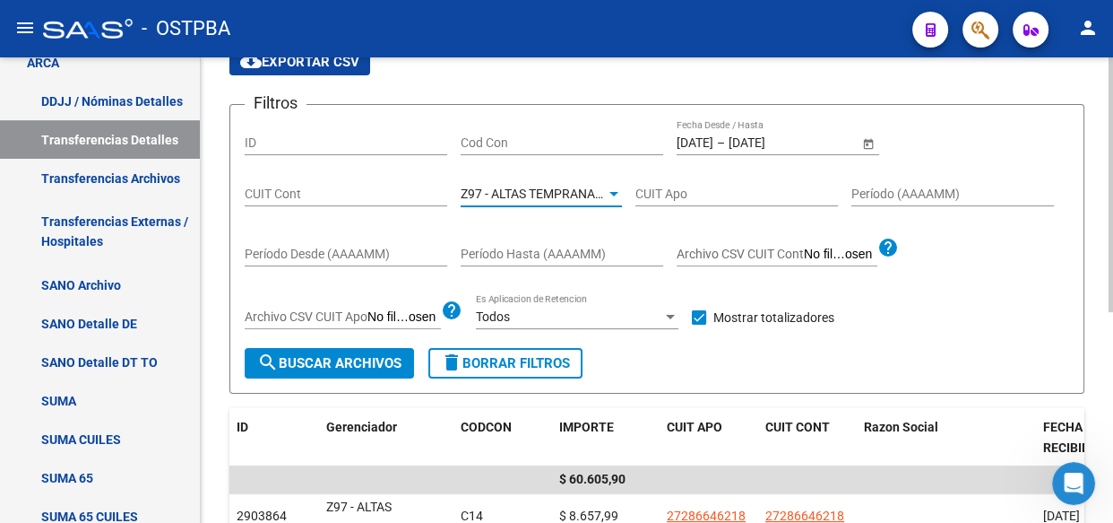
click at [528, 191] on span "Z97 - ALTAS TEMPRANAS DEL INTERIOR" at bounding box center [573, 193] width 225 height 14
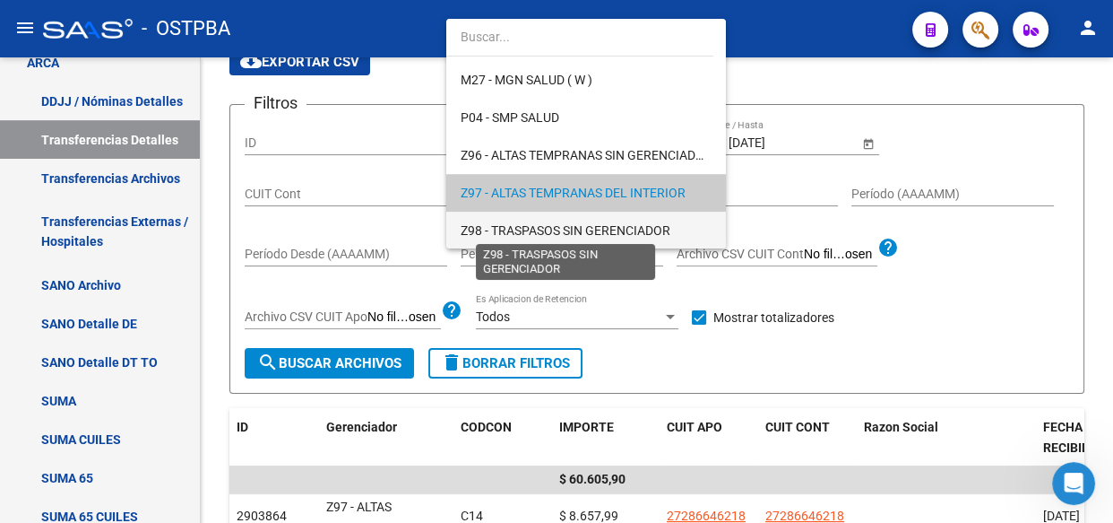
click at [513, 229] on span "Z98 - TRASPASOS SIN GERENCIADOR" at bounding box center [566, 230] width 210 height 14
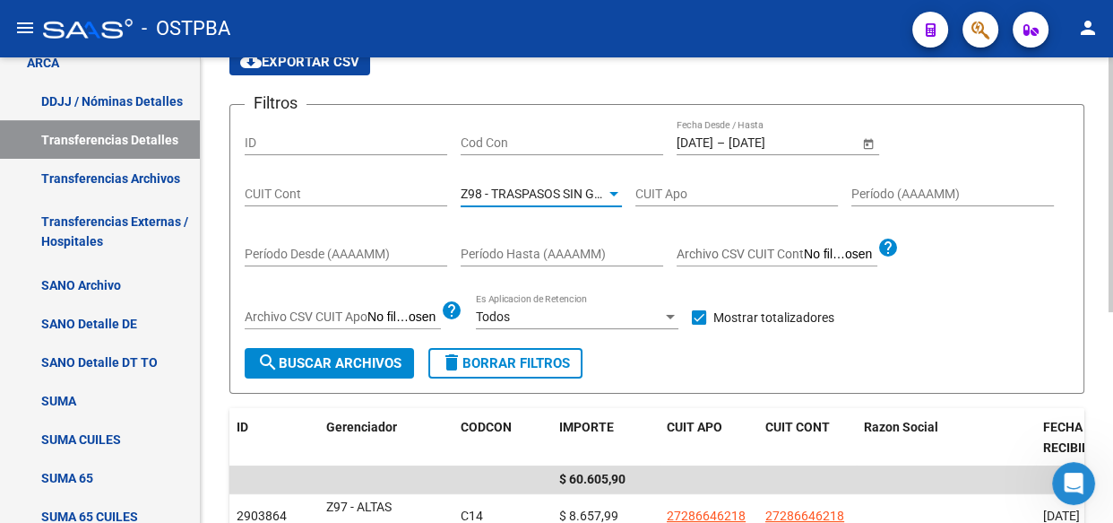
click at [328, 361] on span "search Buscar Archivos" at bounding box center [329, 363] width 144 height 16
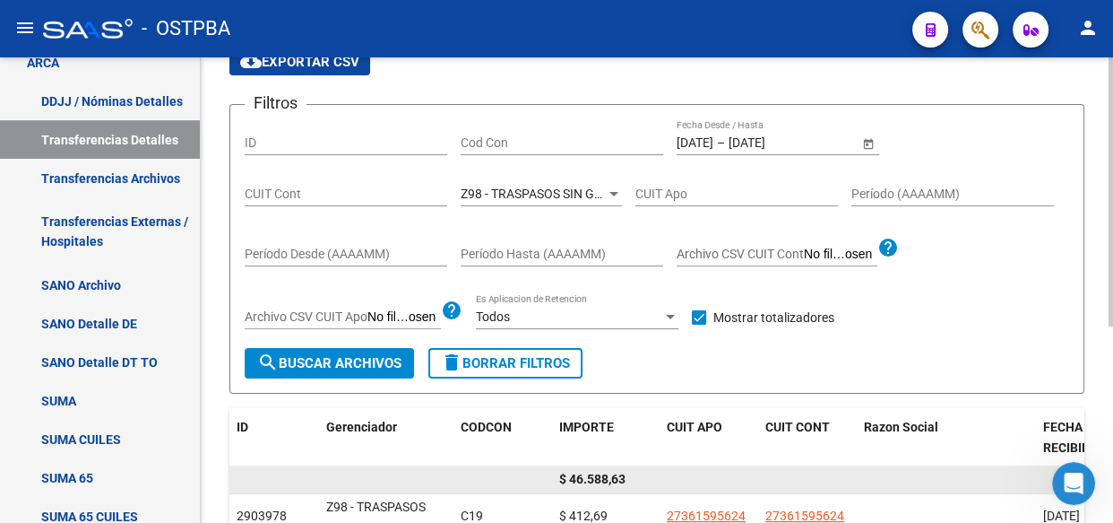
click at [597, 476] on span "$ 46.588,63" at bounding box center [592, 479] width 66 height 14
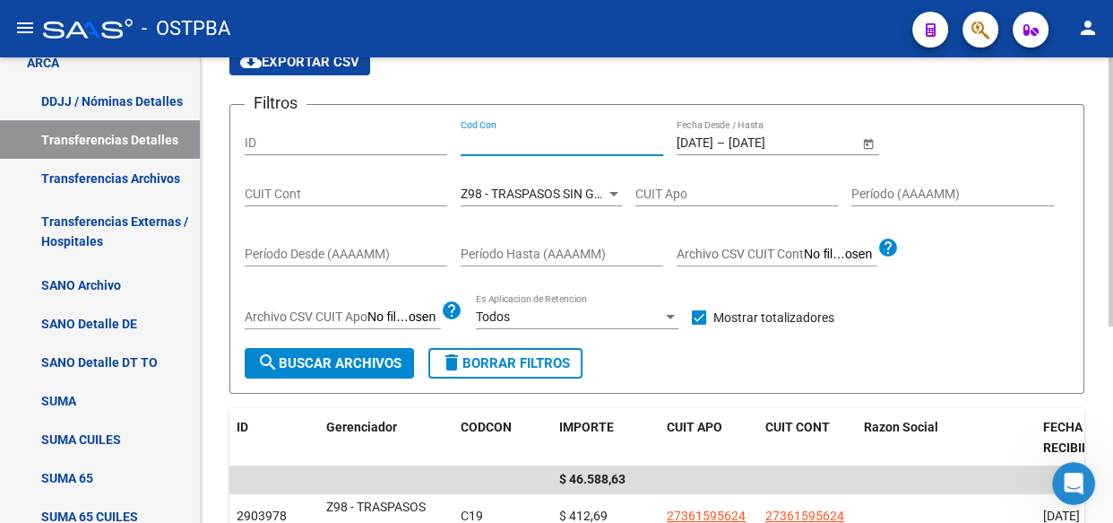
click at [489, 137] on input "Cod Con" at bounding box center [562, 142] width 203 height 15
type input "c14"
click at [577, 195] on span "Z98 - TRASPASOS SIN GERENCIADOR" at bounding box center [566, 193] width 210 height 14
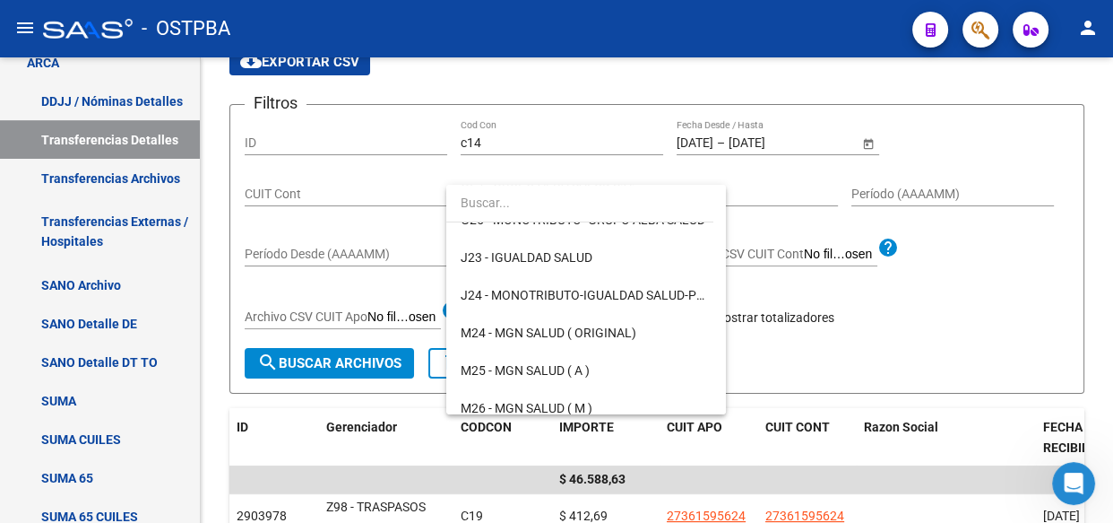
scroll to position [0, 0]
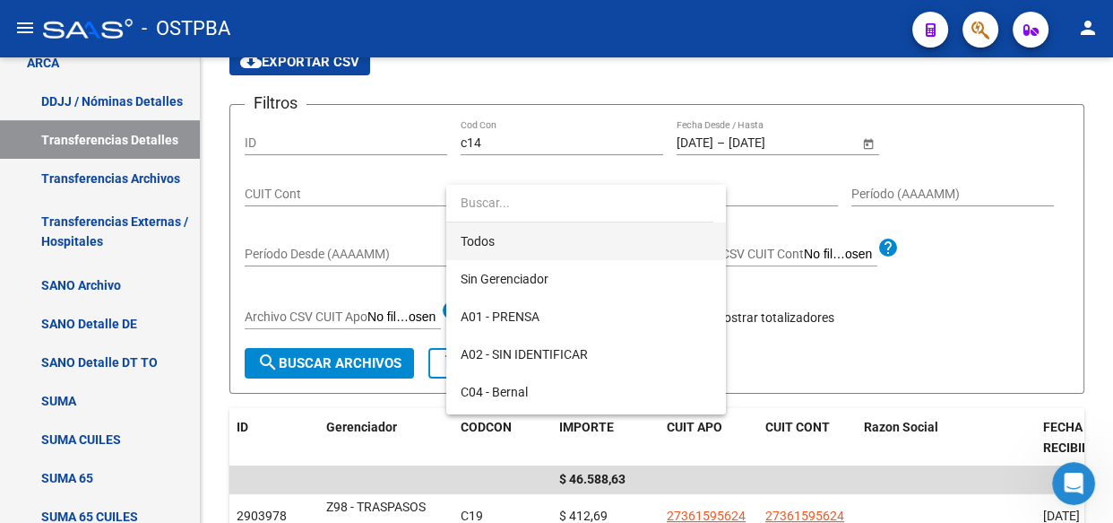
click at [486, 245] on span "Todos" at bounding box center [586, 241] width 251 height 38
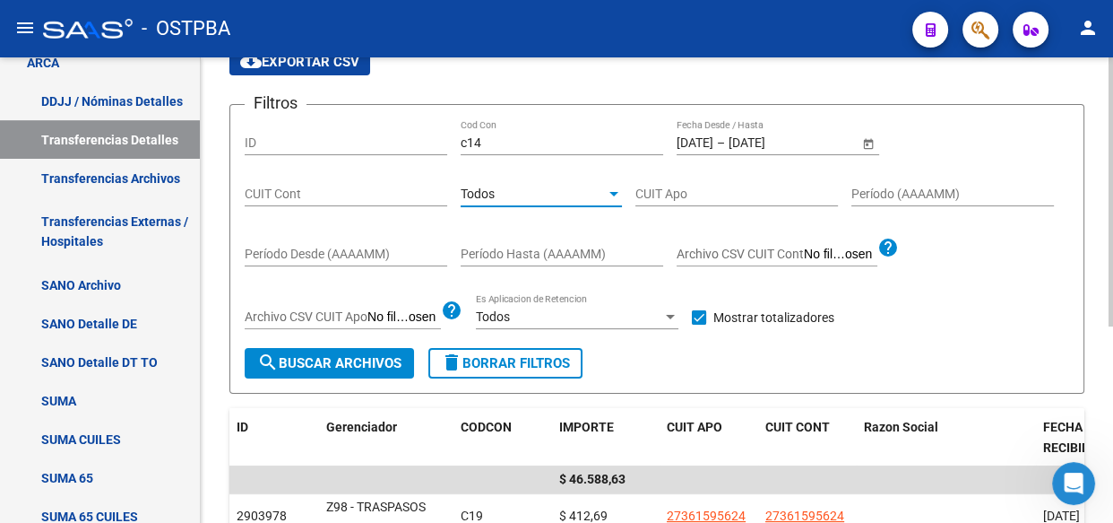
click at [341, 365] on span "search Buscar Archivos" at bounding box center [329, 363] width 144 height 16
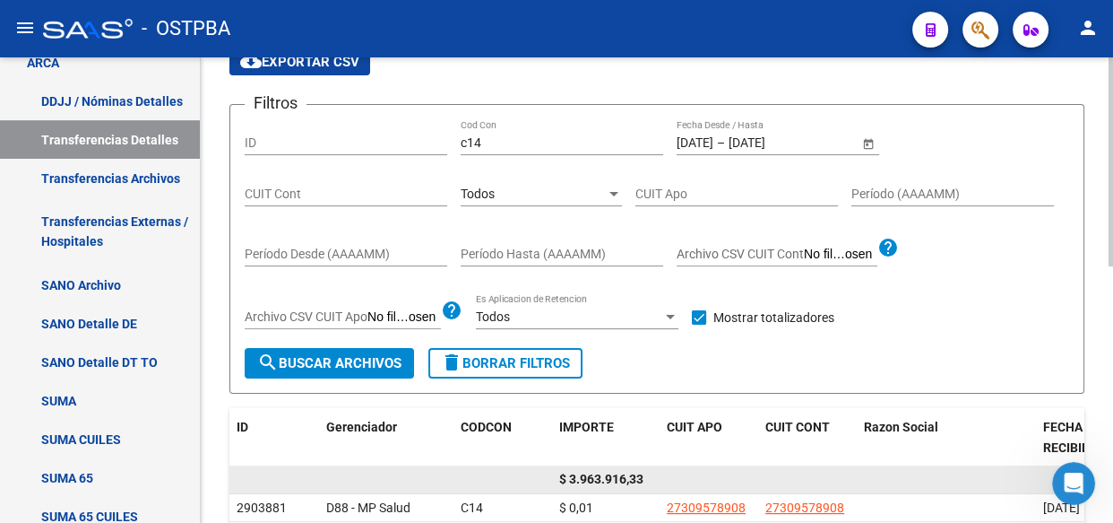
click at [617, 482] on span "$ 3.963.916,33" at bounding box center [601, 479] width 84 height 14
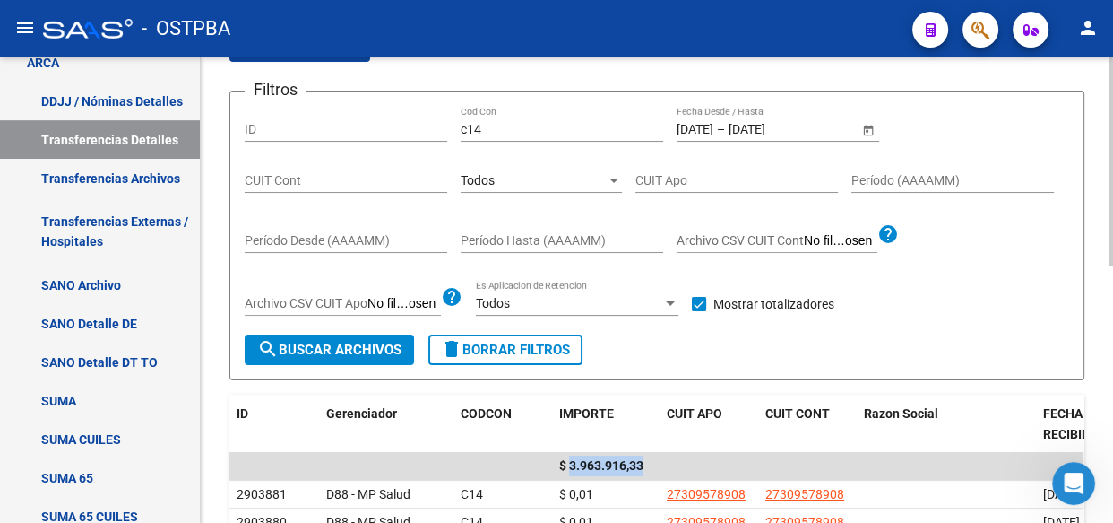
scroll to position [162, 0]
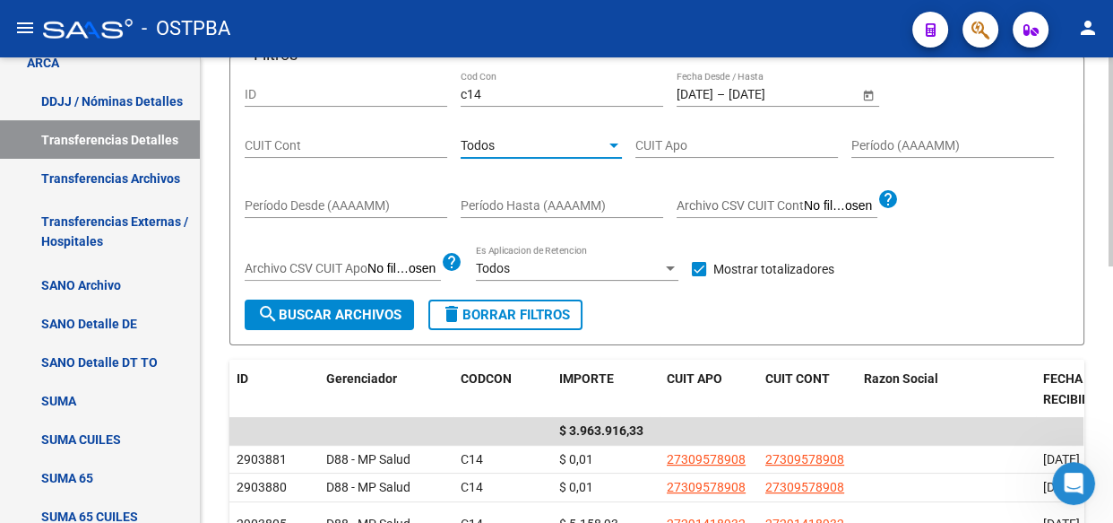
click at [509, 138] on div "Todos" at bounding box center [533, 145] width 145 height 15
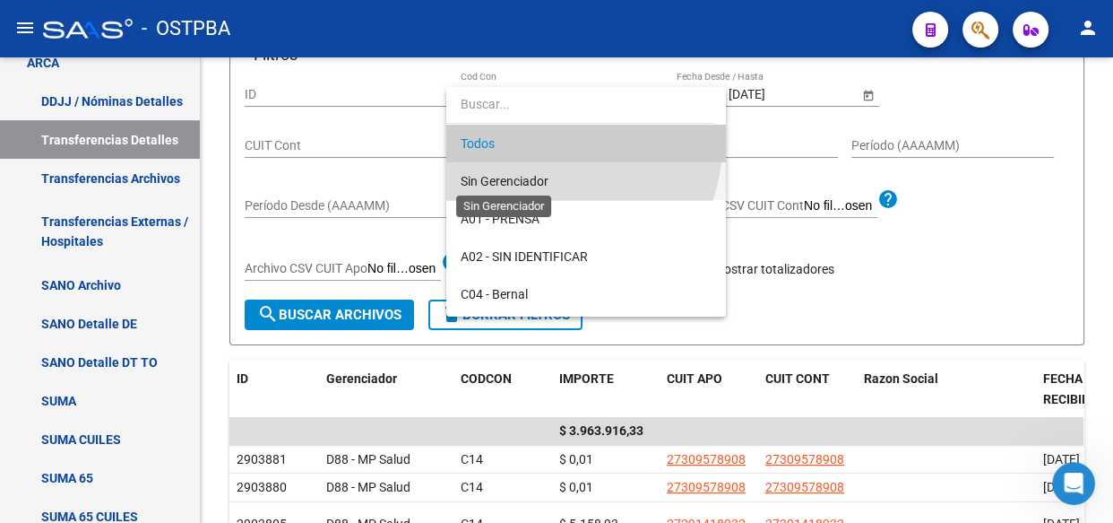
click at [512, 184] on span "Sin Gerenciador" at bounding box center [505, 181] width 88 height 14
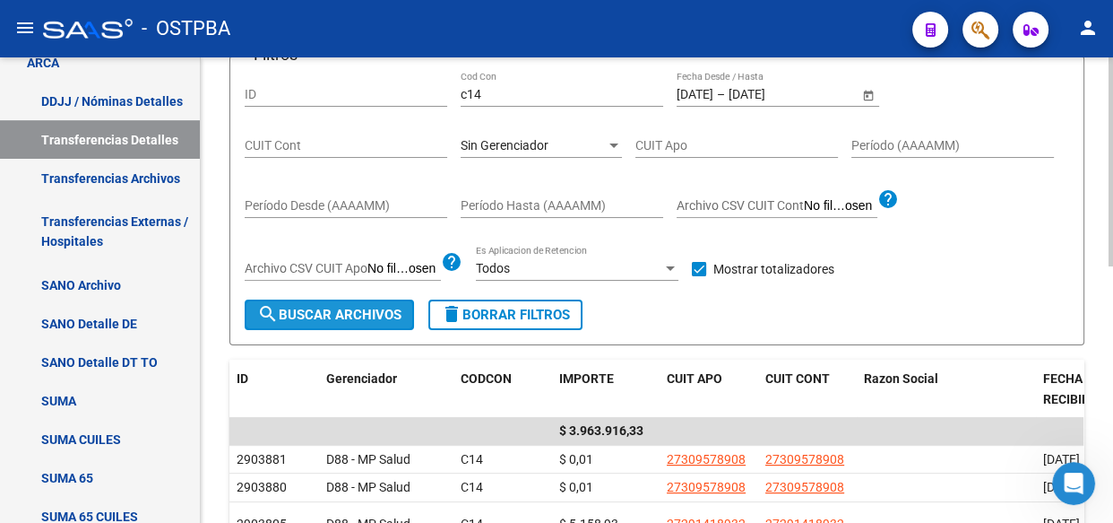
click at [330, 322] on button "search Buscar Archivos" at bounding box center [329, 314] width 169 height 30
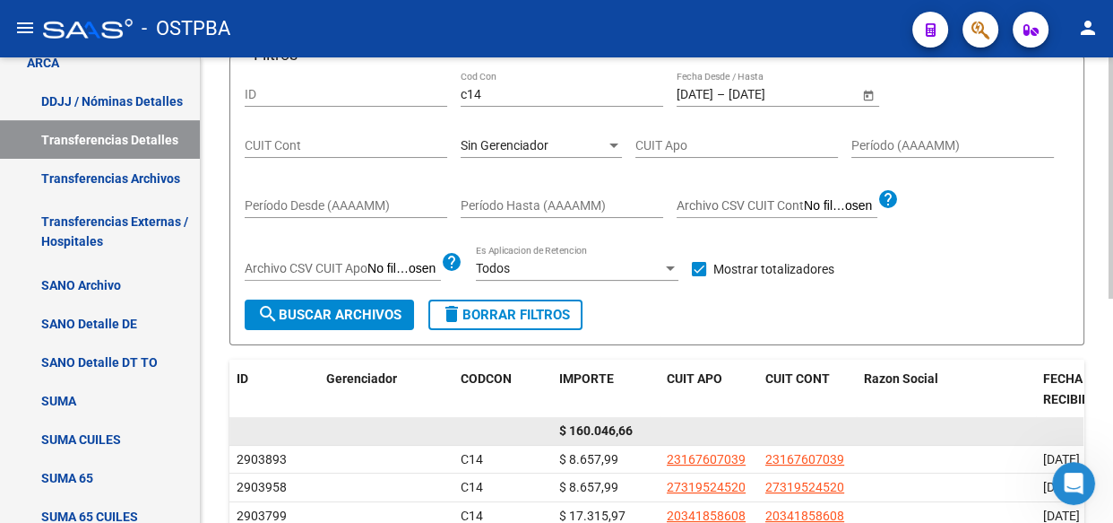
click at [611, 426] on span "$ 160.046,66" at bounding box center [596, 430] width 74 height 14
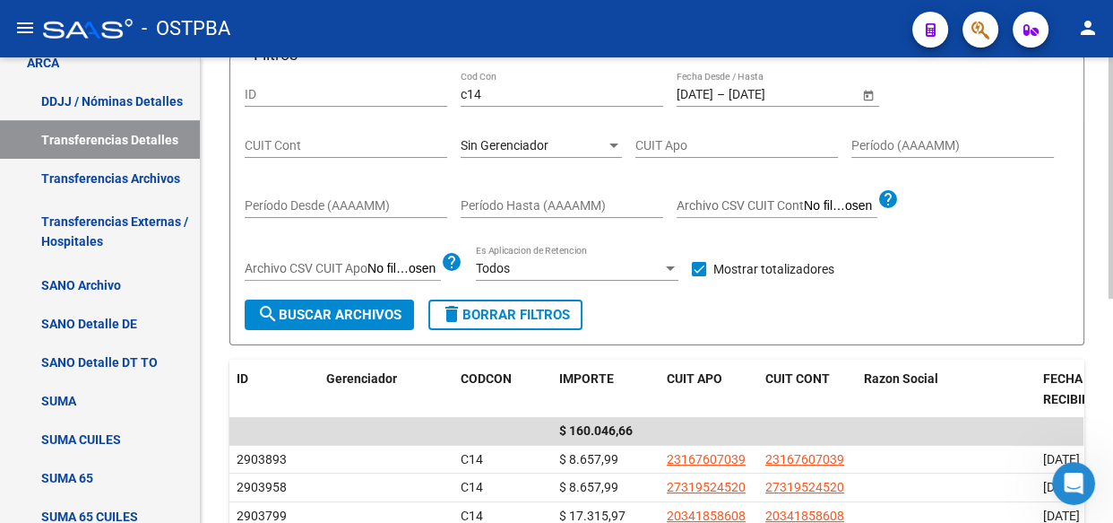
click at [538, 141] on span "Sin Gerenciador" at bounding box center [505, 145] width 88 height 14
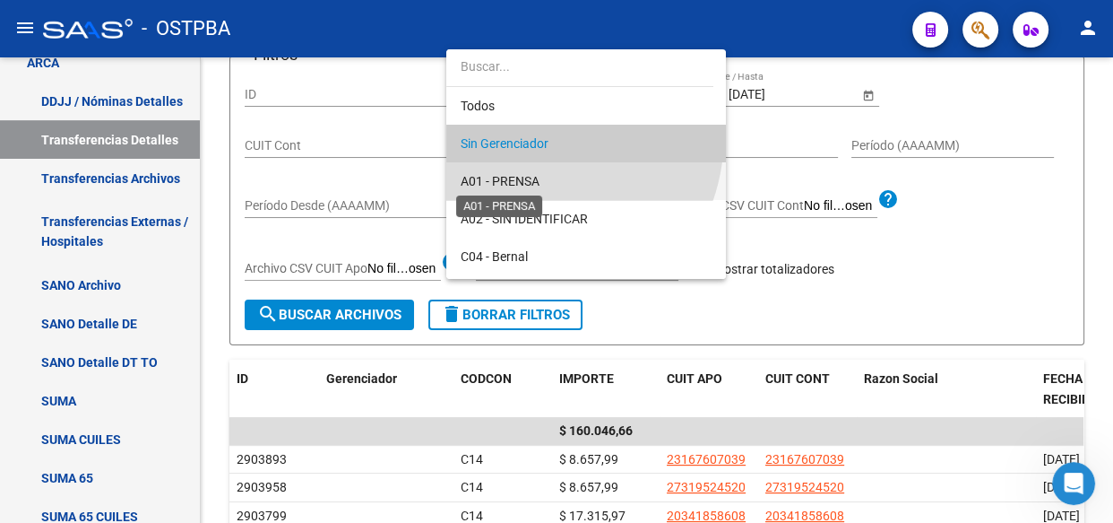
click at [523, 183] on span "A01 - PRENSA" at bounding box center [500, 181] width 79 height 14
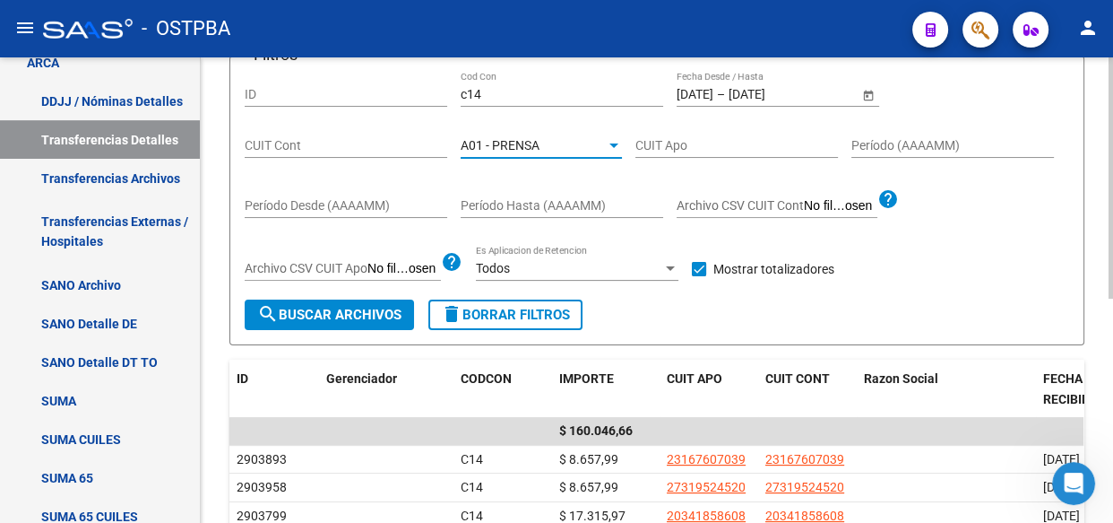
click at [344, 322] on button "search Buscar Archivos" at bounding box center [329, 314] width 169 height 30
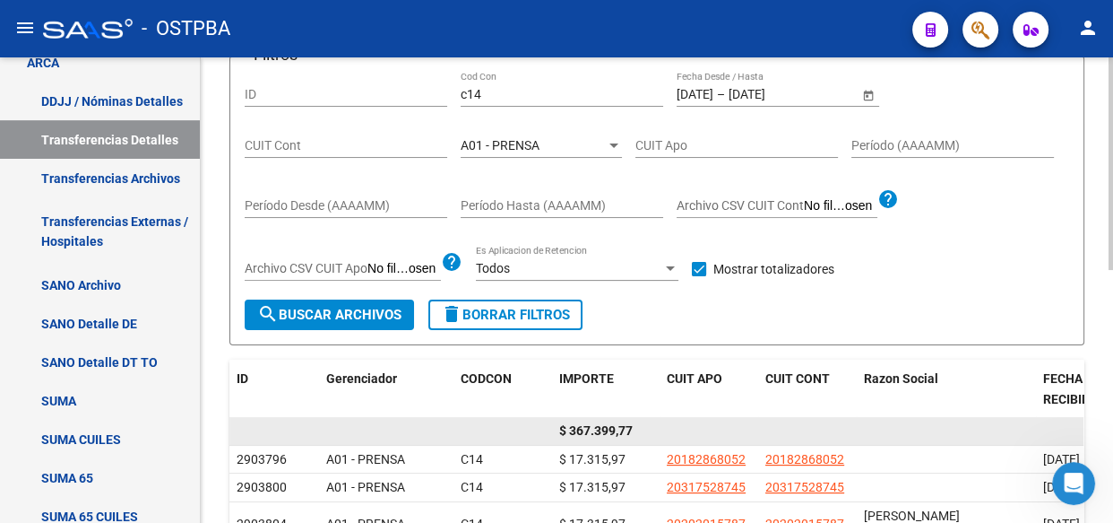
click at [608, 432] on span "$ 367.399,77" at bounding box center [596, 430] width 74 height 14
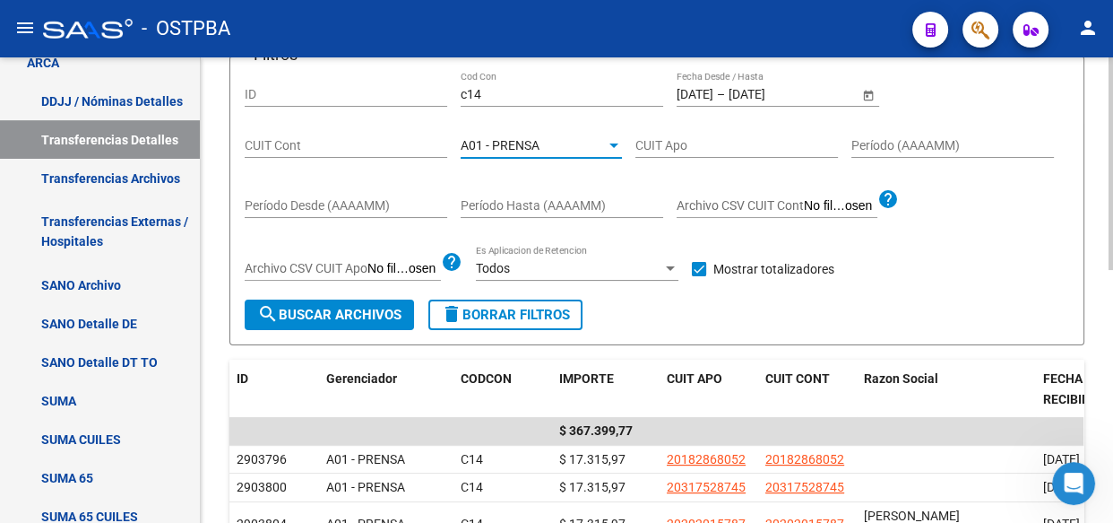
click at [539, 150] on span "A01 - PRENSA" at bounding box center [500, 145] width 79 height 14
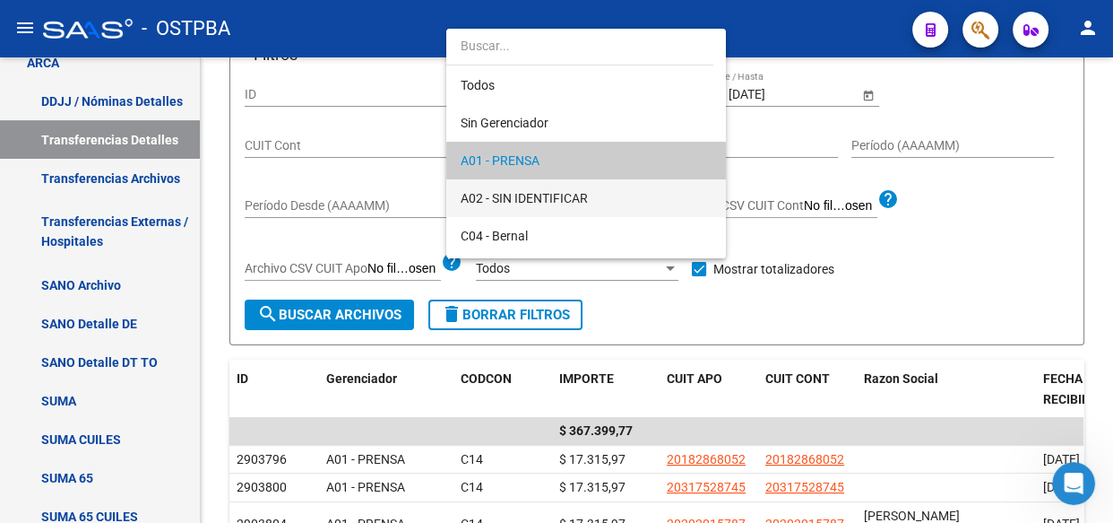
scroll to position [17, 0]
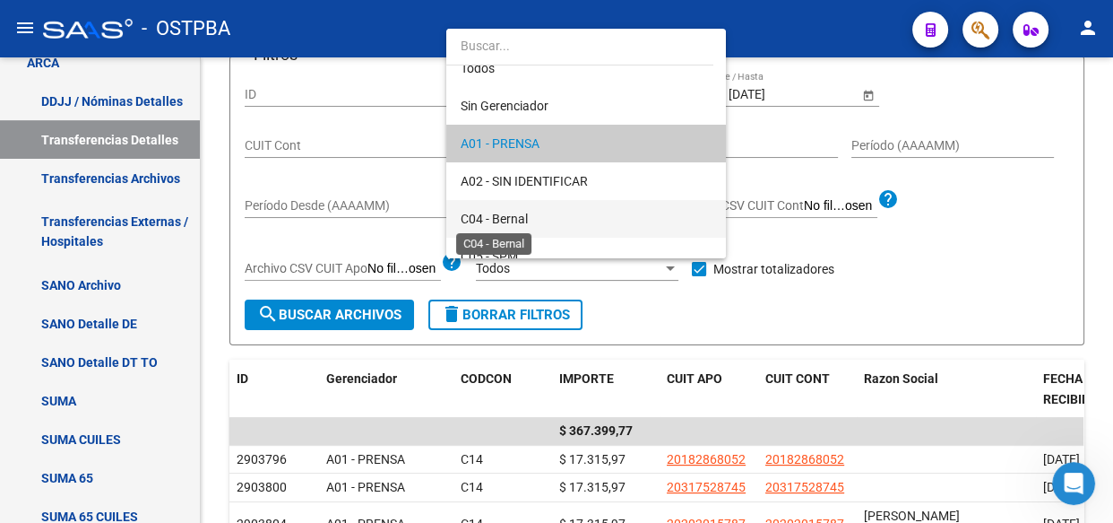
click at [511, 220] on span "C04 - Bernal" at bounding box center [494, 219] width 67 height 14
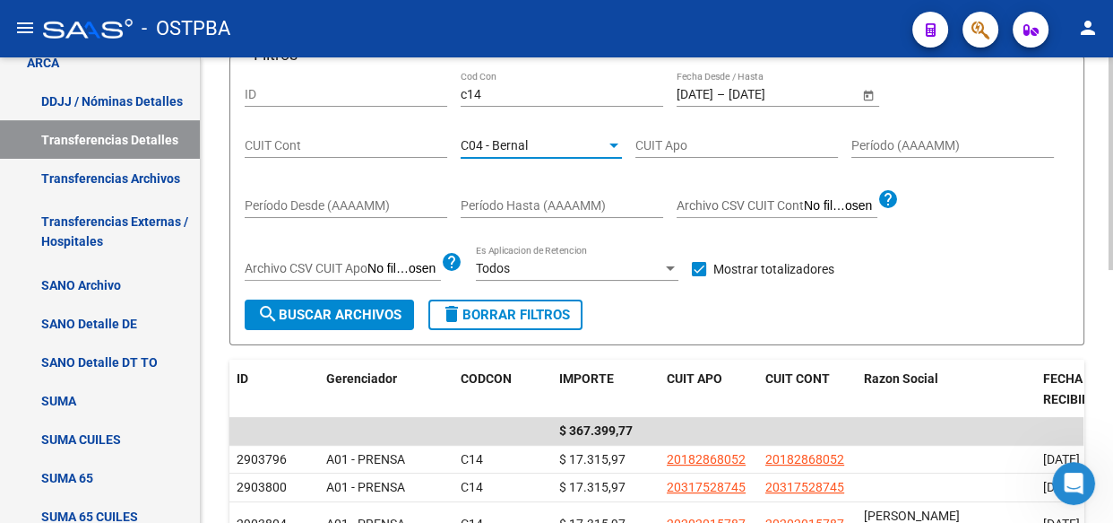
click at [311, 303] on button "search Buscar Archivos" at bounding box center [329, 314] width 169 height 30
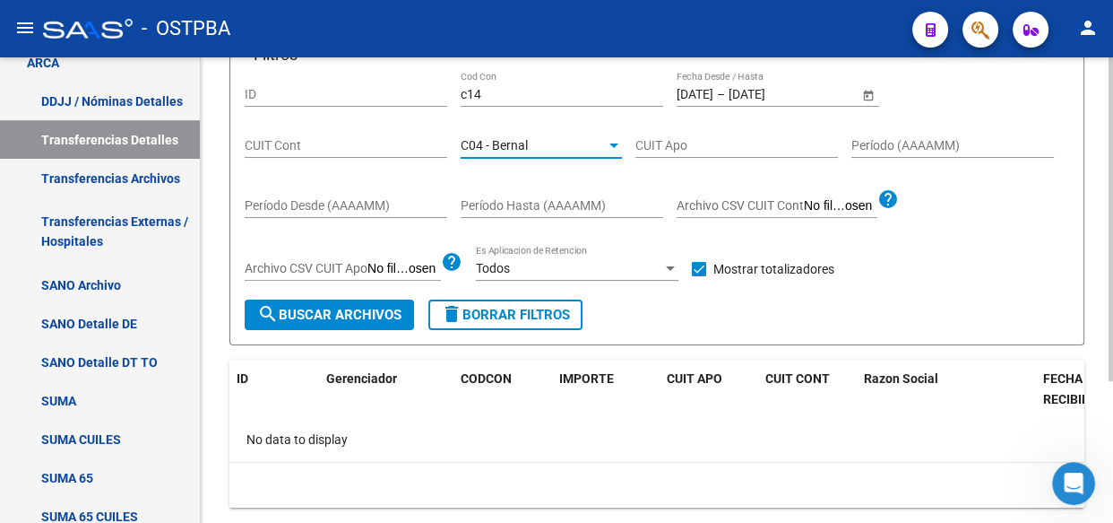
click at [504, 141] on span "C04 - Bernal" at bounding box center [494, 145] width 67 height 14
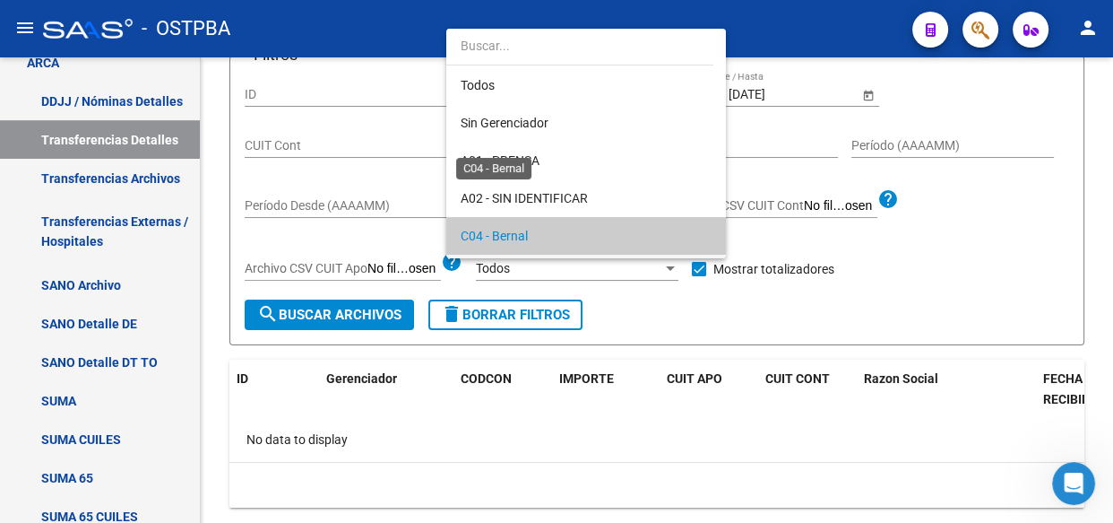
scroll to position [91, 0]
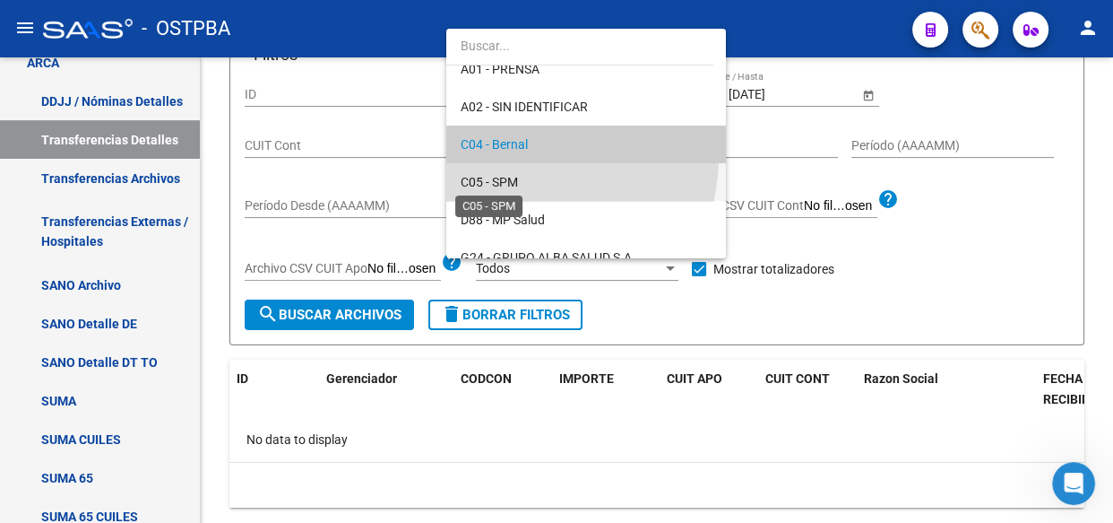
click at [504, 175] on span "C05 - SPM" at bounding box center [489, 182] width 57 height 14
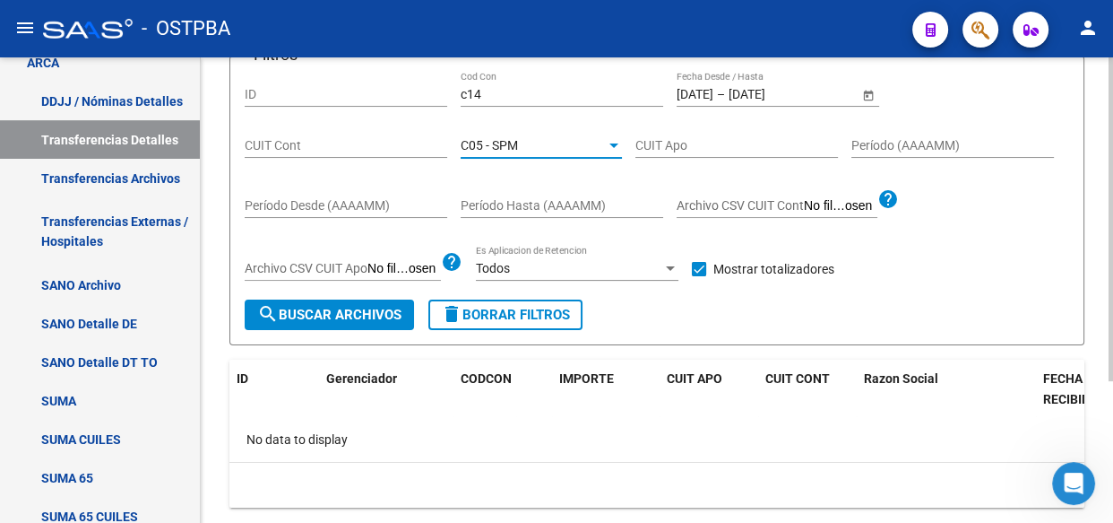
click at [346, 317] on span "search Buscar Archivos" at bounding box center [329, 315] width 144 height 16
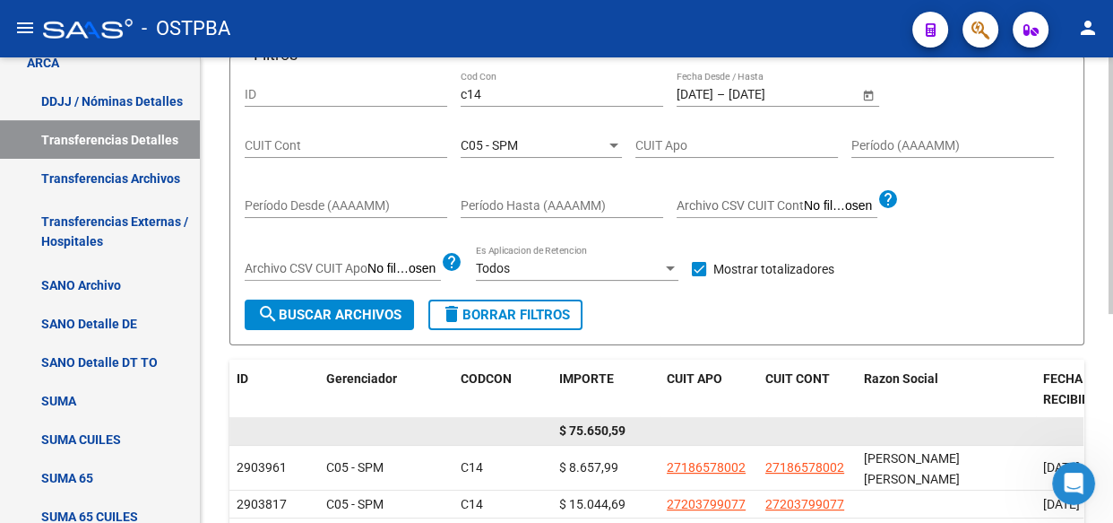
click at [598, 430] on span "$ 75.650,59" at bounding box center [592, 430] width 66 height 14
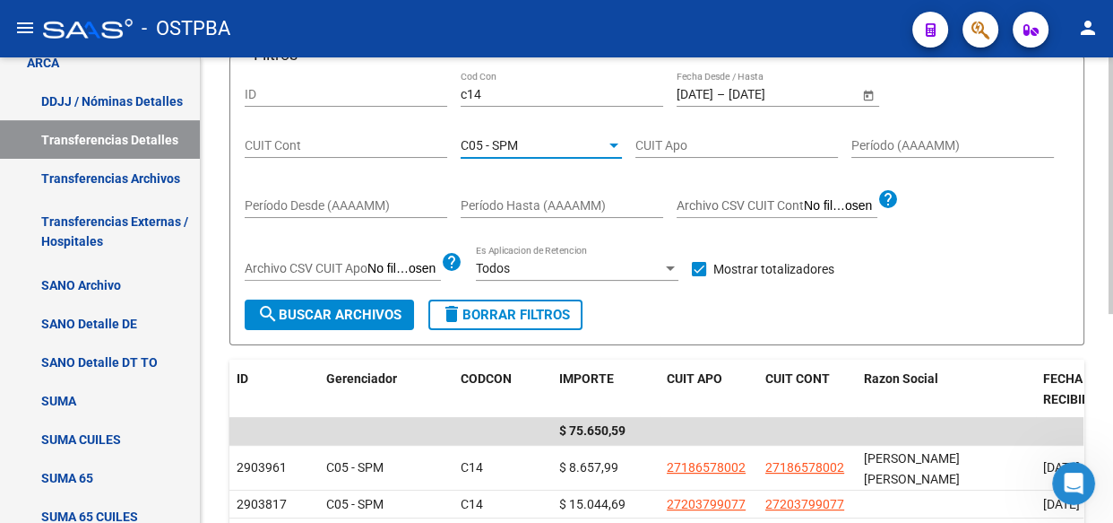
click at [503, 138] on span "C05 - SPM" at bounding box center [489, 145] width 57 height 14
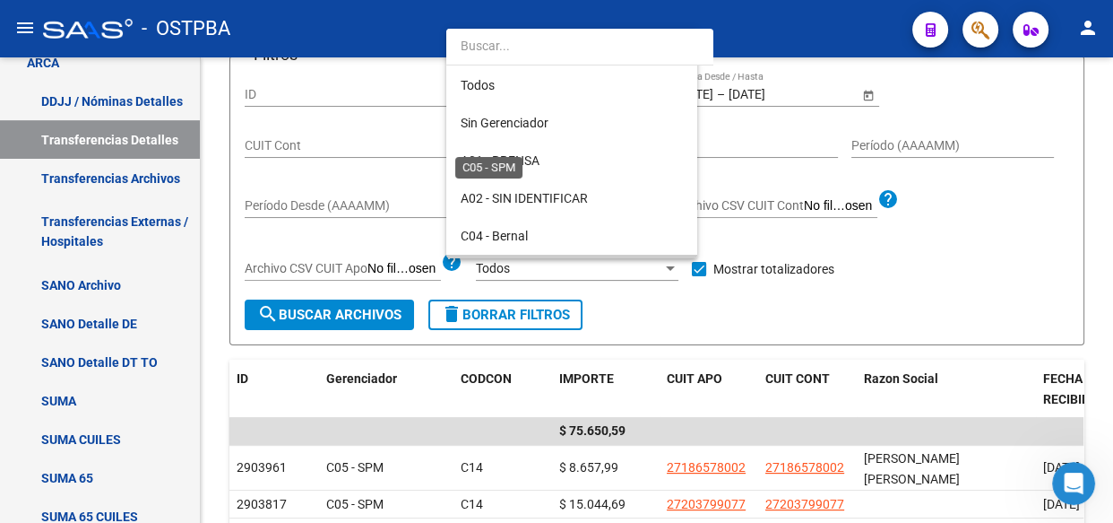
scroll to position [130, 0]
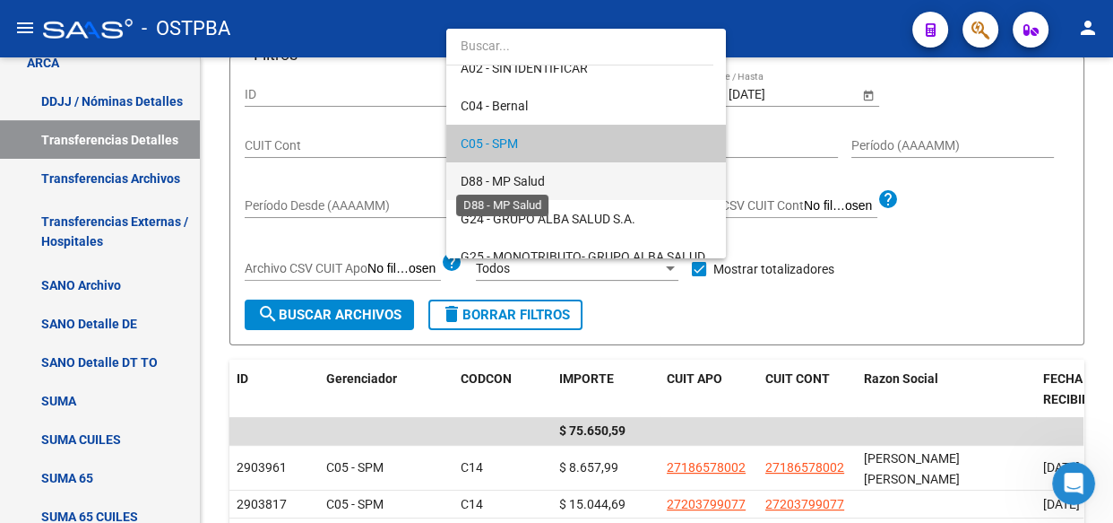
click at [505, 179] on span "D88 - MP Salud" at bounding box center [503, 181] width 84 height 14
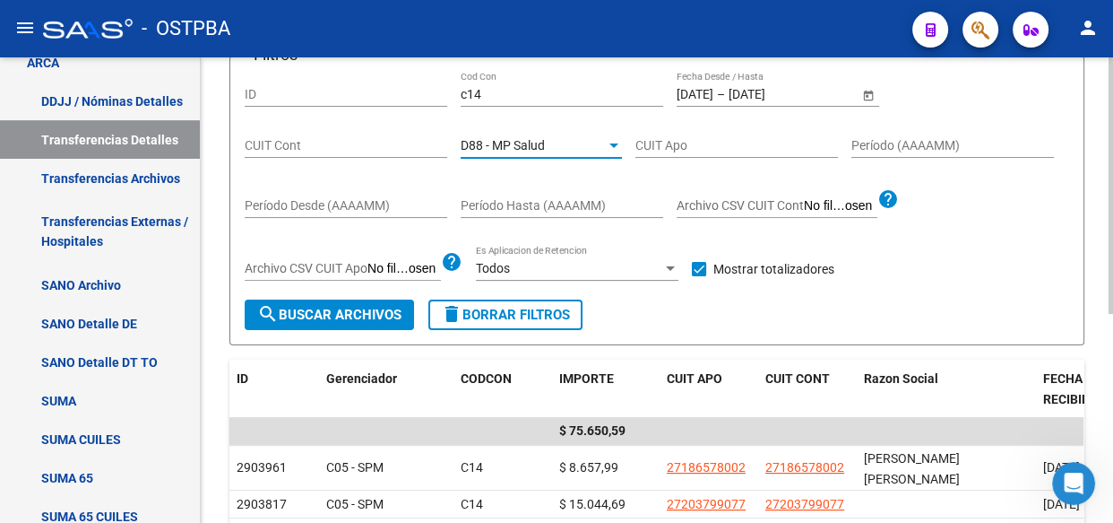
click at [392, 307] on span "search Buscar Archivos" at bounding box center [329, 315] width 144 height 16
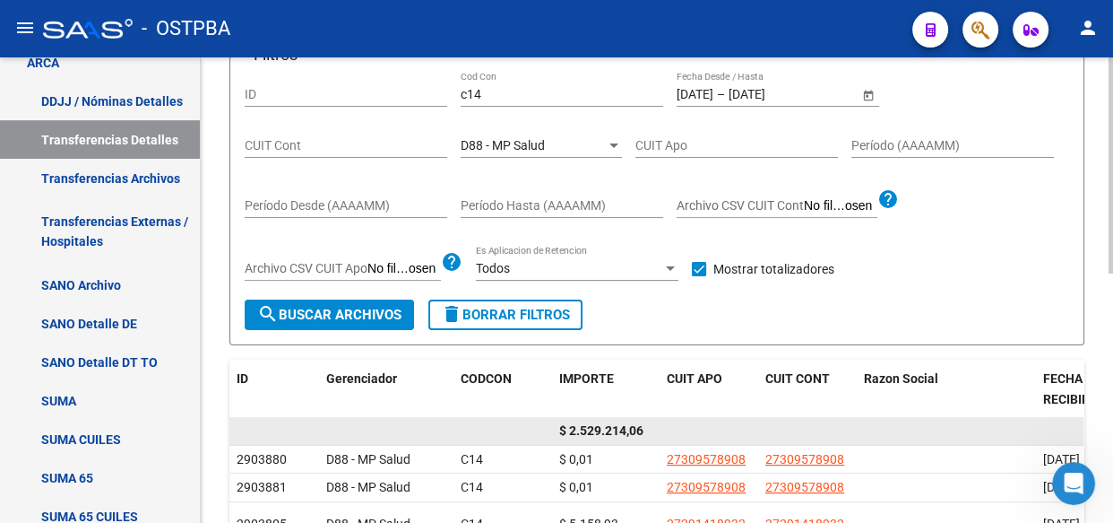
click at [624, 423] on span "$ 2.529.214,06" at bounding box center [601, 430] width 84 height 14
click at [622, 423] on span "$ 2.529.214,06" at bounding box center [601, 430] width 84 height 14
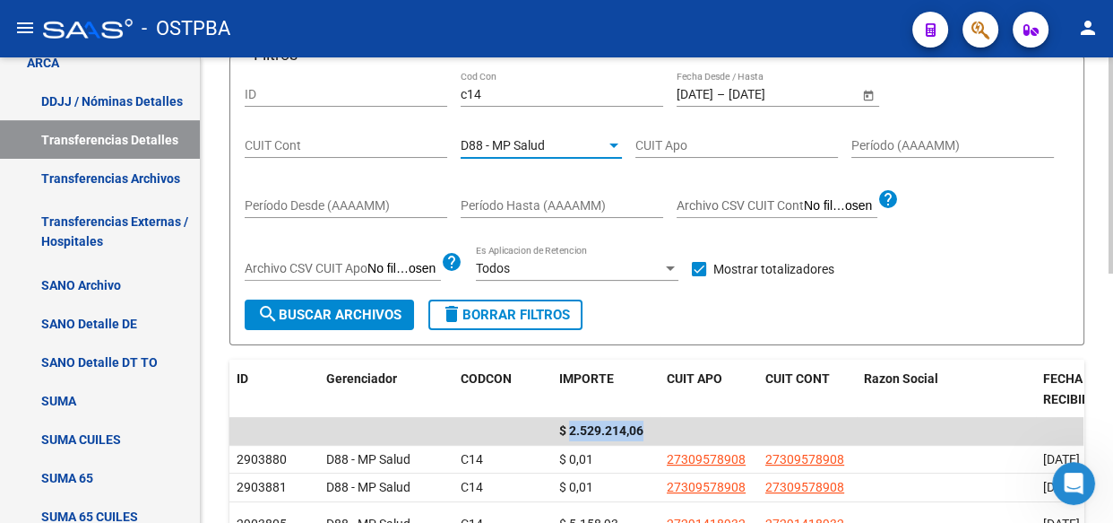
click at [537, 138] on span "D88 - MP Salud" at bounding box center [503, 145] width 84 height 14
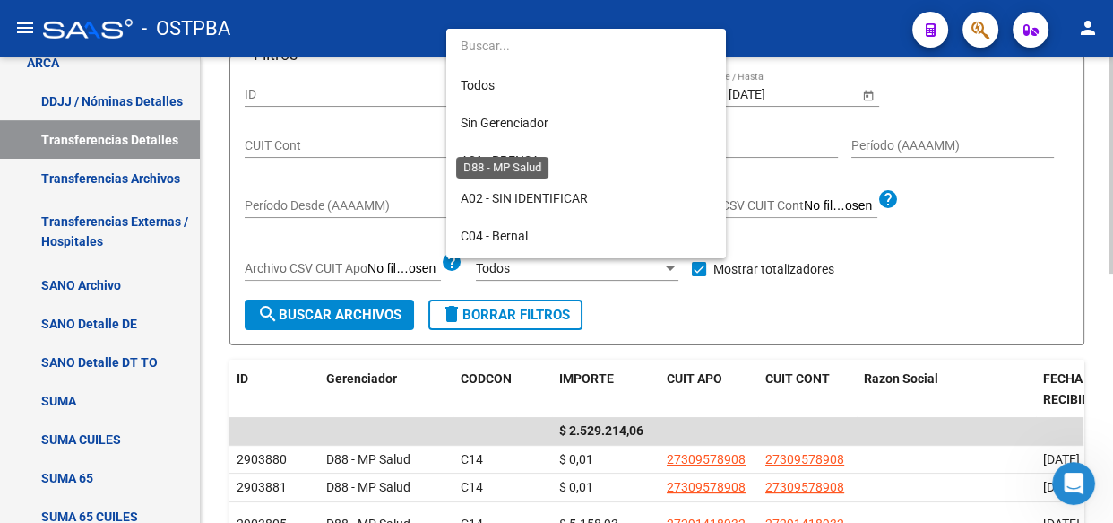
scroll to position [168, 0]
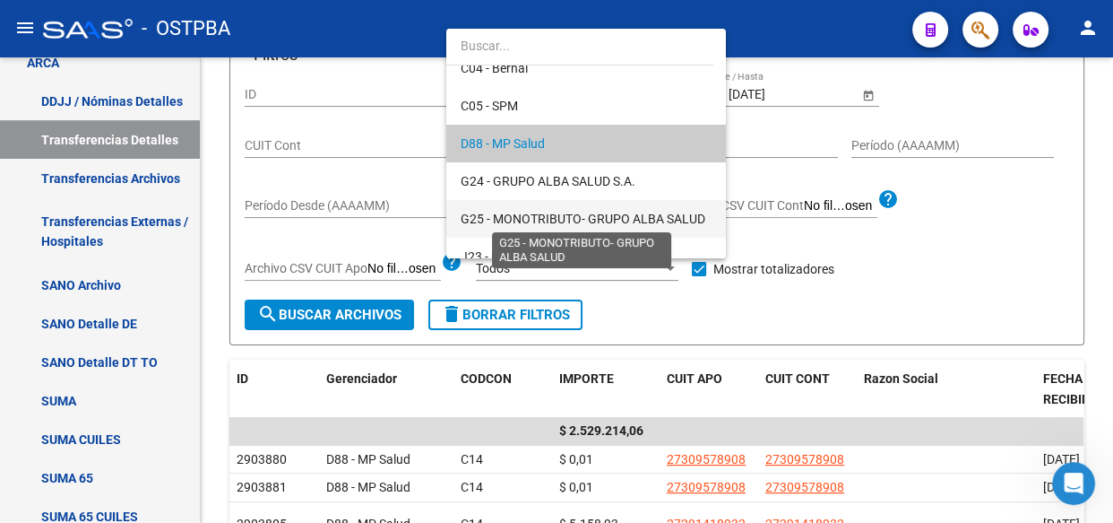
click at [537, 214] on span "G25 - MONOTRIBUTO- GRUPO ALBA SALUD" at bounding box center [583, 219] width 245 height 14
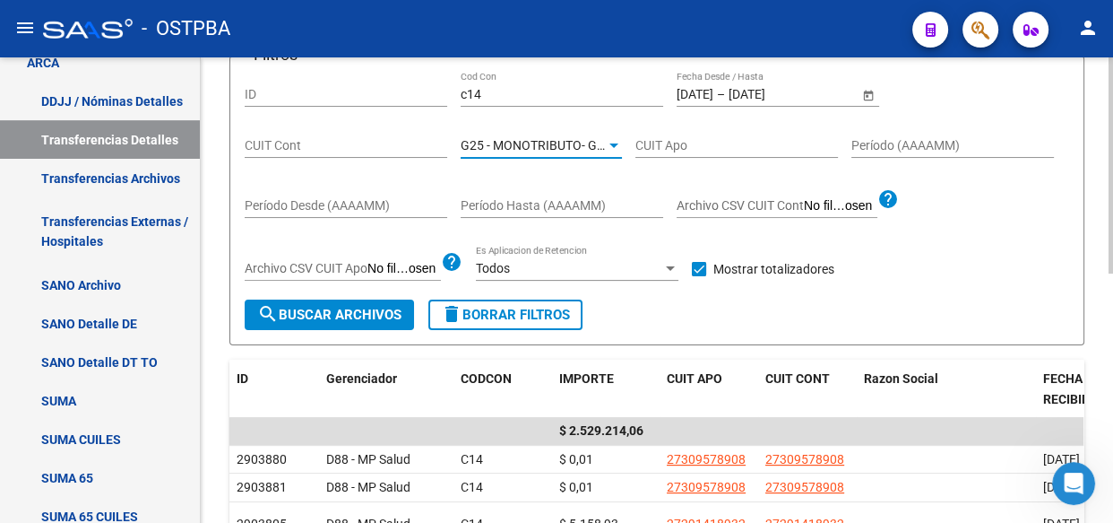
click at [319, 316] on span "search Buscar Archivos" at bounding box center [329, 315] width 144 height 16
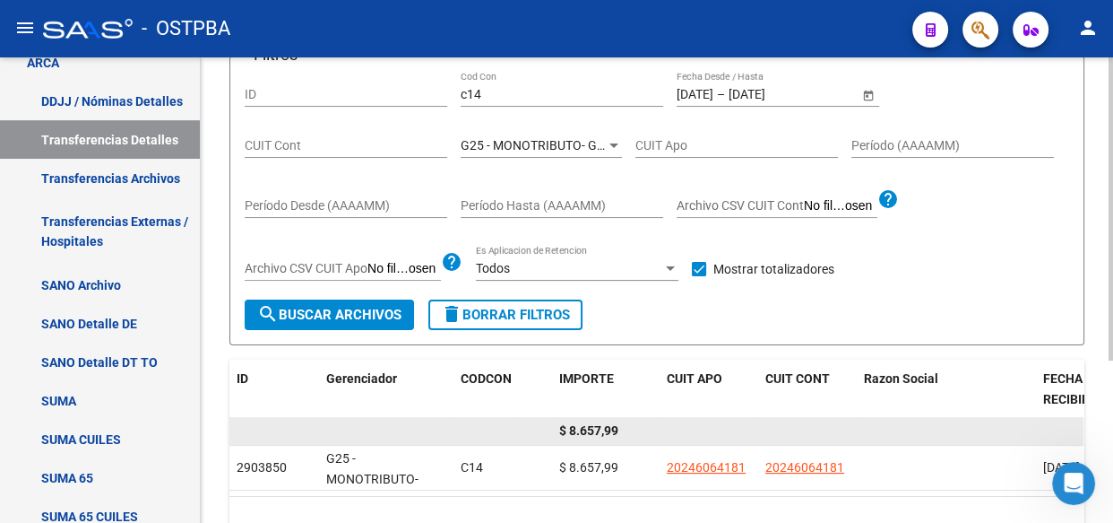
click at [590, 431] on span "$ 8.657,99" at bounding box center [588, 430] width 59 height 14
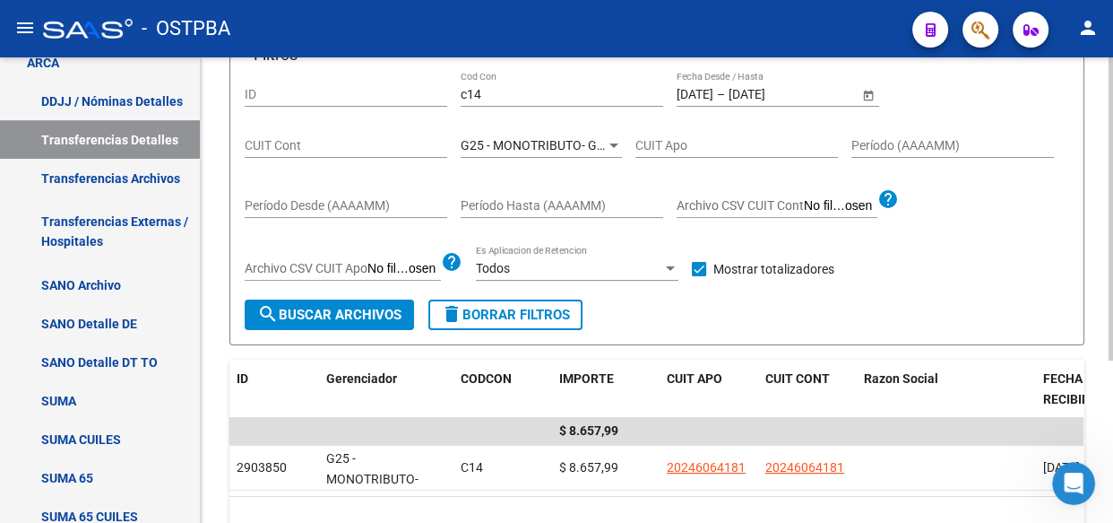
click at [539, 147] on span "G25 - MONOTRIBUTO- GRUPO ALBA SALUD" at bounding box center [583, 145] width 245 height 14
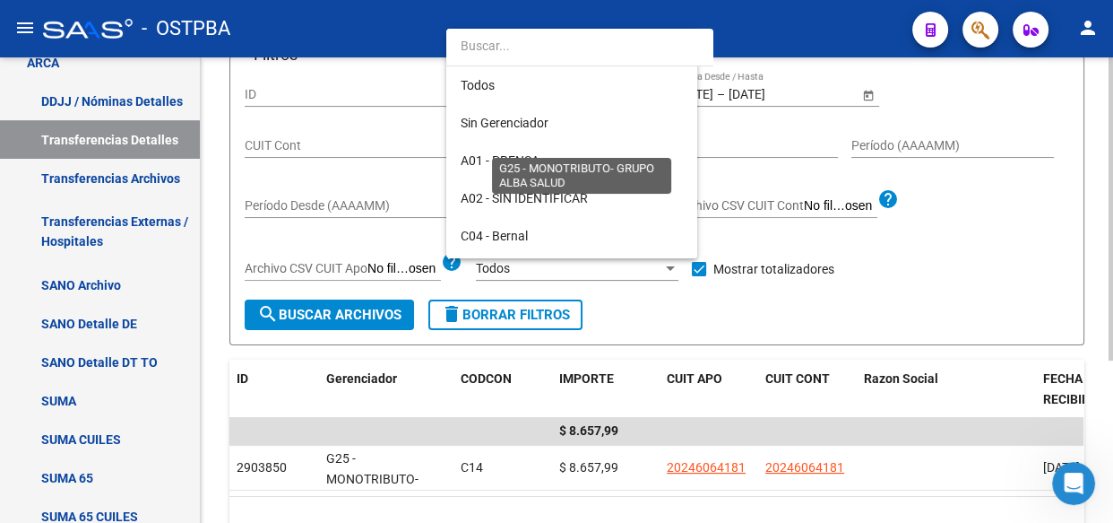
scroll to position [242, 0]
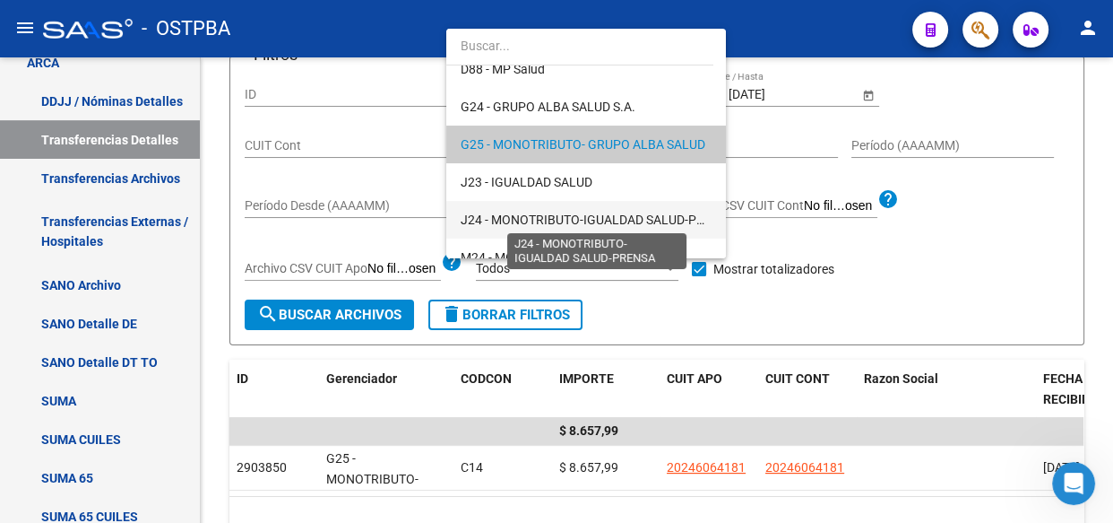
click at [539, 223] on span "J24 - MONOTRIBUTO-IGUALDAD SALUD-PRENSA" at bounding box center [598, 219] width 275 height 14
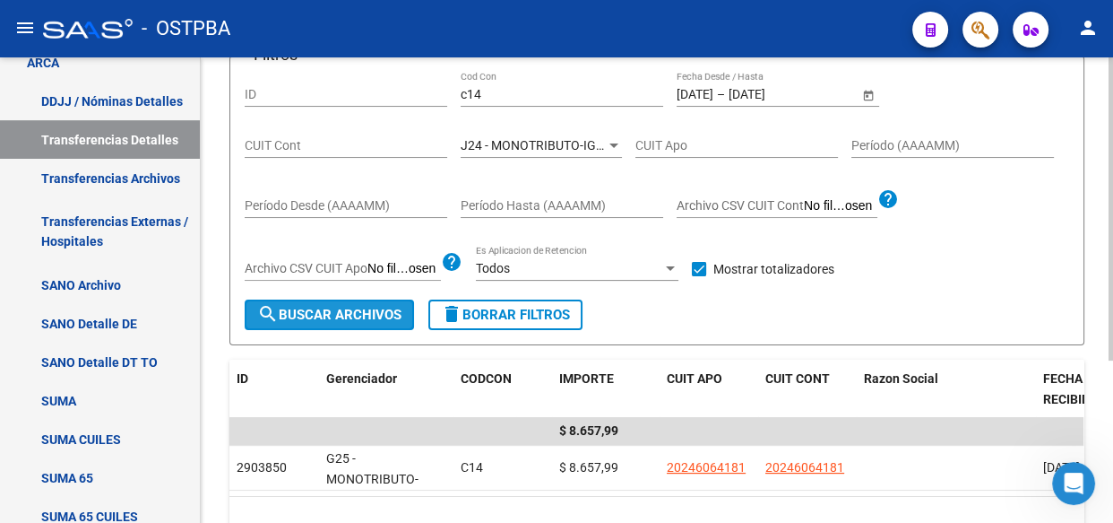
click at [317, 309] on span "search Buscar Archivos" at bounding box center [329, 315] width 144 height 16
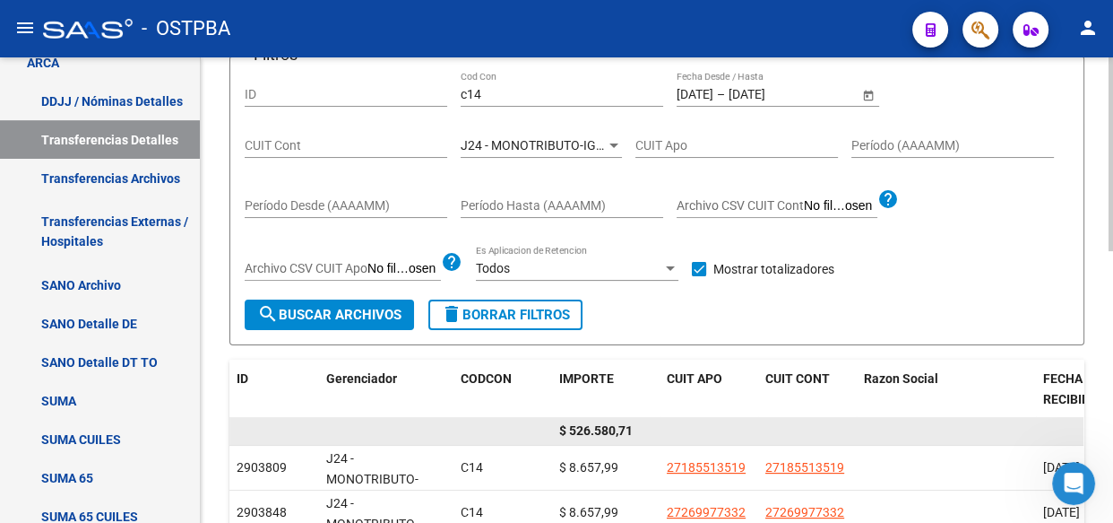
click at [602, 423] on span "$ 526.580,71" at bounding box center [596, 430] width 74 height 14
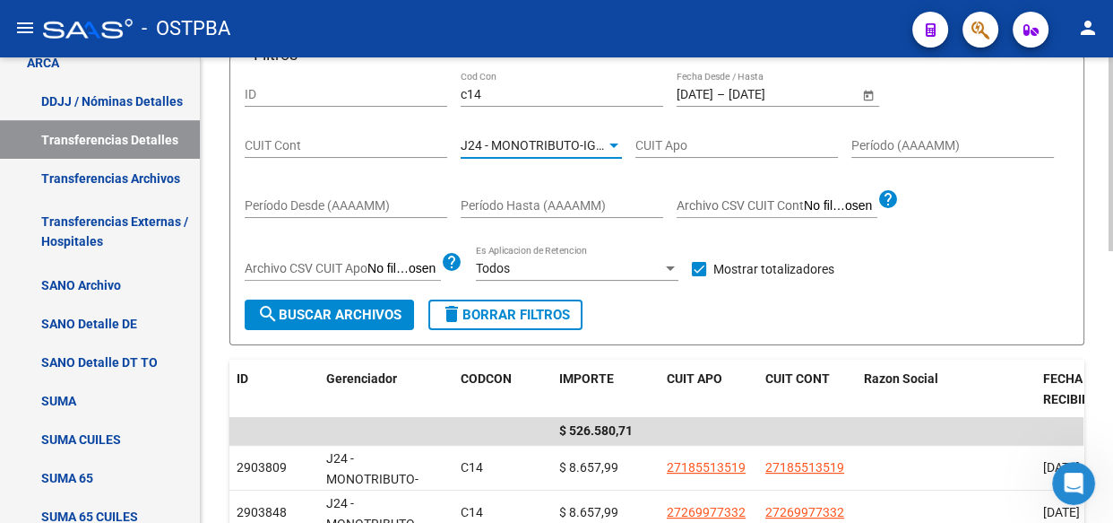
click at [561, 138] on span "J24 - MONOTRIBUTO-IGUALDAD SALUD-PRENSA" at bounding box center [598, 145] width 275 height 14
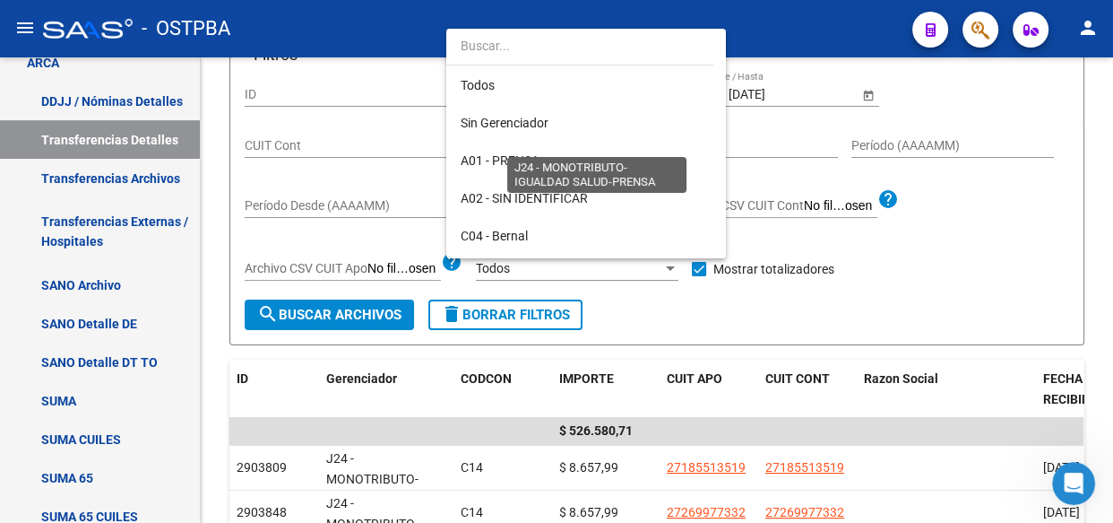
scroll to position [318, 0]
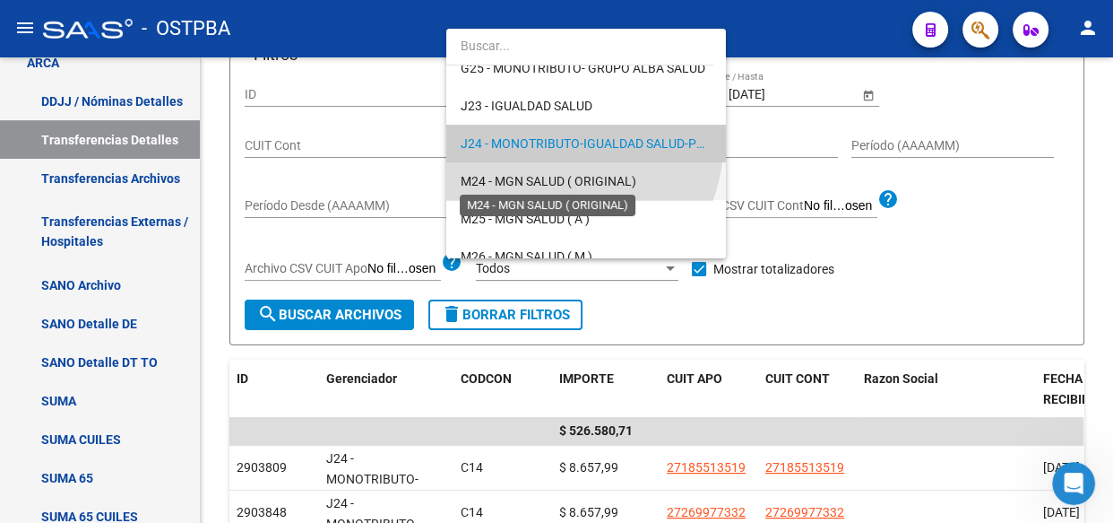
click at [532, 185] on span "M24 - MGN SALUD ( ORIGINAL)" at bounding box center [549, 181] width 176 height 14
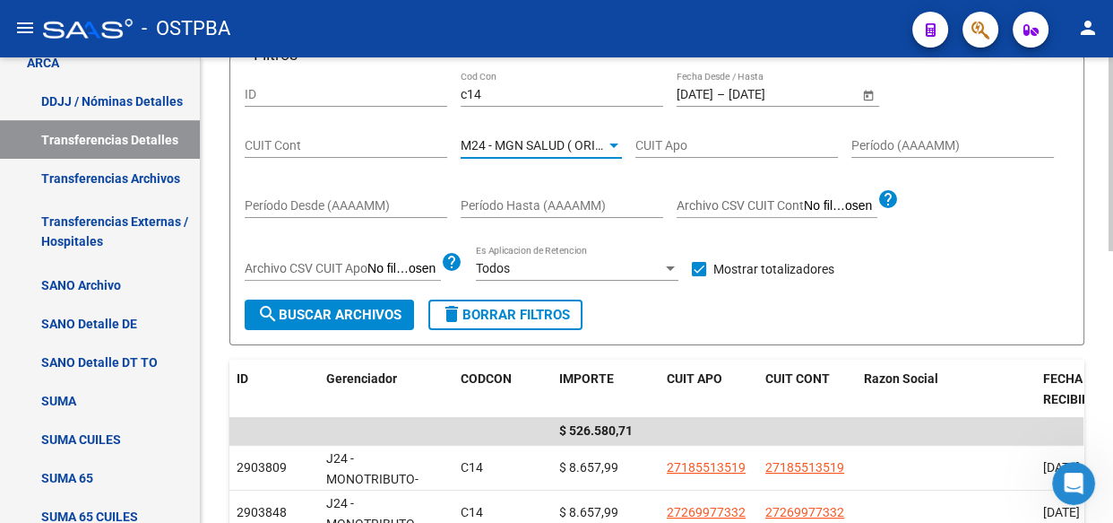
click at [360, 313] on span "search Buscar Archivos" at bounding box center [329, 315] width 144 height 16
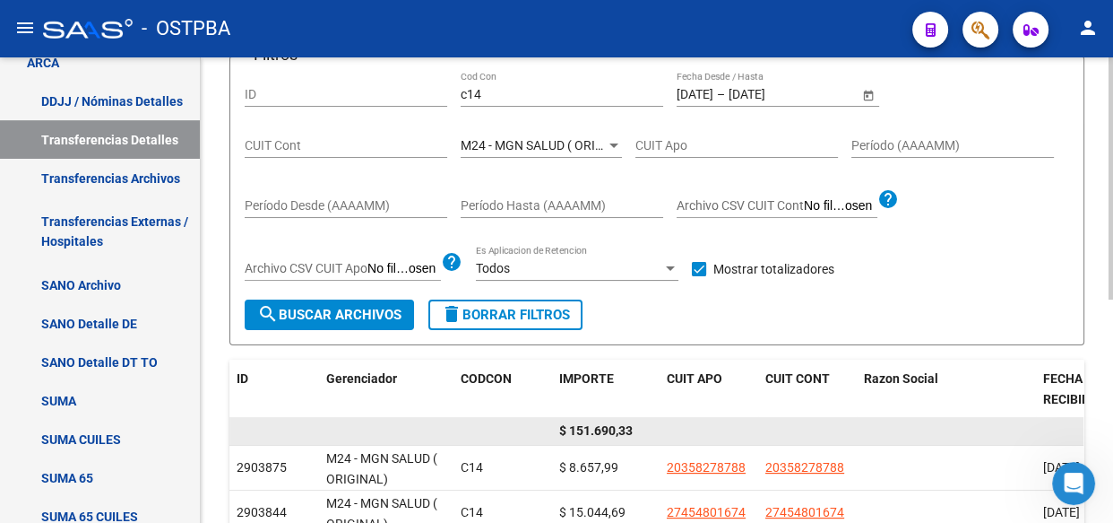
click at [610, 429] on span "$ 151.690,33" at bounding box center [596, 430] width 74 height 14
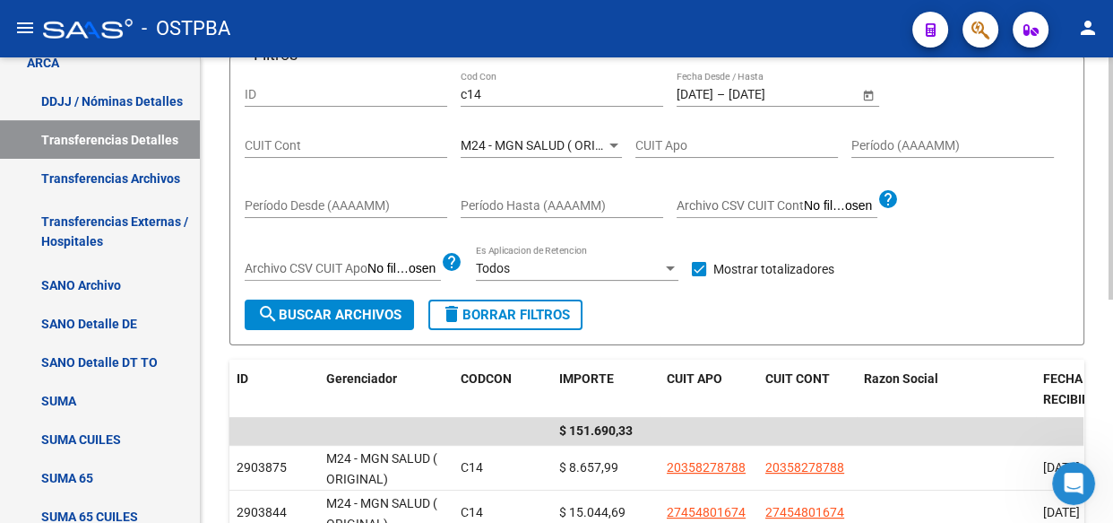
click at [546, 144] on span "M24 - MGN SALUD ( ORIGINAL)" at bounding box center [549, 145] width 176 height 14
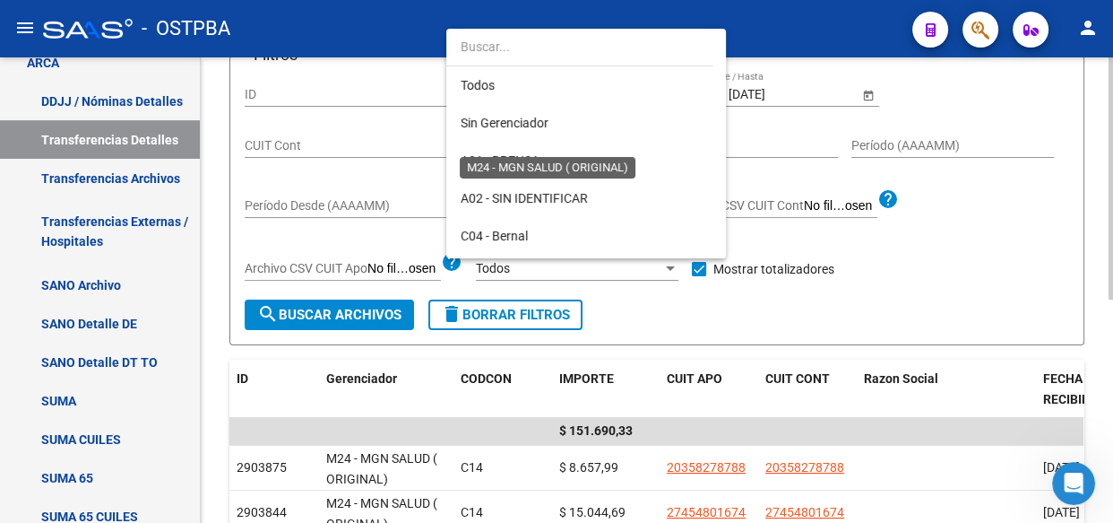
scroll to position [356, 0]
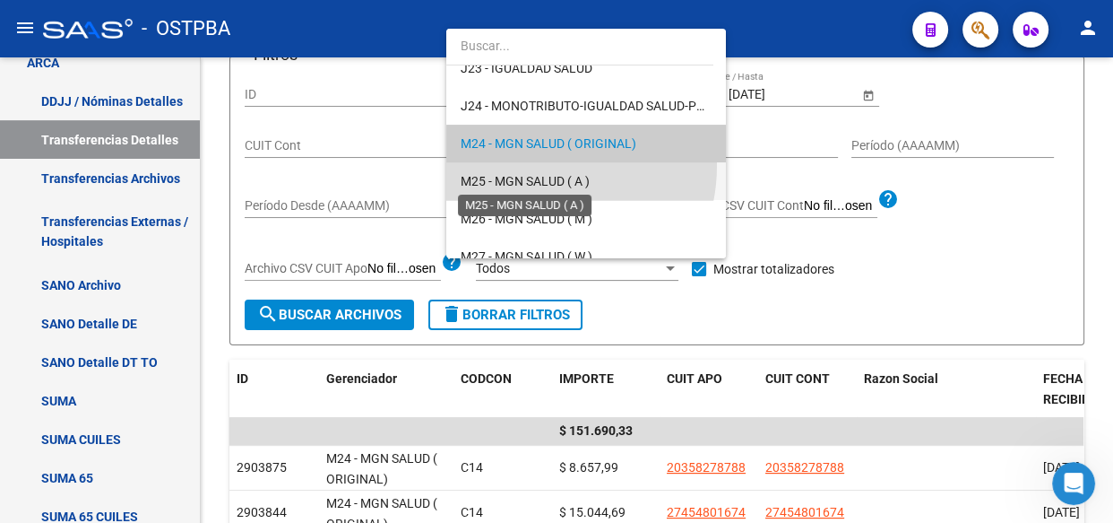
click at [530, 181] on span "M25 - MGN SALUD ( A )" at bounding box center [525, 181] width 129 height 14
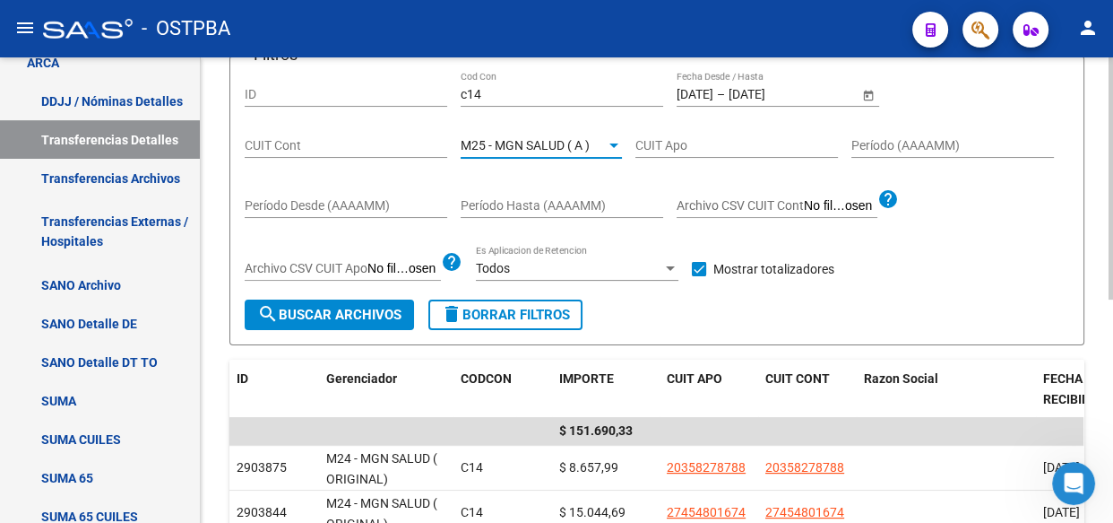
click at [343, 310] on span "search Buscar Archivos" at bounding box center [329, 315] width 144 height 16
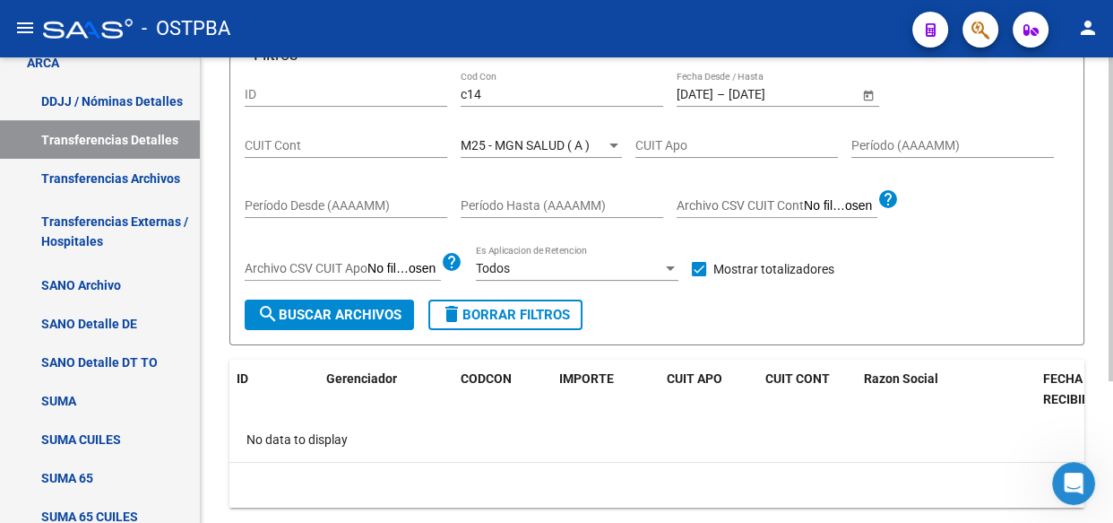
click at [515, 143] on span "M25 - MGN SALUD ( A )" at bounding box center [525, 145] width 129 height 14
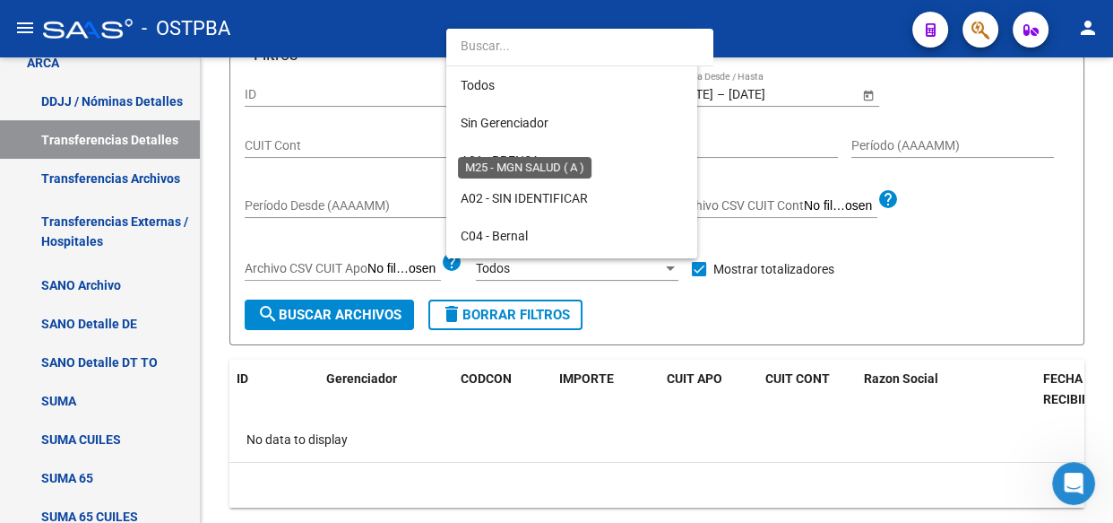
scroll to position [394, 0]
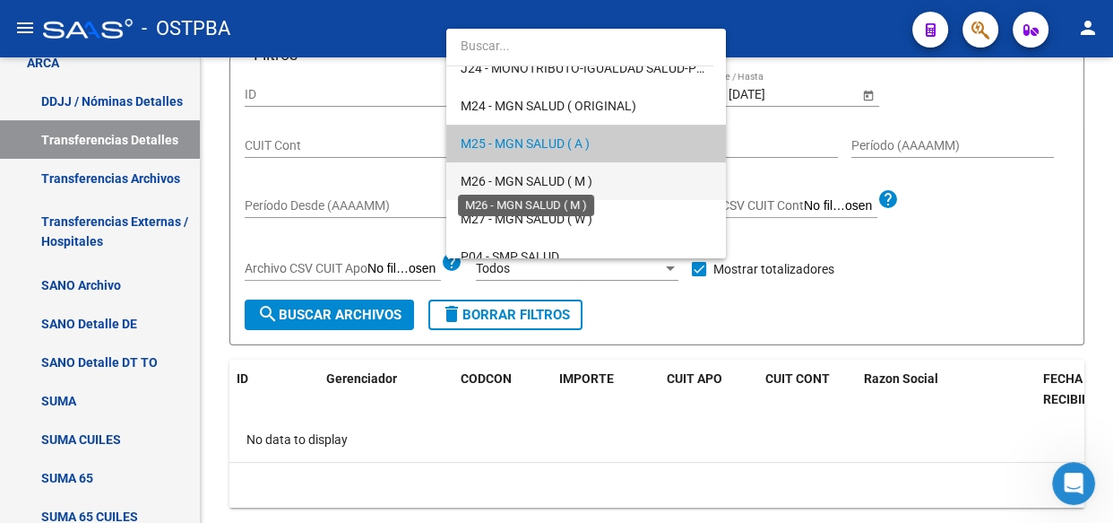
click at [514, 174] on span "M26 - MGN SALUD ( M )" at bounding box center [527, 181] width 132 height 14
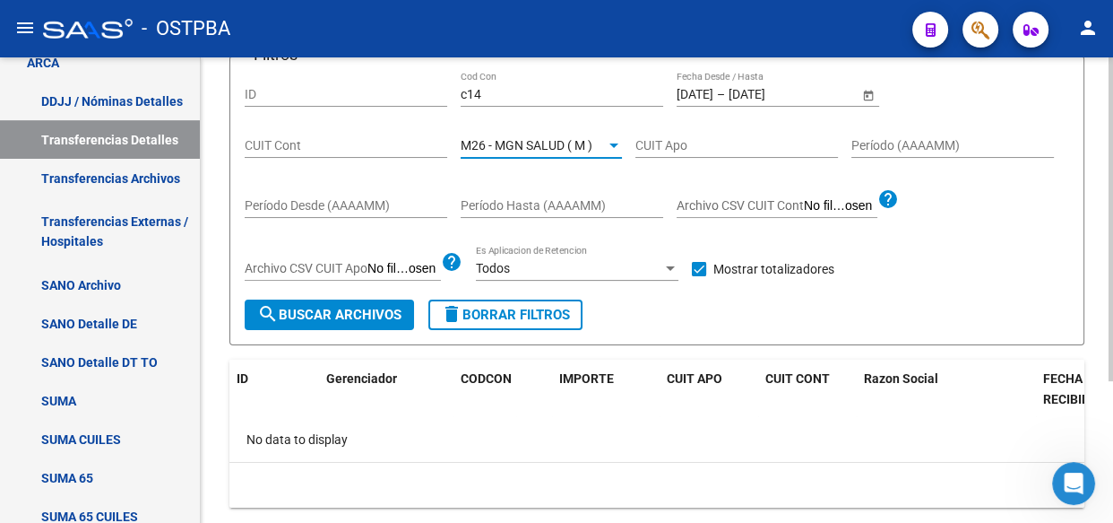
click at [377, 307] on span "search Buscar Archivos" at bounding box center [329, 315] width 144 height 16
click at [528, 134] on div "M26 - MGN SALUD ( M ) Seleccionar Gerenciador" at bounding box center [541, 140] width 161 height 36
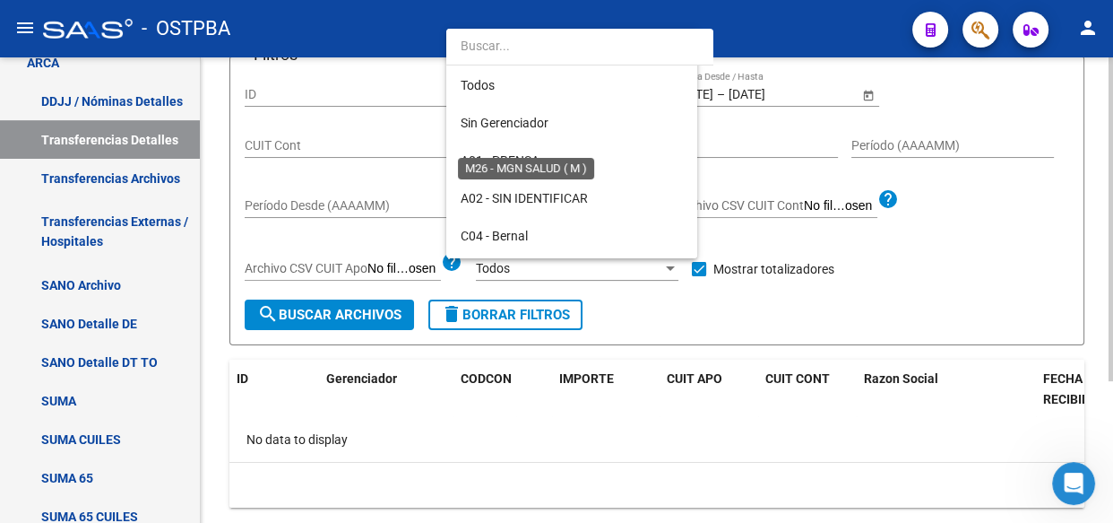
scroll to position [430, 0]
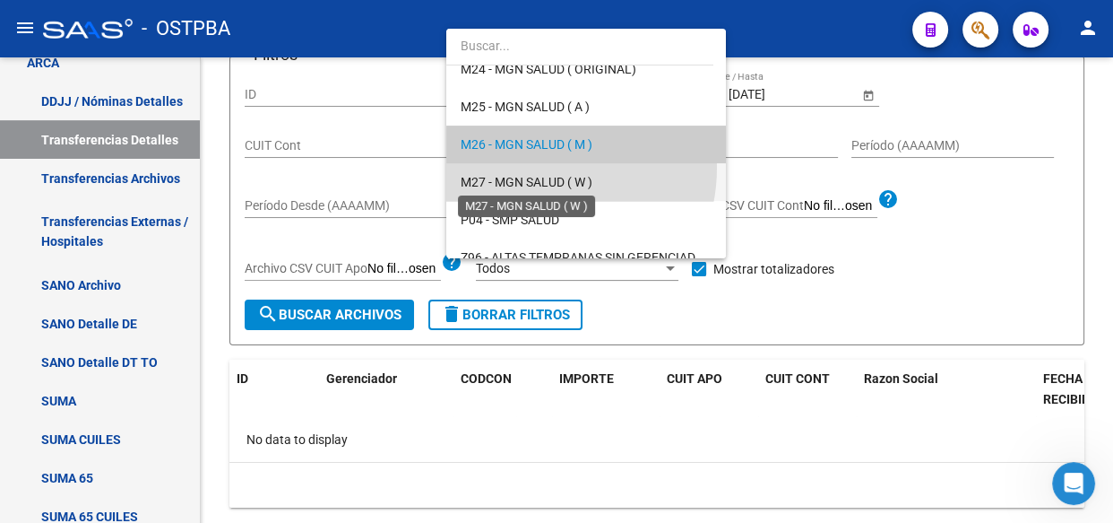
click at [528, 182] on span "M27 - MGN SALUD ( W )" at bounding box center [527, 182] width 132 height 14
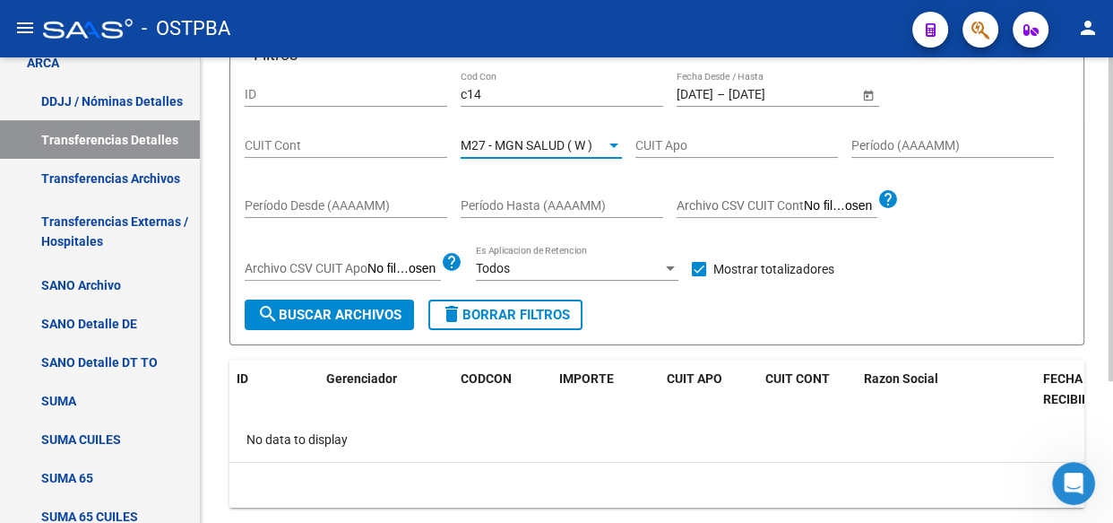
click at [368, 319] on span "search Buscar Archivos" at bounding box center [329, 315] width 144 height 16
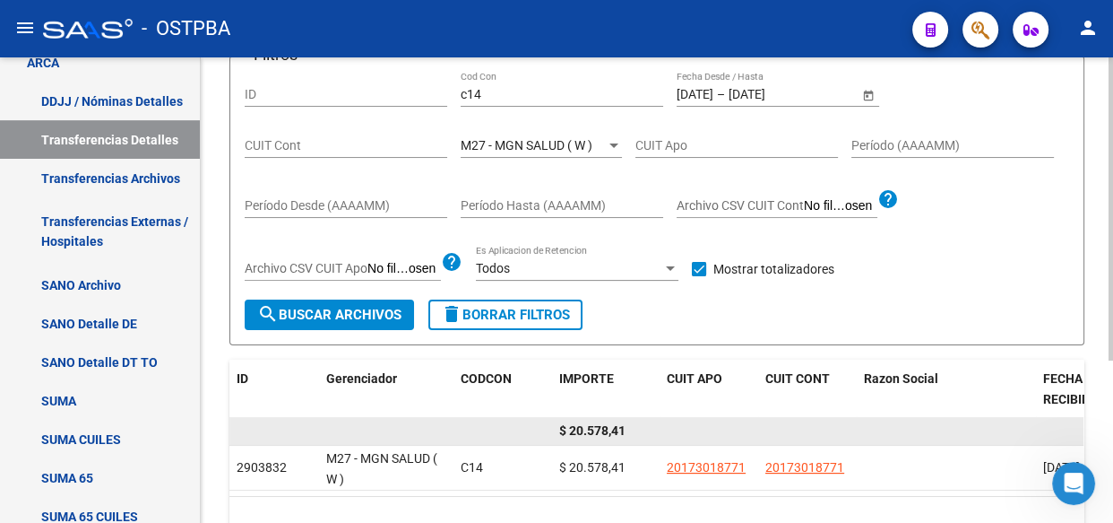
click at [583, 423] on span "$ 20.578,41" at bounding box center [592, 430] width 66 height 14
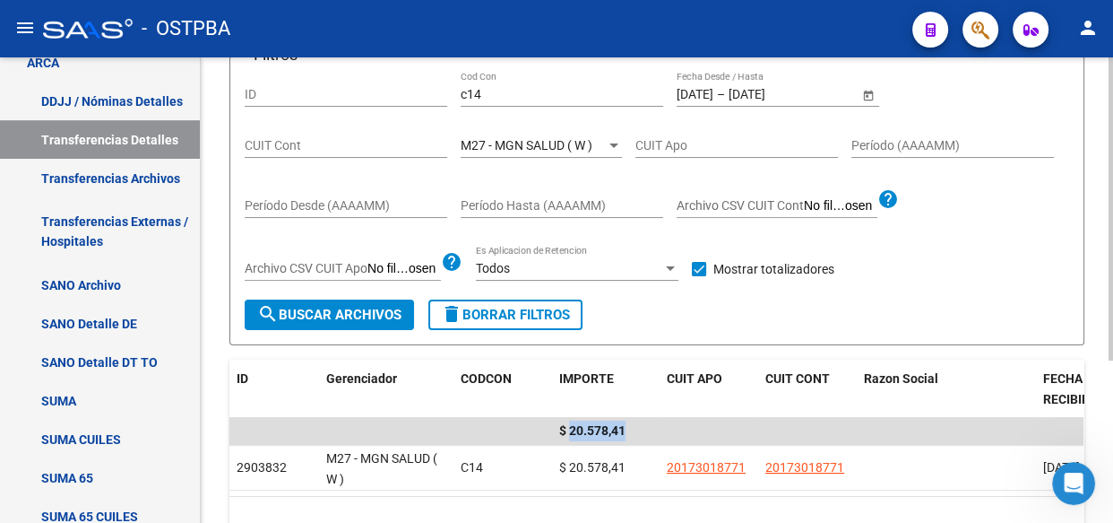
click at [505, 146] on span "M27 - MGN SALUD ( W )" at bounding box center [527, 145] width 132 height 14
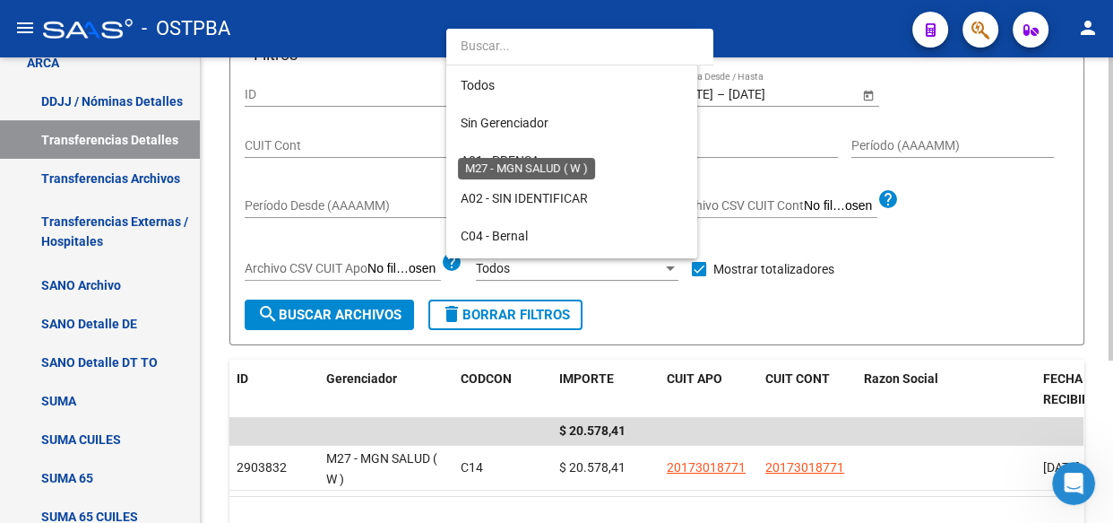
scroll to position [468, 0]
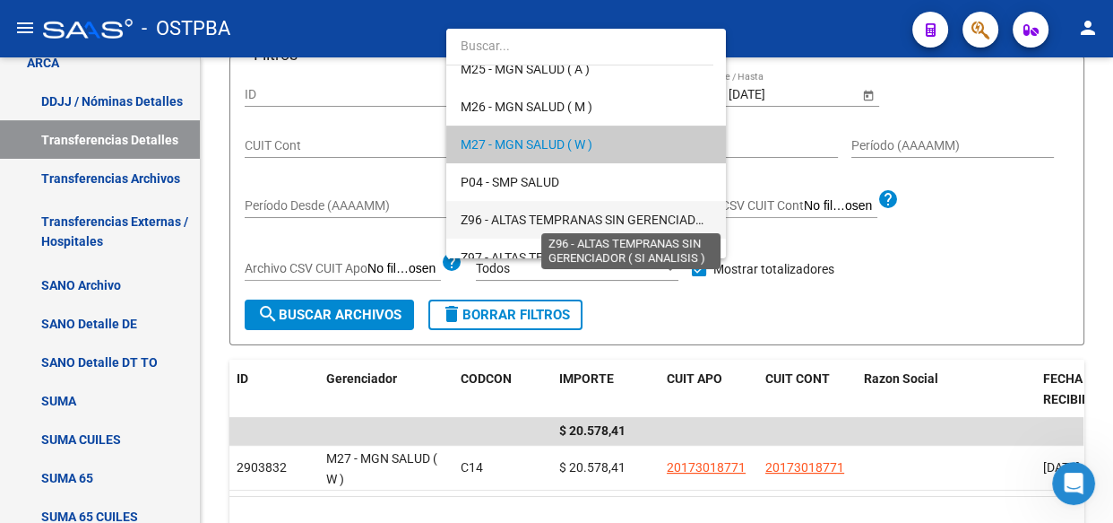
click at [511, 214] on span "Z96 - ALTAS TEMPRANAS SIN GERENCIADOR ( SI ANALISIS )" at bounding box center [629, 219] width 336 height 14
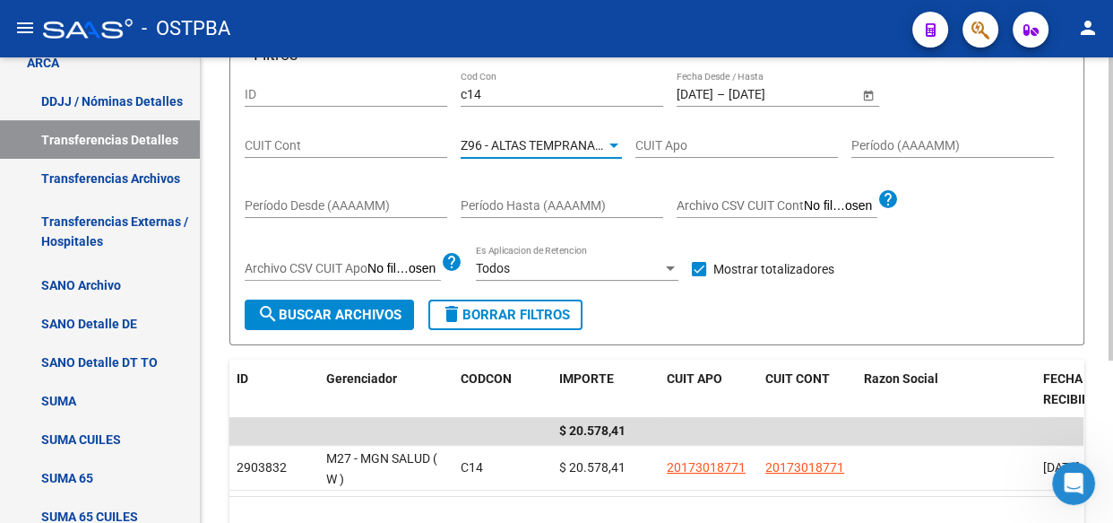
click at [327, 323] on button "search Buscar Archivos" at bounding box center [329, 314] width 169 height 30
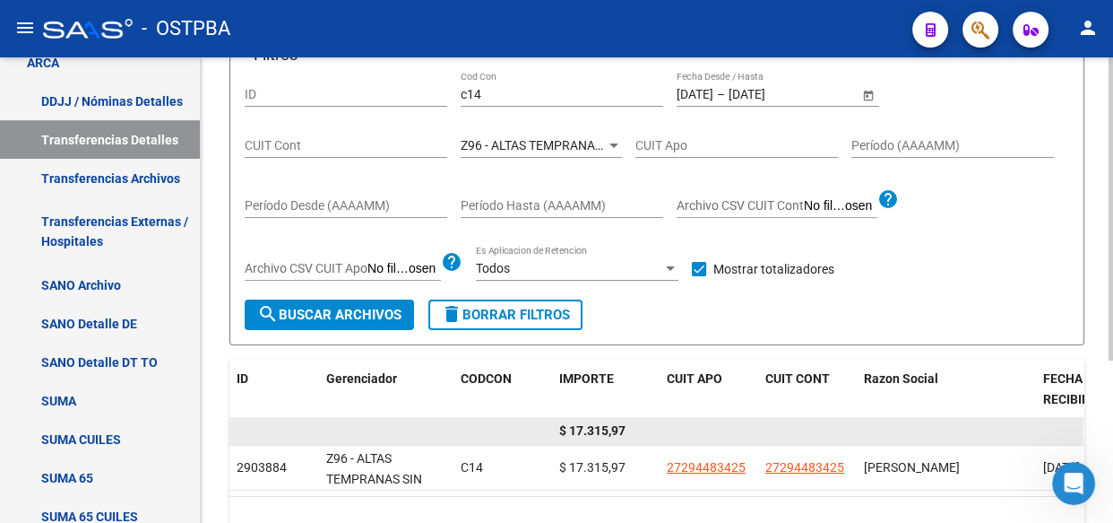
click at [595, 433] on span "$ 17.315,97" at bounding box center [592, 430] width 66 height 14
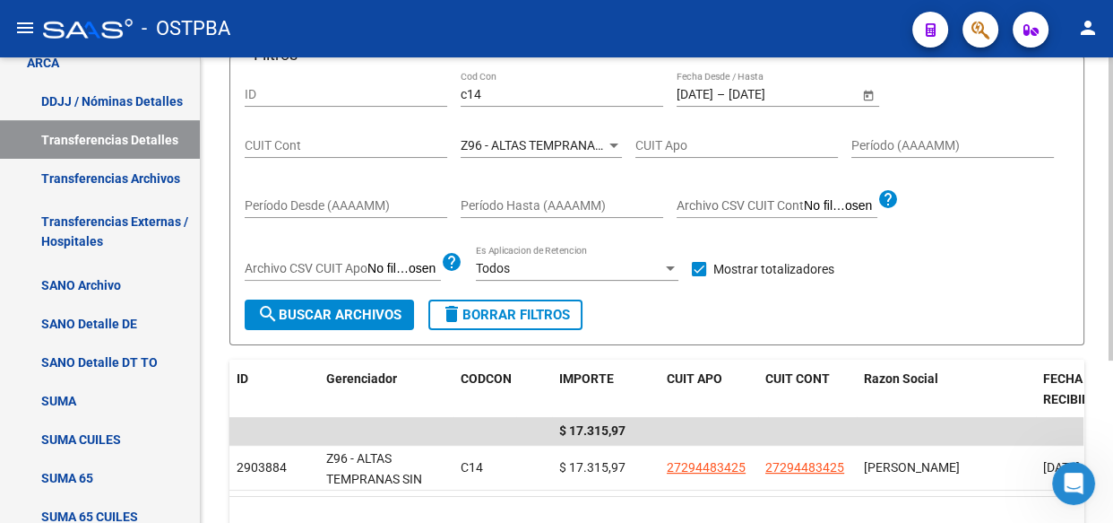
click at [520, 144] on span "Z96 - ALTAS TEMPRANAS SIN GERENCIADOR ( SI ANALISIS )" at bounding box center [629, 145] width 336 height 14
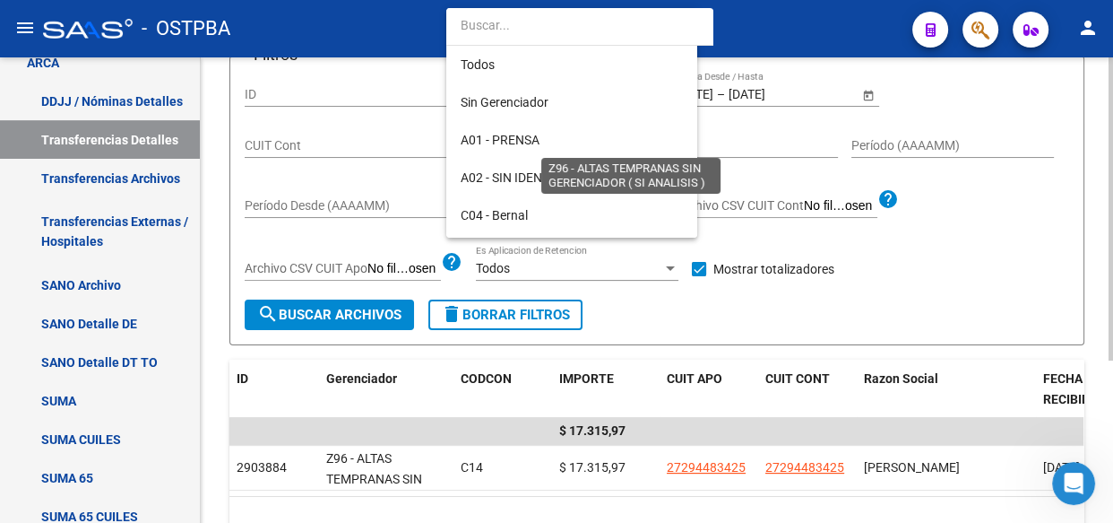
scroll to position [523, 0]
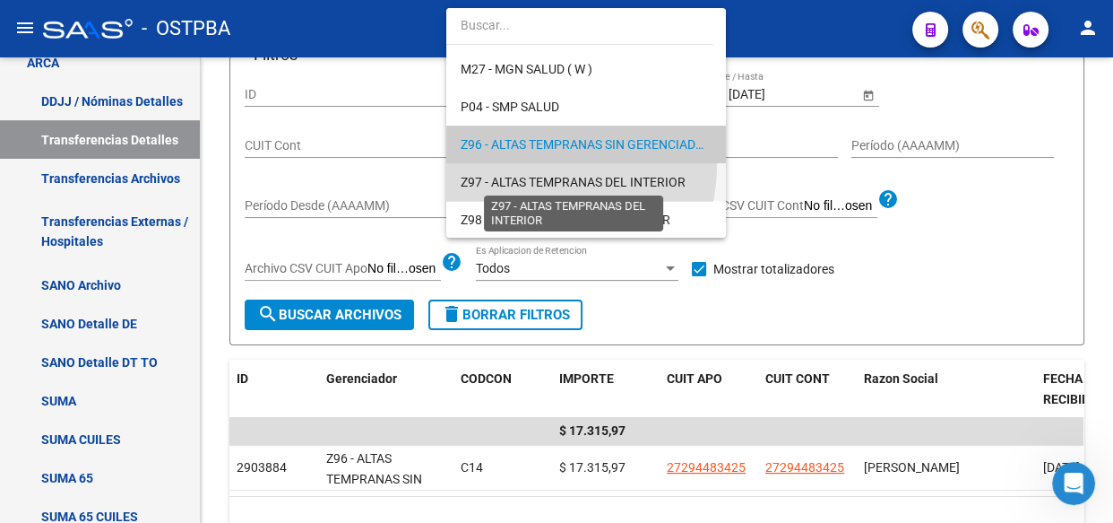
click at [525, 179] on span "Z97 - ALTAS TEMPRANAS DEL INTERIOR" at bounding box center [573, 182] width 225 height 14
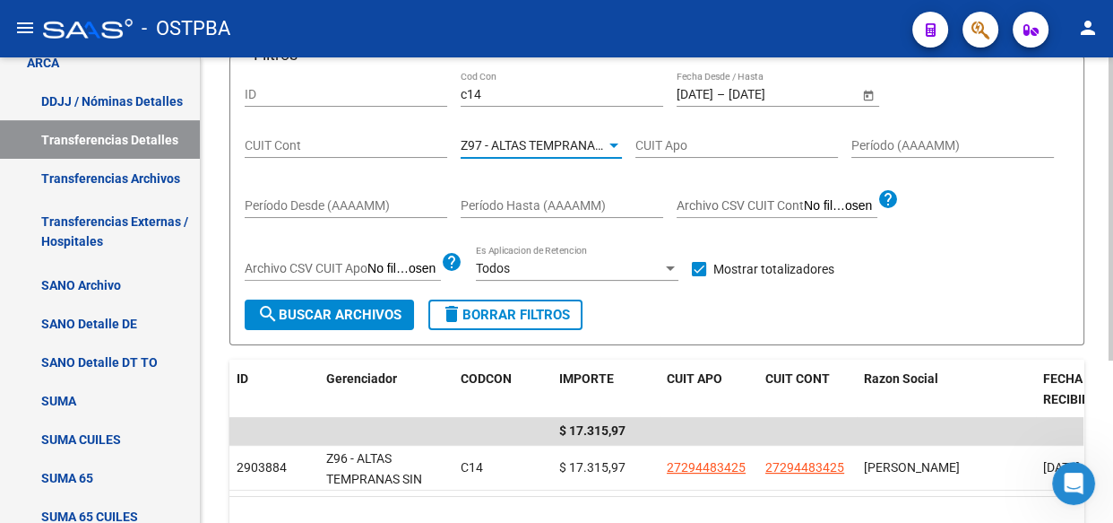
click at [383, 316] on span "search Buscar Archivos" at bounding box center [329, 315] width 144 height 16
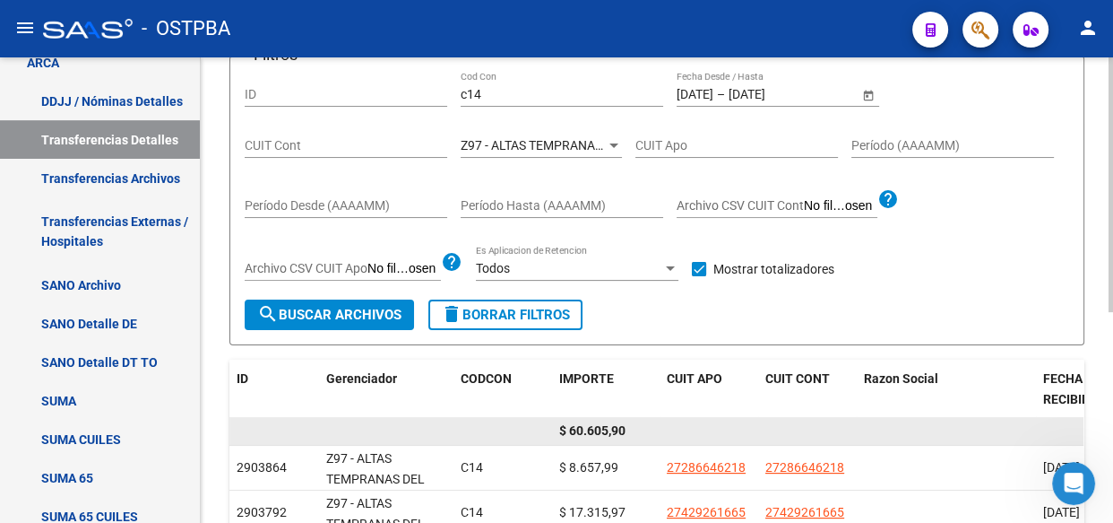
click at [599, 429] on span "$ 60.605,90" at bounding box center [592, 430] width 66 height 14
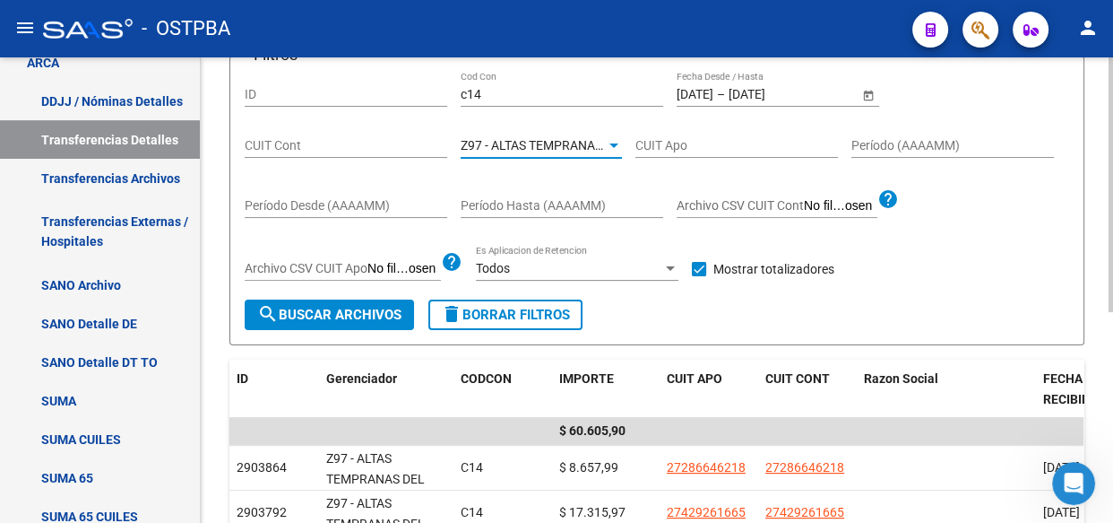
click at [515, 145] on span "Z97 - ALTAS TEMPRANAS DEL INTERIOR" at bounding box center [573, 145] width 225 height 14
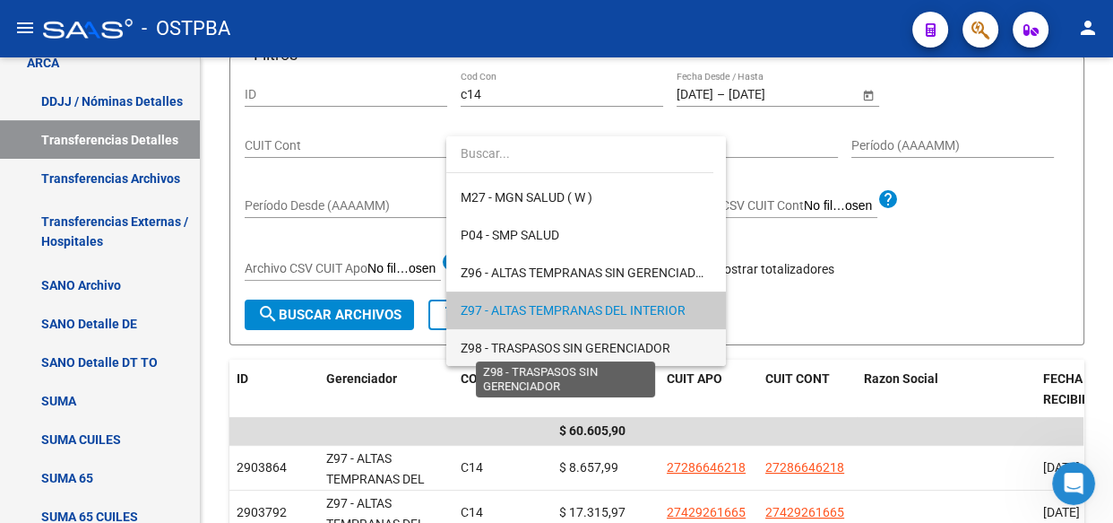
click at [528, 344] on span "Z98 - TRASPASOS SIN GERENCIADOR" at bounding box center [566, 348] width 210 height 14
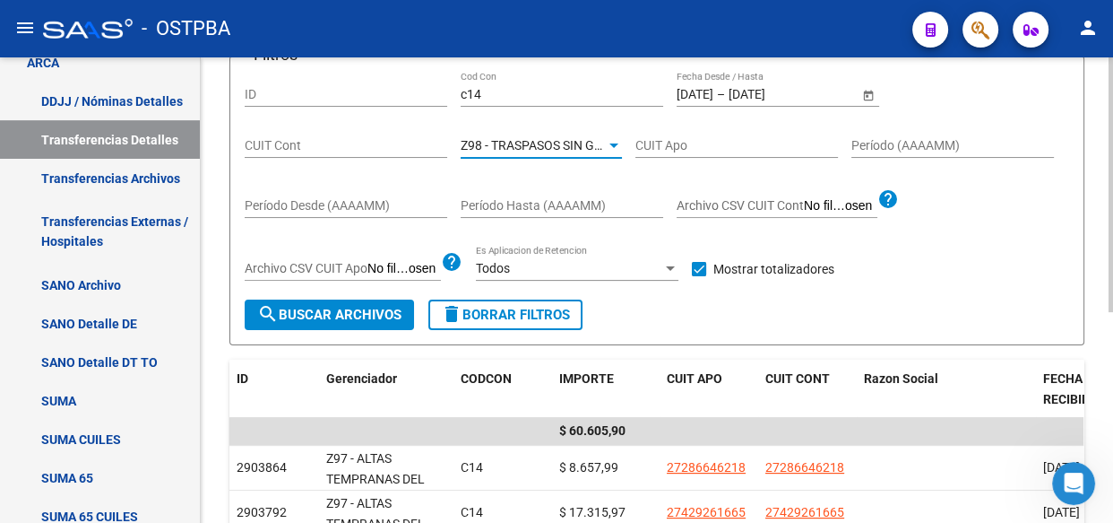
click at [351, 314] on span "search Buscar Archivos" at bounding box center [329, 315] width 144 height 16
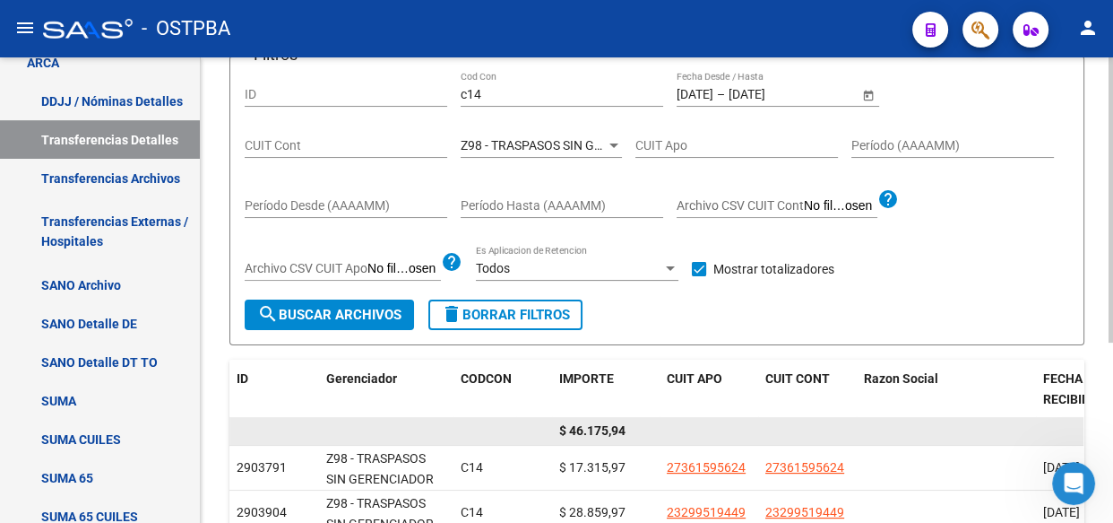
click at [595, 427] on span "$ 46.175,94" at bounding box center [592, 430] width 66 height 14
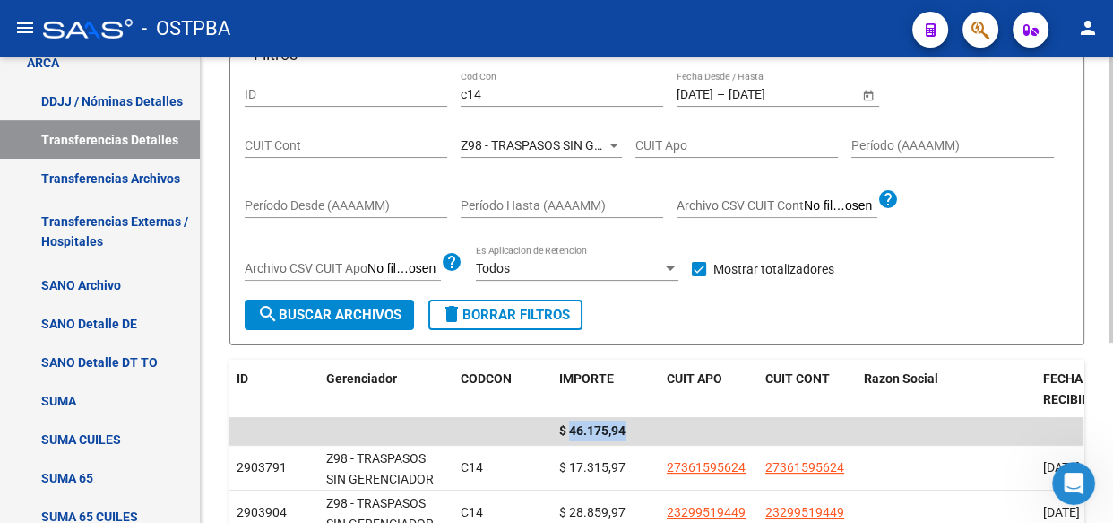
click at [488, 89] on input "c14" at bounding box center [562, 94] width 203 height 15
click at [699, 90] on input "[DATE]" at bounding box center [695, 94] width 37 height 15
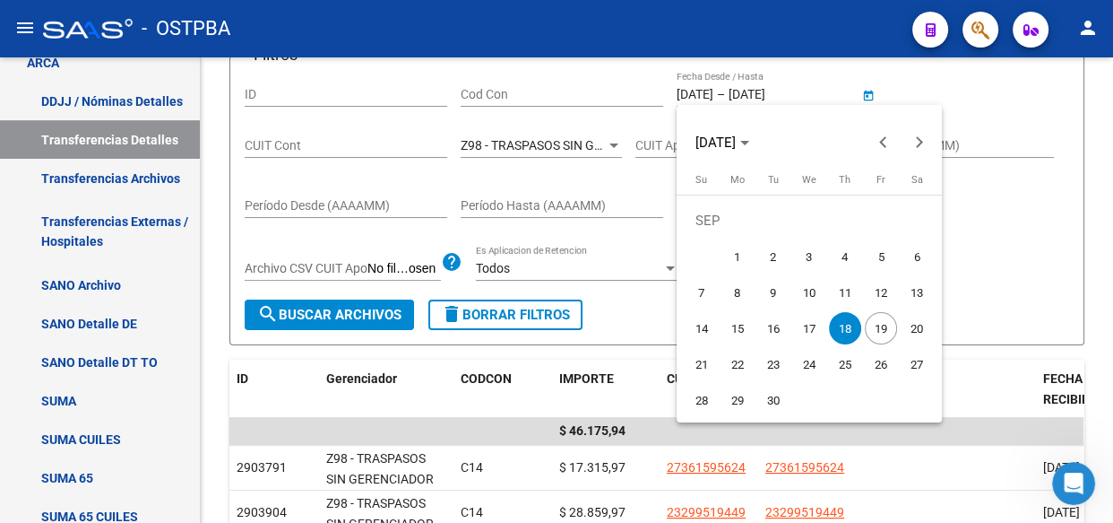
click at [879, 331] on span "19" at bounding box center [881, 328] width 32 height 32
type input "[DATE]"
click at [879, 331] on span "19" at bounding box center [881, 328] width 32 height 32
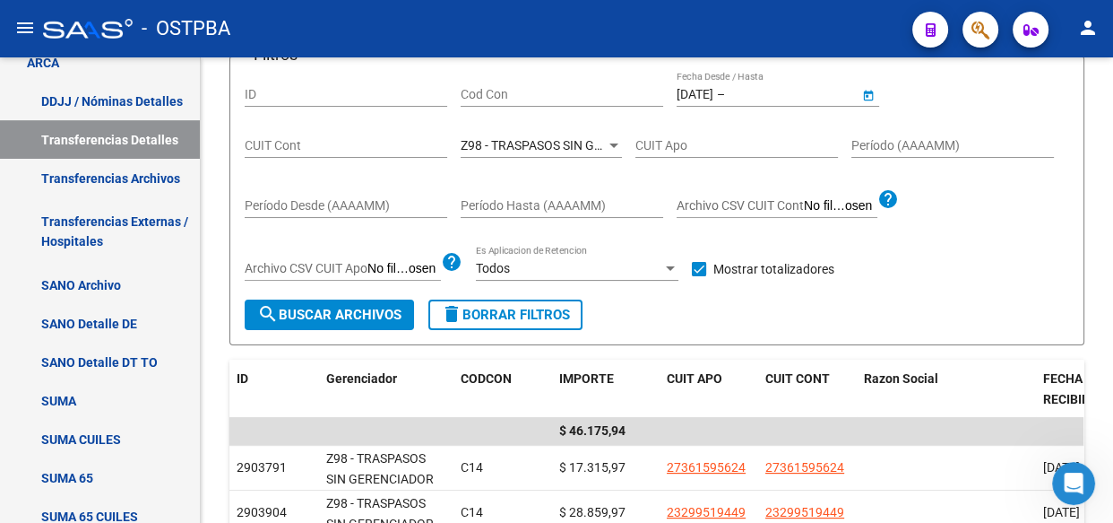
type input "[DATE]"
click at [547, 141] on span "Z98 - TRASPASOS SIN GERENCIADOR" at bounding box center [566, 145] width 210 height 14
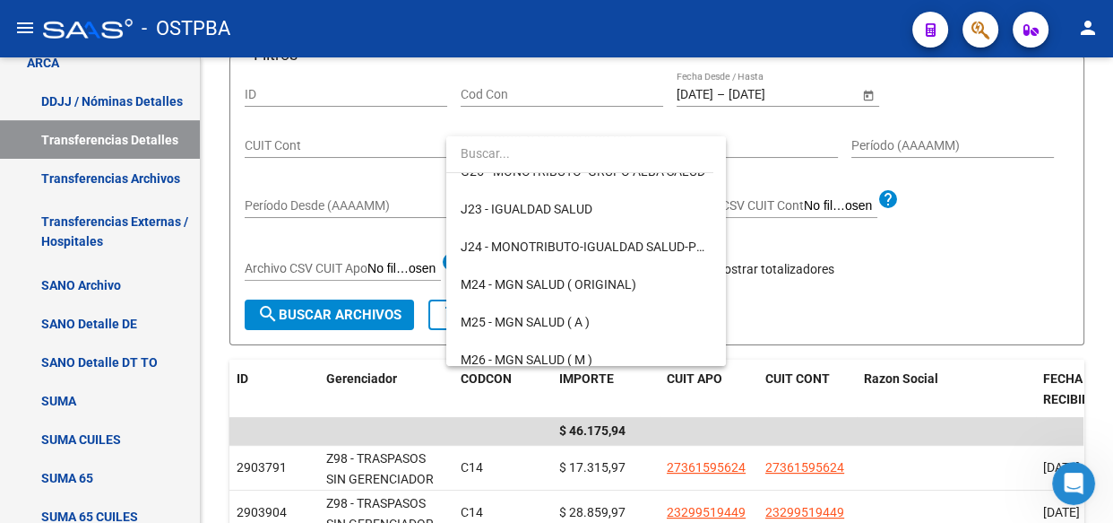
scroll to position [0, 0]
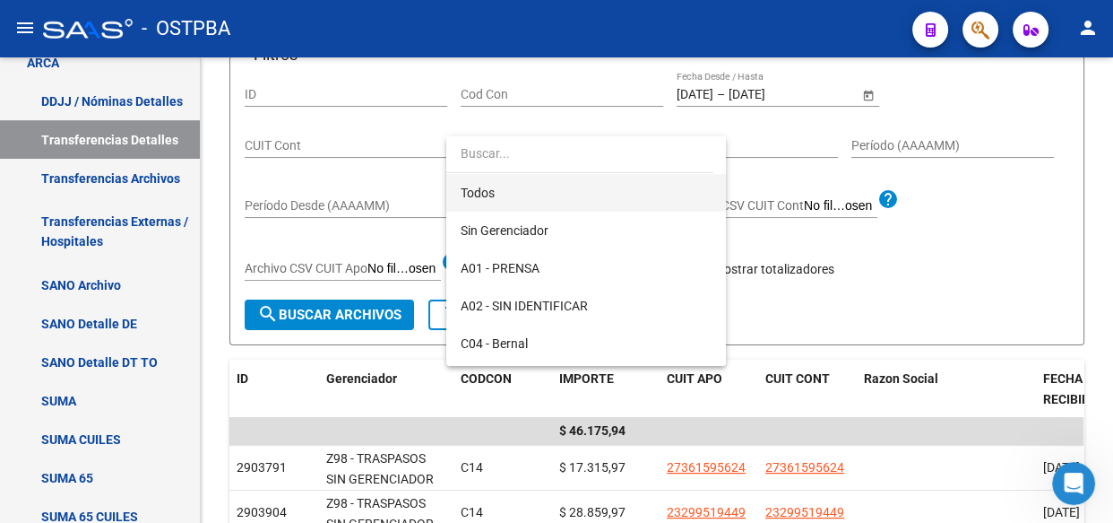
click at [484, 196] on span "Todos" at bounding box center [586, 193] width 251 height 38
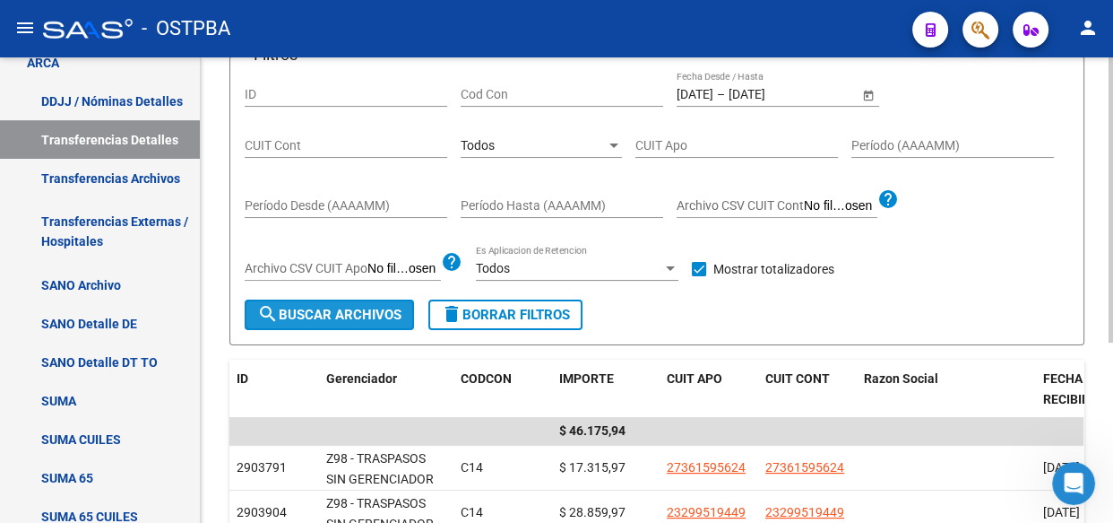
click at [359, 316] on span "search Buscar Archivos" at bounding box center [329, 315] width 144 height 16
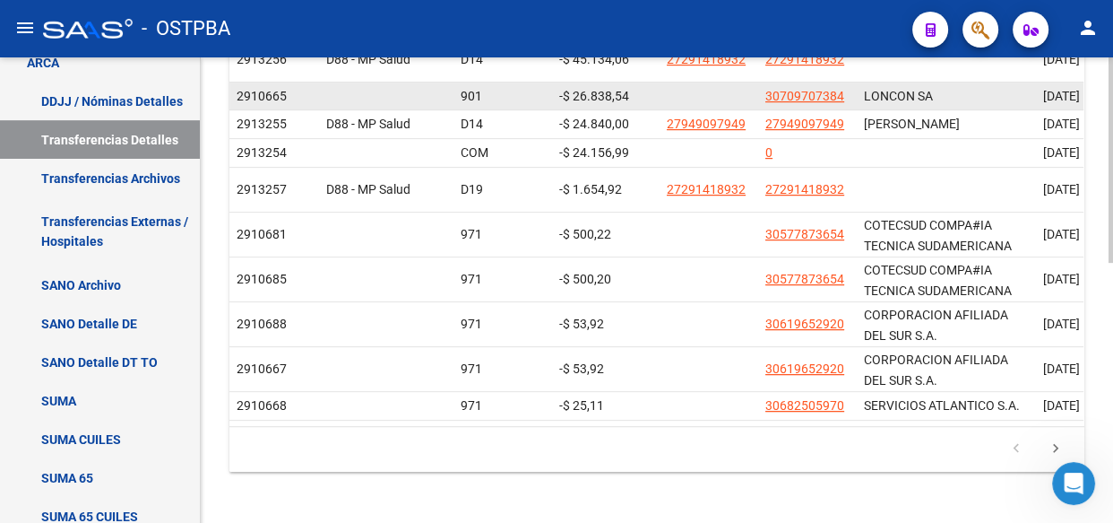
scroll to position [587, 0]
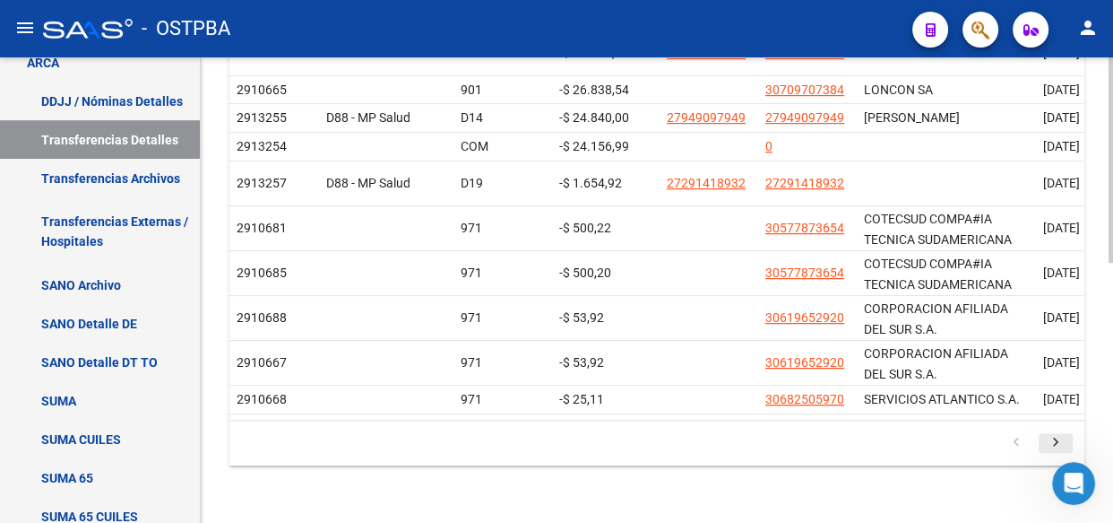
click at [1053, 438] on icon "go to next page" at bounding box center [1055, 445] width 23 height 22
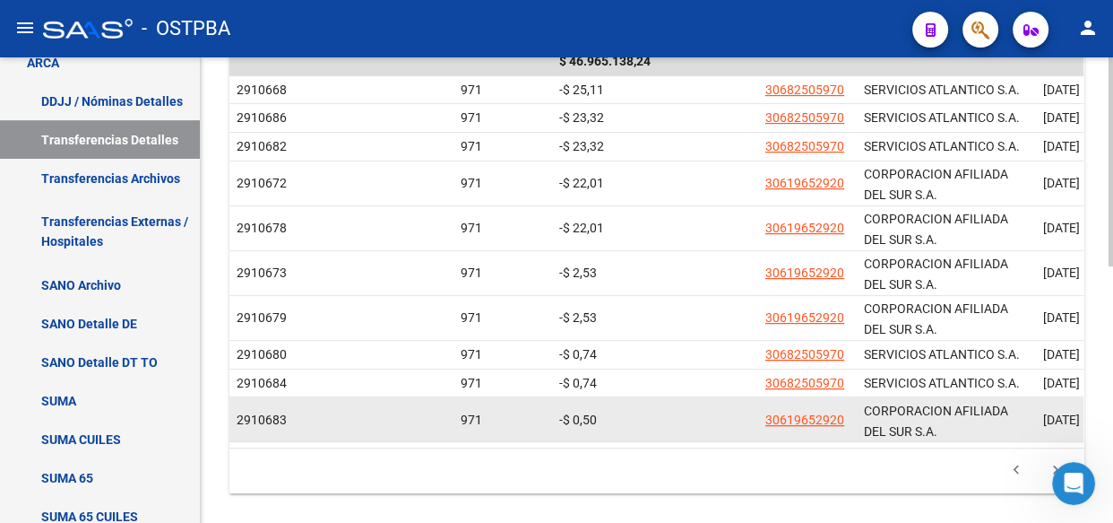
scroll to position [570, 0]
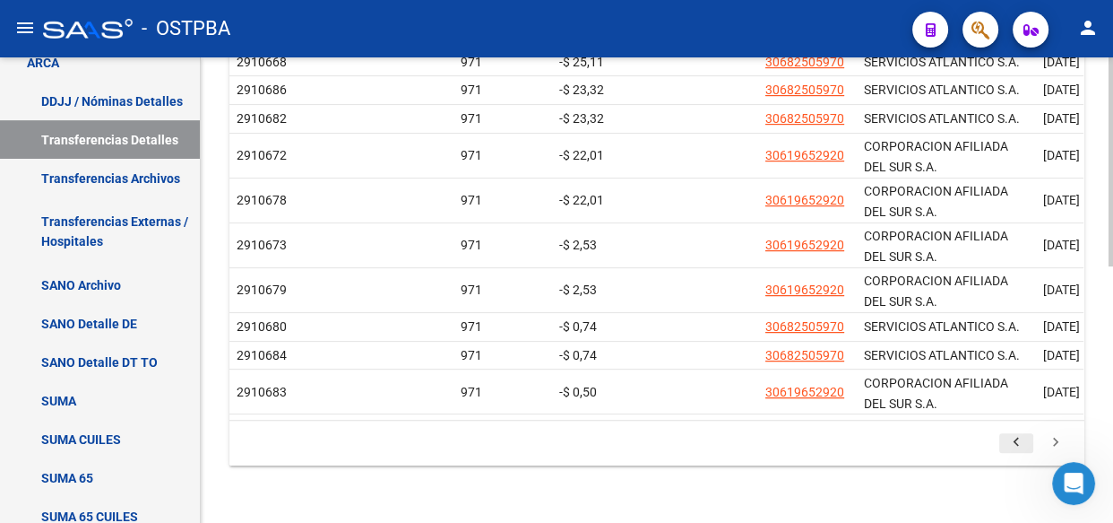
click at [1017, 442] on icon "go to previous page" at bounding box center [1016, 445] width 23 height 22
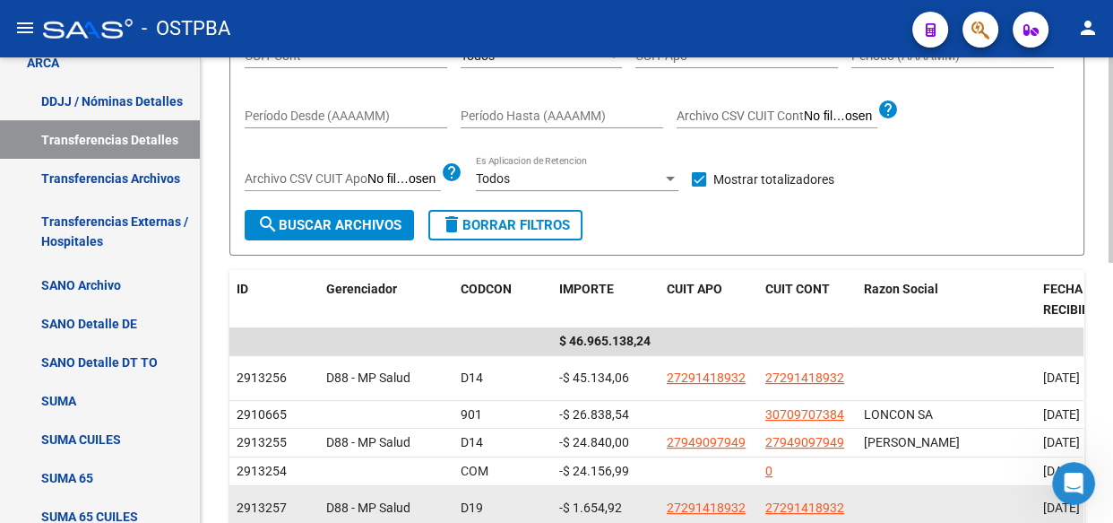
scroll to position [170, 0]
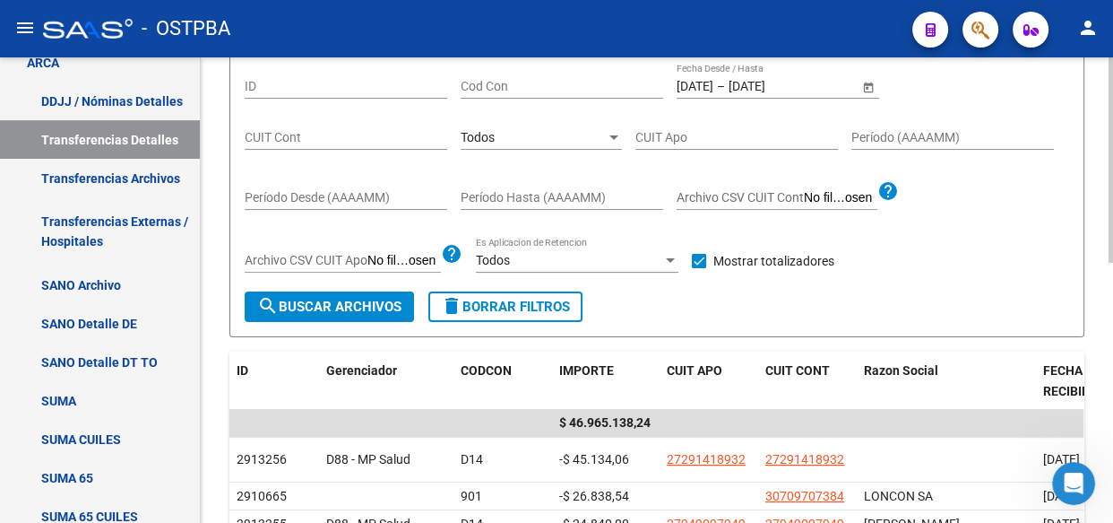
click at [486, 136] on span "Todos" at bounding box center [478, 137] width 34 height 14
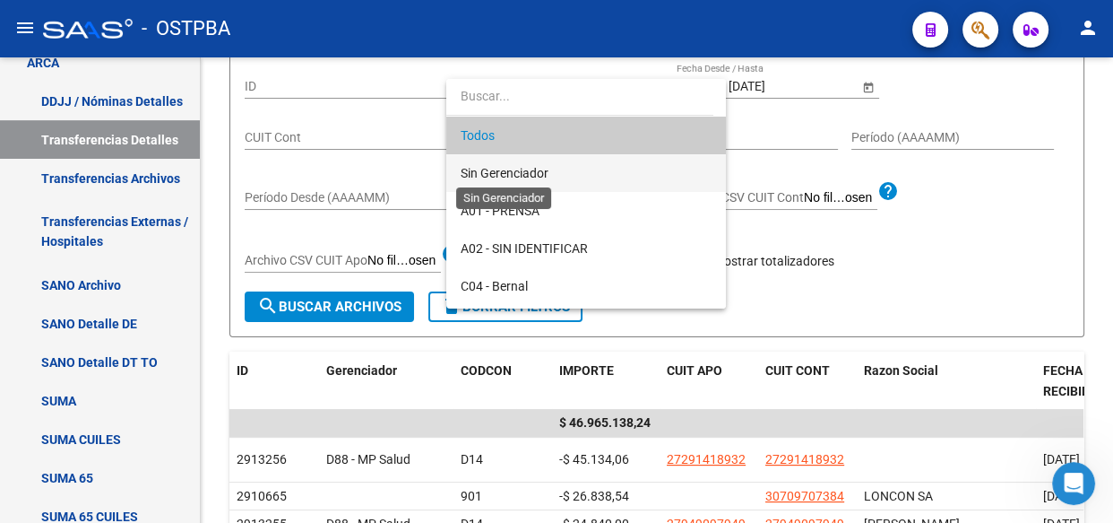
click at [502, 169] on span "Sin Gerenciador" at bounding box center [505, 173] width 88 height 14
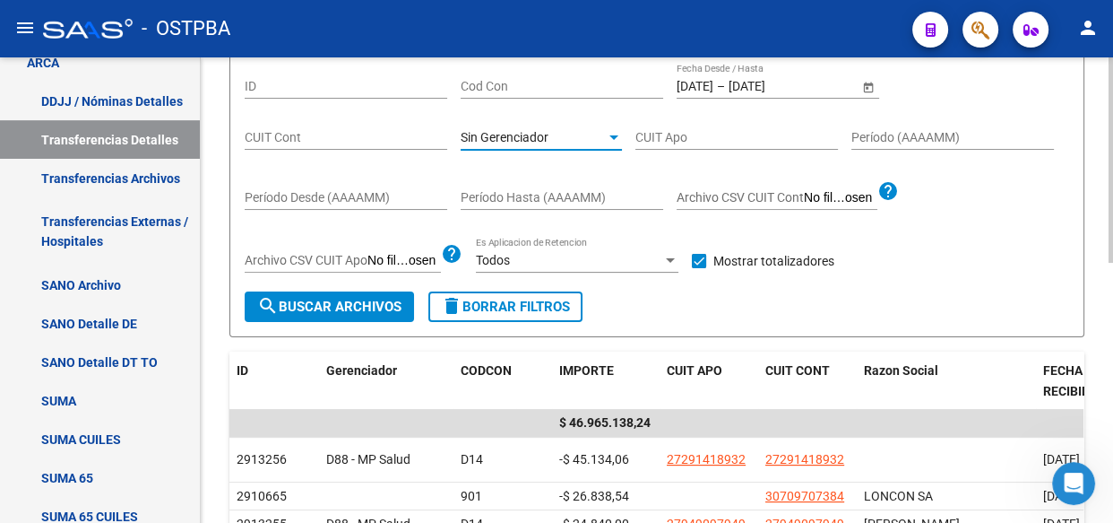
click at [343, 308] on span "search Buscar Archivos" at bounding box center [329, 307] width 144 height 16
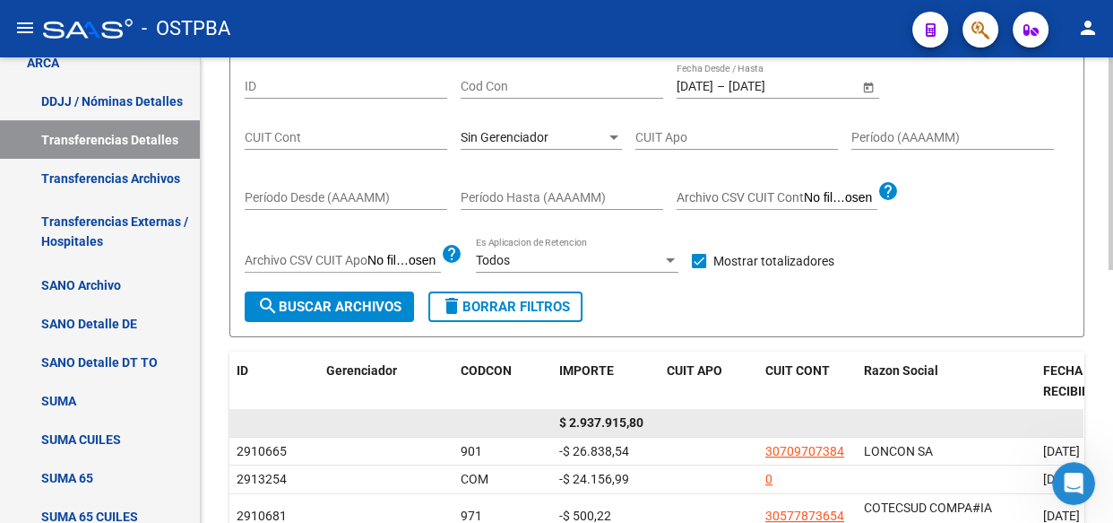
click at [624, 422] on span "$ 2.937.915,80" at bounding box center [601, 422] width 84 height 14
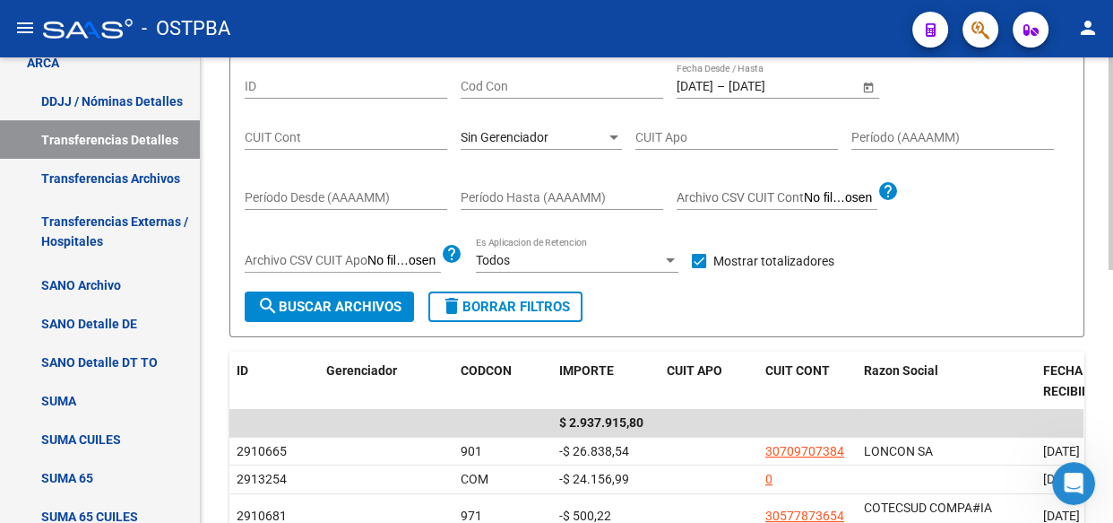
click at [536, 138] on span "Sin Gerenciador" at bounding box center [505, 137] width 88 height 14
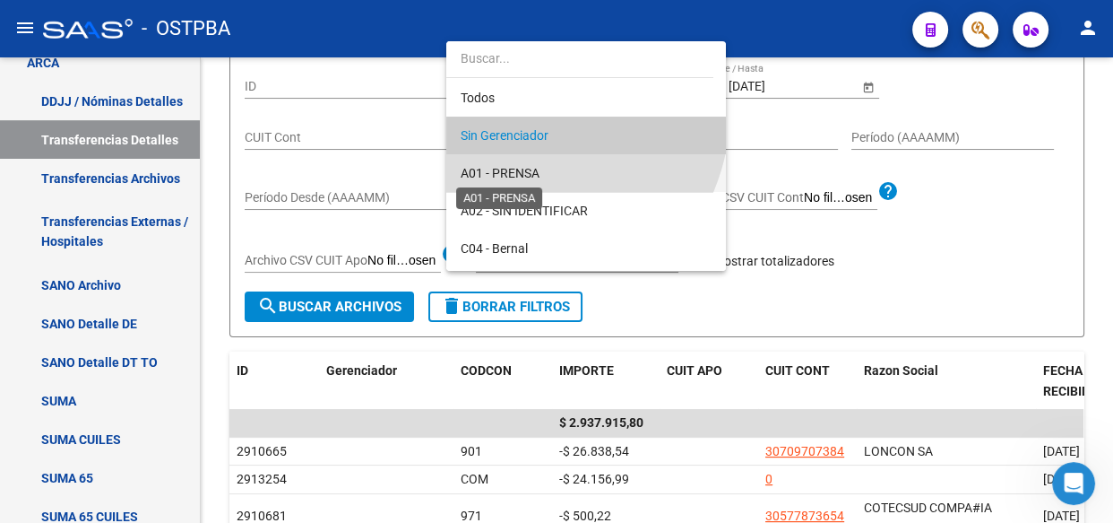
click at [517, 166] on span "A01 - PRENSA" at bounding box center [500, 173] width 79 height 14
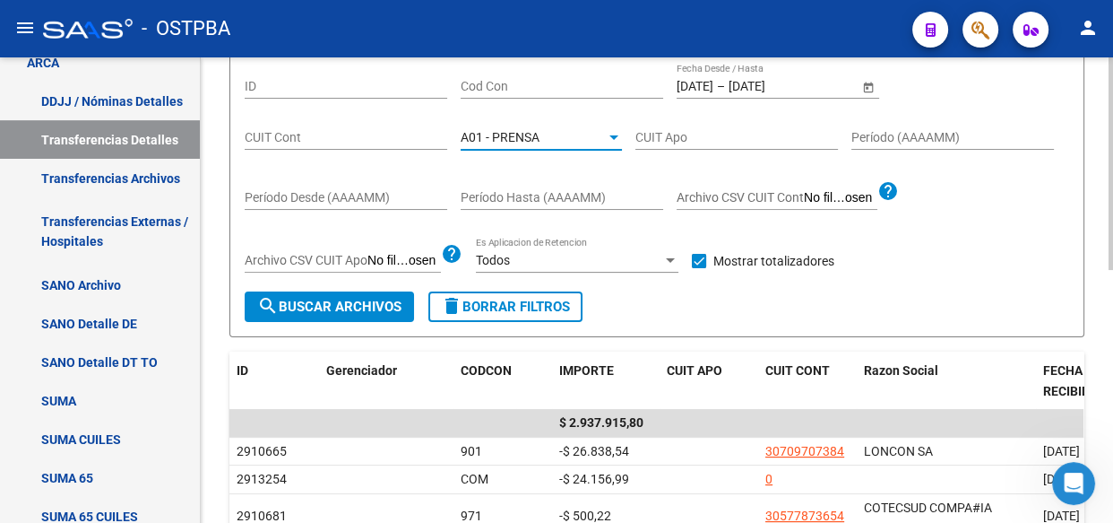
click at [320, 312] on span "search Buscar Archivos" at bounding box center [329, 307] width 144 height 16
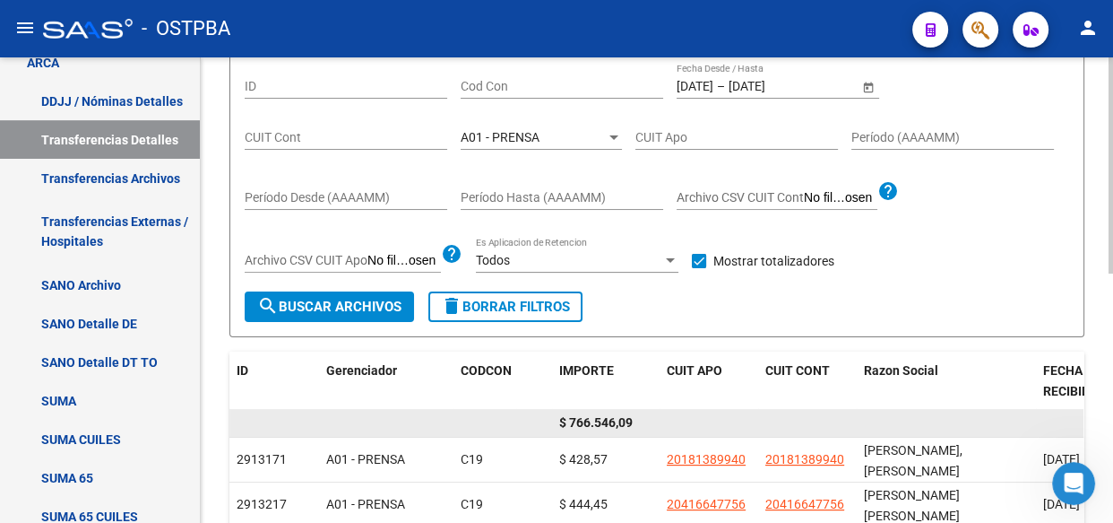
click at [602, 420] on span "$ 766.546,09" at bounding box center [596, 422] width 74 height 14
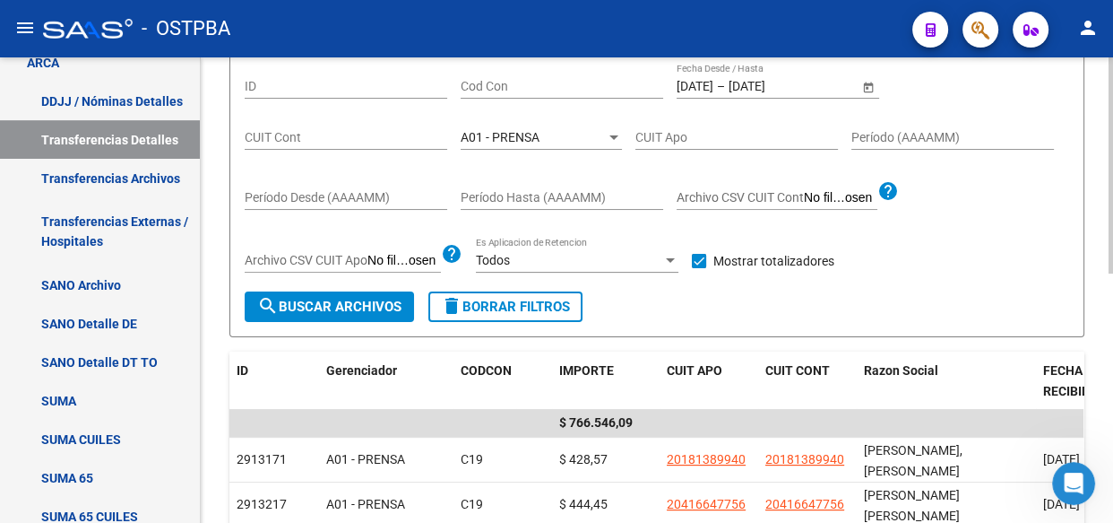
click at [519, 130] on span "A01 - PRENSA" at bounding box center [500, 137] width 79 height 14
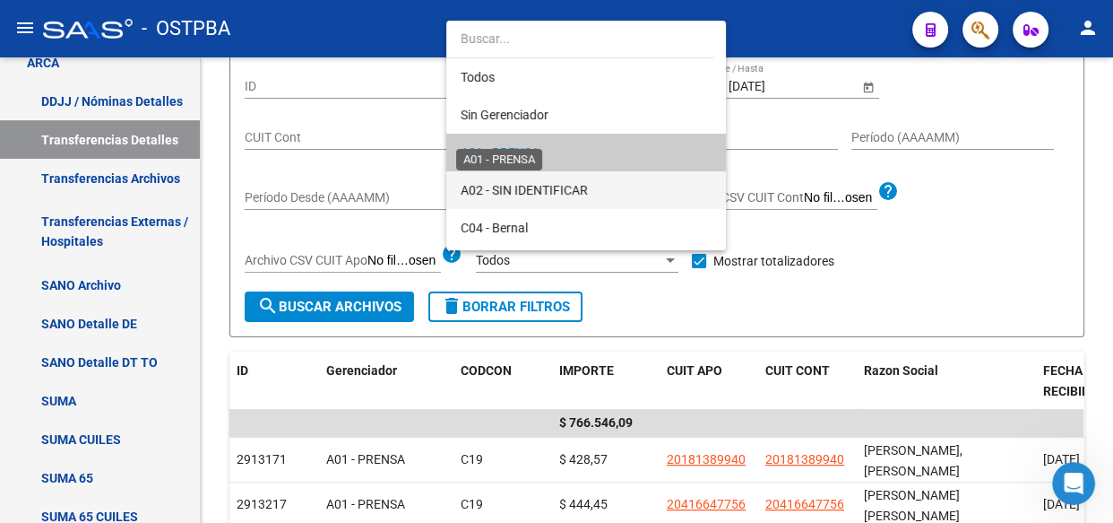
scroll to position [17, 0]
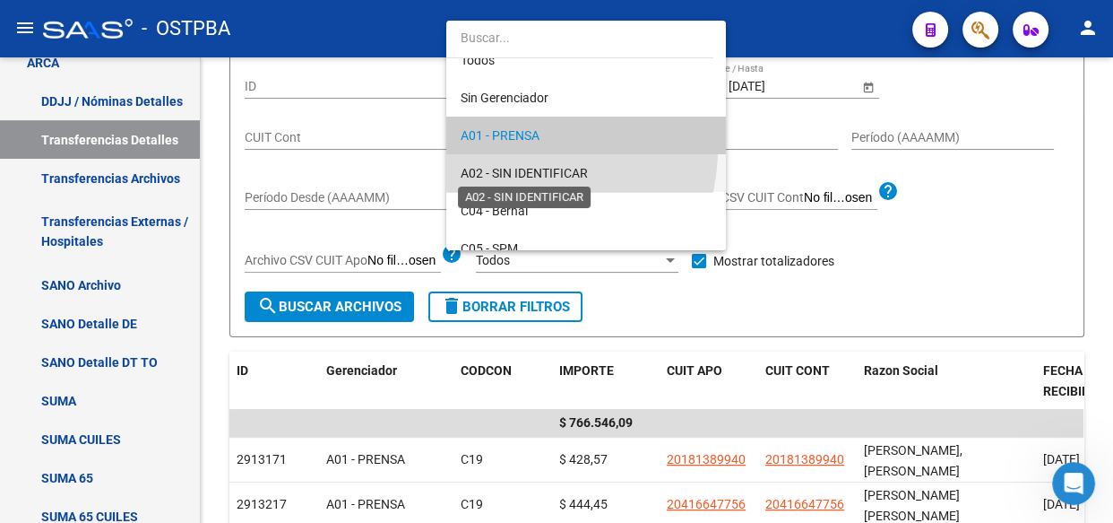
click at [507, 172] on span "A02 - SIN IDENTIFICAR" at bounding box center [524, 173] width 127 height 14
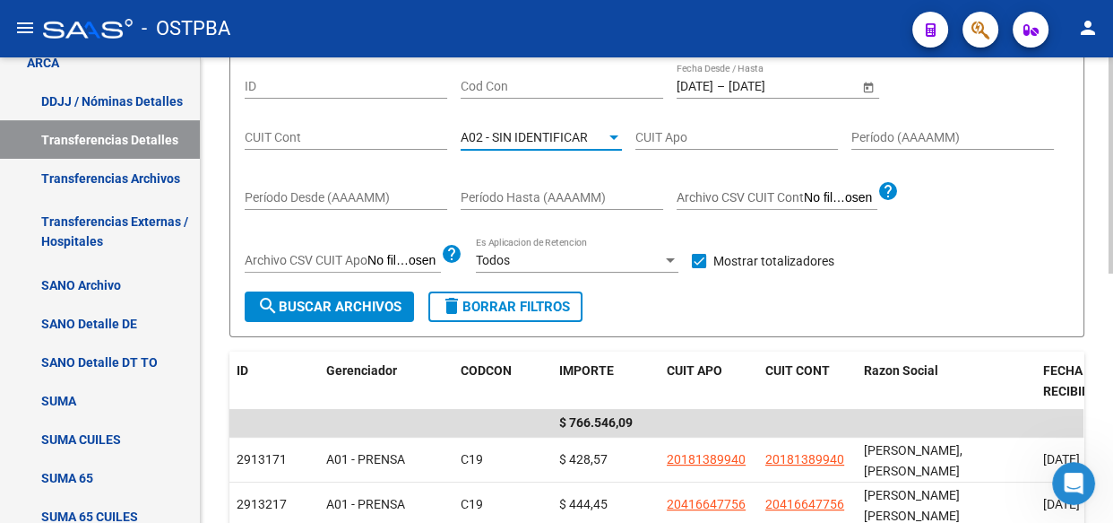
click at [353, 314] on button "search Buscar Archivos" at bounding box center [329, 306] width 169 height 30
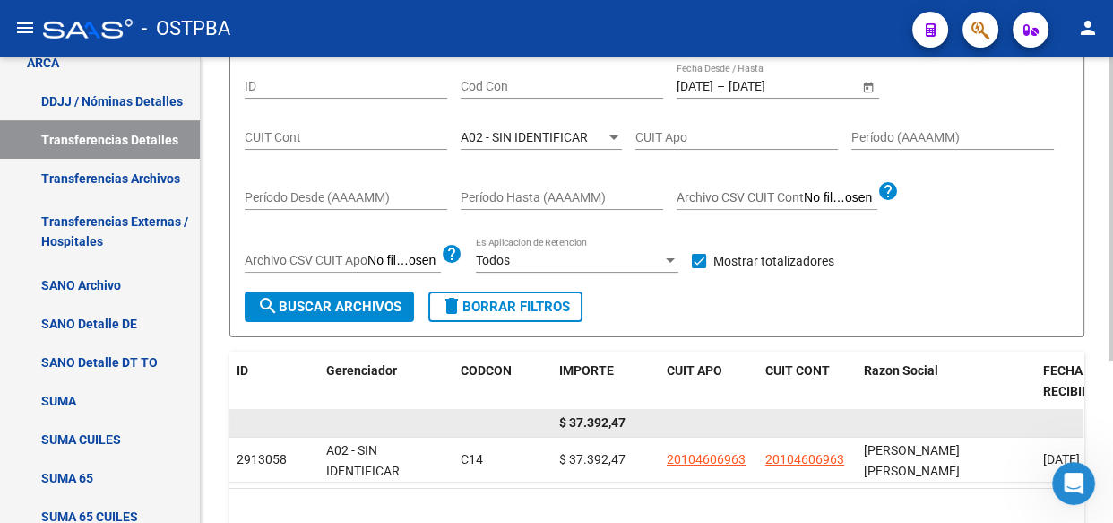
click at [593, 425] on span "$ 37.392,47" at bounding box center [592, 422] width 66 height 14
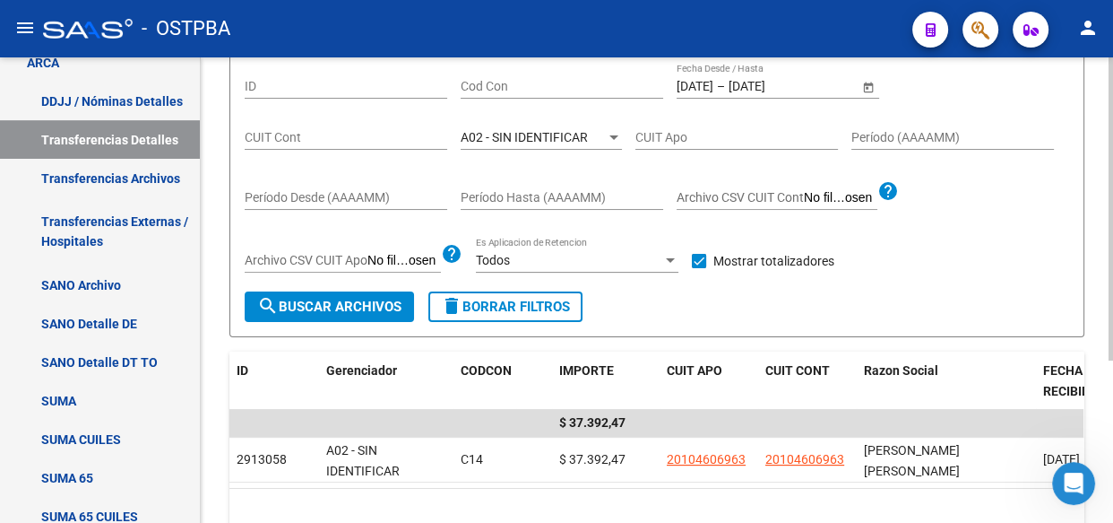
click at [509, 139] on span "A02 - SIN IDENTIFICAR" at bounding box center [524, 137] width 127 height 14
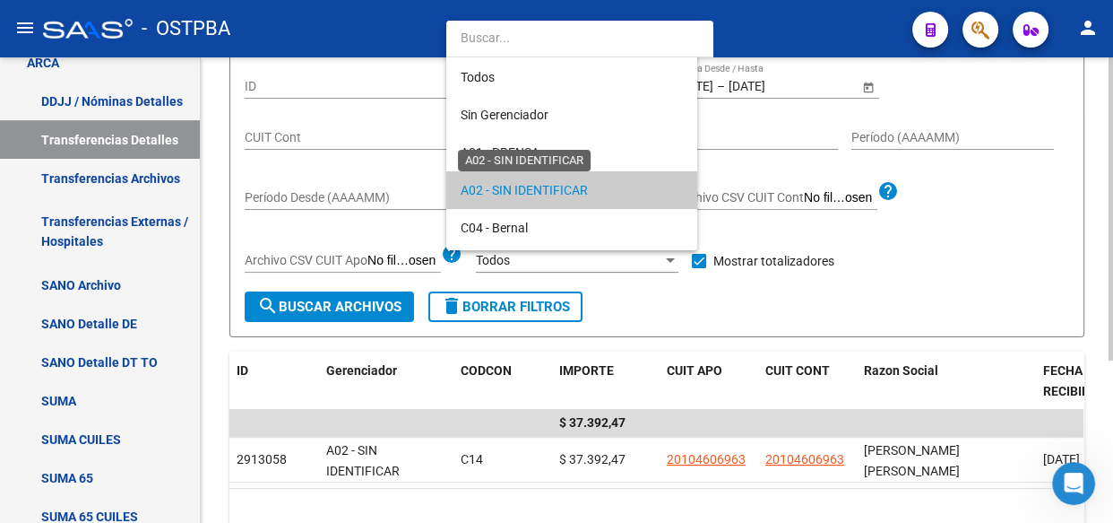
scroll to position [54, 0]
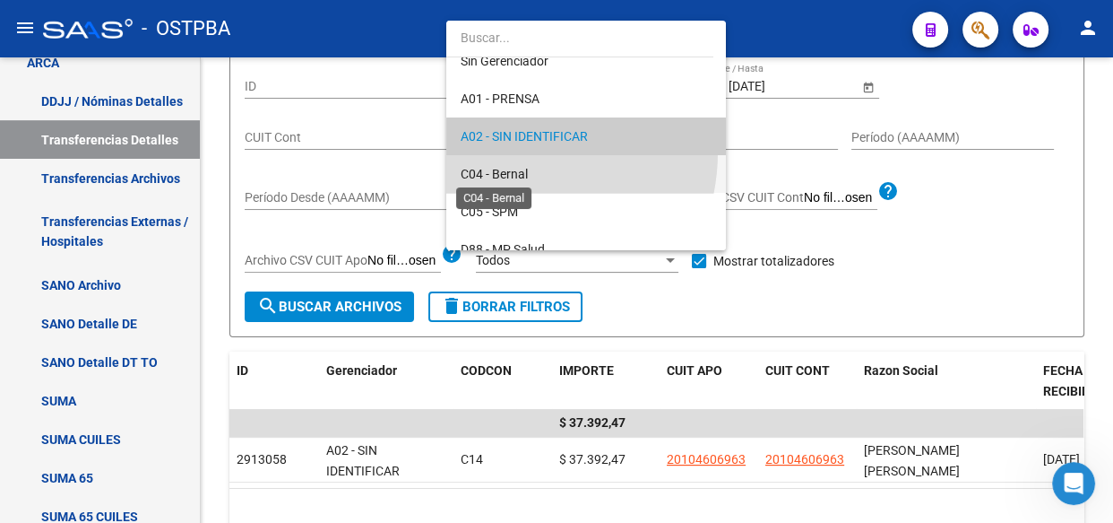
click at [506, 176] on span "C04 - Bernal" at bounding box center [494, 174] width 67 height 14
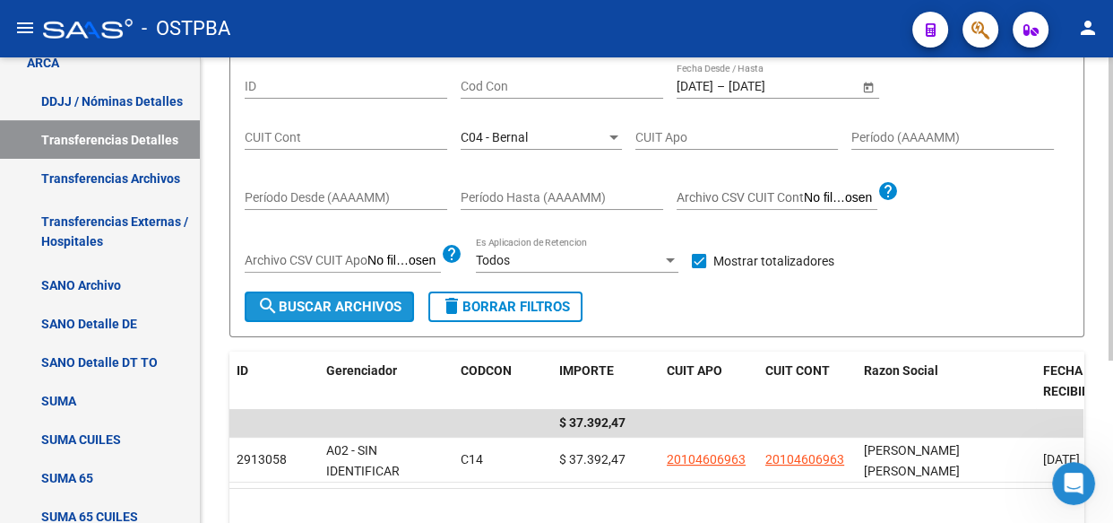
click at [328, 316] on button "search Buscar Archivos" at bounding box center [329, 306] width 169 height 30
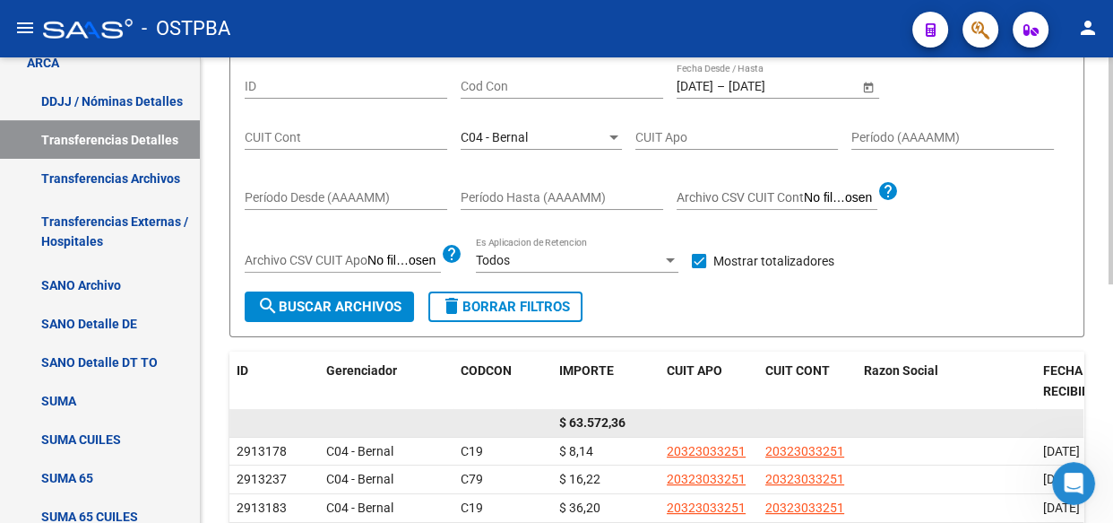
click at [603, 424] on span "$ 63.572,36" at bounding box center [592, 422] width 66 height 14
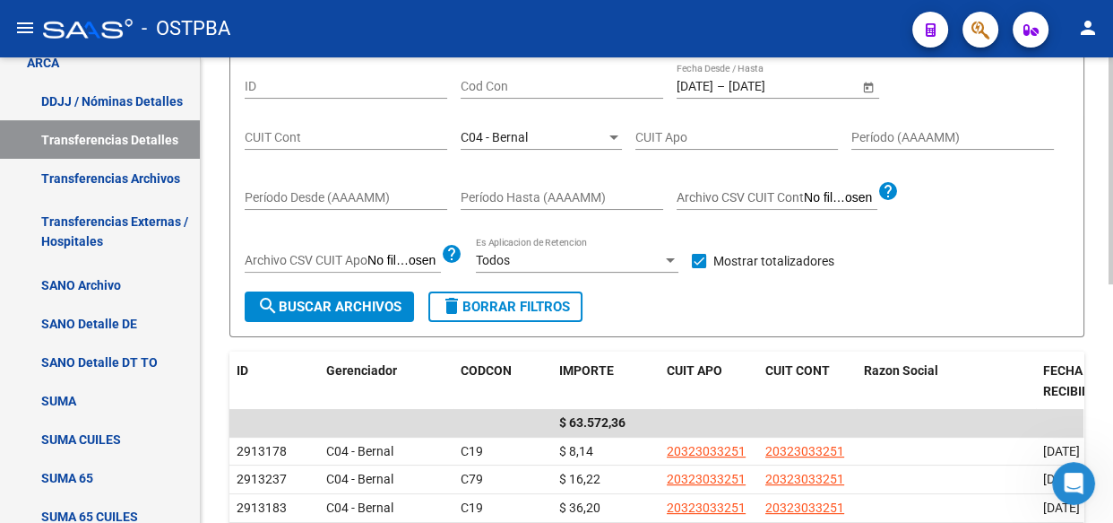
click at [510, 135] on span "C04 - Bernal" at bounding box center [494, 137] width 67 height 14
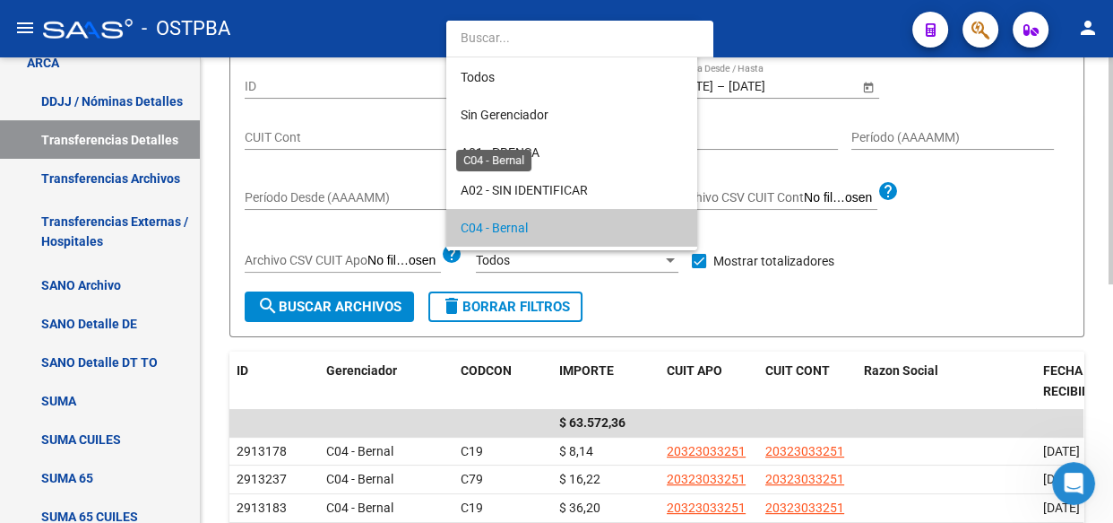
scroll to position [91, 0]
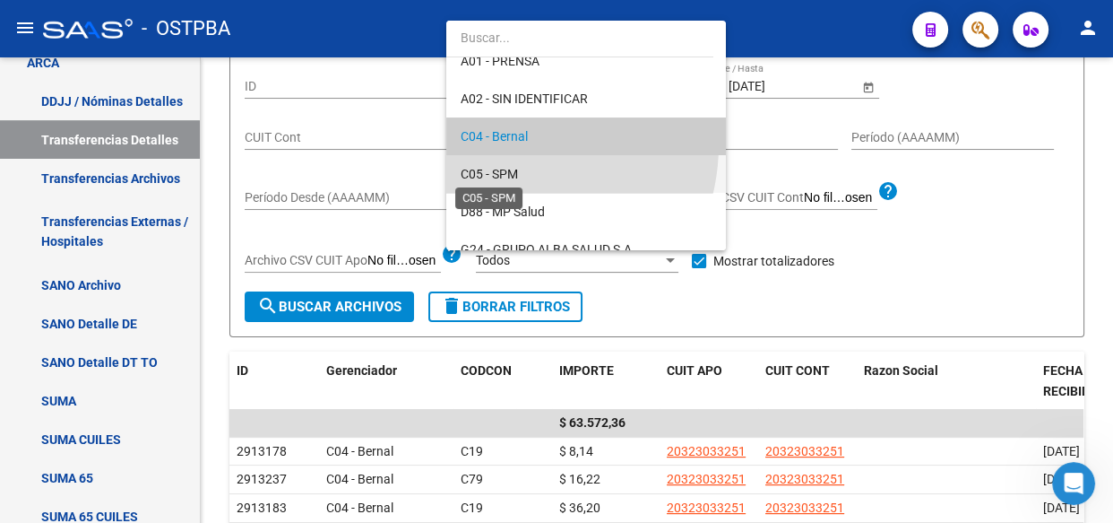
click at [503, 168] on span "C05 - SPM" at bounding box center [489, 174] width 57 height 14
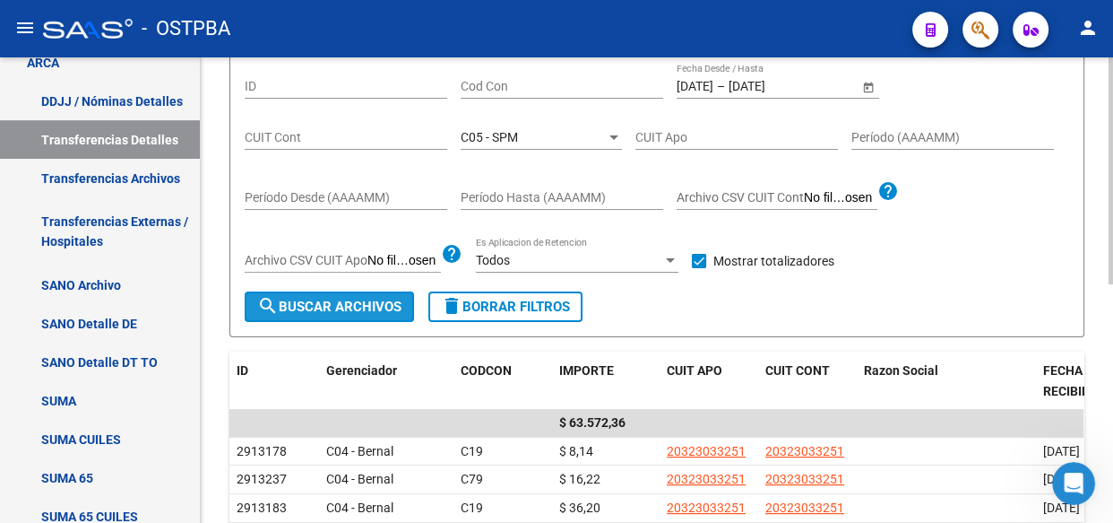
click at [324, 306] on span "search Buscar Archivos" at bounding box center [329, 307] width 144 height 16
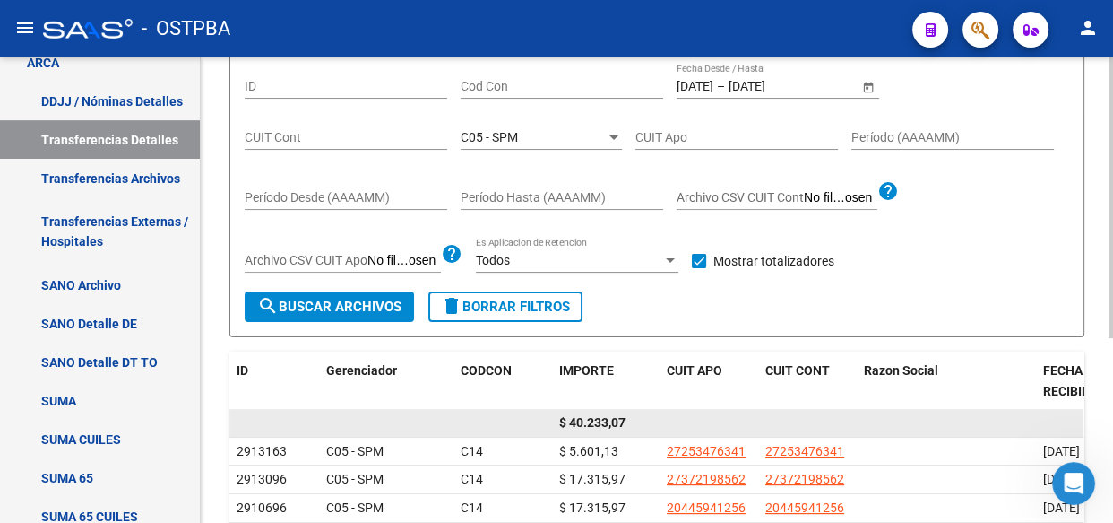
click at [595, 425] on span "$ 40.233,07" at bounding box center [592, 422] width 66 height 14
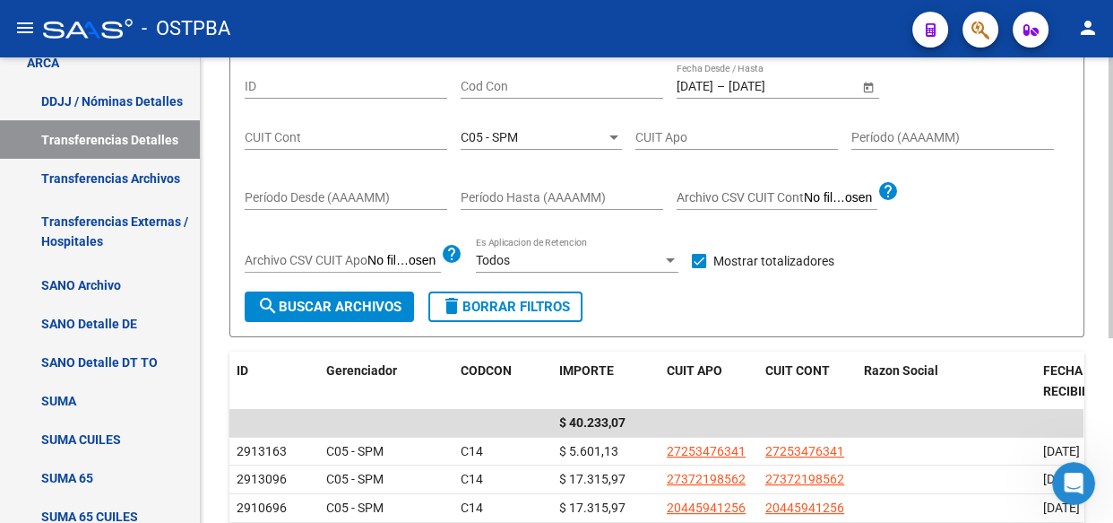
click at [513, 141] on span "C05 - SPM" at bounding box center [489, 137] width 57 height 14
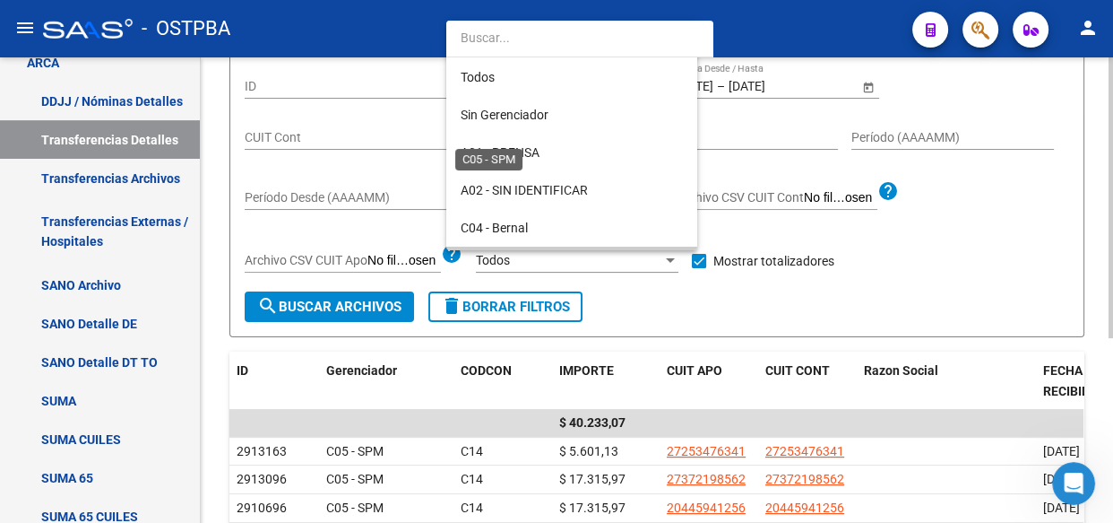
scroll to position [130, 0]
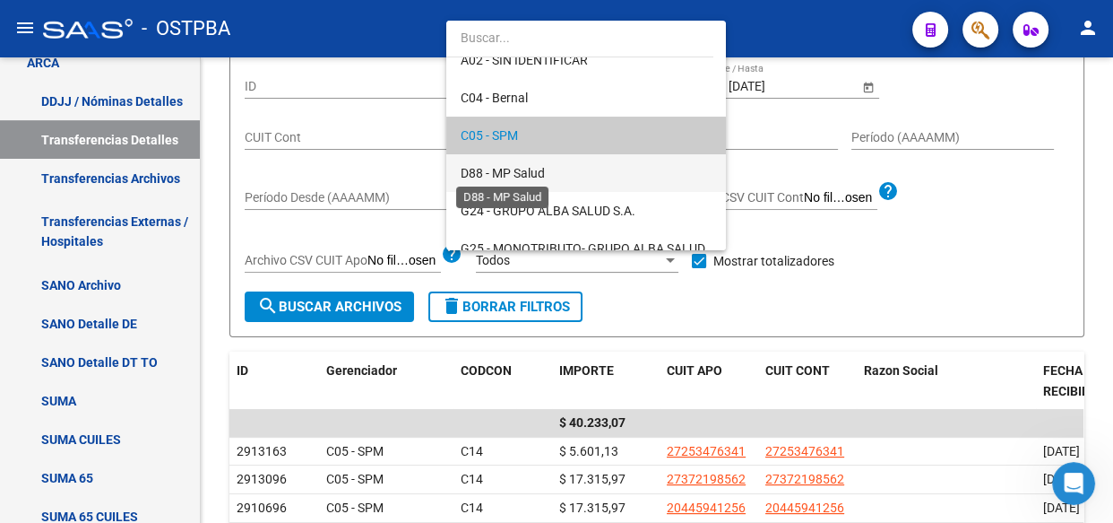
click at [507, 167] on span "D88 - MP Salud" at bounding box center [503, 173] width 84 height 14
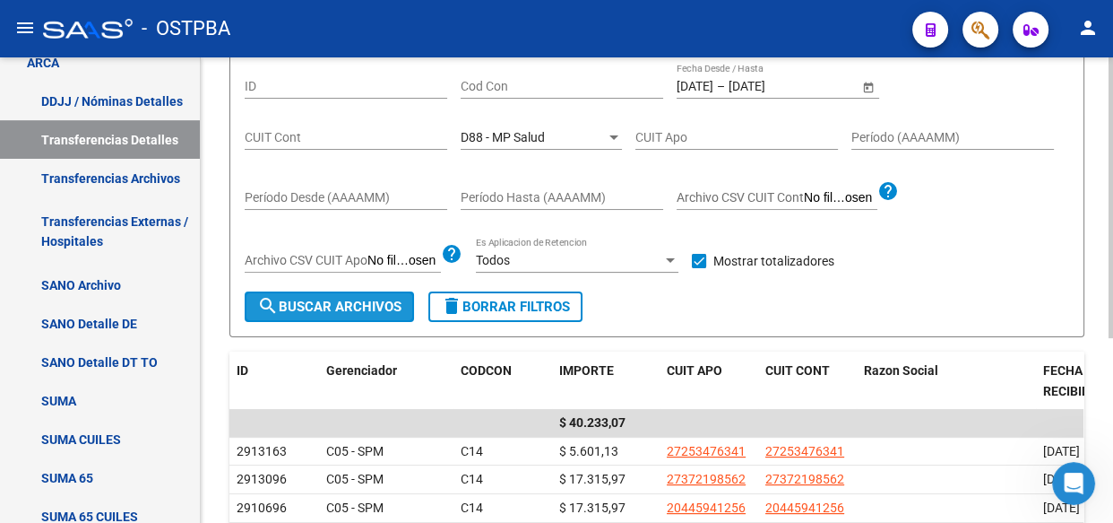
click at [372, 305] on span "search Buscar Archivos" at bounding box center [329, 307] width 144 height 16
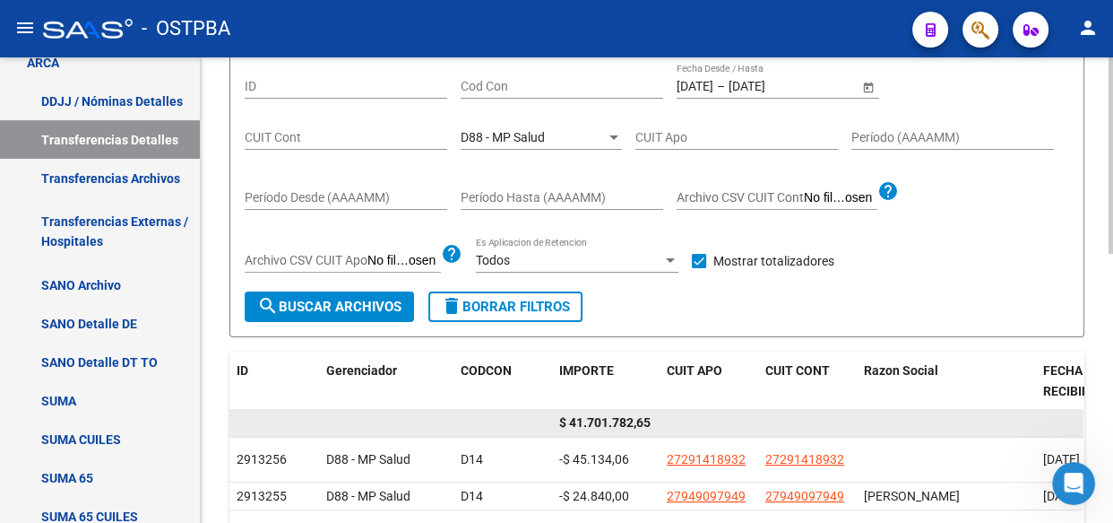
click at [614, 420] on span "$ 41.701.782,65" at bounding box center [604, 422] width 91 height 14
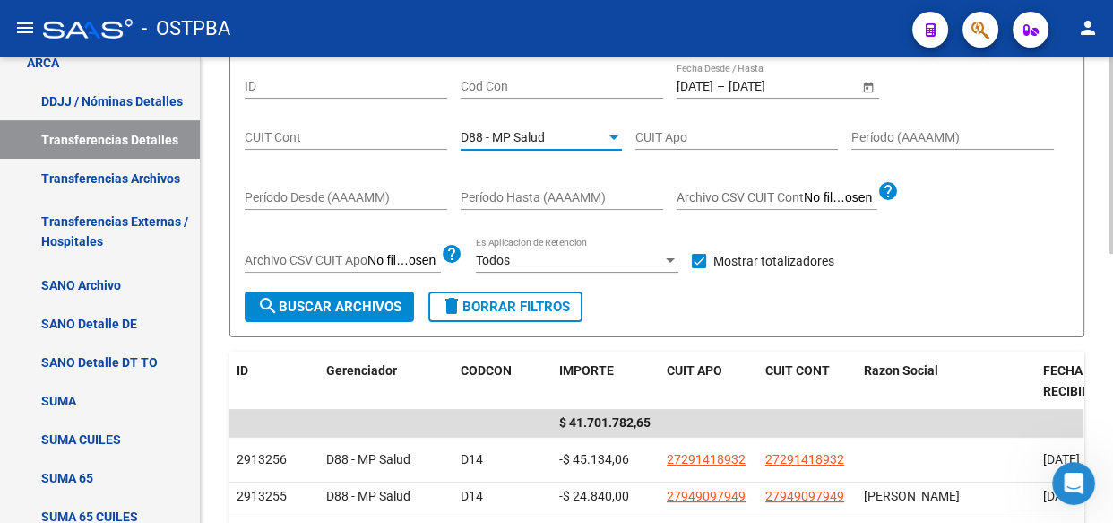
click at [533, 130] on span "D88 - MP Salud" at bounding box center [503, 137] width 84 height 14
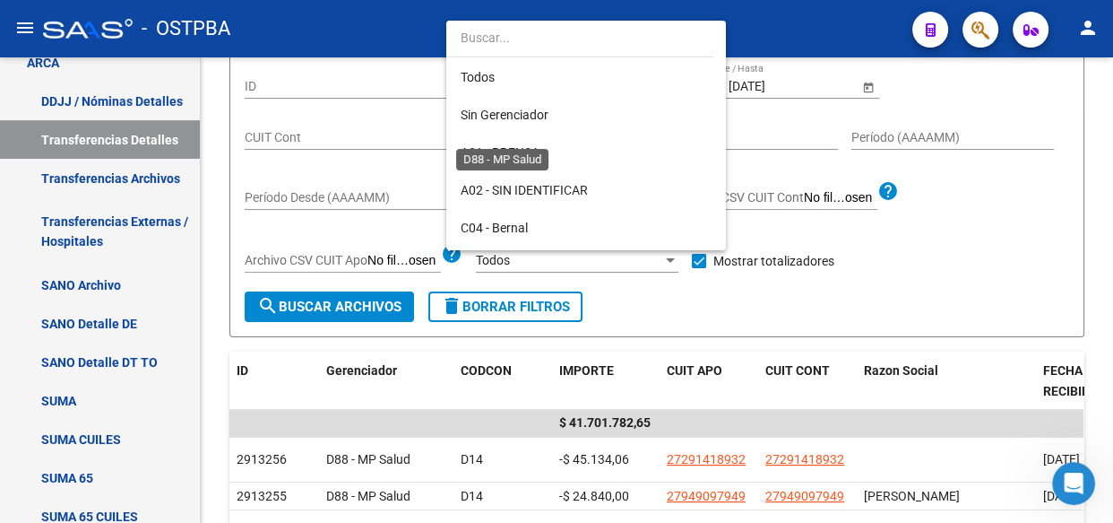
scroll to position [168, 0]
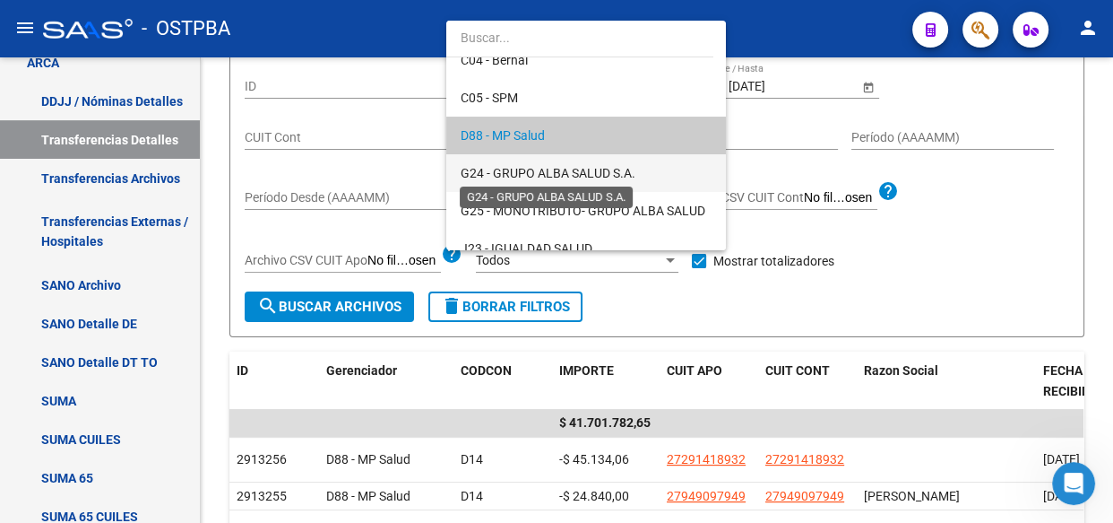
click at [523, 169] on span "G24 - GRUPO ALBA SALUD S.A." at bounding box center [548, 173] width 175 height 14
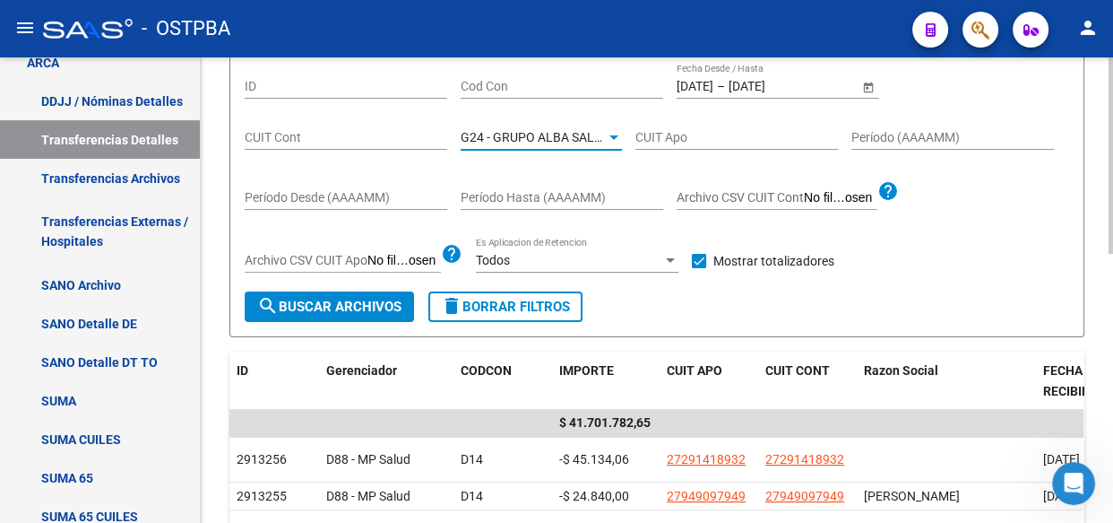
click at [329, 310] on span "search Buscar Archivos" at bounding box center [329, 307] width 144 height 16
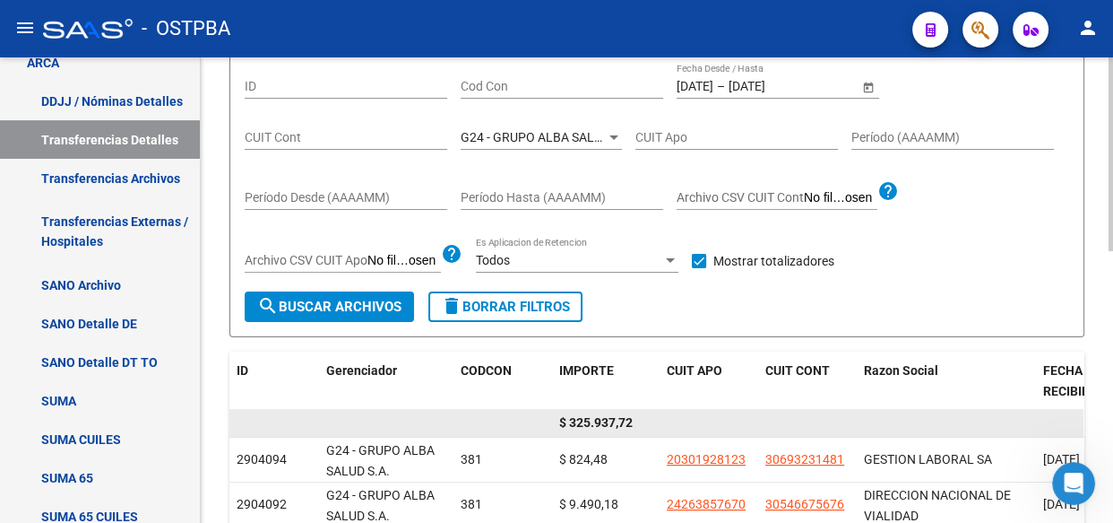
click at [608, 417] on span "$ 325.937,72" at bounding box center [596, 422] width 74 height 14
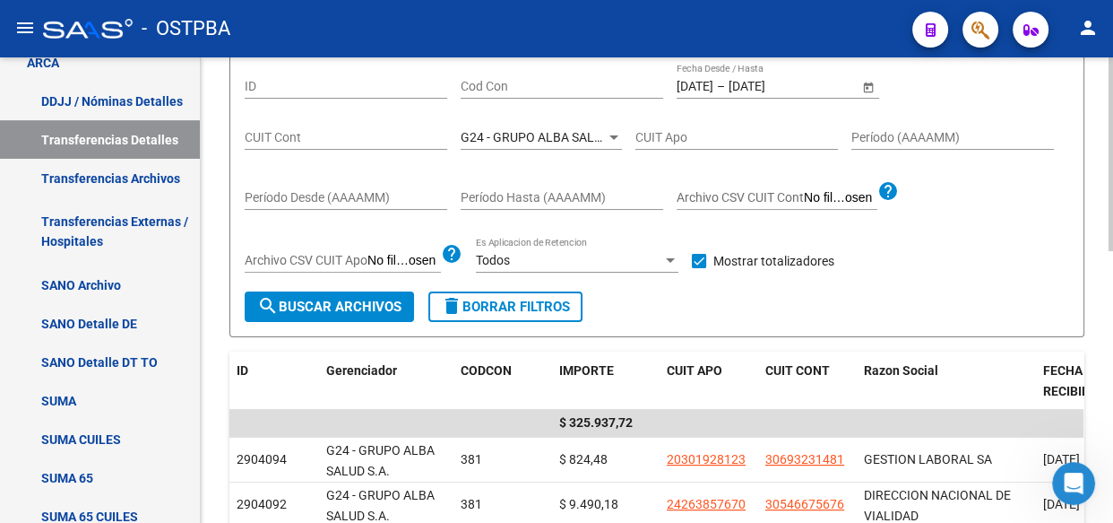
click at [532, 130] on span "G24 - GRUPO ALBA SALUD S.A." at bounding box center [548, 137] width 175 height 14
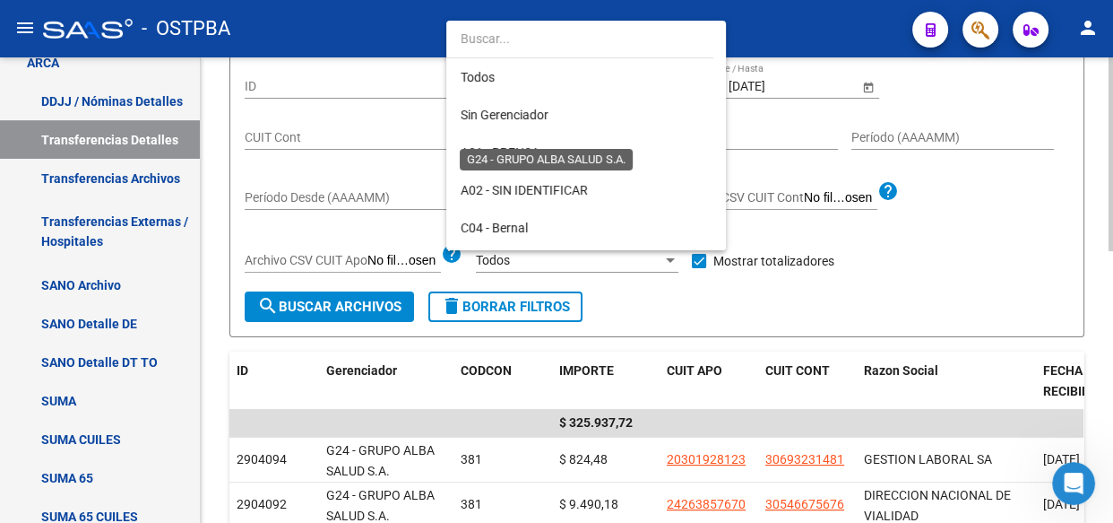
scroll to position [205, 0]
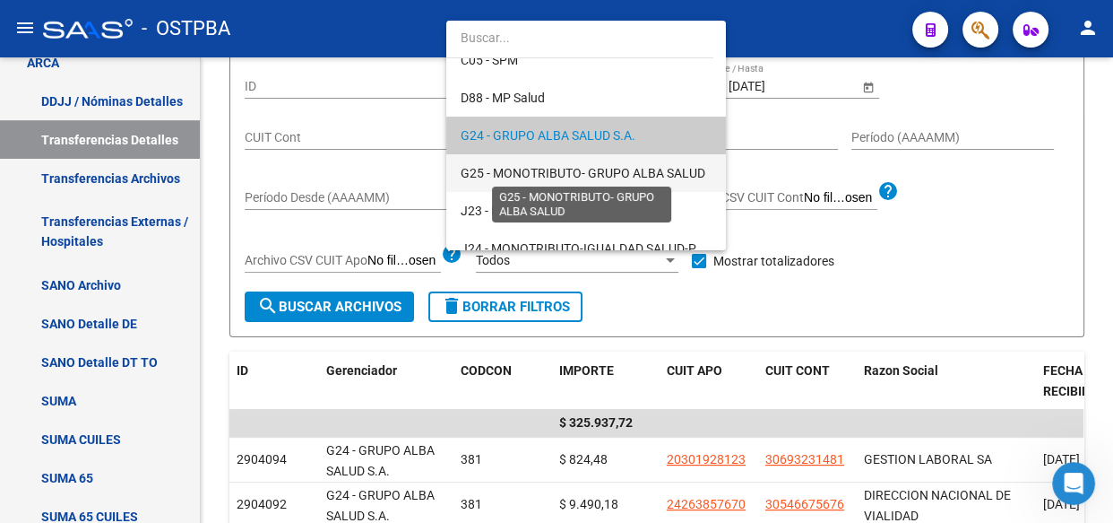
click at [532, 169] on span "G25 - MONOTRIBUTO- GRUPO ALBA SALUD" at bounding box center [583, 173] width 245 height 14
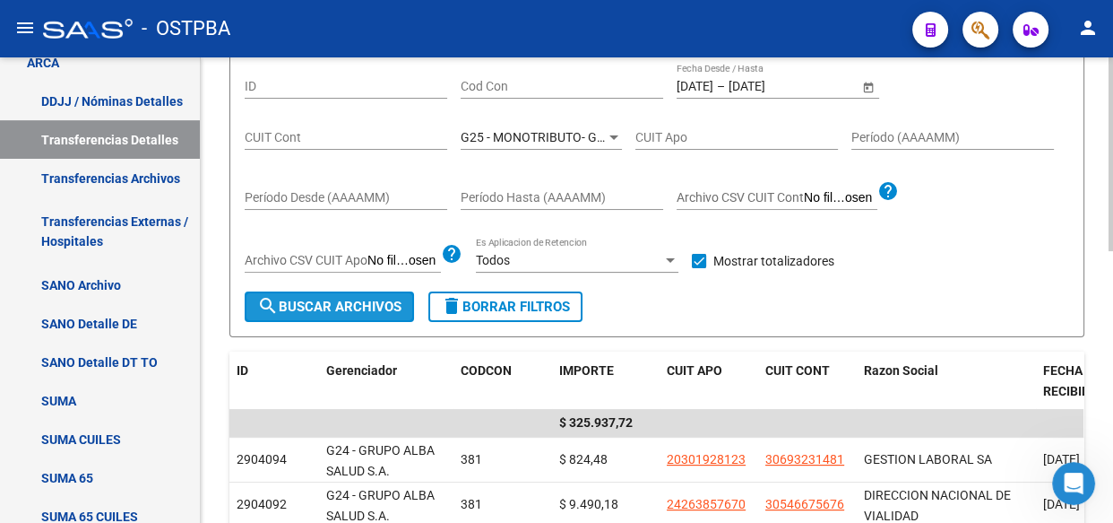
click at [356, 312] on span "search Buscar Archivos" at bounding box center [329, 307] width 144 height 16
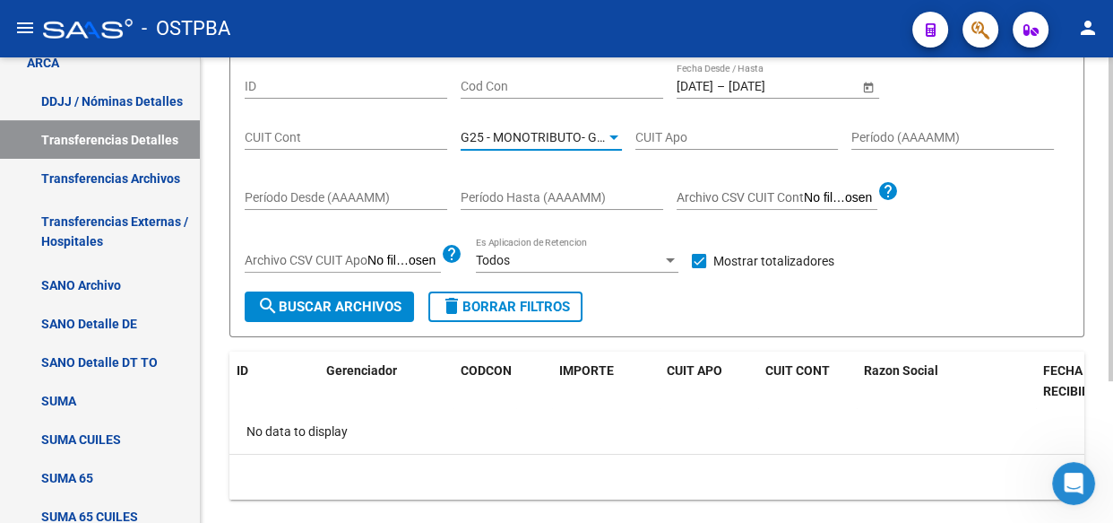
click at [562, 130] on span "G25 - MONOTRIBUTO- GRUPO ALBA SALUD" at bounding box center [583, 137] width 245 height 14
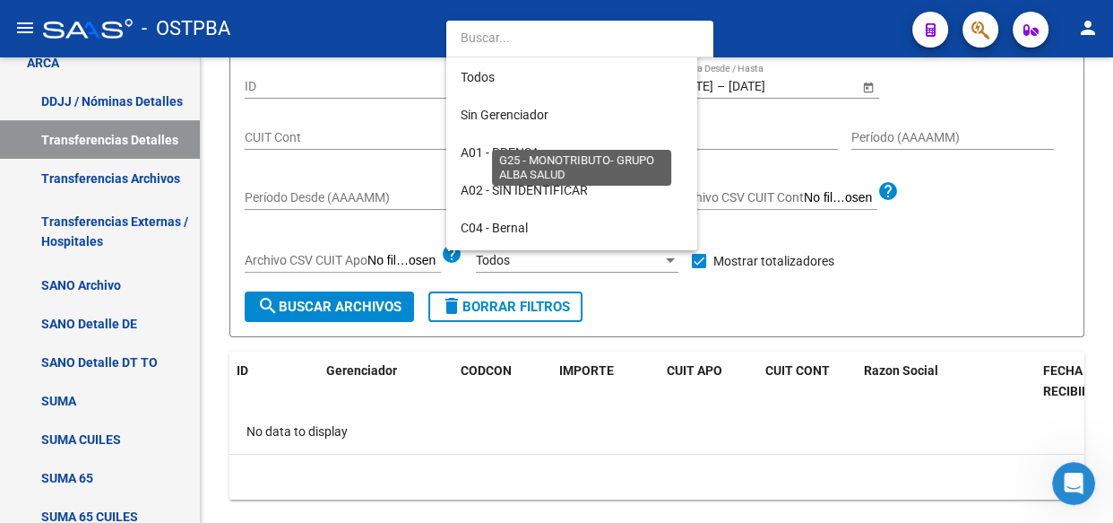
scroll to position [242, 0]
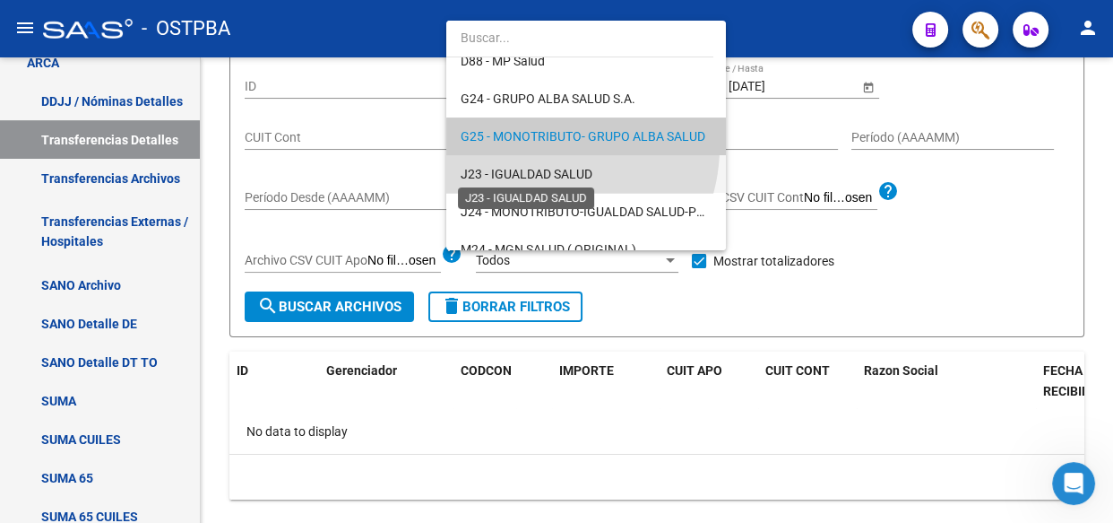
click at [544, 170] on span "J23 - IGUALDAD SALUD" at bounding box center [527, 174] width 132 height 14
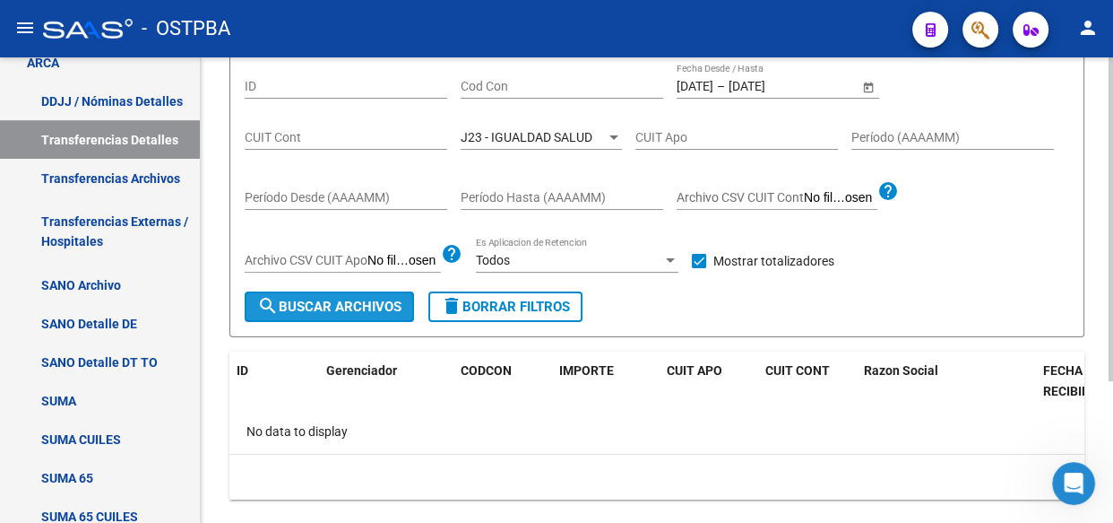
click at [332, 299] on span "search Buscar Archivos" at bounding box center [329, 307] width 144 height 16
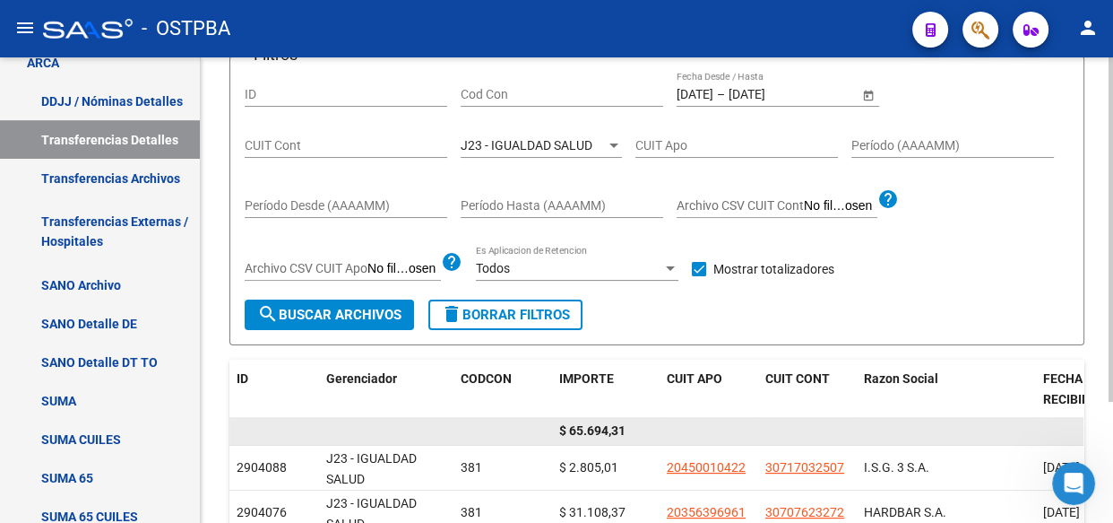
scroll to position [170, 0]
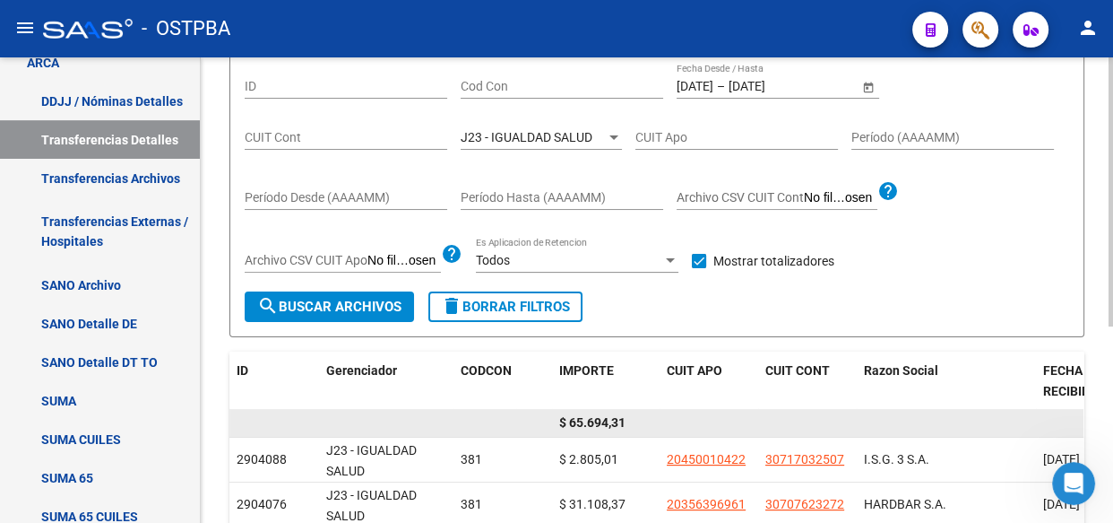
click at [584, 426] on span "$ 65.694,31" at bounding box center [592, 422] width 66 height 14
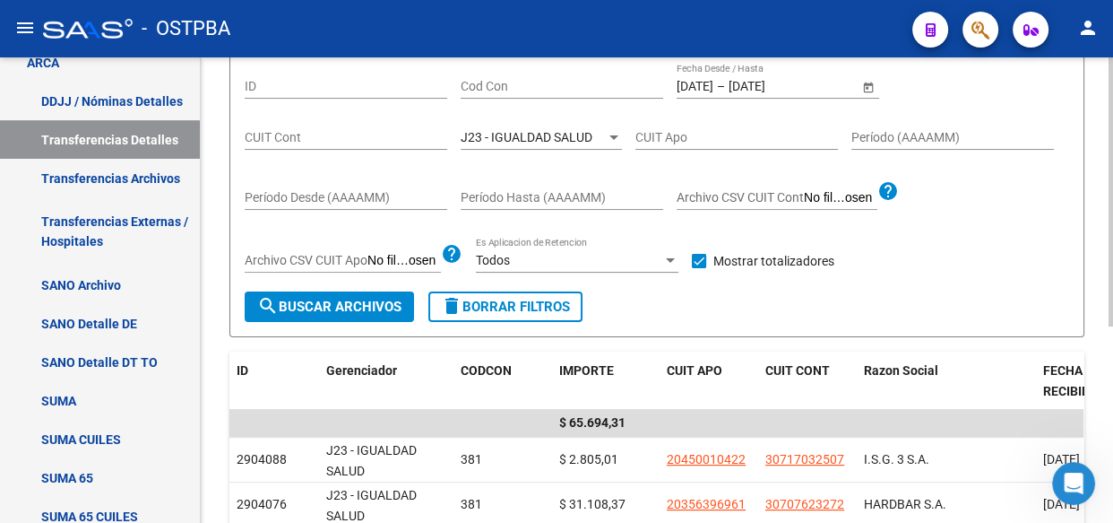
click at [526, 130] on span "J23 - IGUALDAD SALUD" at bounding box center [527, 137] width 132 height 14
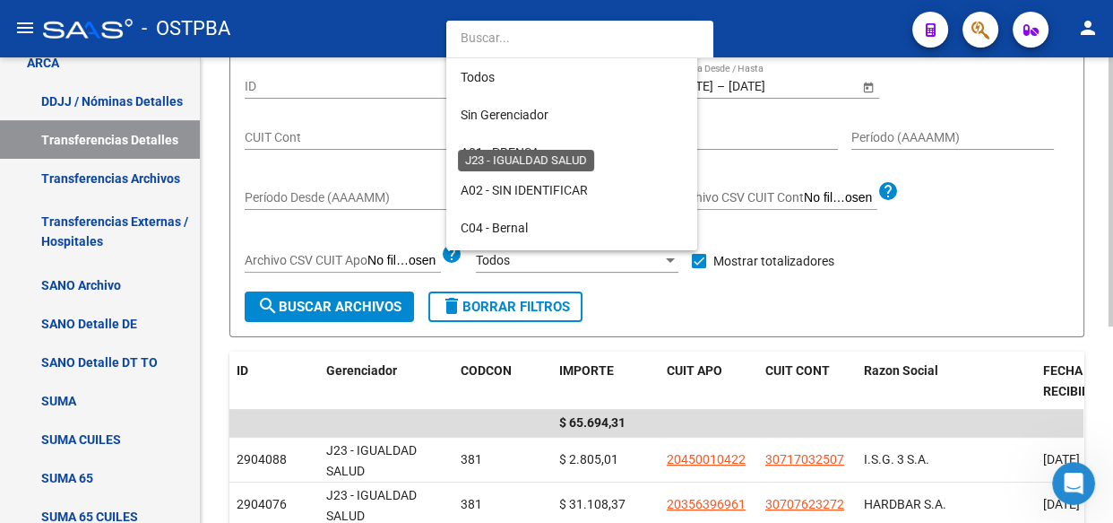
scroll to position [280, 0]
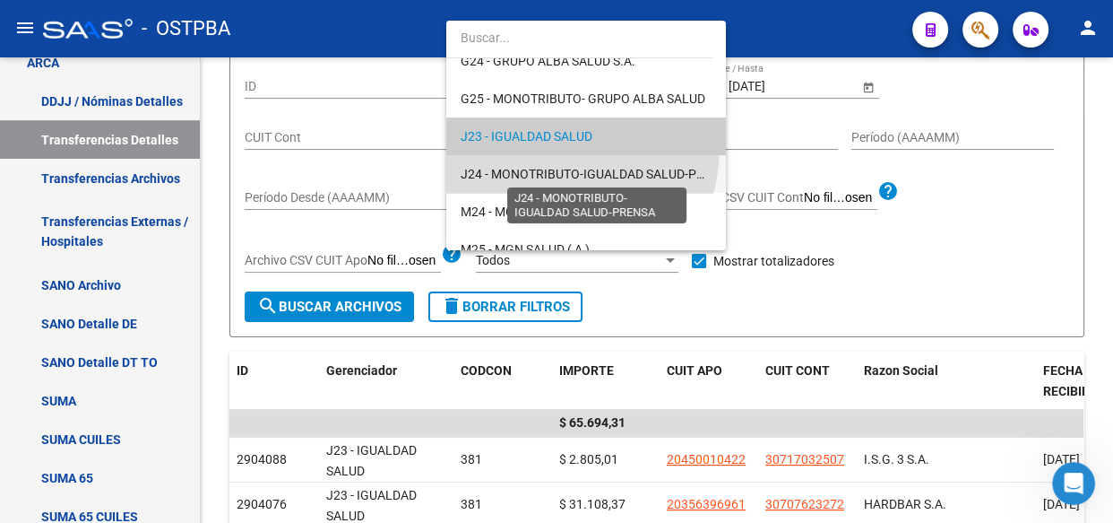
click at [531, 169] on span "J24 - MONOTRIBUTO-IGUALDAD SALUD-PRENSA" at bounding box center [598, 174] width 275 height 14
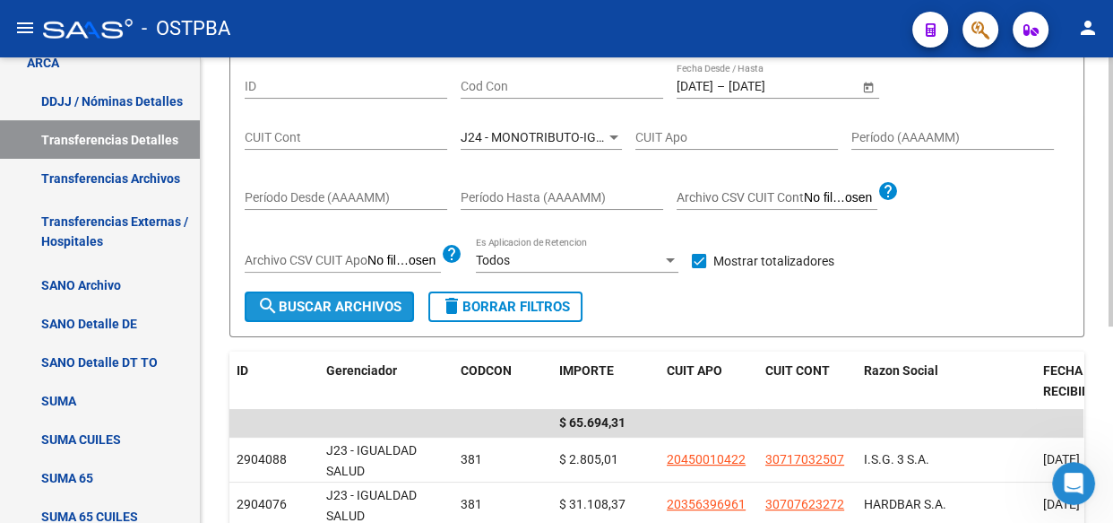
click at [383, 299] on span "search Buscar Archivos" at bounding box center [329, 307] width 144 height 16
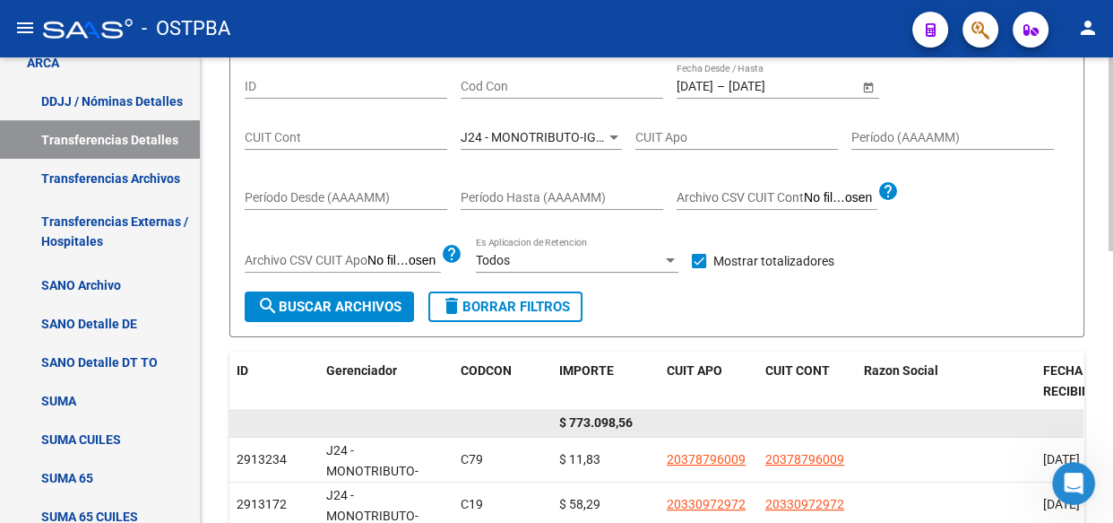
click at [605, 421] on span "$ 773.098,56" at bounding box center [596, 422] width 74 height 14
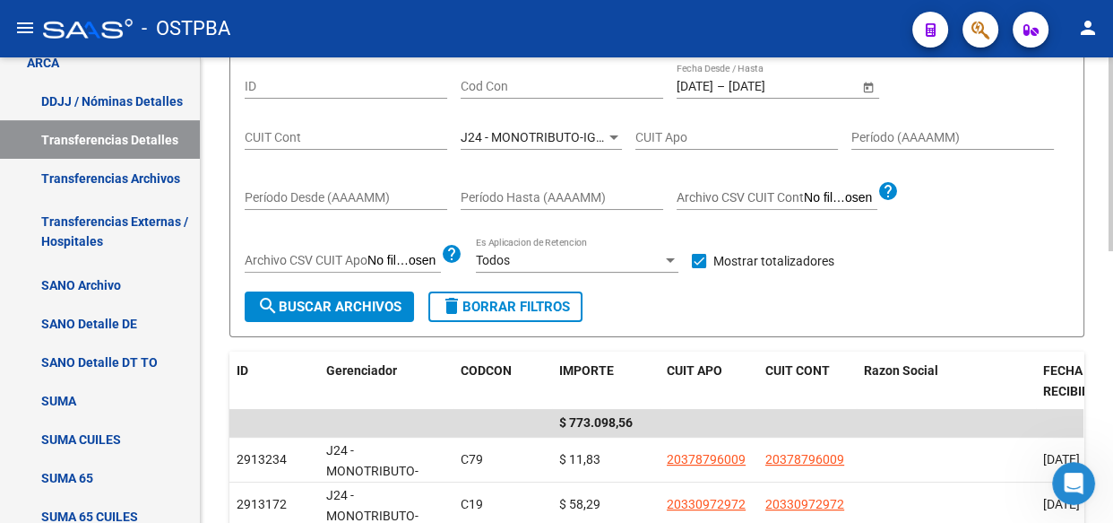
click at [497, 143] on div "J24 - MONOTRIBUTO-IGUALDAD SALUD-PRENSA Seleccionar Gerenciador" at bounding box center [541, 132] width 161 height 36
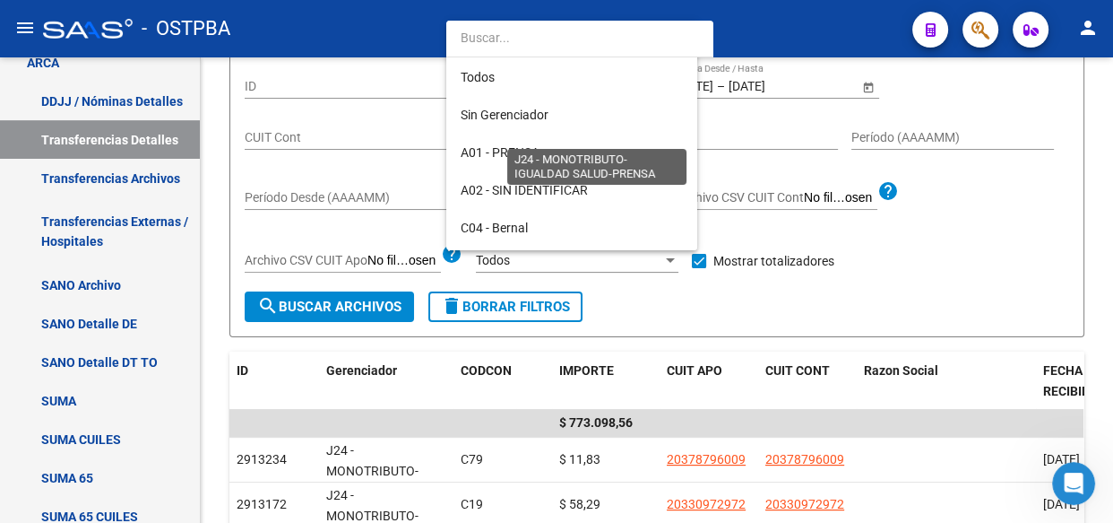
scroll to position [318, 0]
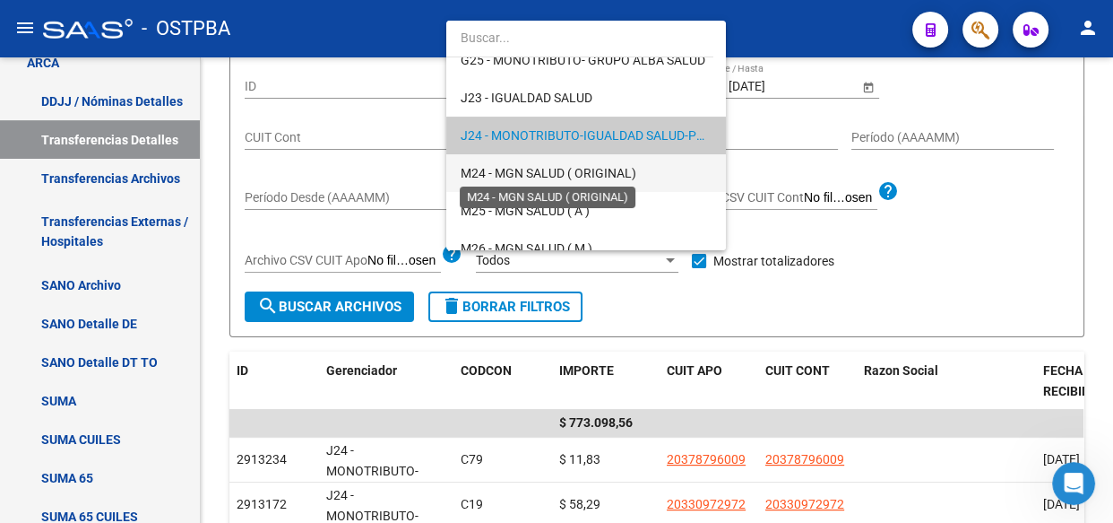
click at [507, 166] on span "M24 - MGN SALUD ( ORIGINAL)" at bounding box center [549, 173] width 176 height 14
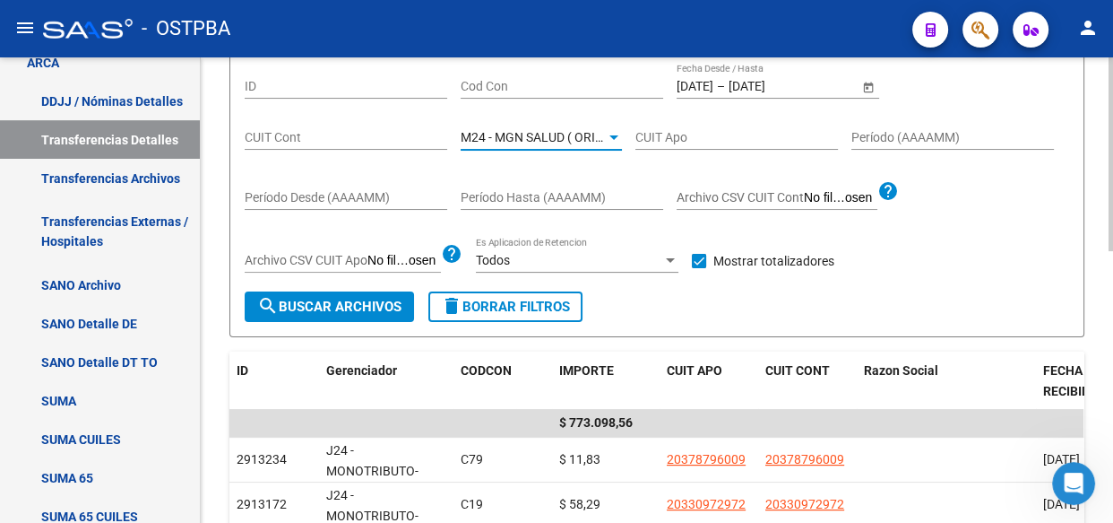
click at [359, 300] on span "search Buscar Archivos" at bounding box center [329, 307] width 144 height 16
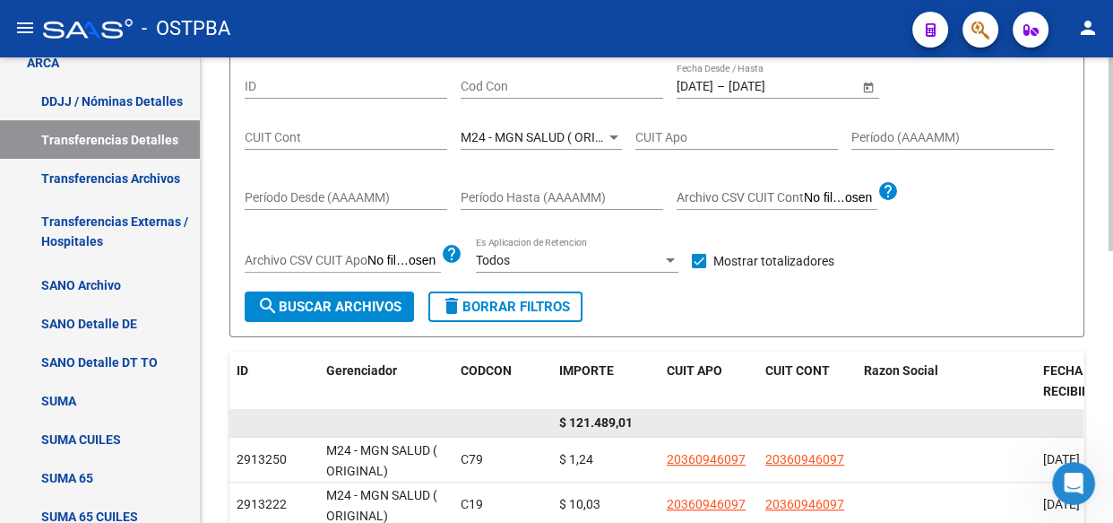
click at [611, 421] on span "$ 121.489,01" at bounding box center [596, 422] width 74 height 14
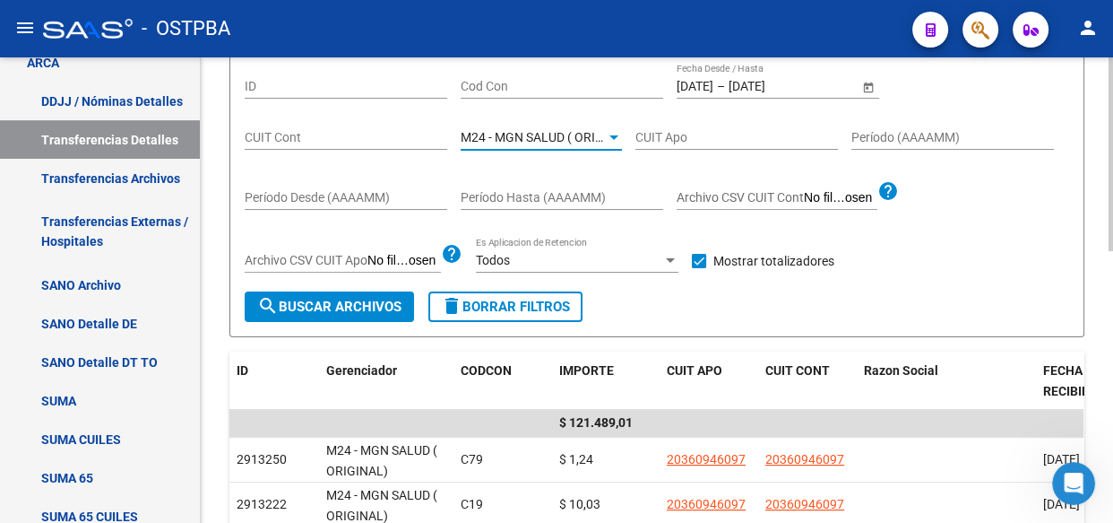
click at [539, 139] on span "M24 - MGN SALUD ( ORIGINAL)" at bounding box center [549, 137] width 176 height 14
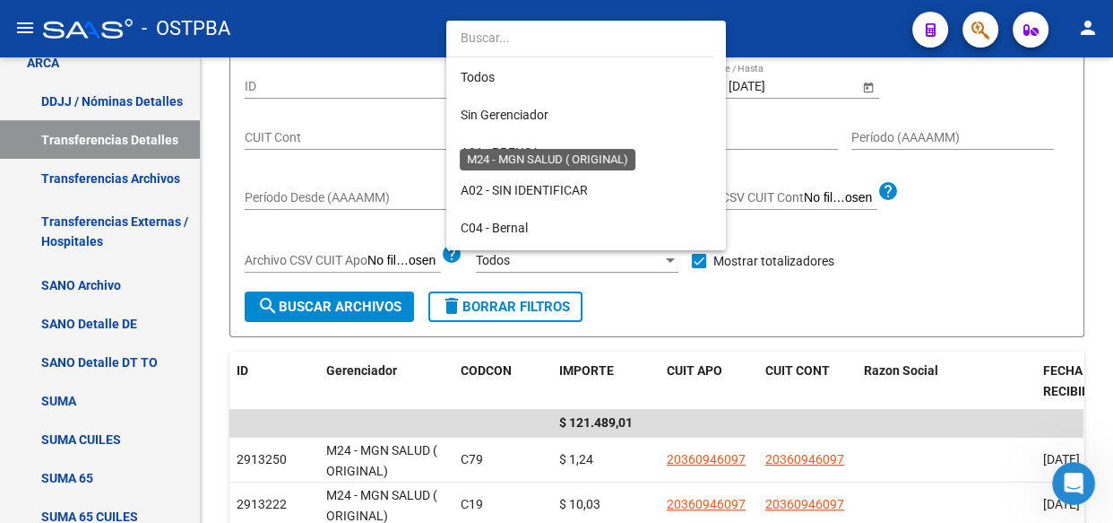
scroll to position [356, 0]
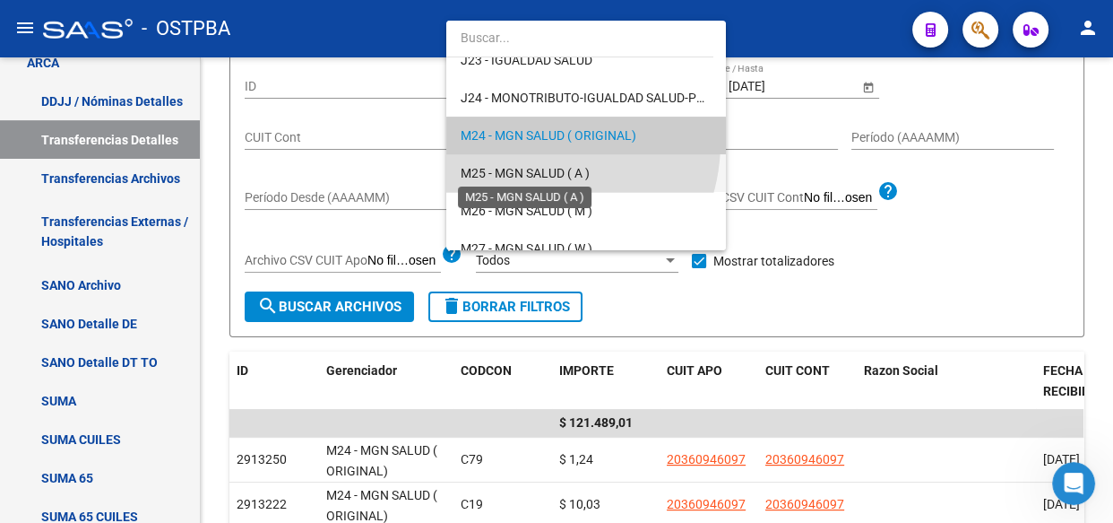
click at [530, 166] on span "M25 - MGN SALUD ( A )" at bounding box center [525, 173] width 129 height 14
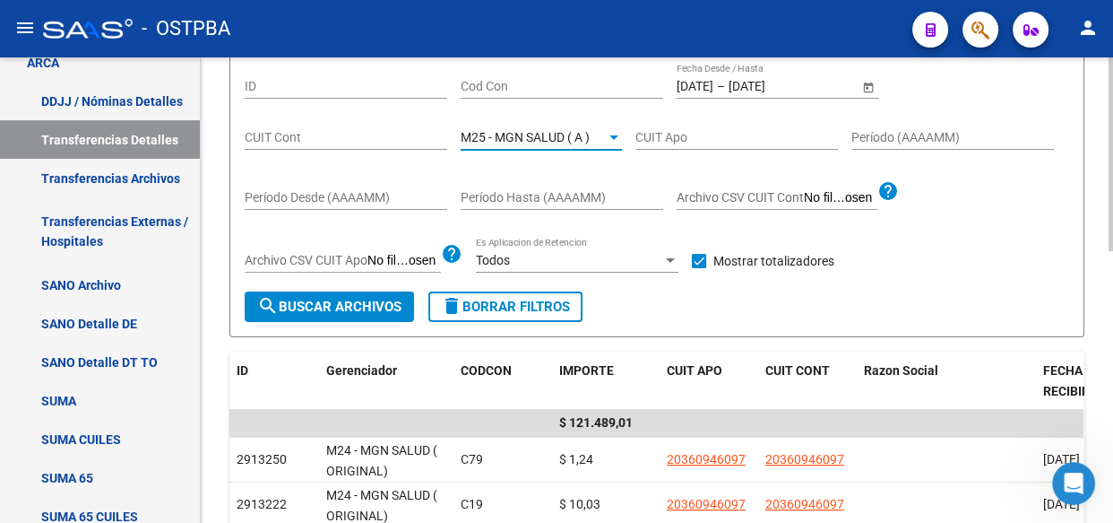
click at [387, 299] on span "search Buscar Archivos" at bounding box center [329, 307] width 144 height 16
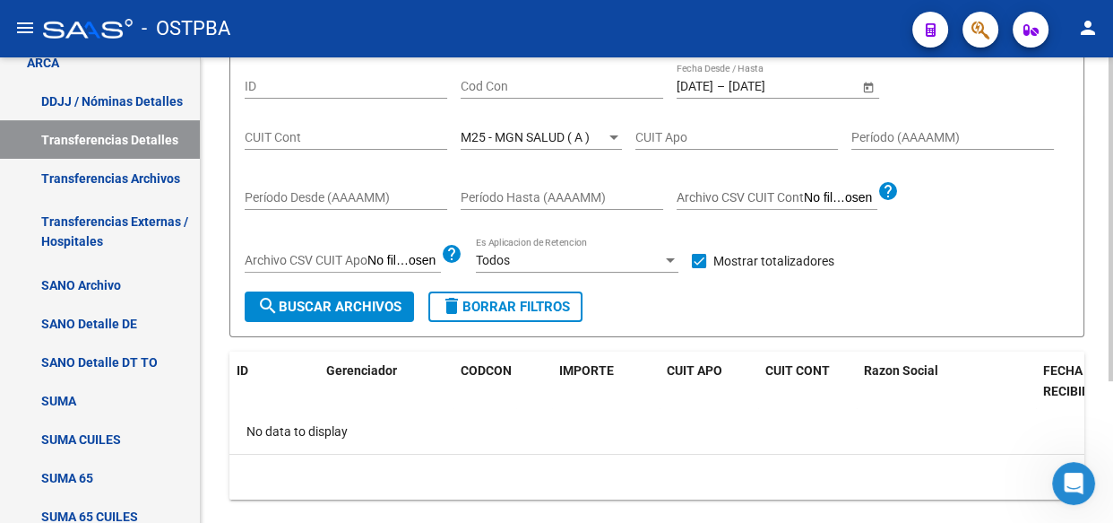
click at [530, 134] on span "M25 - MGN SALUD ( A )" at bounding box center [525, 137] width 129 height 14
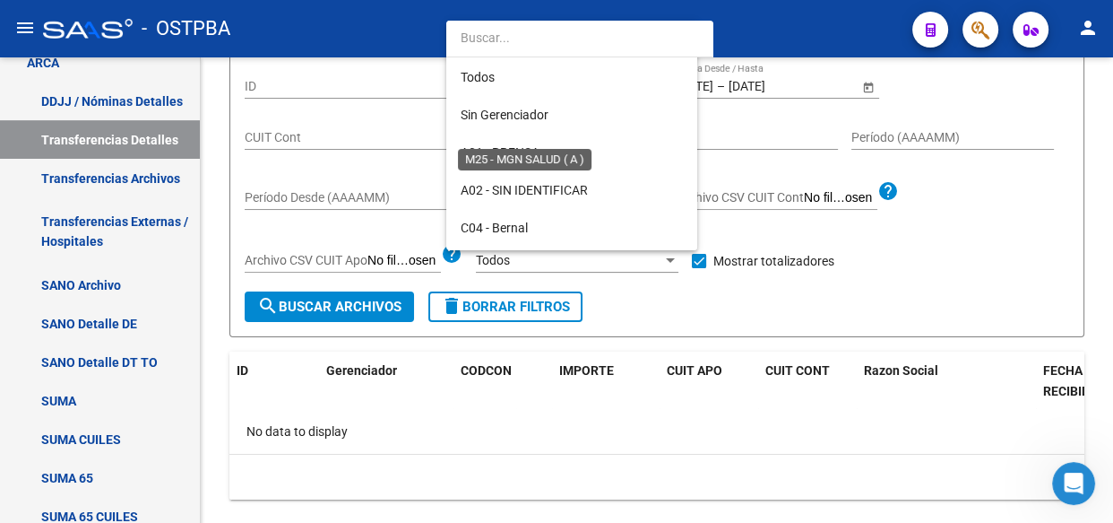
scroll to position [394, 0]
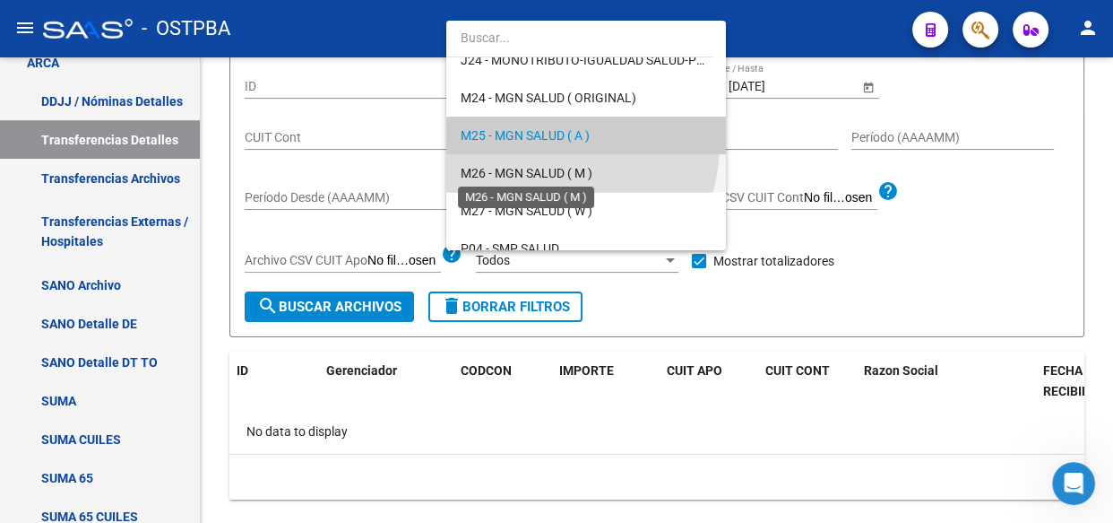
click at [520, 166] on span "M26 - MGN SALUD ( M )" at bounding box center [527, 173] width 132 height 14
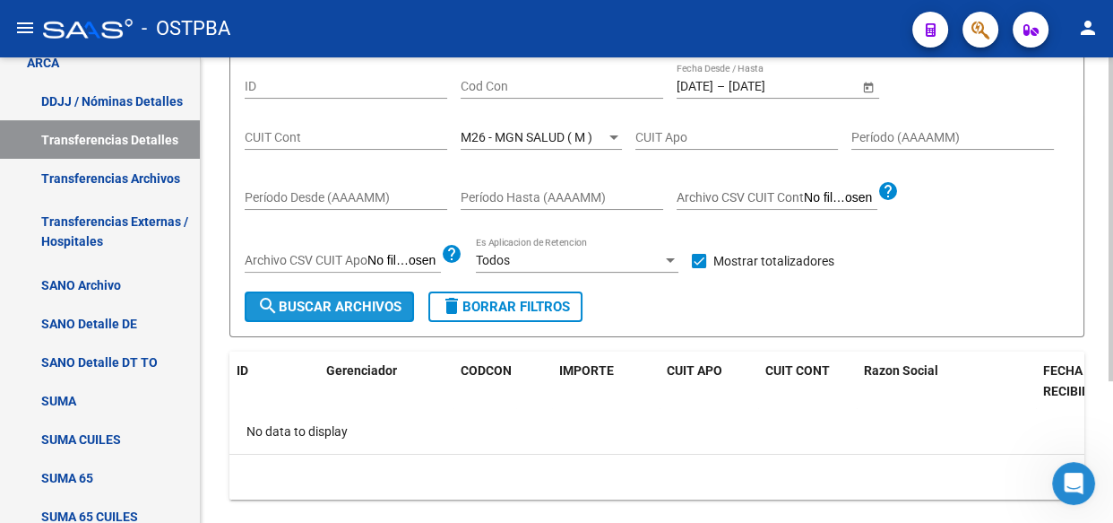
click at [320, 307] on span "search Buscar Archivos" at bounding box center [329, 307] width 144 height 16
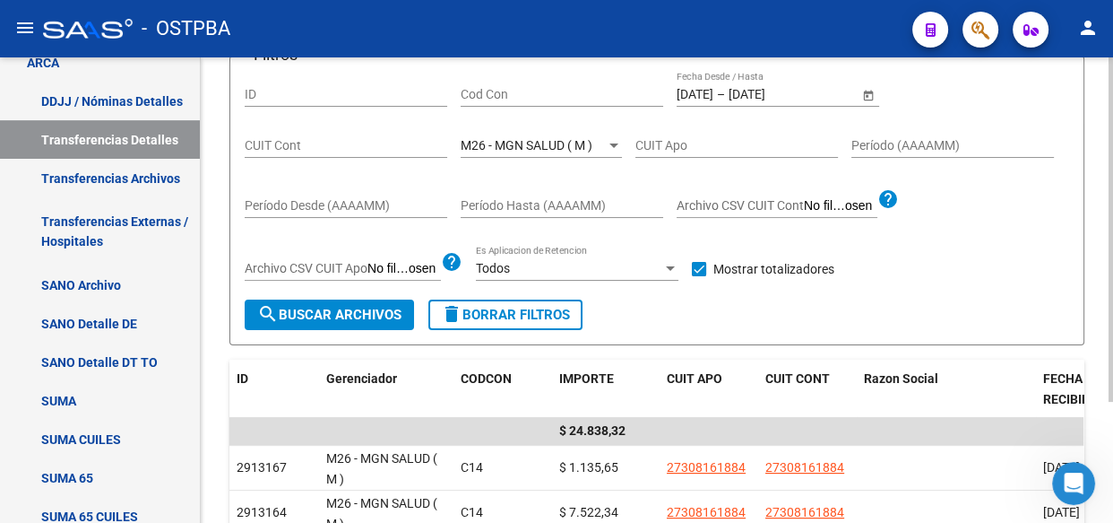
scroll to position [170, 0]
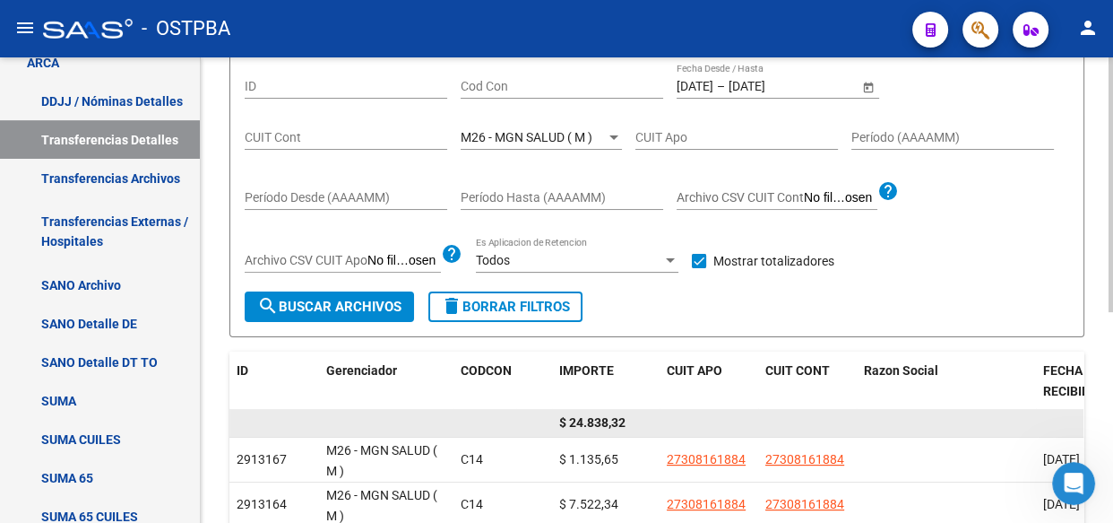
click at [592, 419] on span "$ 24.838,32" at bounding box center [592, 422] width 66 height 14
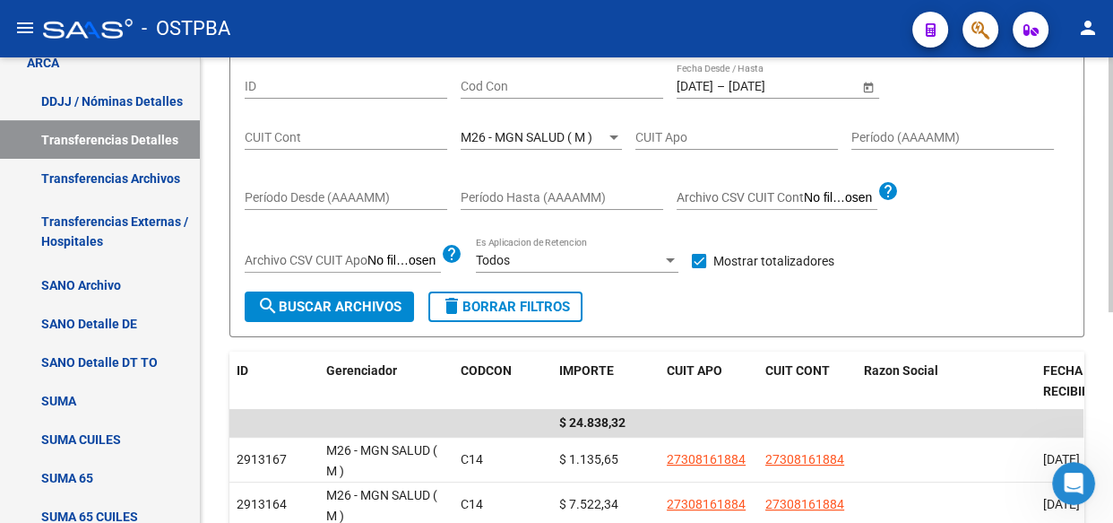
click at [536, 134] on span "M26 - MGN SALUD ( M )" at bounding box center [527, 137] width 132 height 14
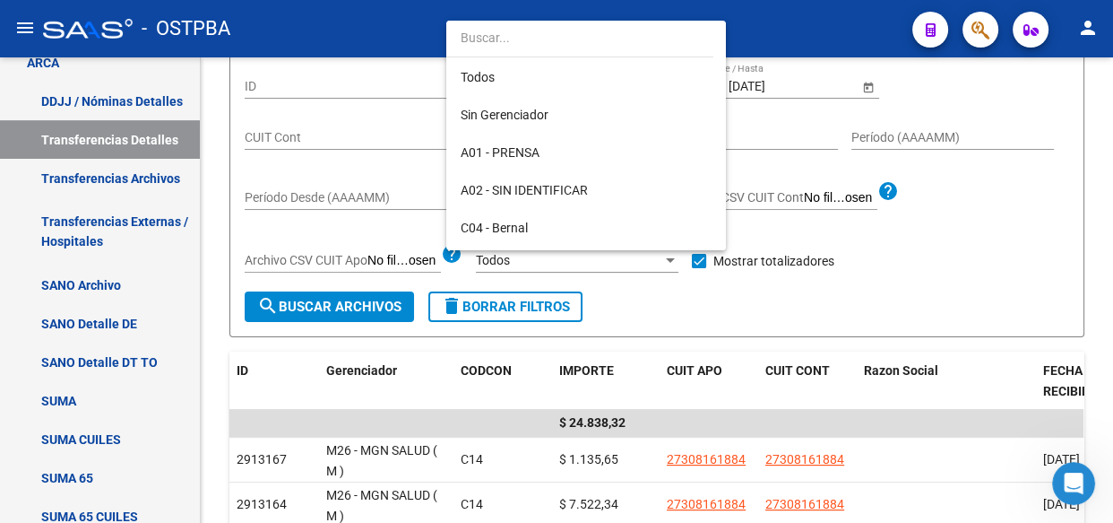
scroll to position [430, 0]
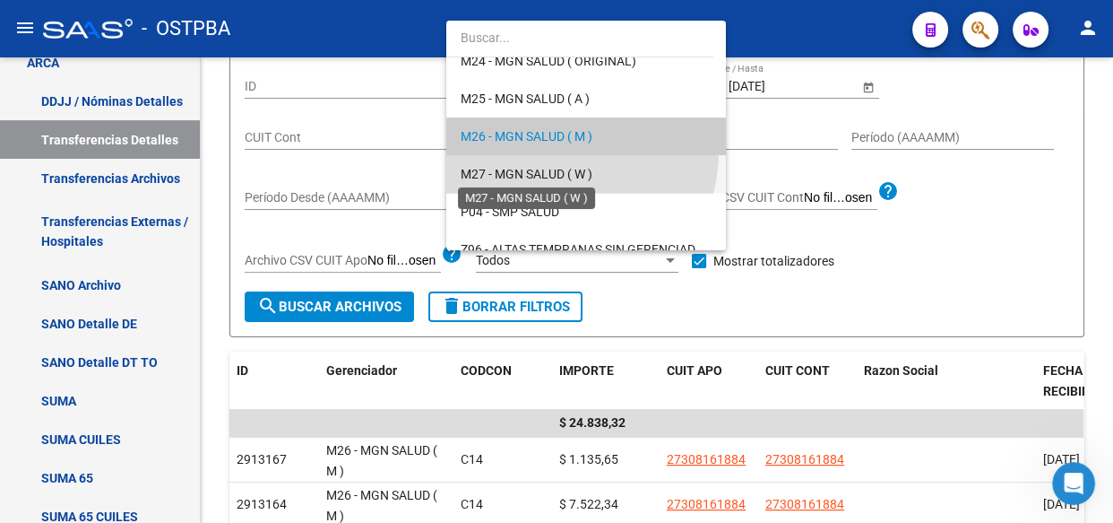
click at [548, 174] on span "M27 - MGN SALUD ( W )" at bounding box center [527, 174] width 132 height 14
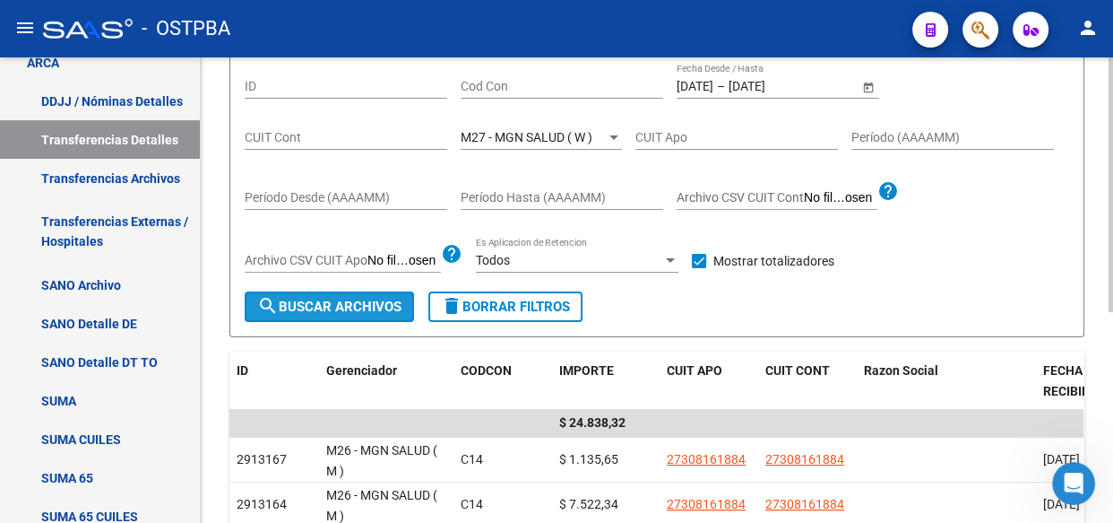
click at [341, 311] on span "search Buscar Archivos" at bounding box center [329, 307] width 144 height 16
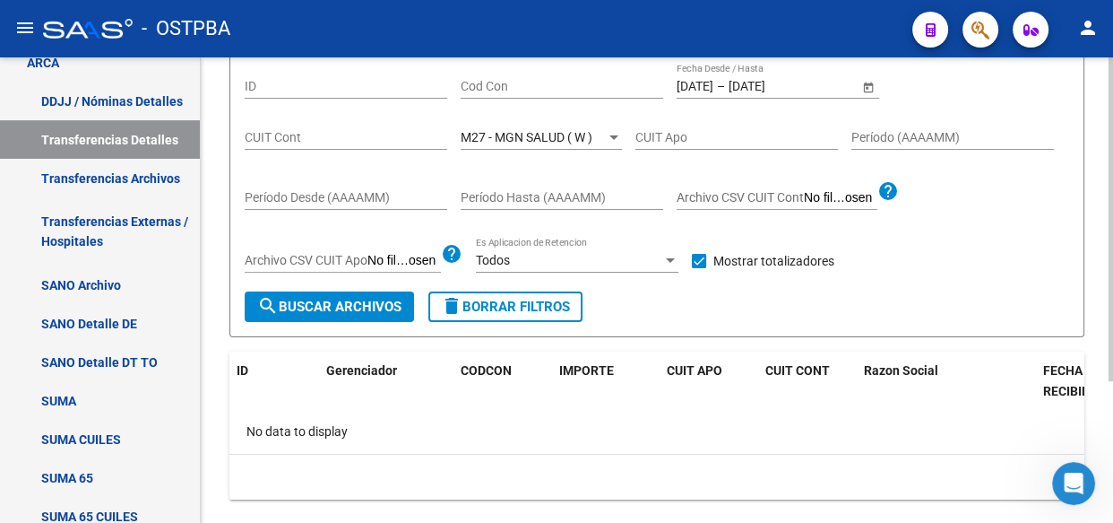
click at [508, 143] on div "M27 - MGN SALUD ( W ) Seleccionar Gerenciador" at bounding box center [541, 132] width 161 height 36
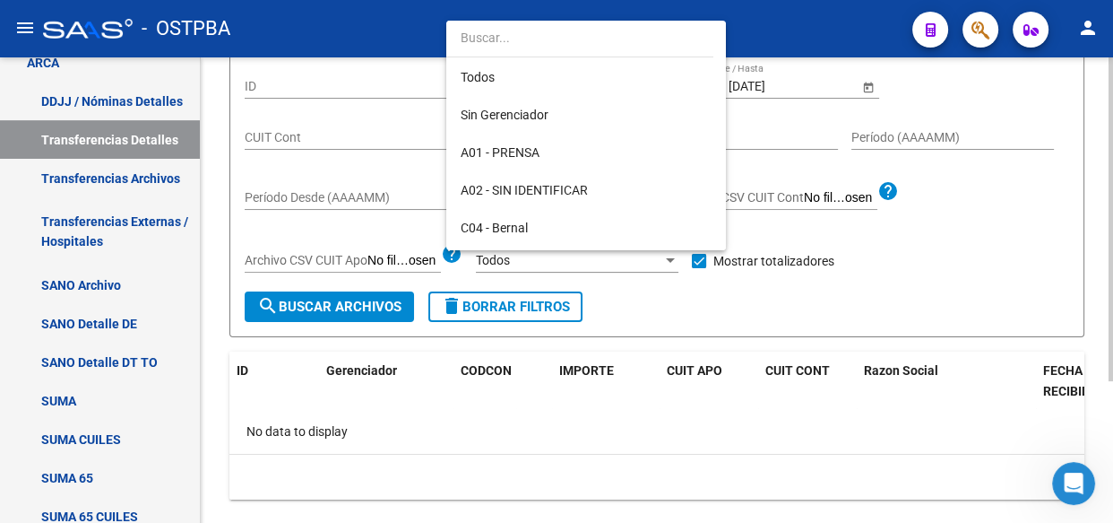
scroll to position [468, 0]
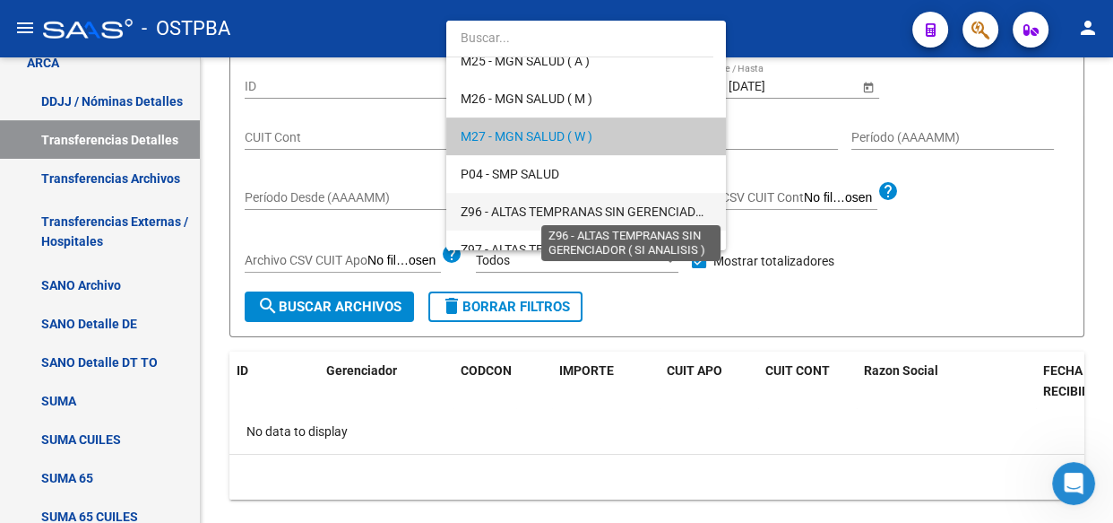
click at [520, 209] on span "Z96 - ALTAS TEMPRANAS SIN GERENCIADOR ( SI ANALISIS )" at bounding box center [629, 211] width 336 height 14
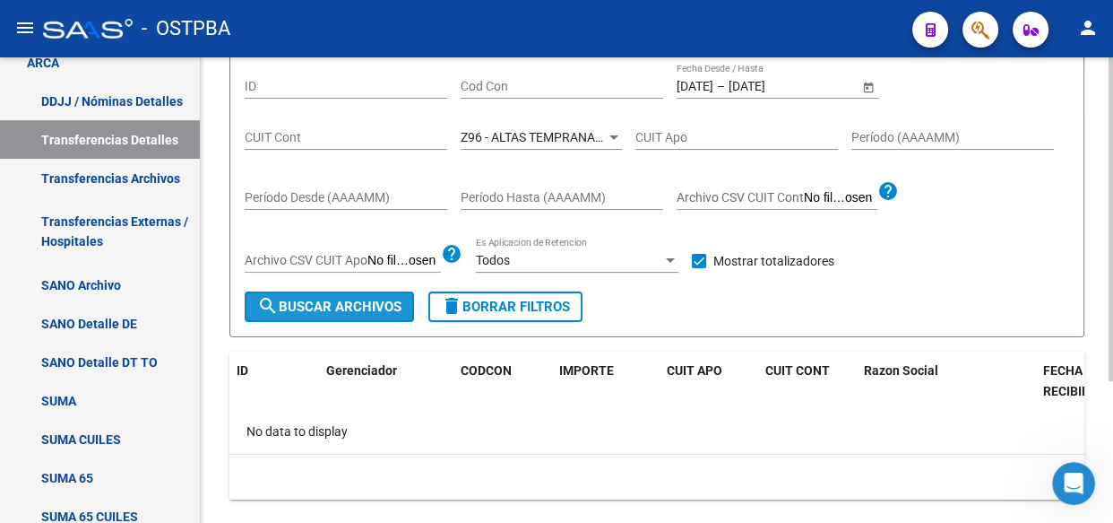
click at [345, 294] on button "search Buscar Archivos" at bounding box center [329, 306] width 169 height 30
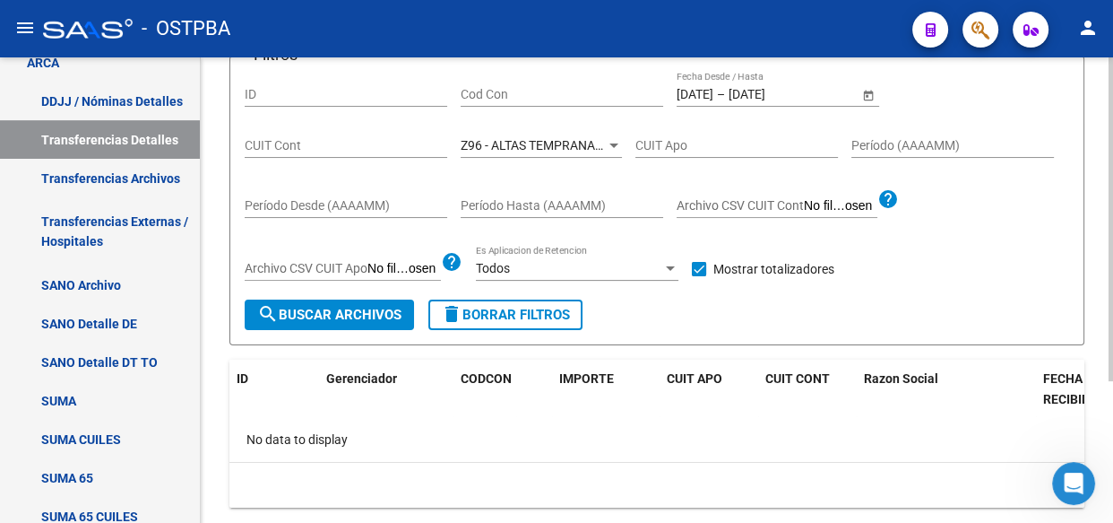
scroll to position [170, 0]
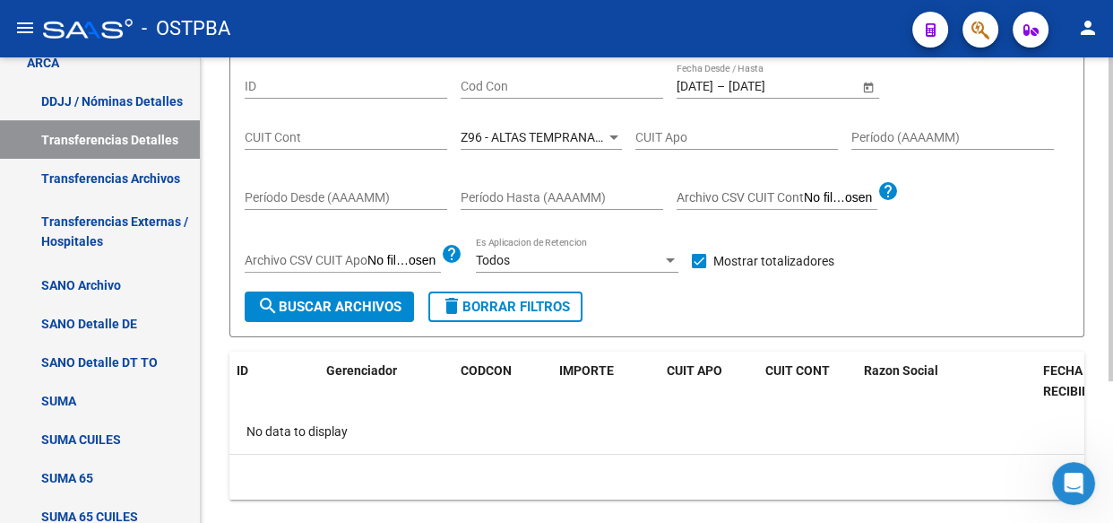
click at [553, 134] on span "Z96 - ALTAS TEMPRANAS SIN GERENCIADOR ( SI ANALISIS )" at bounding box center [629, 137] width 336 height 14
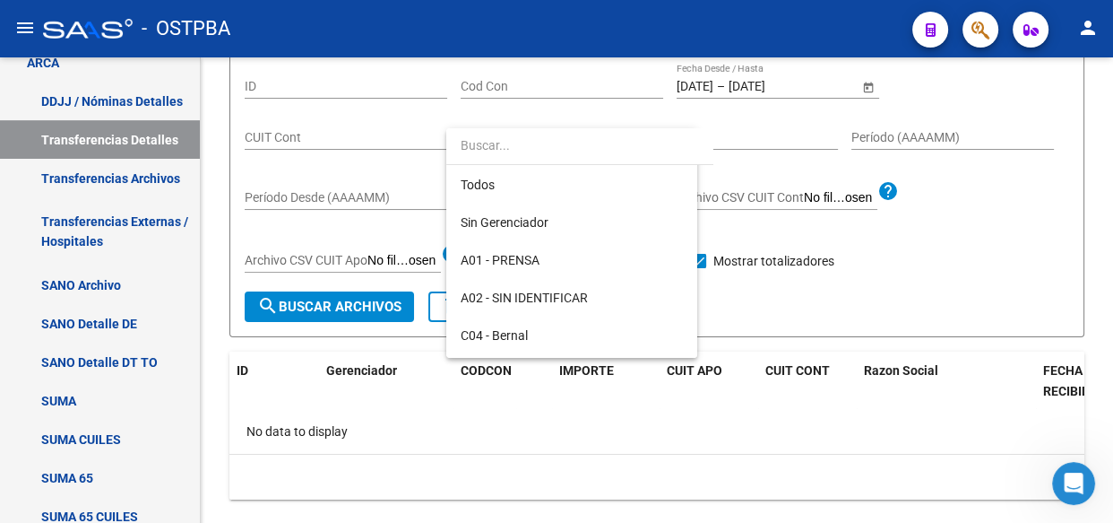
scroll to position [523, 0]
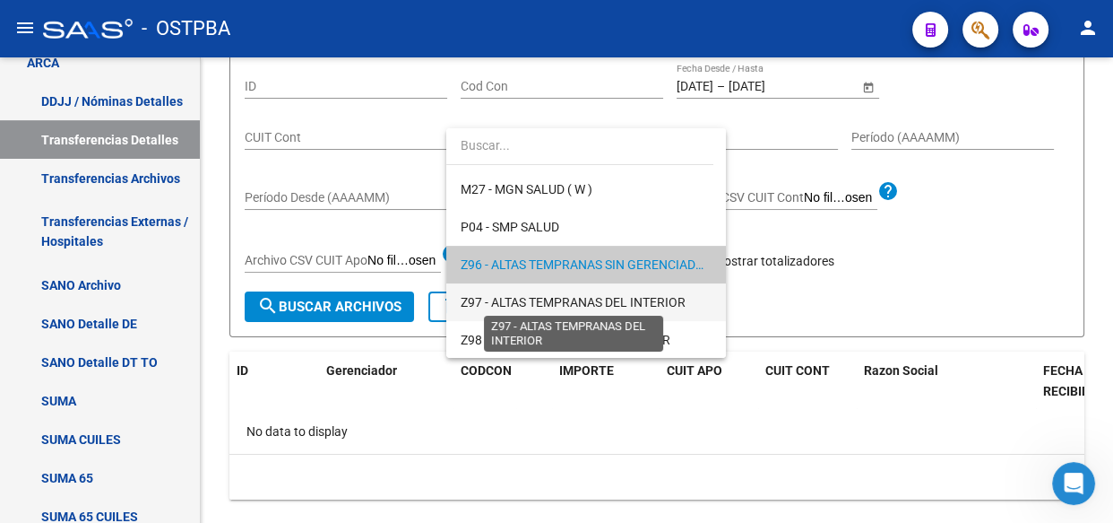
click at [541, 298] on span "Z97 - ALTAS TEMPRANAS DEL INTERIOR" at bounding box center [573, 302] width 225 height 14
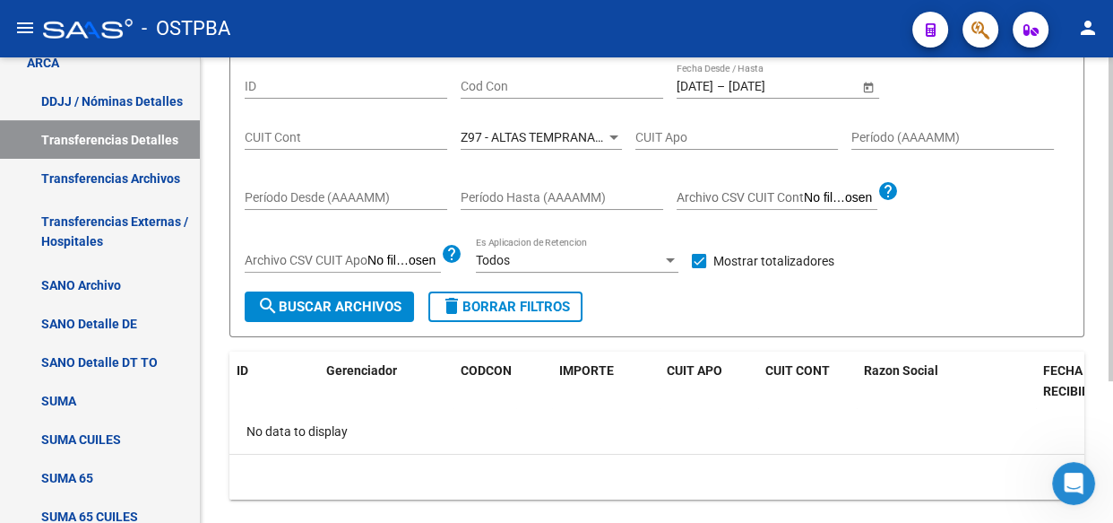
click at [348, 320] on form "Filtros ID Cod Con [DATE] [DATE] – [DATE] [DATE] Fecha Desde / Hasta CUIT Cont …" at bounding box center [656, 193] width 855 height 290
click at [314, 304] on span "search Buscar Archivos" at bounding box center [329, 307] width 144 height 16
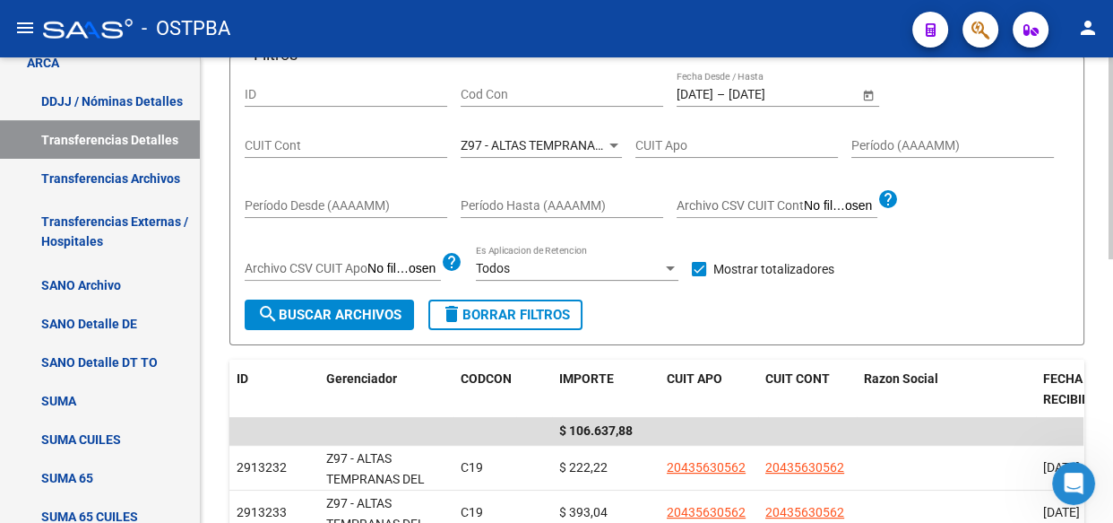
scroll to position [170, 0]
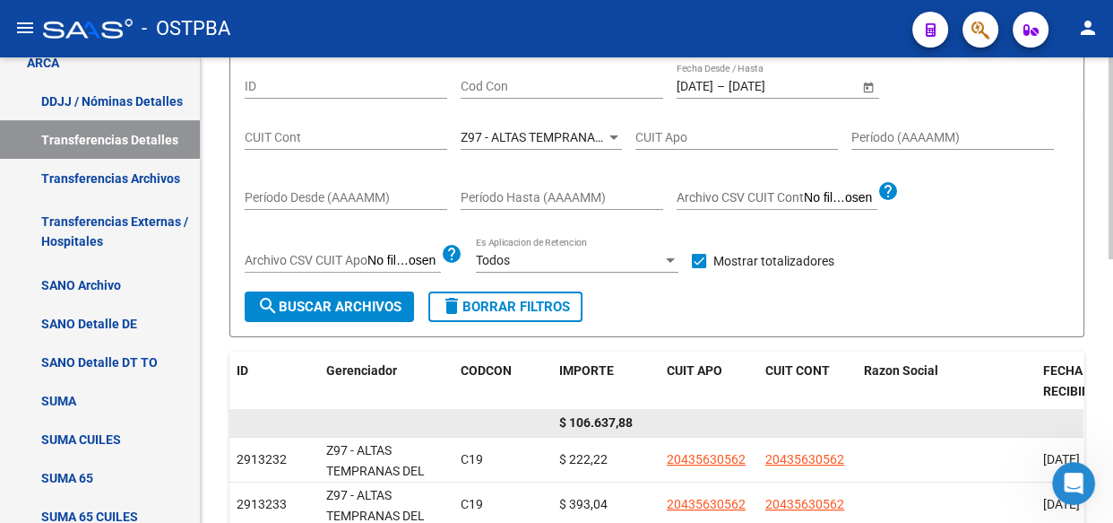
click at [595, 420] on span "$ 106.637,88" at bounding box center [596, 422] width 74 height 14
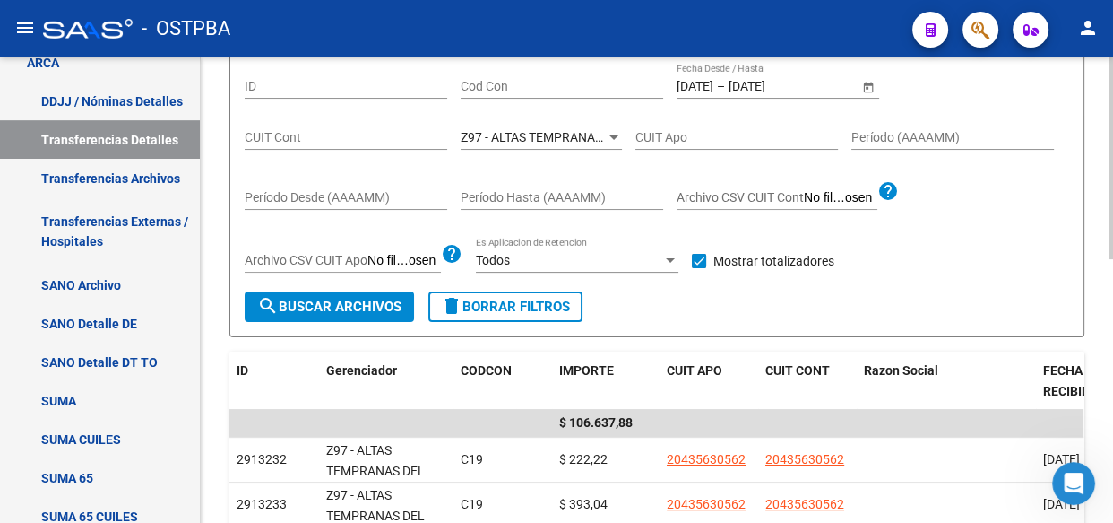
click at [543, 137] on span "Z97 - ALTAS TEMPRANAS DEL INTERIOR" at bounding box center [573, 137] width 225 height 14
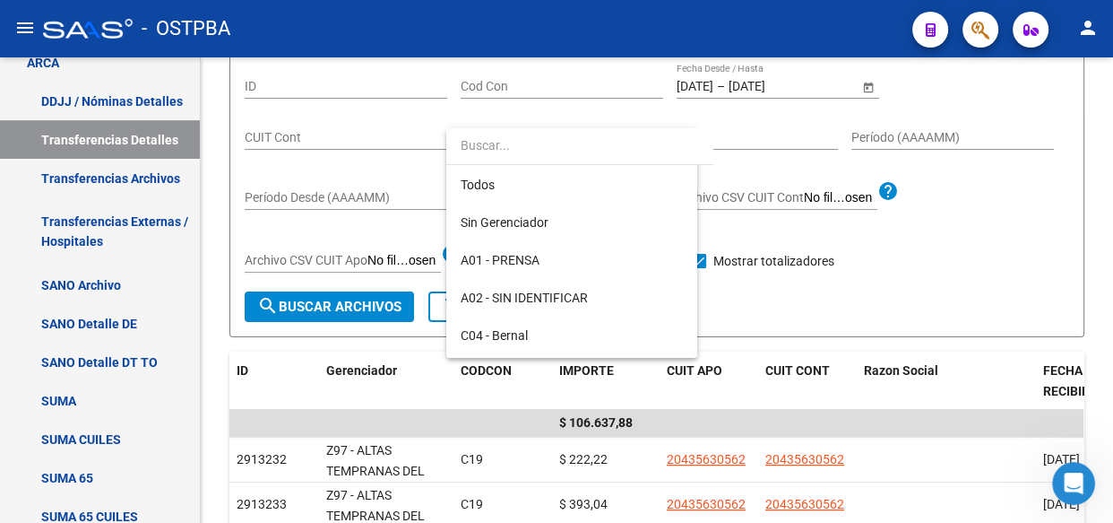
scroll to position [523, 0]
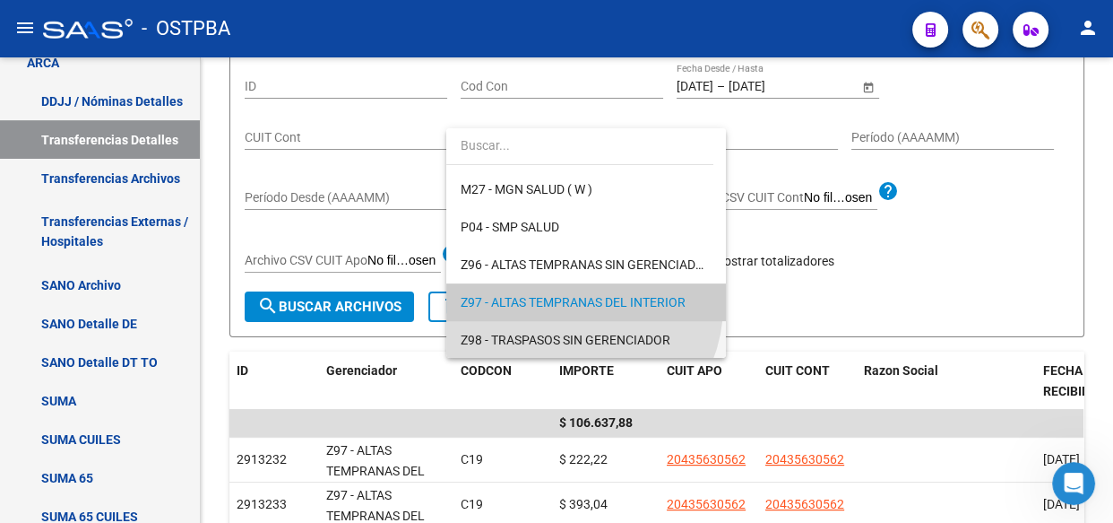
click at [576, 329] on span "Z98 - TRASPASOS SIN GERENCIADOR" at bounding box center [586, 340] width 251 height 38
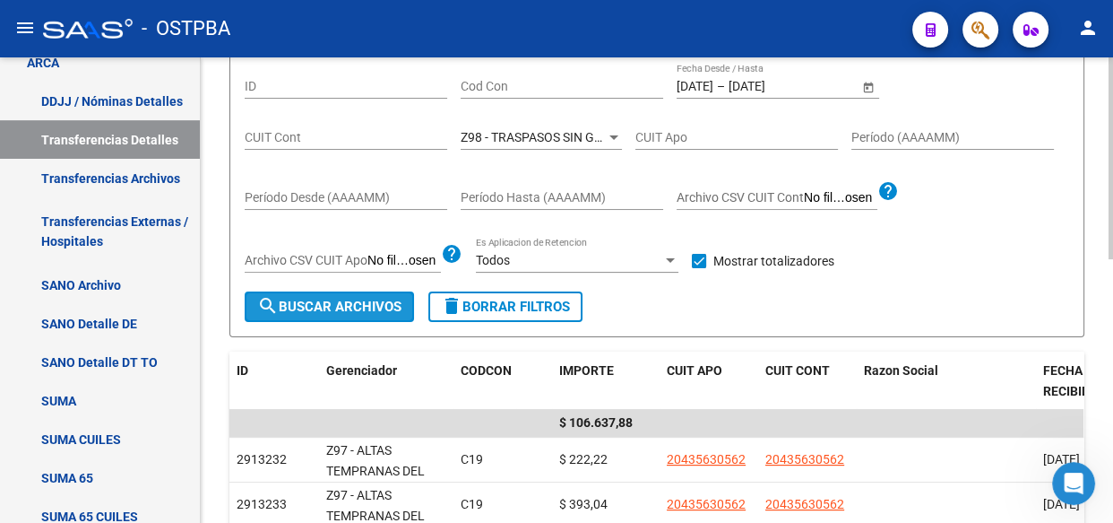
click at [304, 305] on span "search Buscar Archivos" at bounding box center [329, 307] width 144 height 16
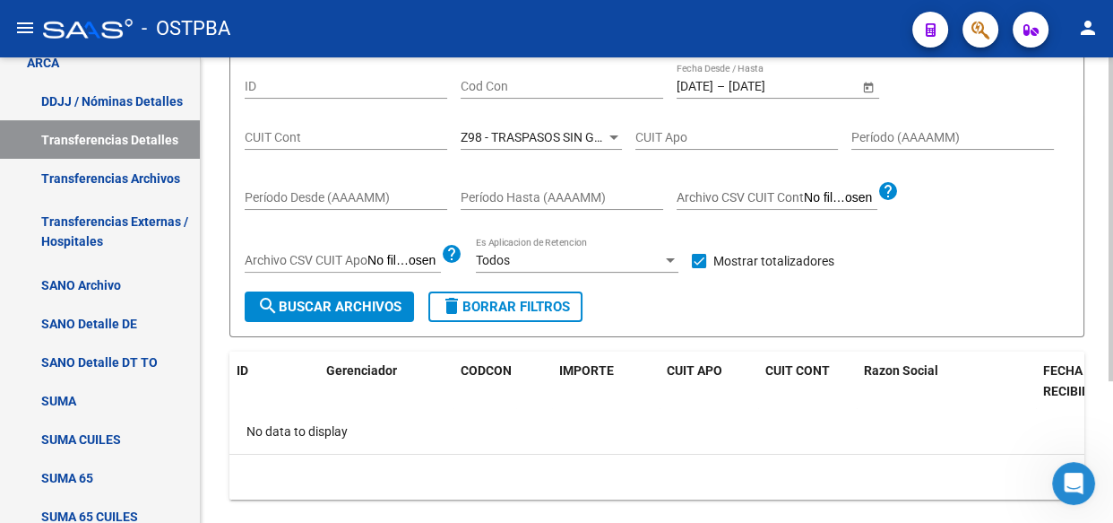
click at [475, 83] on input "Cod Con" at bounding box center [562, 86] width 203 height 15
type input "c14"
click at [568, 131] on span "Z98 - TRASPASOS SIN GERENCIADOR" at bounding box center [566, 137] width 210 height 14
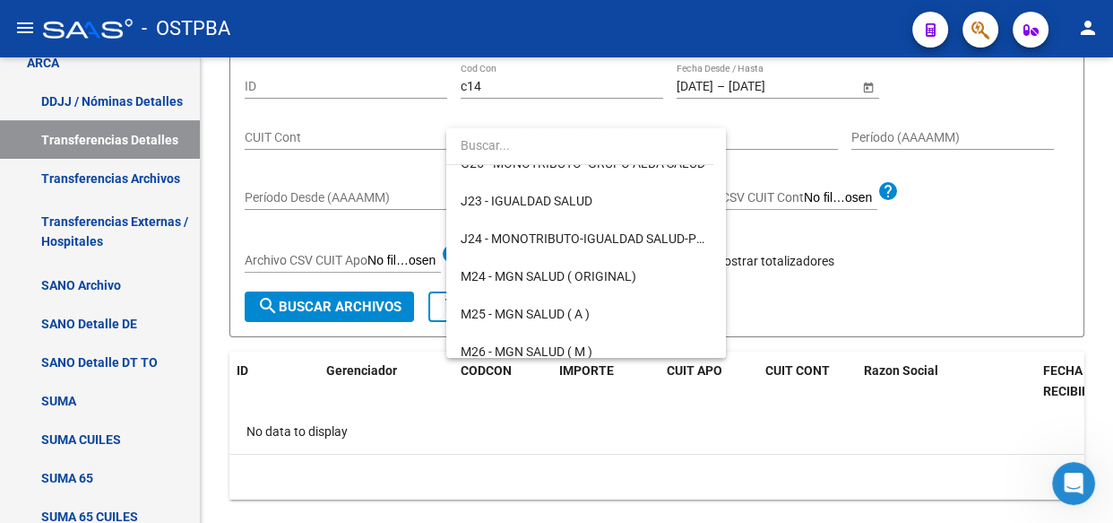
scroll to position [0, 0]
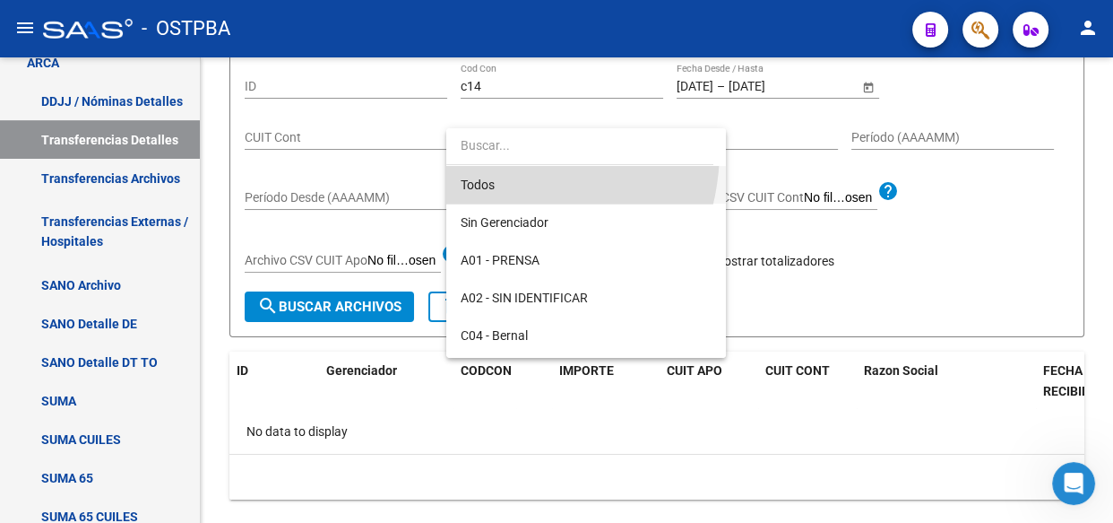
click at [481, 173] on span "Todos" at bounding box center [586, 185] width 251 height 38
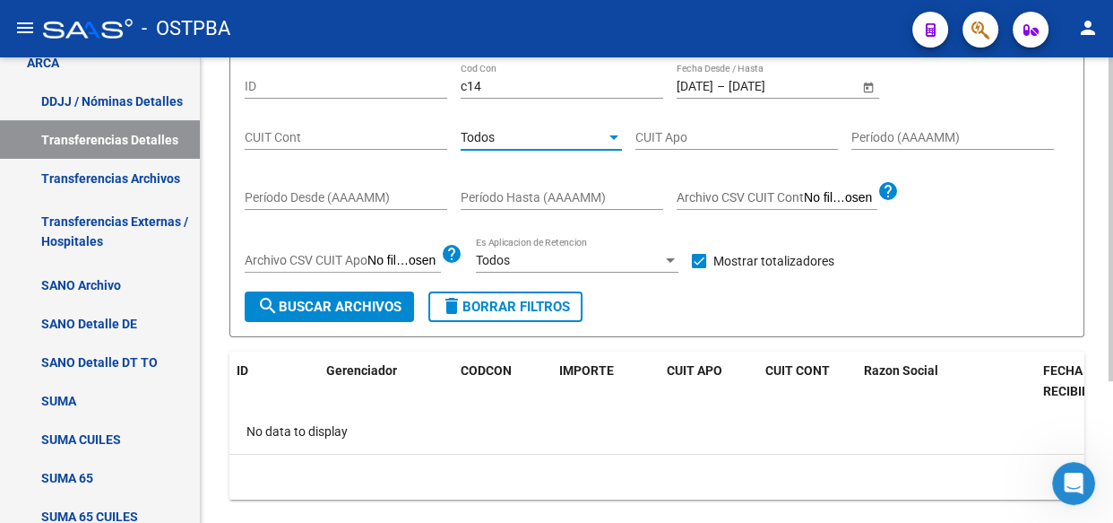
click at [307, 294] on button "search Buscar Archivos" at bounding box center [329, 306] width 169 height 30
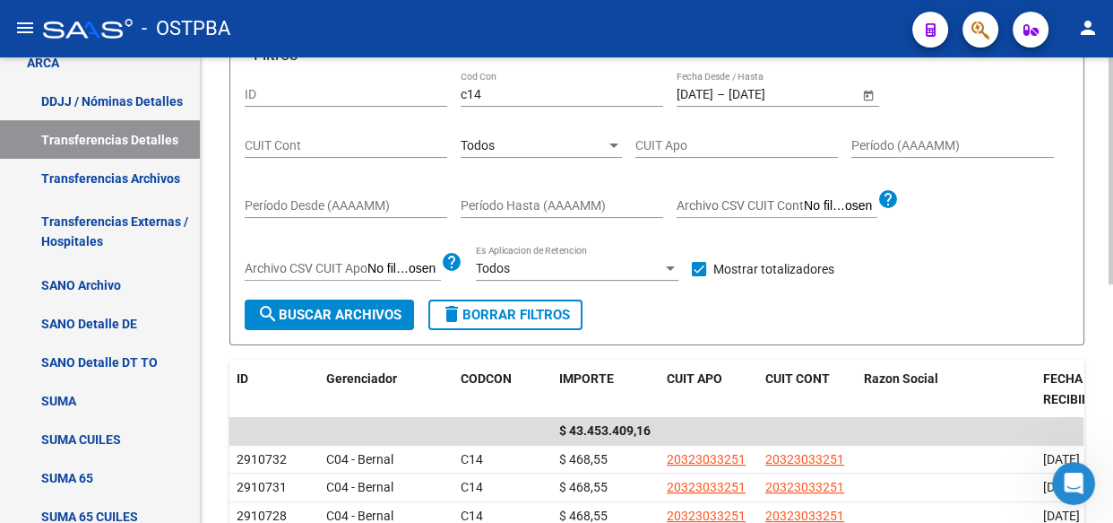
scroll to position [170, 0]
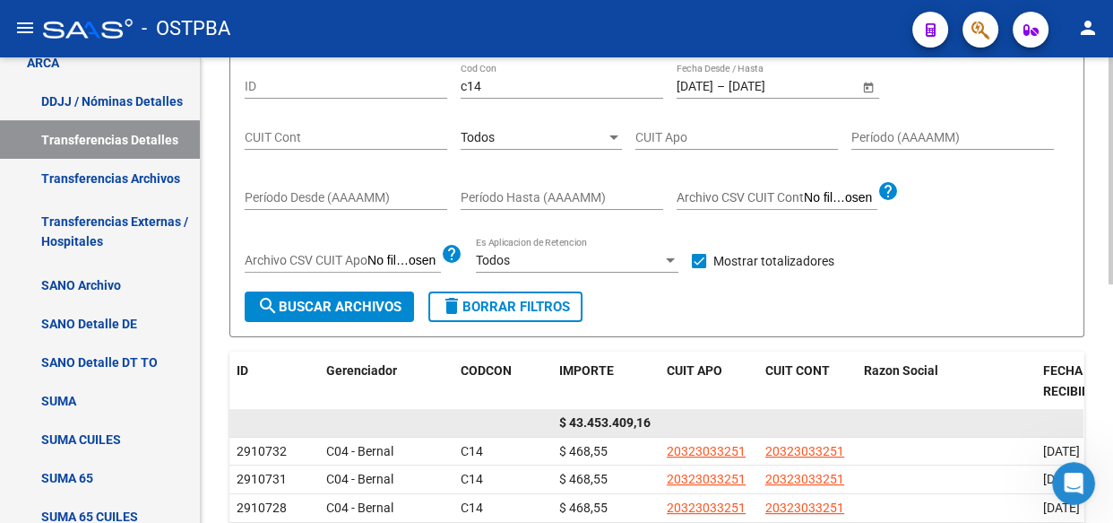
click at [608, 420] on span "$ 43.453.409,16" at bounding box center [604, 422] width 91 height 14
click at [609, 420] on span "$ 43.453.409,16" at bounding box center [604, 422] width 91 height 14
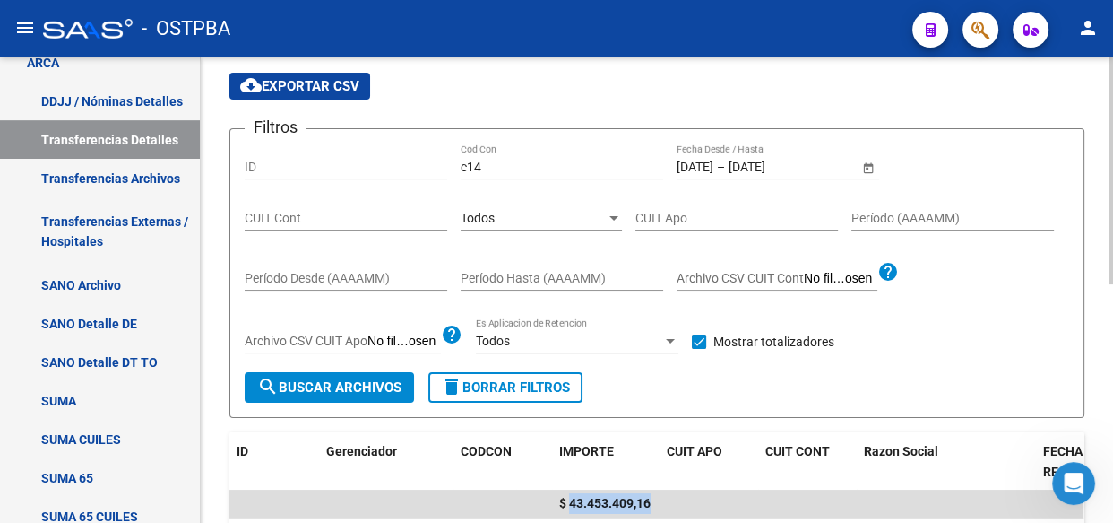
scroll to position [81, 0]
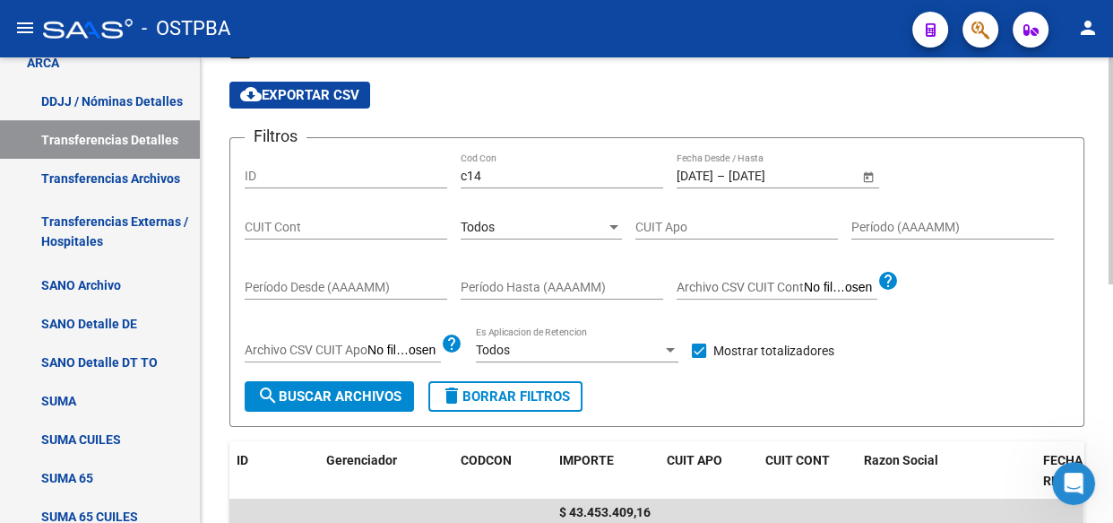
click at [600, 223] on div "Todos" at bounding box center [533, 227] width 145 height 15
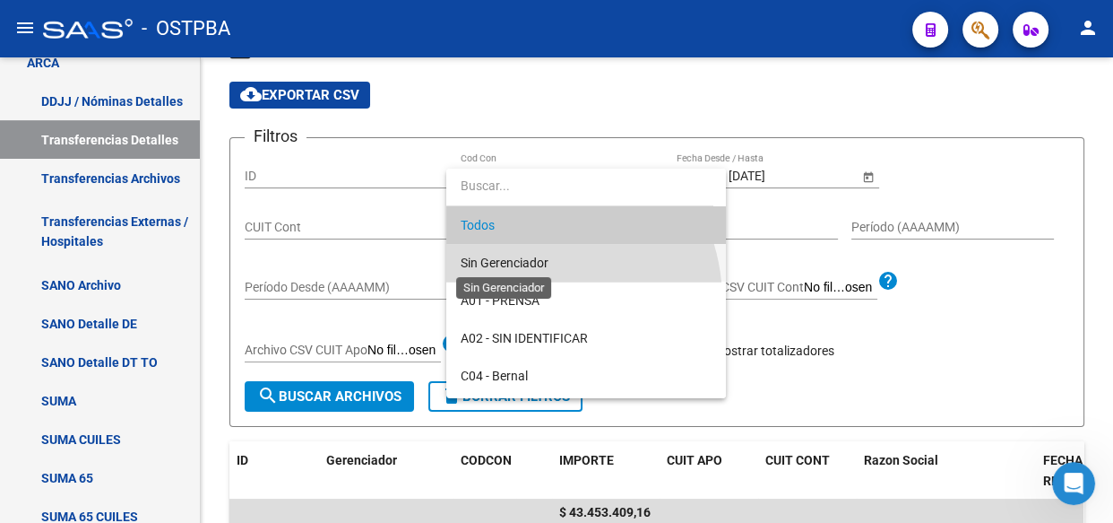
click at [524, 268] on span "Sin Gerenciador" at bounding box center [505, 262] width 88 height 14
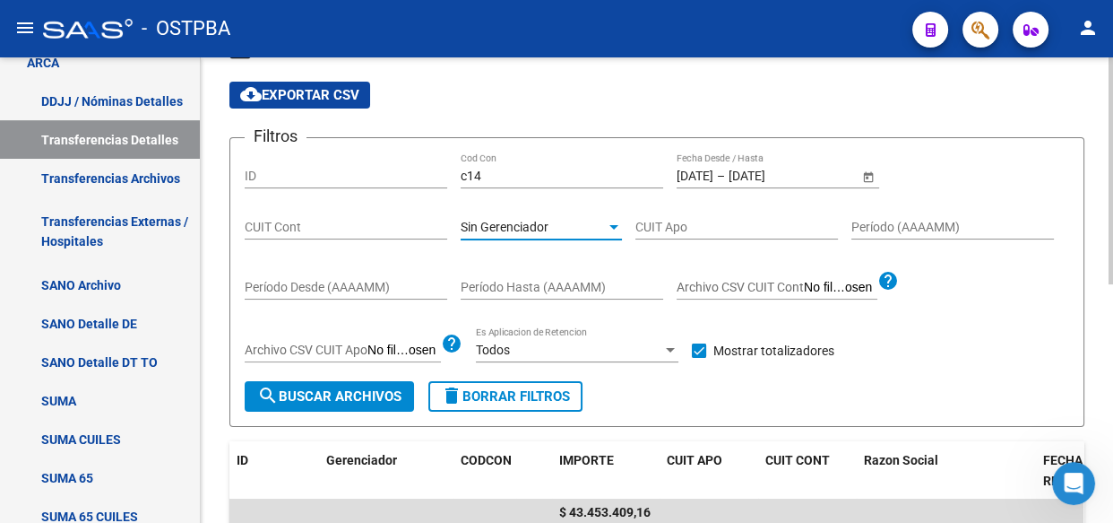
click at [314, 394] on span "search Buscar Archivos" at bounding box center [329, 396] width 144 height 16
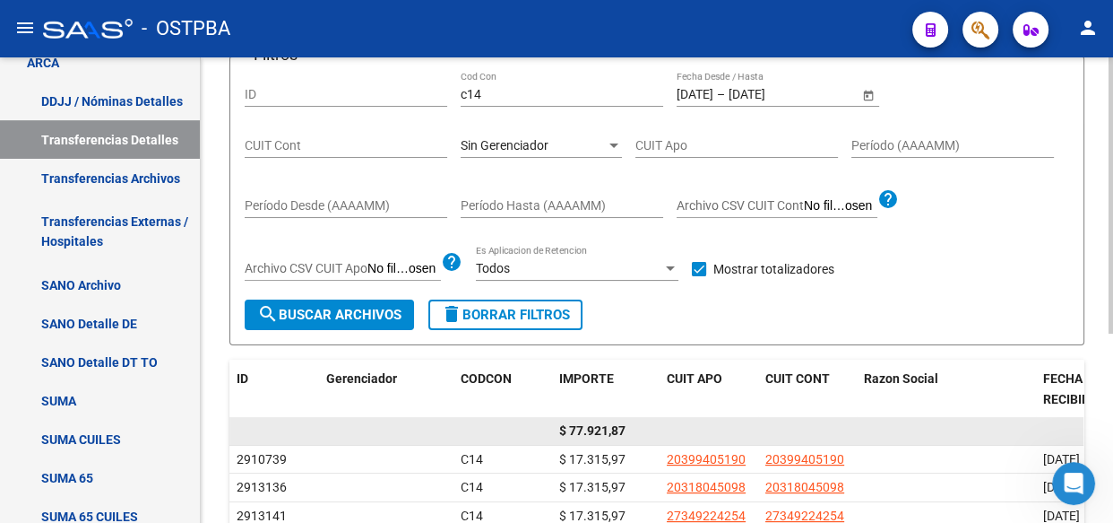
click at [593, 426] on span "$ 77.921,87" at bounding box center [592, 430] width 66 height 14
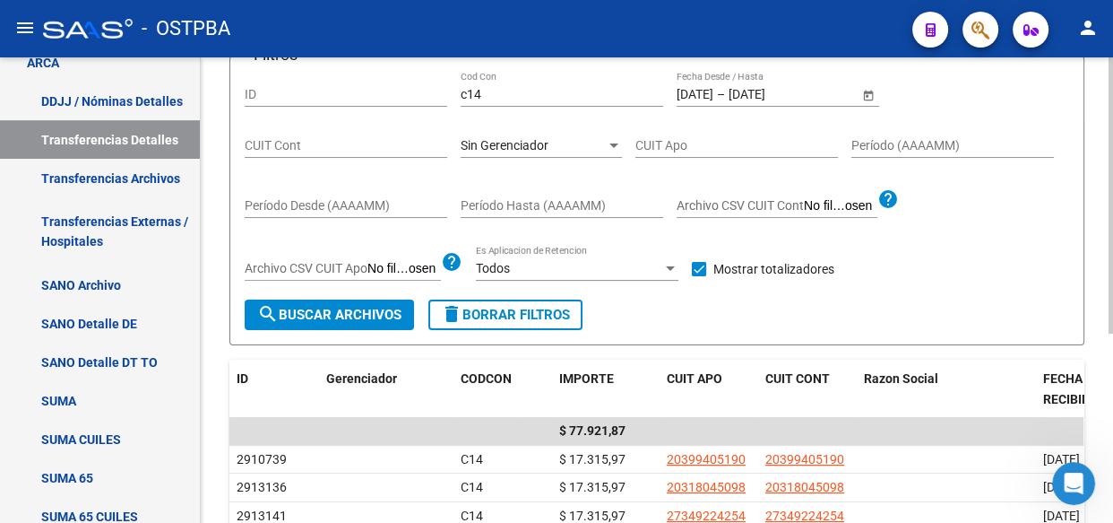
click at [579, 144] on div "Sin Gerenciador" at bounding box center [533, 145] width 145 height 15
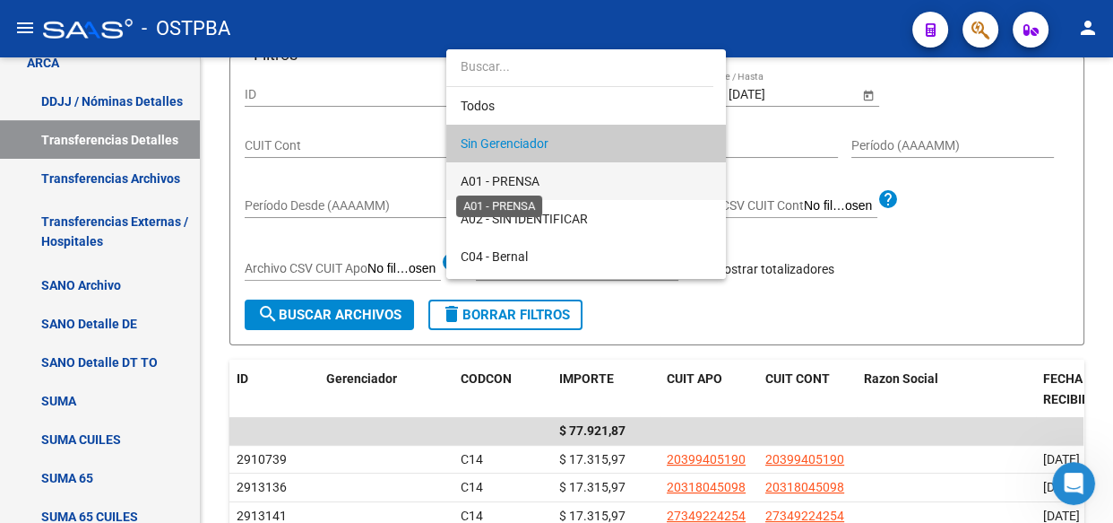
click at [507, 176] on span "A01 - PRENSA" at bounding box center [500, 181] width 79 height 14
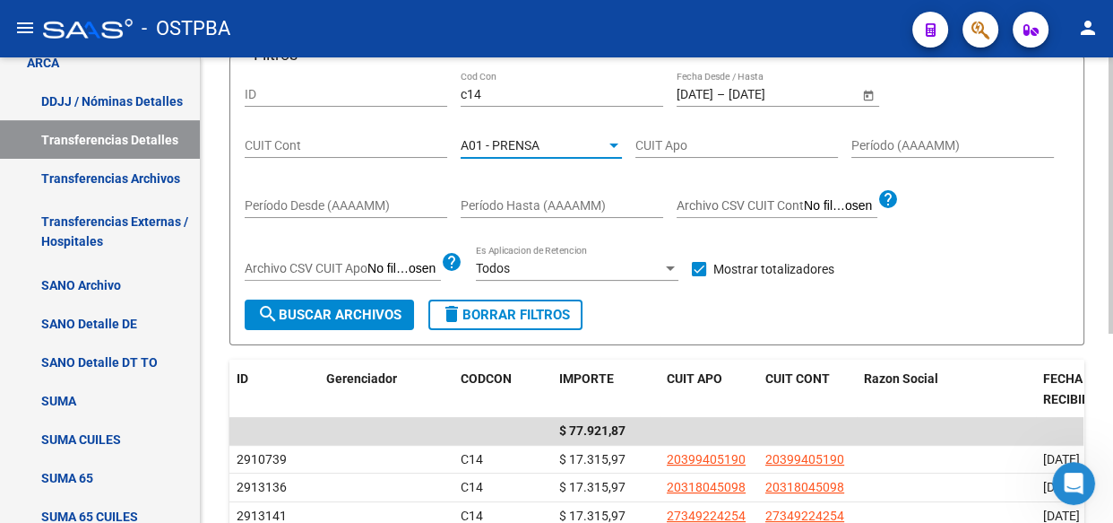
click at [329, 316] on span "search Buscar Archivos" at bounding box center [329, 315] width 144 height 16
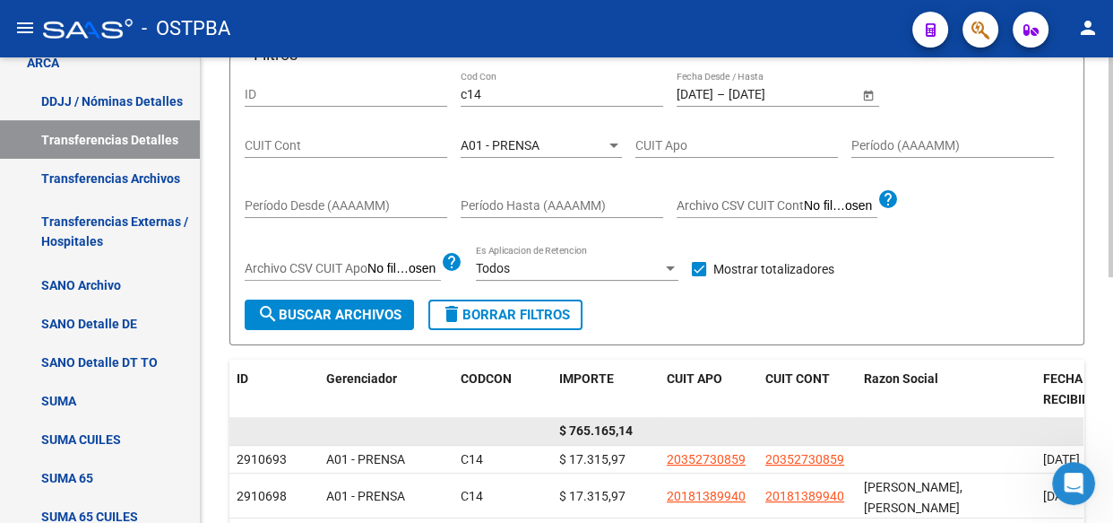
click at [600, 434] on span "$ 765.165,14" at bounding box center [596, 430] width 74 height 14
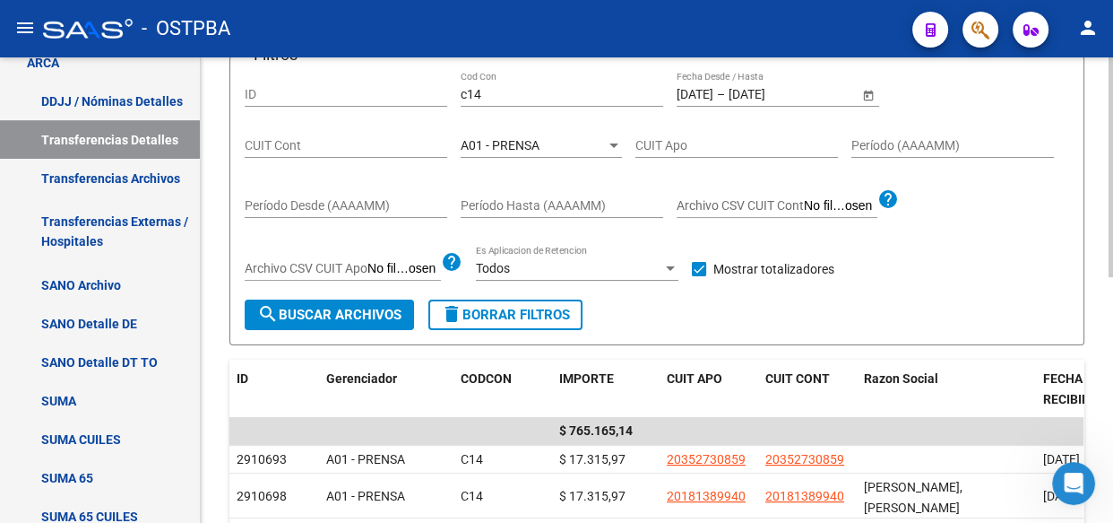
click at [498, 134] on div "A01 - PRENSA Seleccionar Gerenciador" at bounding box center [541, 140] width 161 height 36
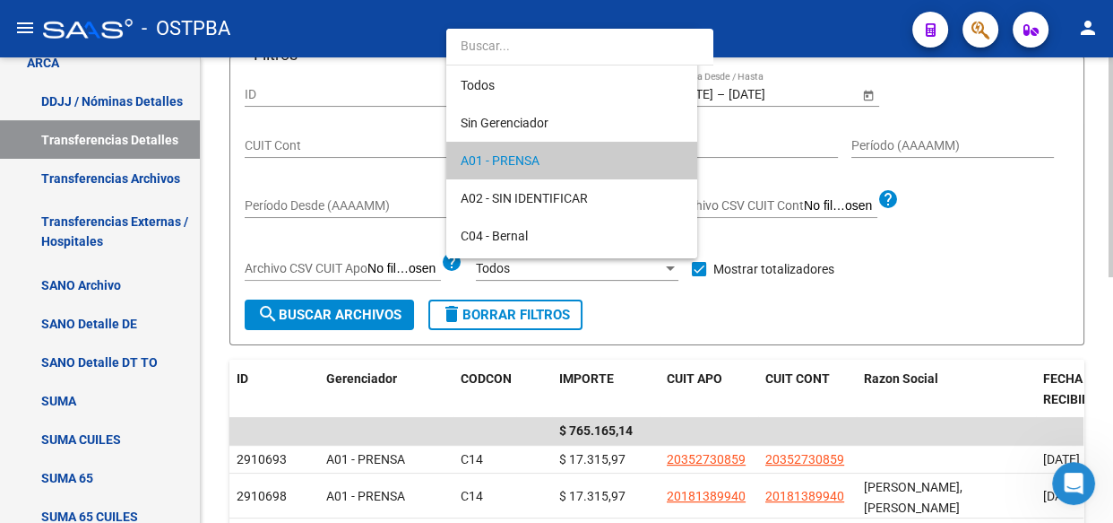
scroll to position [17, 0]
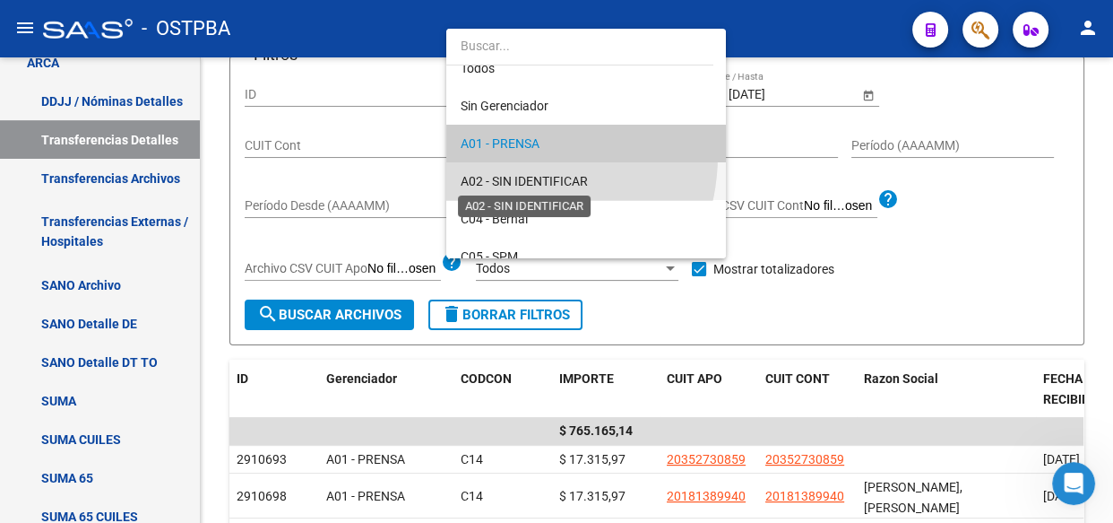
click at [505, 174] on span "A02 - SIN IDENTIFICAR" at bounding box center [524, 181] width 127 height 14
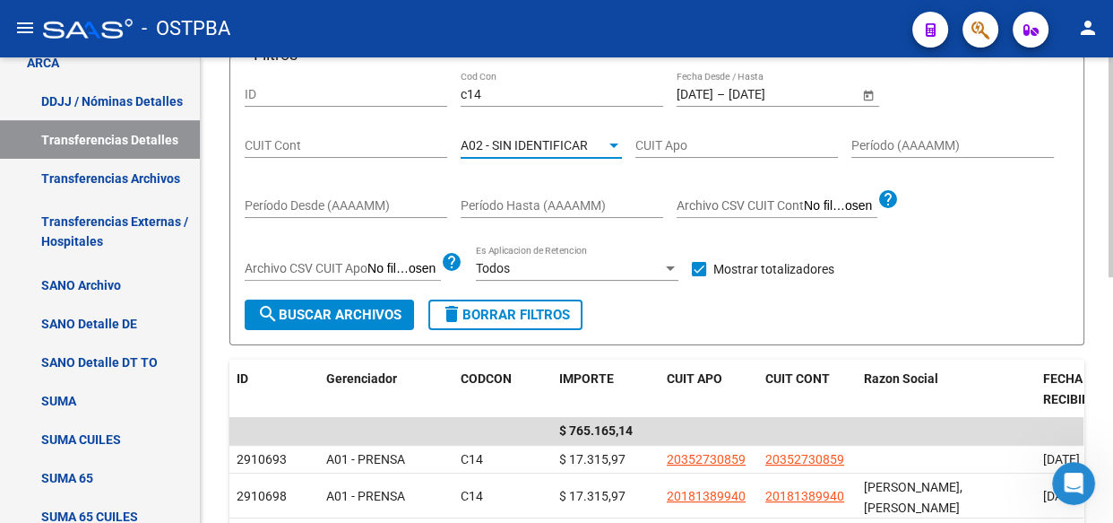
click at [366, 313] on span "search Buscar Archivos" at bounding box center [329, 315] width 144 height 16
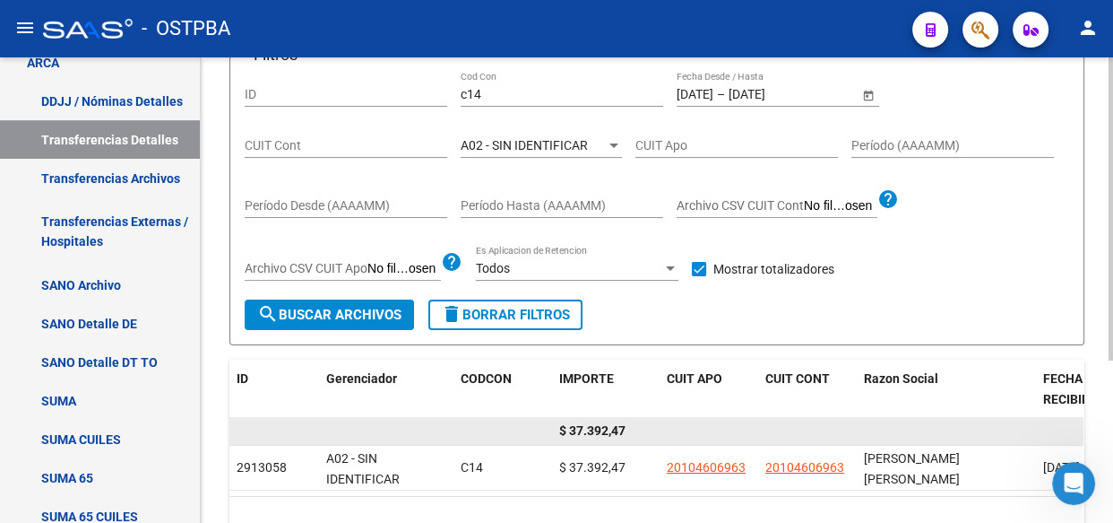
click at [601, 435] on span "$ 37.392,47" at bounding box center [592, 430] width 66 height 14
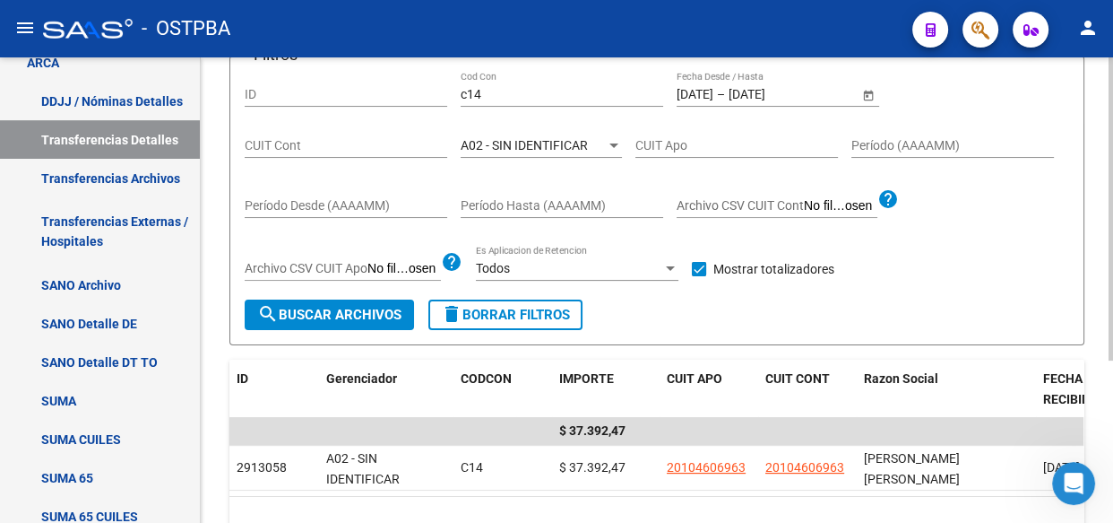
click at [488, 134] on div "A02 - SIN IDENTIFICAR Seleccionar Gerenciador" at bounding box center [541, 140] width 161 height 36
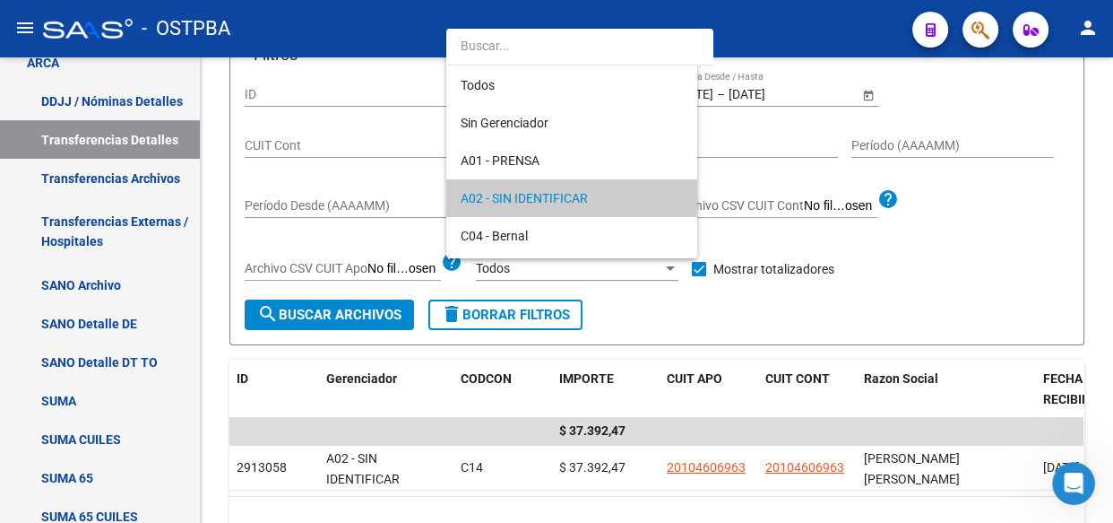
scroll to position [54, 0]
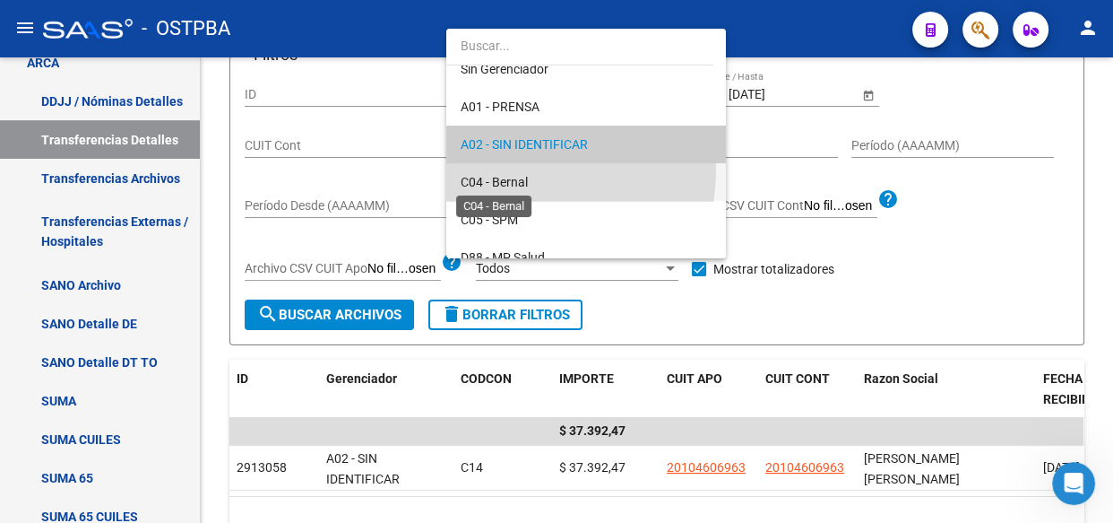
click at [489, 183] on span "C04 - Bernal" at bounding box center [494, 182] width 67 height 14
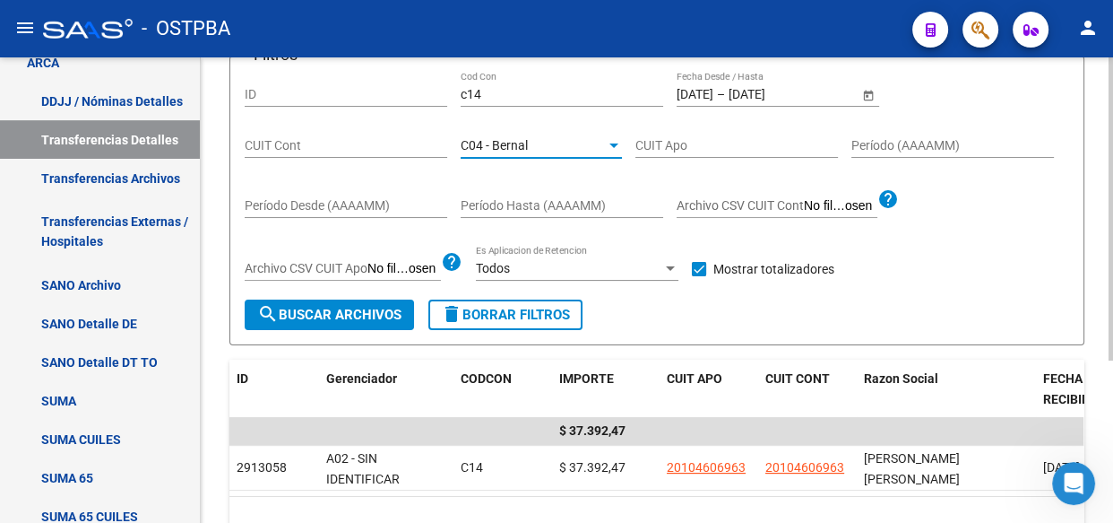
click at [332, 312] on span "search Buscar Archivos" at bounding box center [329, 315] width 144 height 16
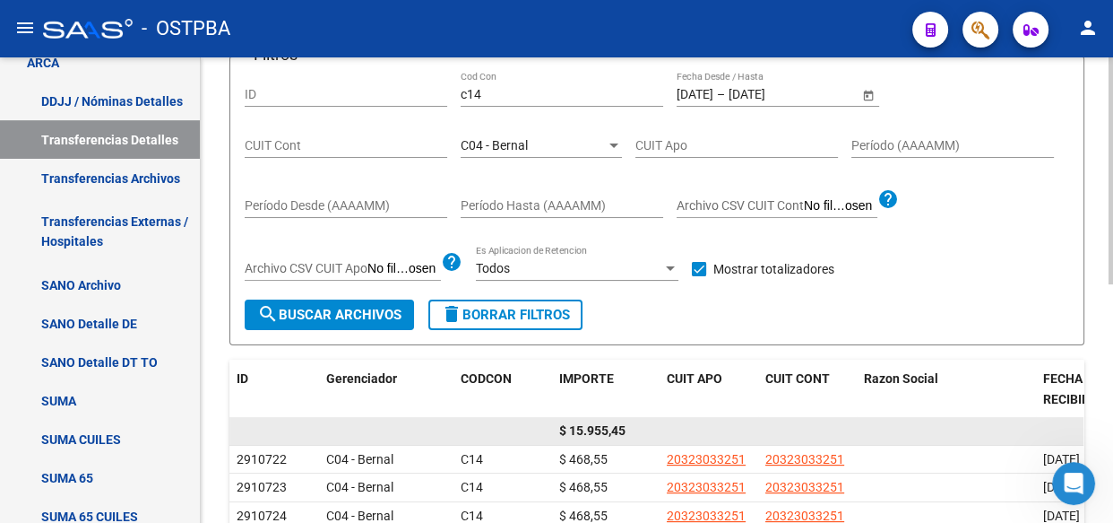
click at [593, 428] on span "$ 15.955,45" at bounding box center [592, 430] width 66 height 14
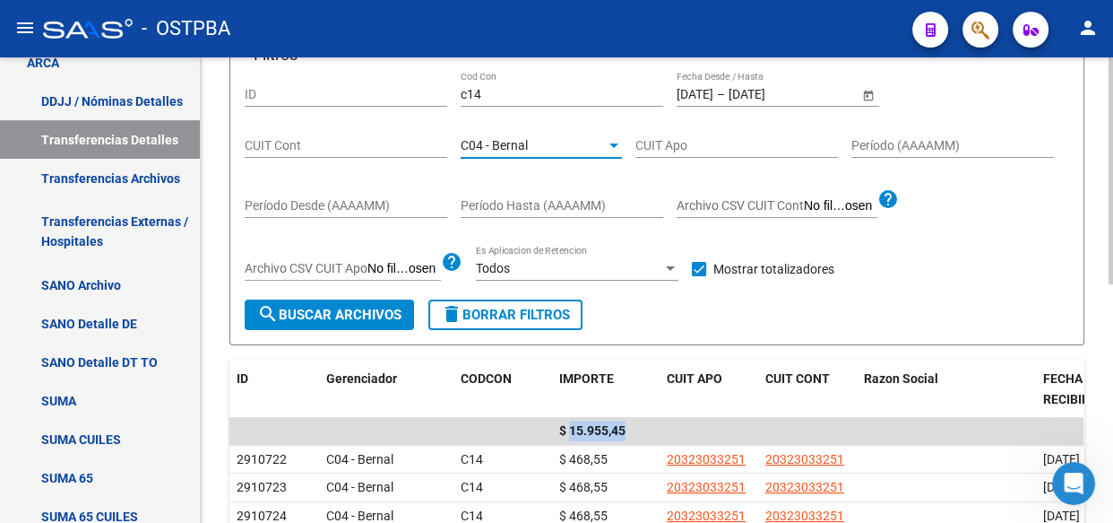
click at [501, 143] on span "C04 - Bernal" at bounding box center [494, 145] width 67 height 14
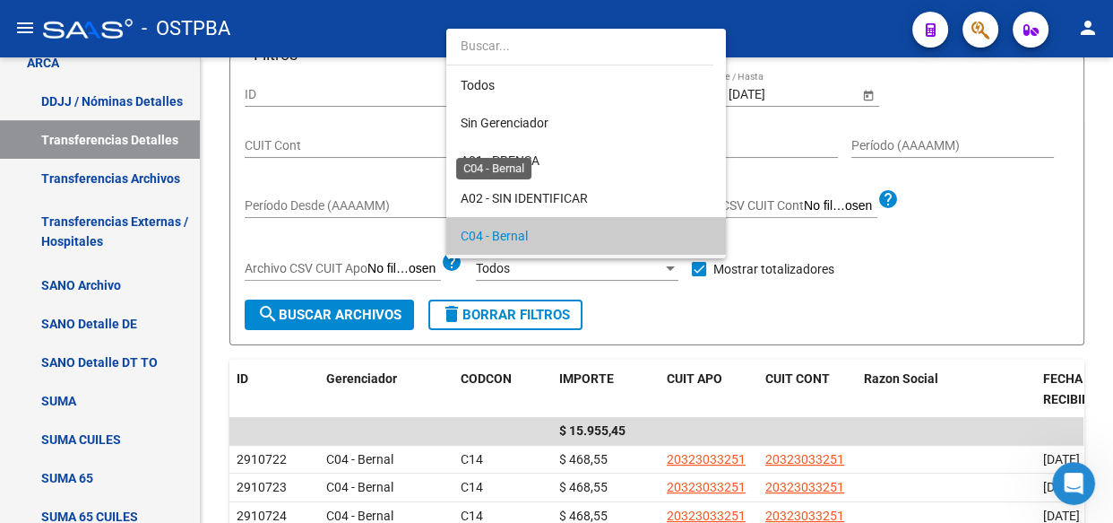
scroll to position [91, 0]
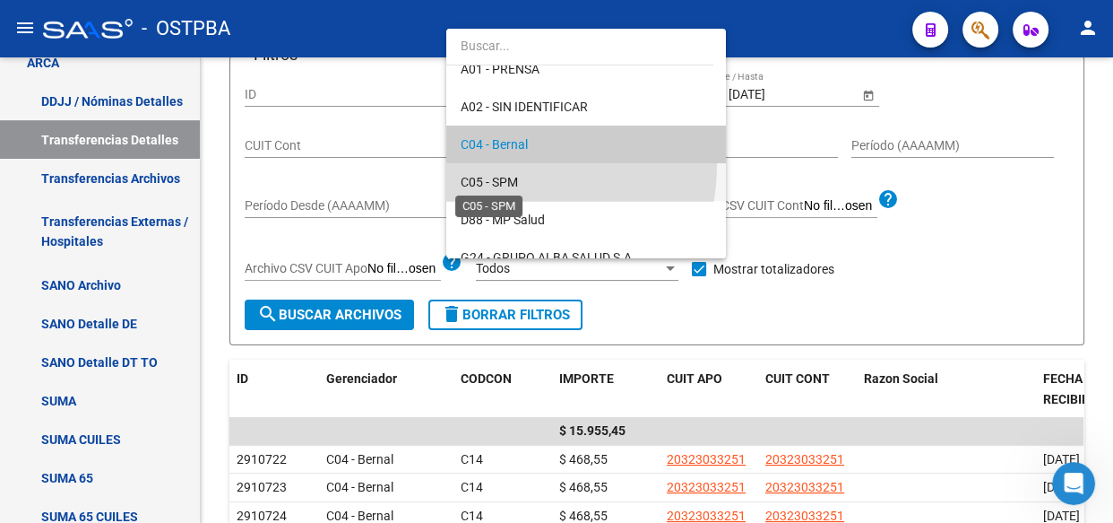
click at [511, 181] on span "C05 - SPM" at bounding box center [489, 182] width 57 height 14
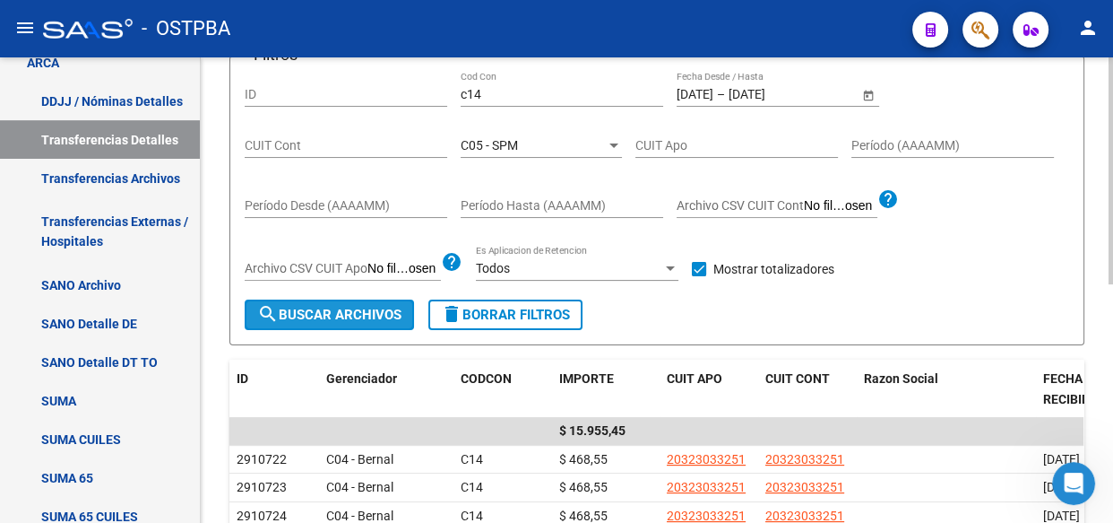
click at [366, 318] on span "search Buscar Archivos" at bounding box center [329, 315] width 144 height 16
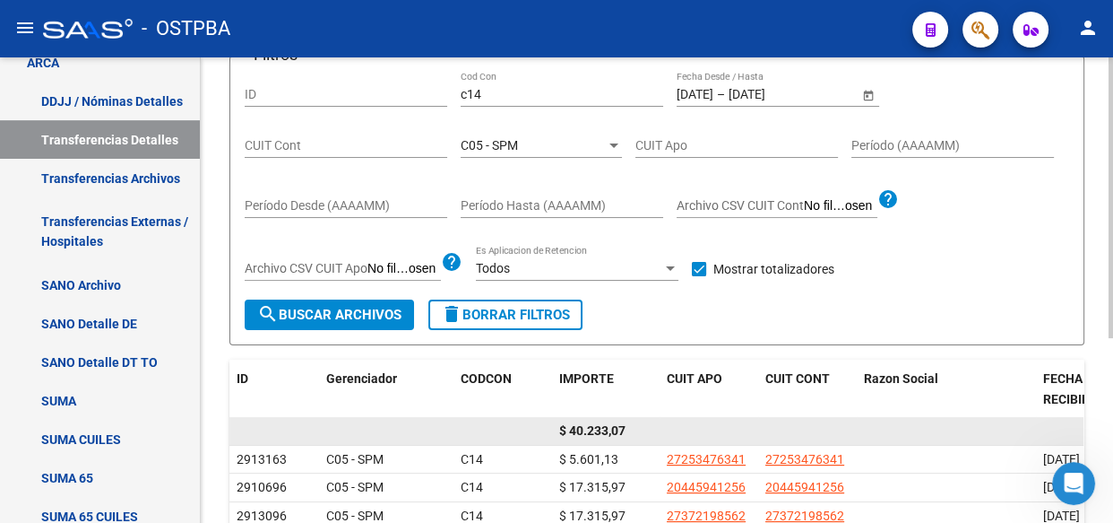
click at [610, 426] on span "$ 40.233,07" at bounding box center [592, 430] width 66 height 14
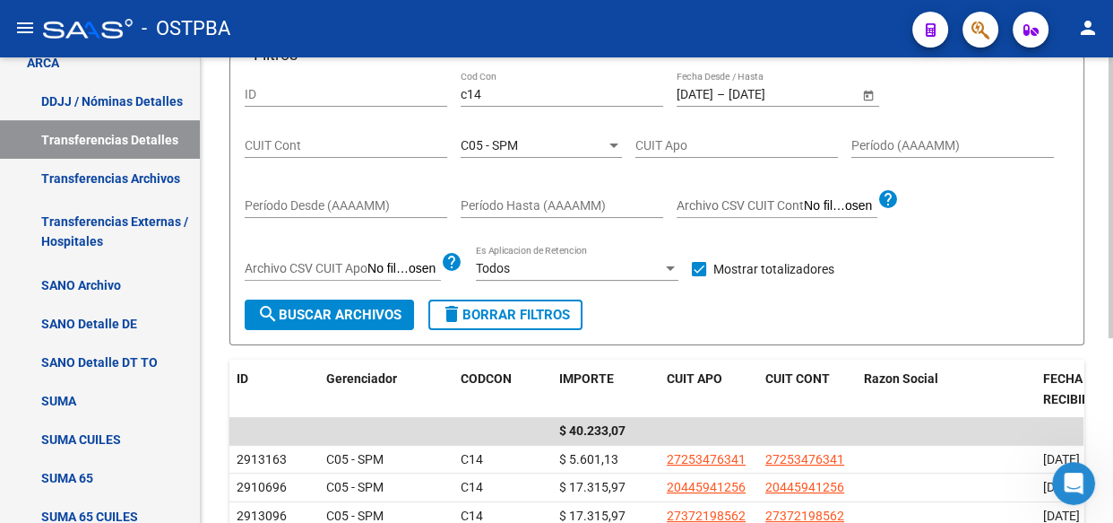
click at [506, 143] on span "C05 - SPM" at bounding box center [489, 145] width 57 height 14
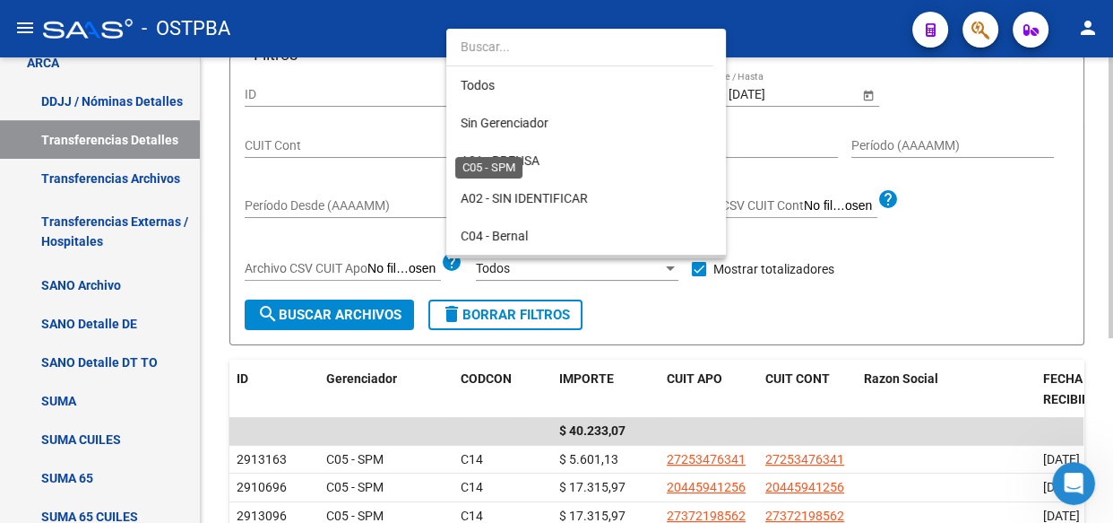
scroll to position [130, 0]
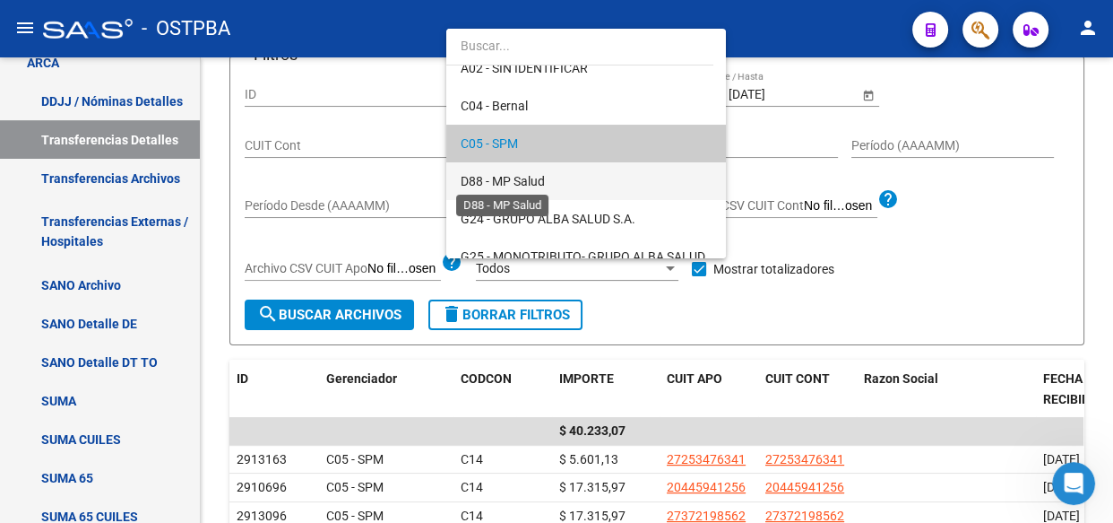
click at [502, 184] on span "D88 - MP Salud" at bounding box center [503, 181] width 84 height 14
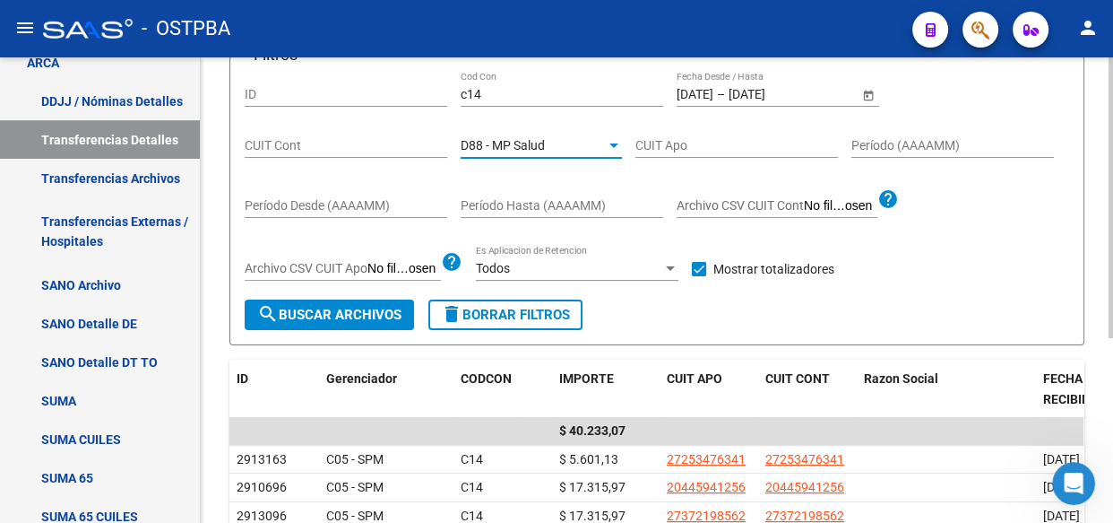
click at [327, 321] on button "search Buscar Archivos" at bounding box center [329, 314] width 169 height 30
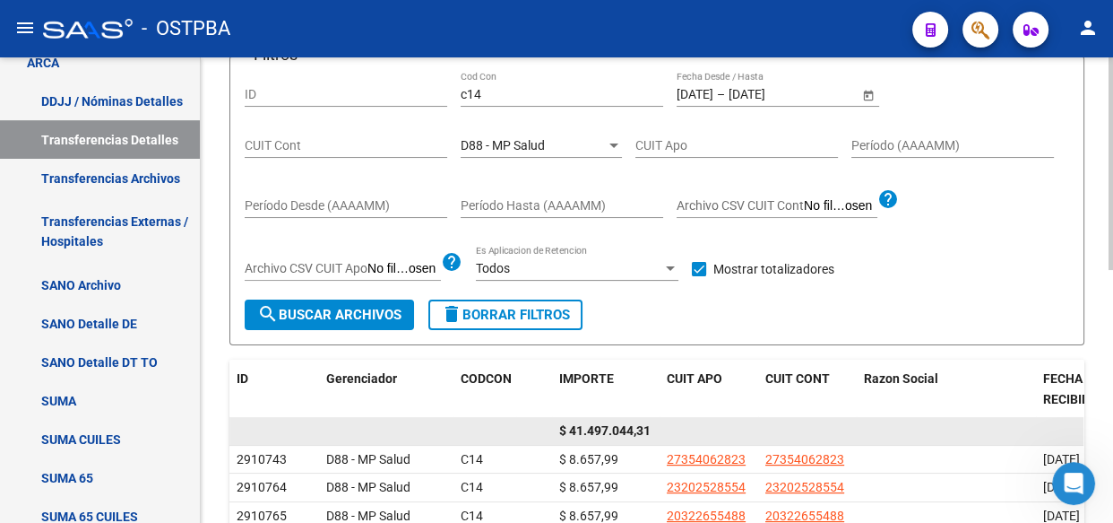
click at [603, 430] on span "$ 41.497.044,31" at bounding box center [604, 430] width 91 height 14
click at [604, 429] on span "$ 41.497.044,31" at bounding box center [604, 430] width 91 height 14
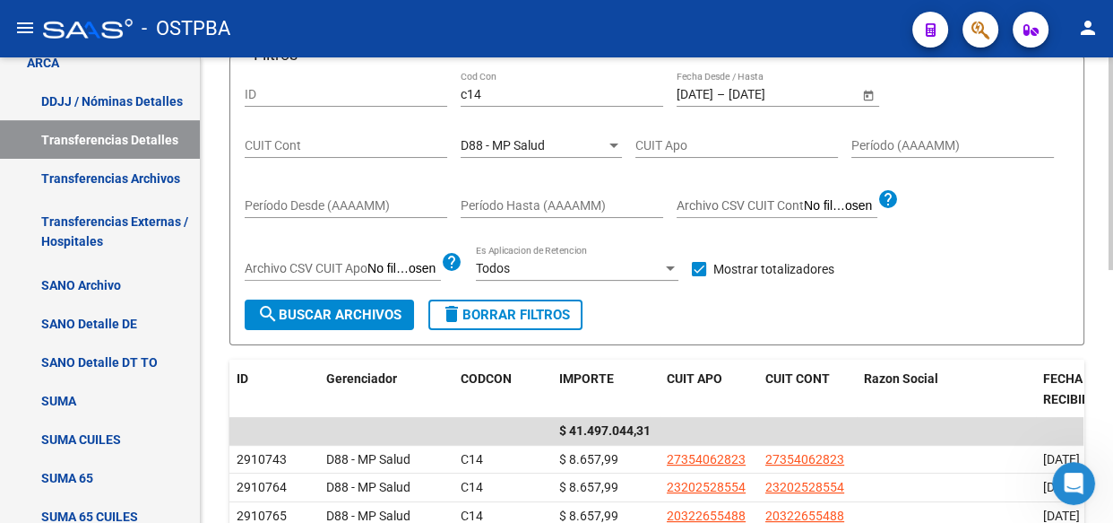
click at [532, 138] on span "D88 - MP Salud" at bounding box center [503, 145] width 84 height 14
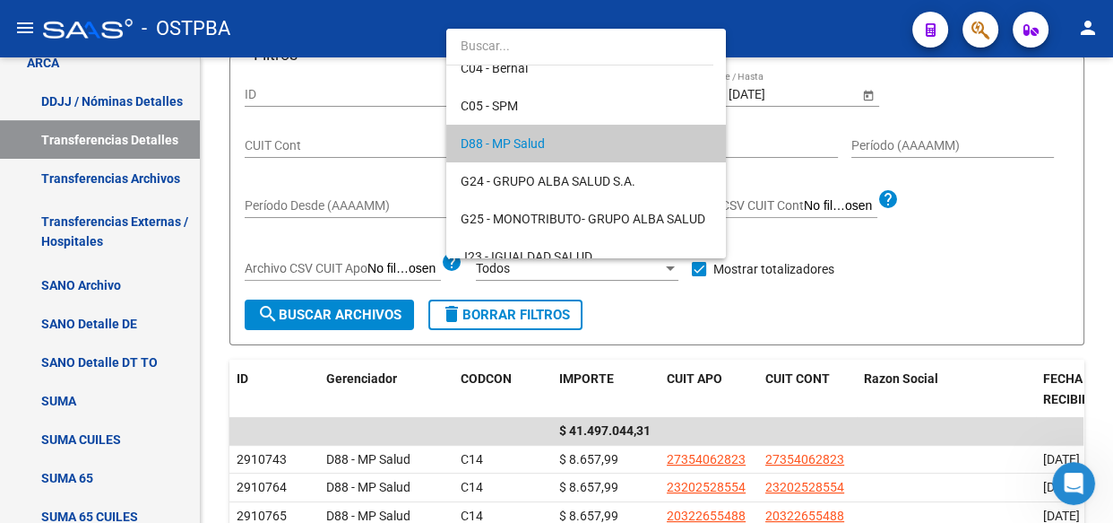
scroll to position [249, 0]
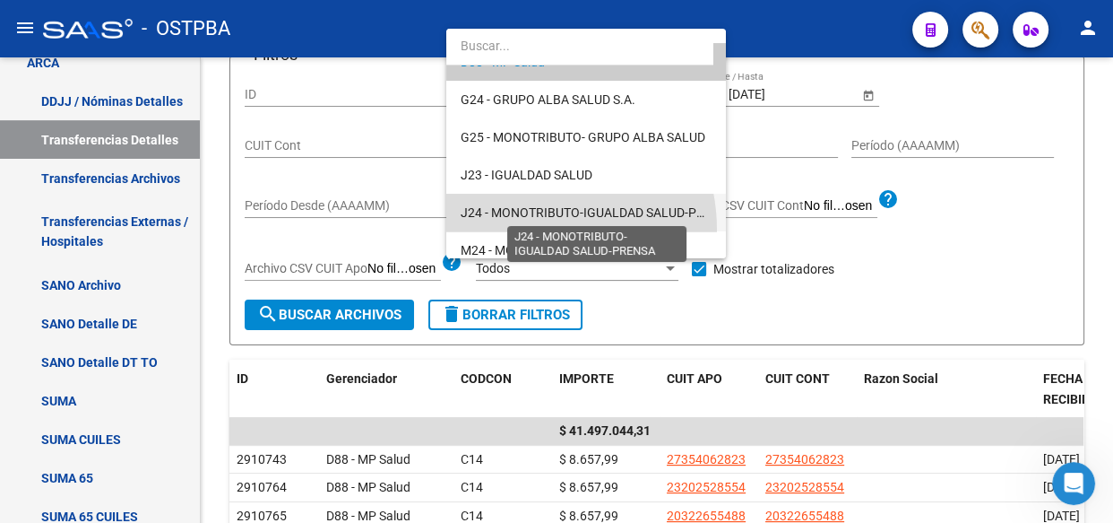
click at [521, 214] on span "J24 - MONOTRIBUTO-IGUALDAD SALUD-PRENSA" at bounding box center [598, 212] width 275 height 14
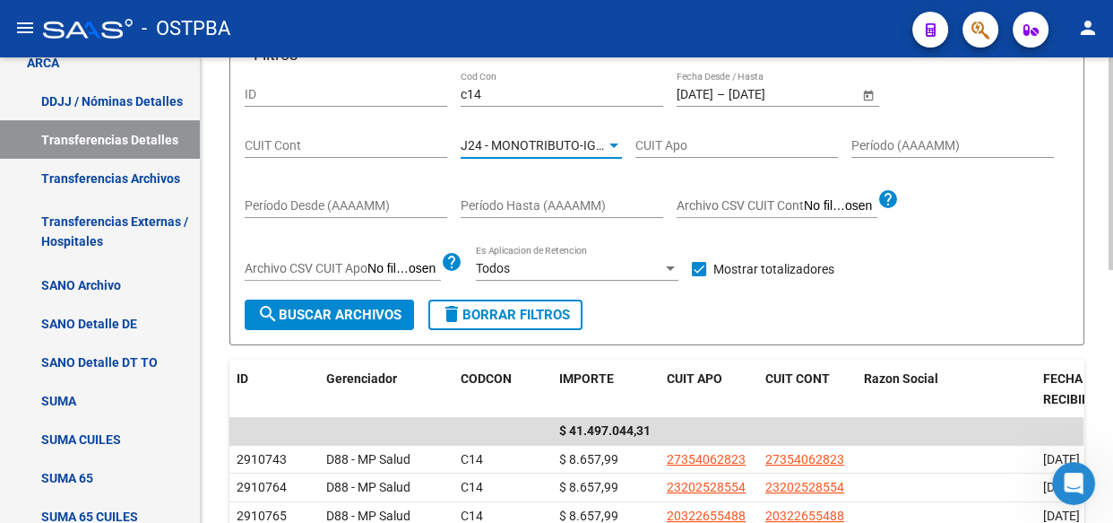
click at [346, 322] on button "search Buscar Archivos" at bounding box center [329, 314] width 169 height 30
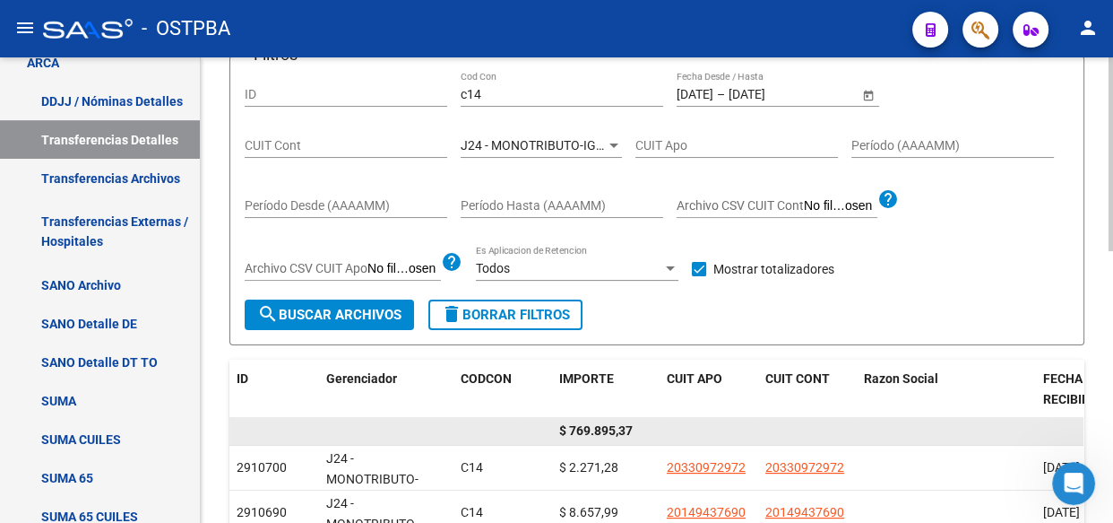
click at [605, 429] on span "$ 769.895,37" at bounding box center [596, 430] width 74 height 14
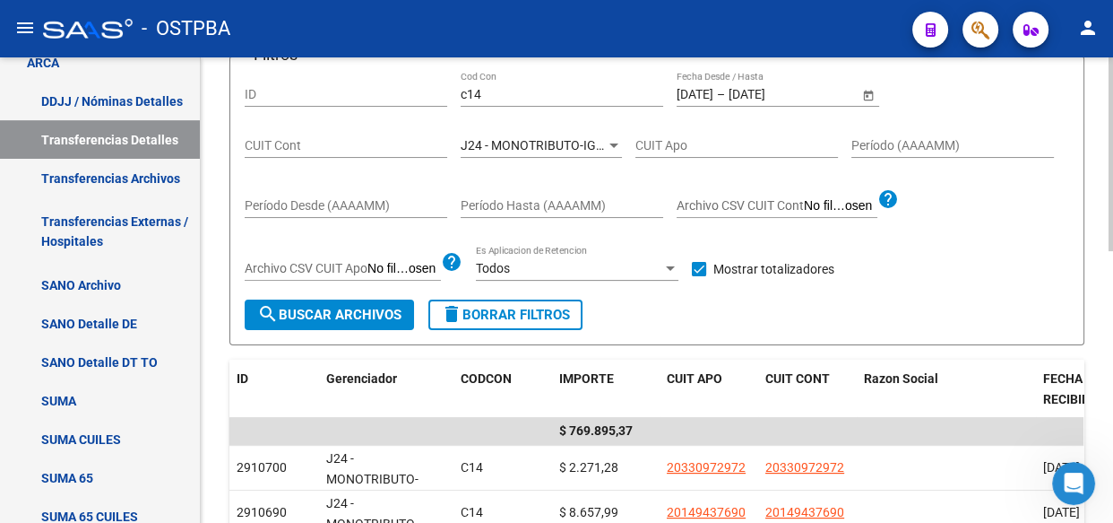
click at [512, 138] on span "J24 - MONOTRIBUTO-IGUALDAD SALUD-PRENSA" at bounding box center [598, 145] width 275 height 14
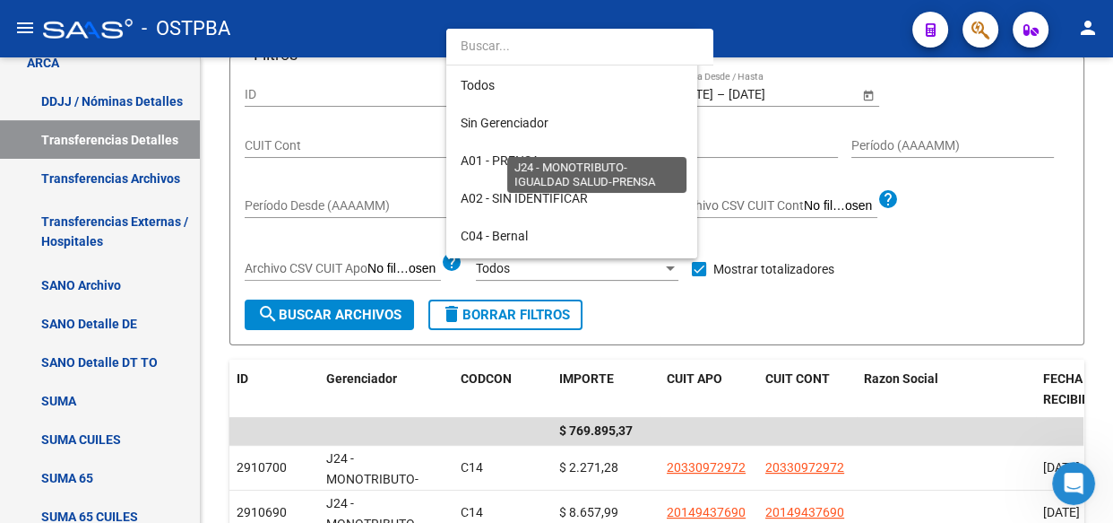
scroll to position [318, 0]
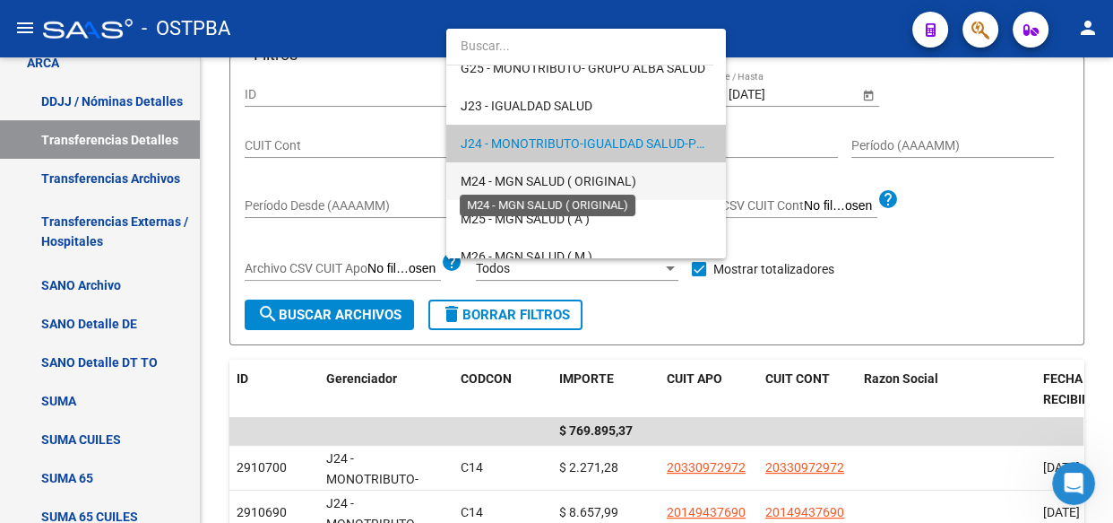
click at [506, 179] on span "M24 - MGN SALUD ( ORIGINAL)" at bounding box center [549, 181] width 176 height 14
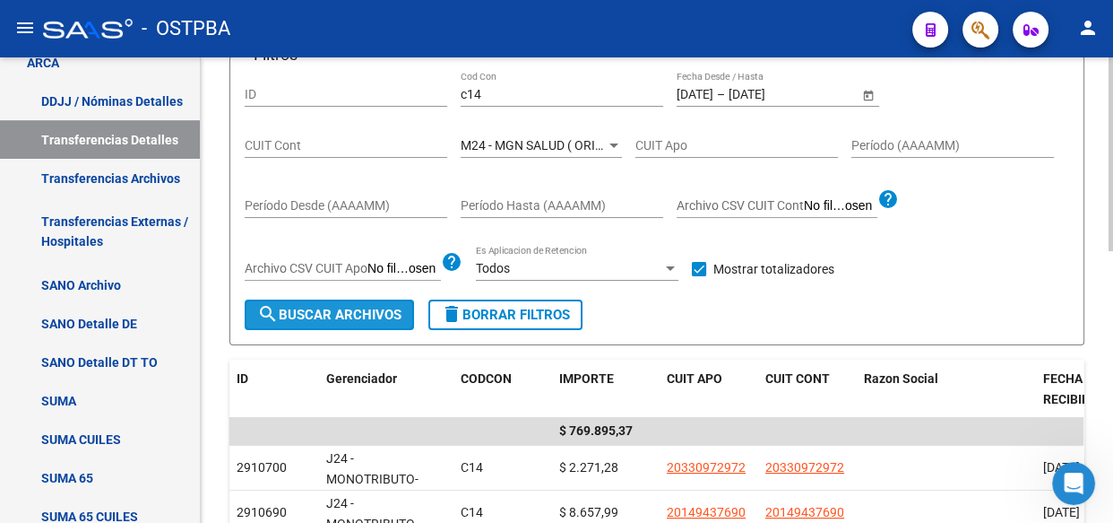
click at [314, 317] on span "search Buscar Archivos" at bounding box center [329, 315] width 144 height 16
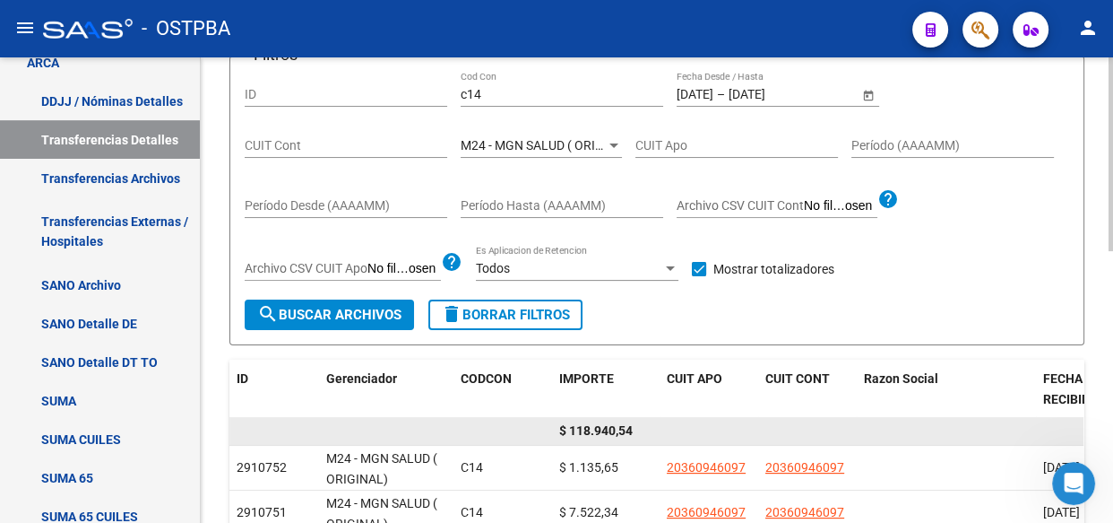
click at [607, 428] on span "$ 118.940,54" at bounding box center [596, 430] width 74 height 14
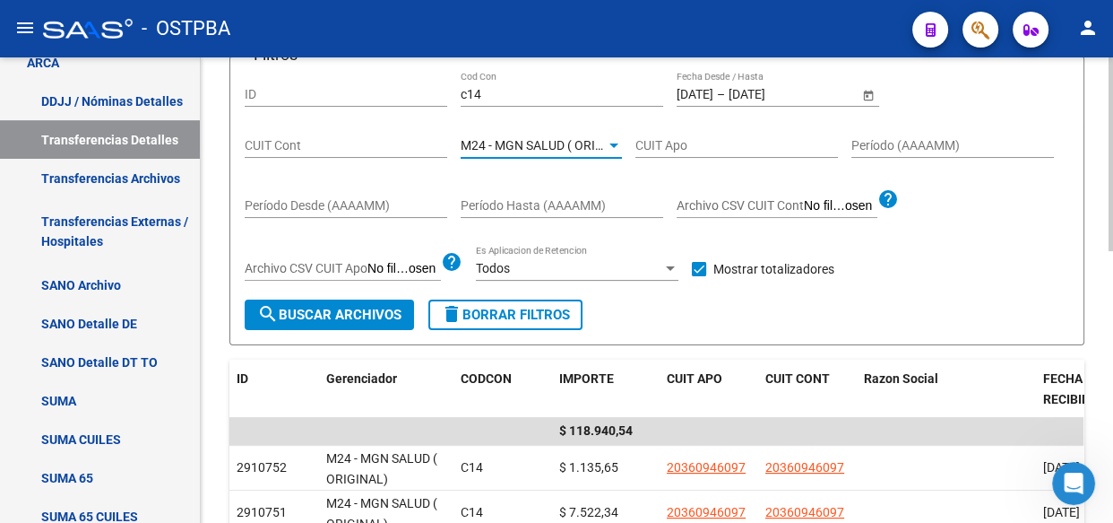
click at [484, 138] on span "M24 - MGN SALUD ( ORIGINAL)" at bounding box center [549, 145] width 176 height 14
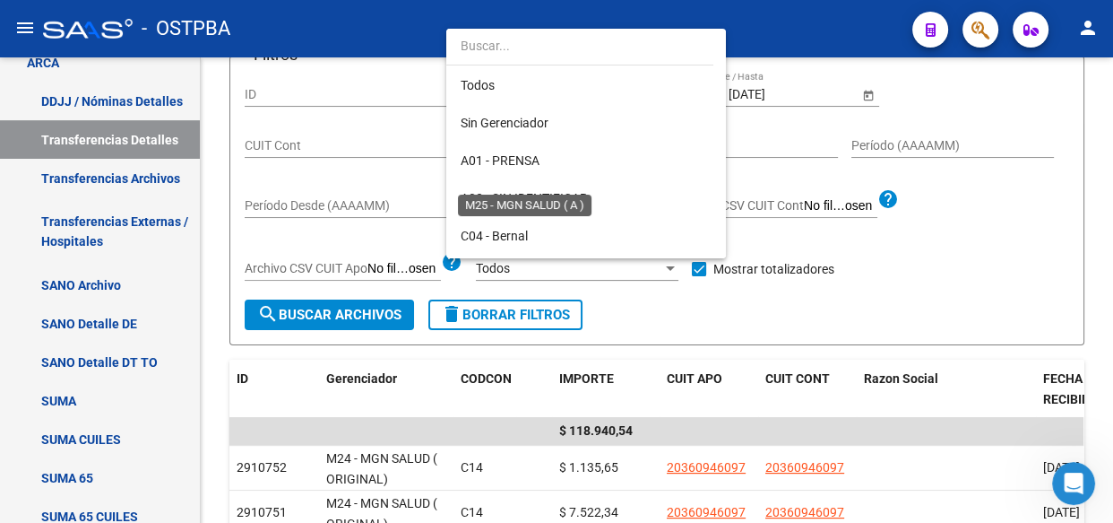
scroll to position [356, 0]
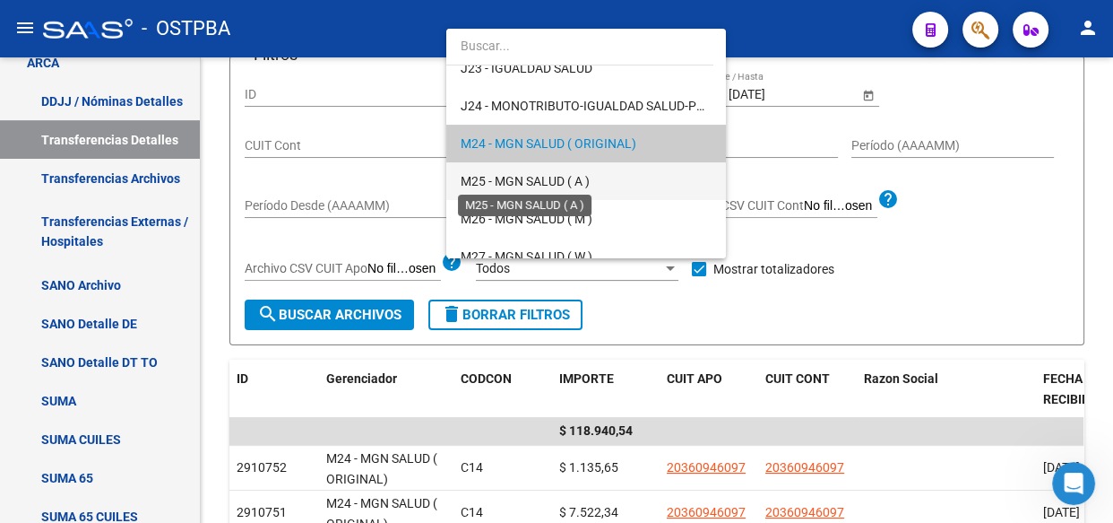
click at [523, 178] on span "M25 - MGN SALUD ( A )" at bounding box center [525, 181] width 129 height 14
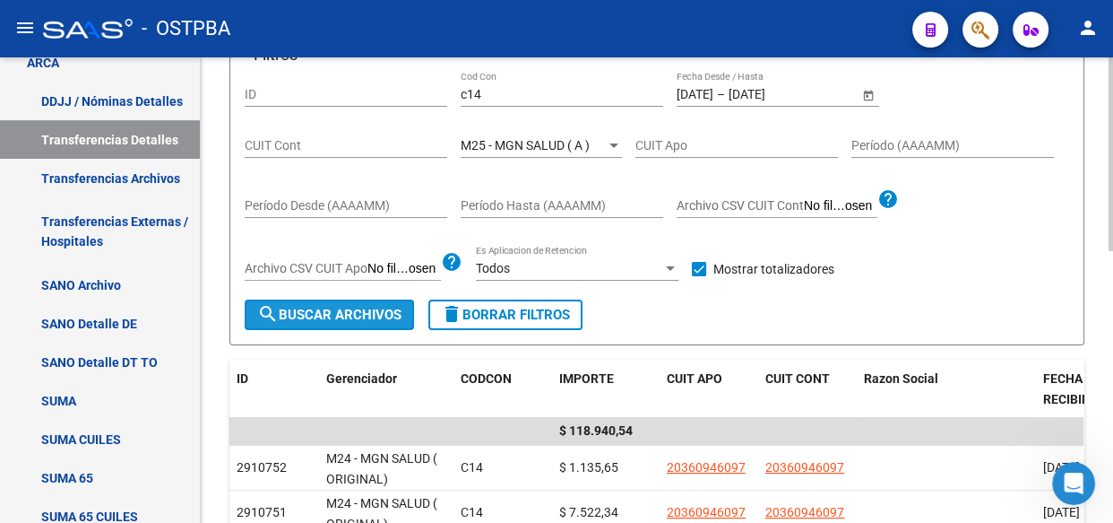
click at [376, 320] on span "search Buscar Archivos" at bounding box center [329, 315] width 144 height 16
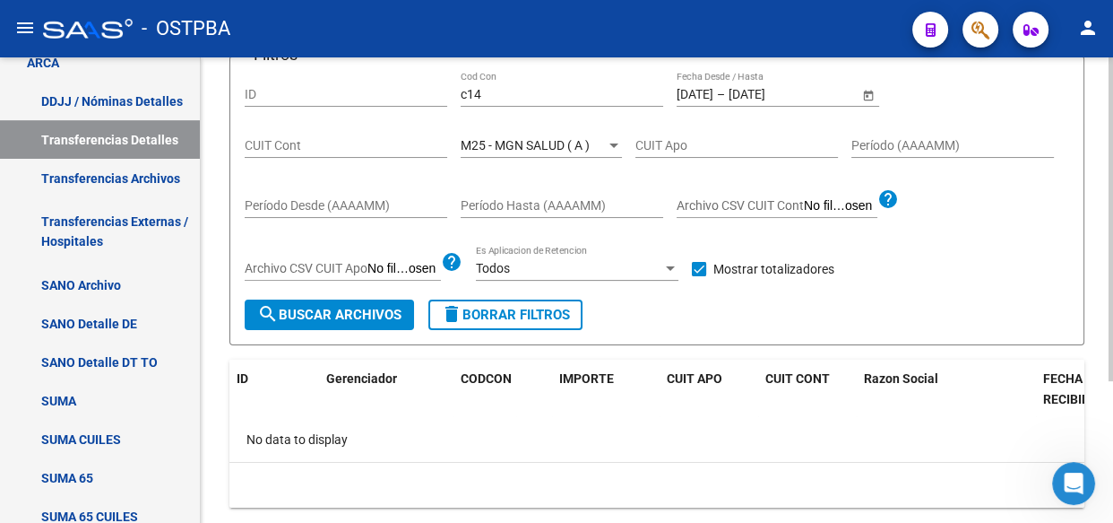
click at [533, 133] on div "M25 - MGN SALUD ( A ) Seleccionar Gerenciador" at bounding box center [541, 140] width 161 height 36
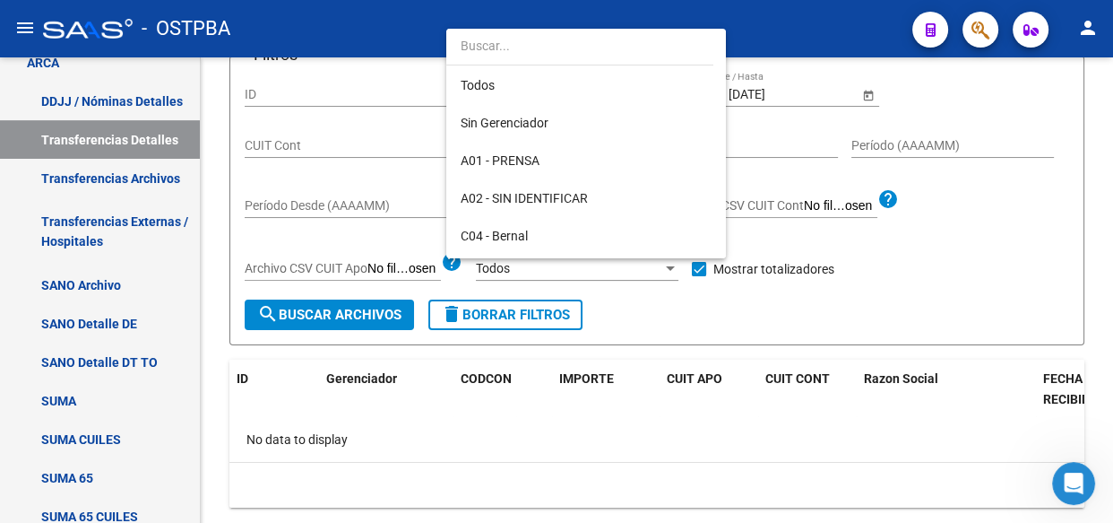
scroll to position [394, 0]
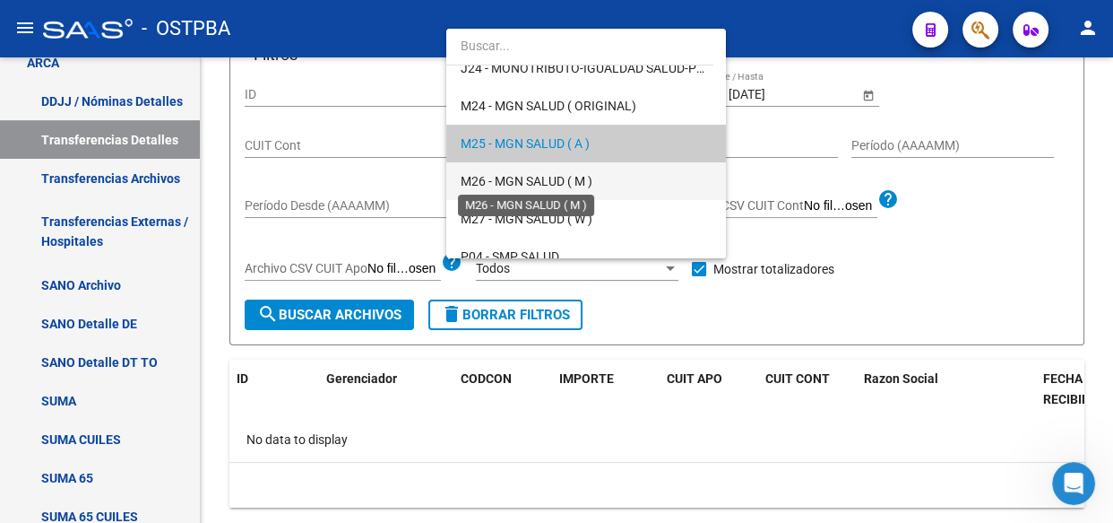
click at [539, 179] on span "M26 - MGN SALUD ( M )" at bounding box center [527, 181] width 132 height 14
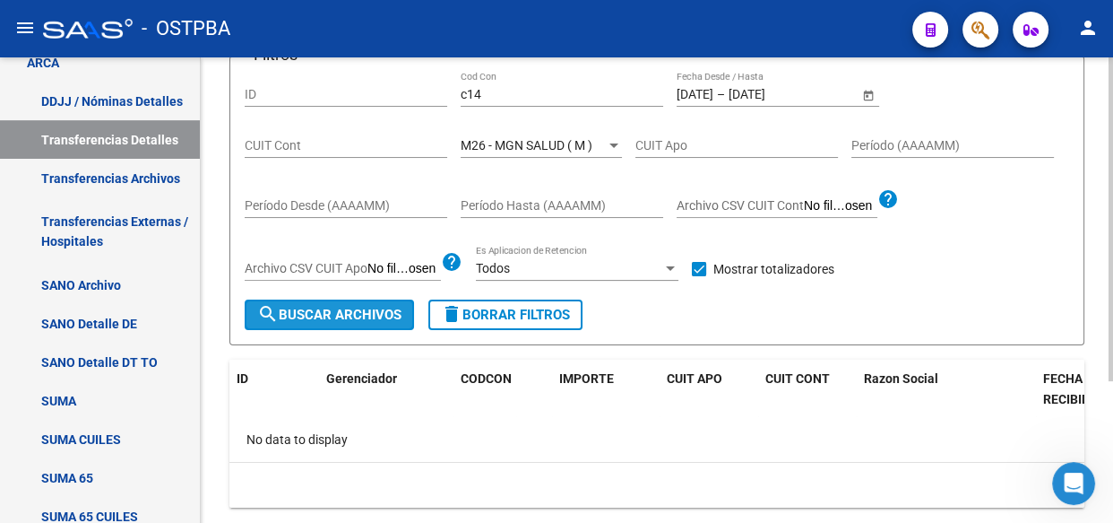
click at [298, 316] on span "search Buscar Archivos" at bounding box center [329, 315] width 144 height 16
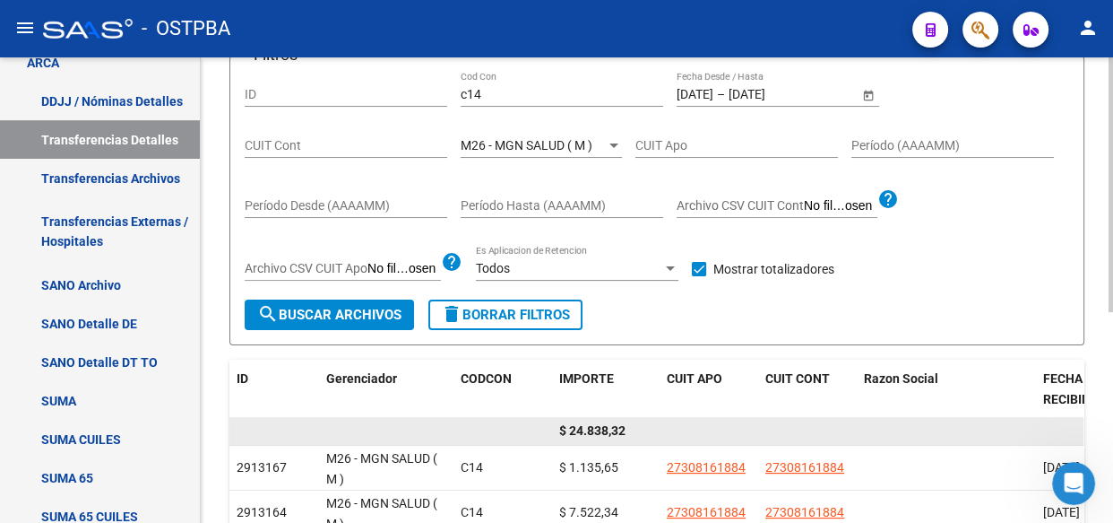
click at [598, 432] on span "$ 24.838,32" at bounding box center [592, 430] width 66 height 14
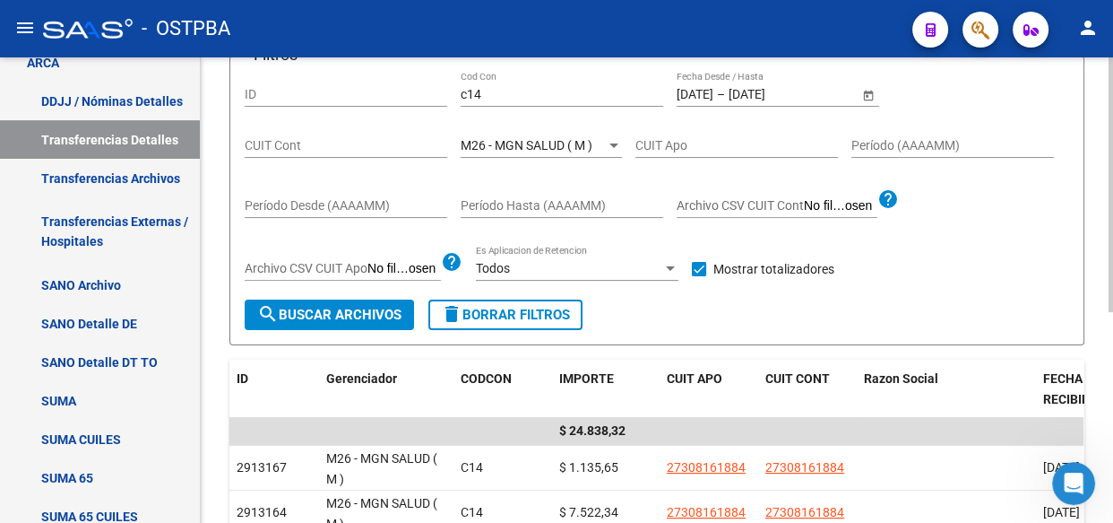
click at [561, 145] on span "M26 - MGN SALUD ( M )" at bounding box center [527, 145] width 132 height 14
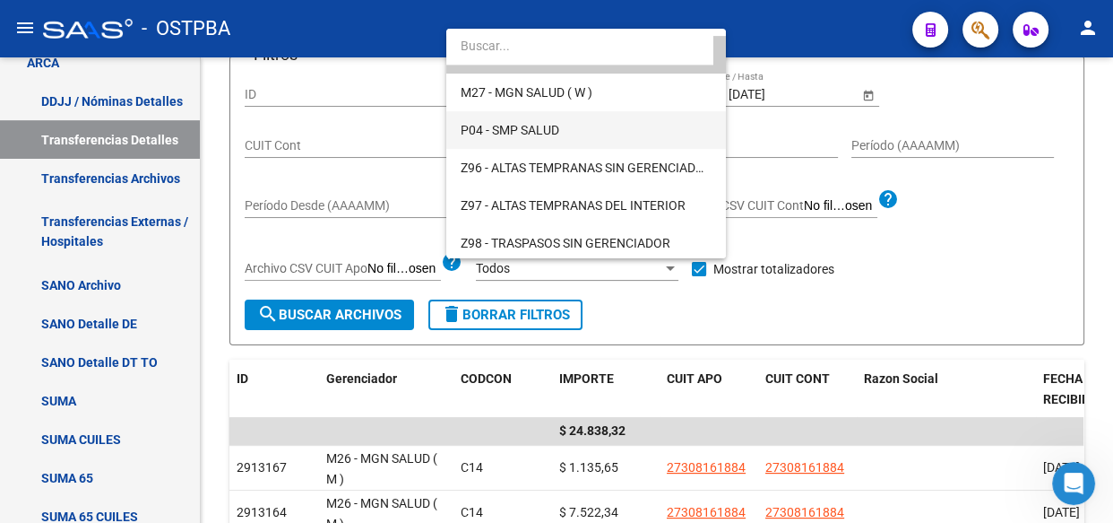
scroll to position [523, 0]
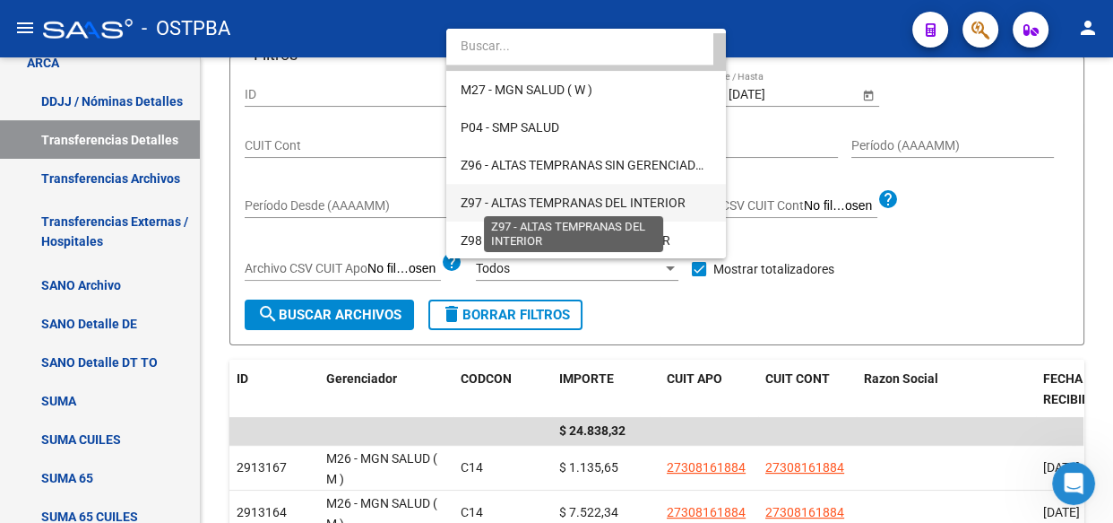
click at [555, 198] on span "Z97 - ALTAS TEMPRANAS DEL INTERIOR" at bounding box center [573, 202] width 225 height 14
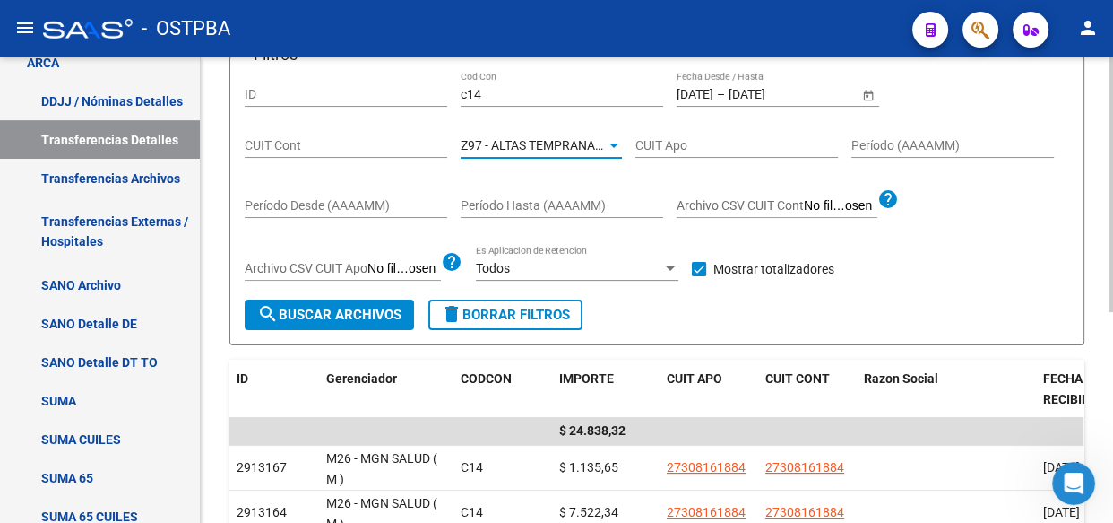
click at [369, 309] on span "search Buscar Archivos" at bounding box center [329, 315] width 144 height 16
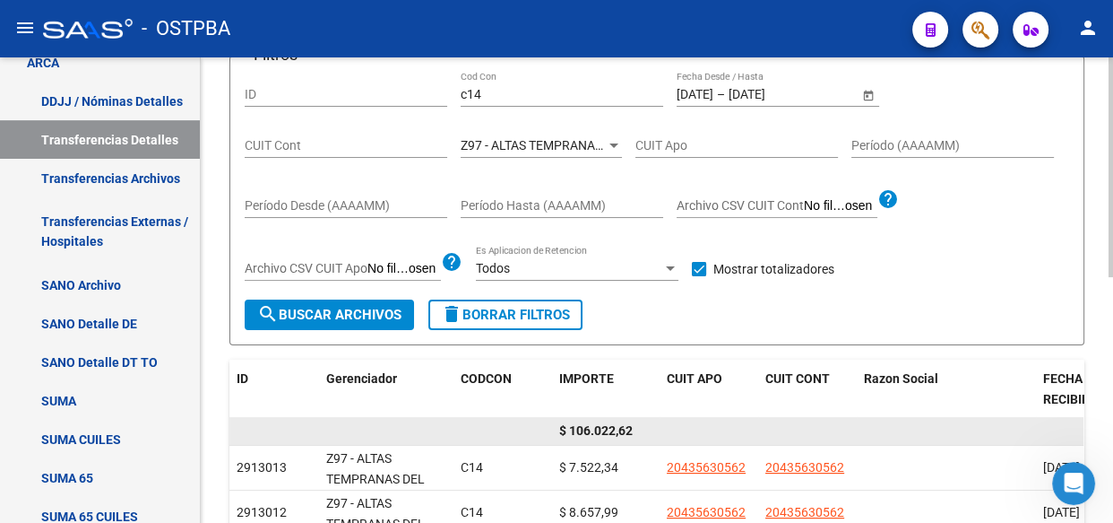
click at [613, 430] on span "$ 106.022,62" at bounding box center [596, 430] width 74 height 14
